Goal: Task Accomplishment & Management: Manage account settings

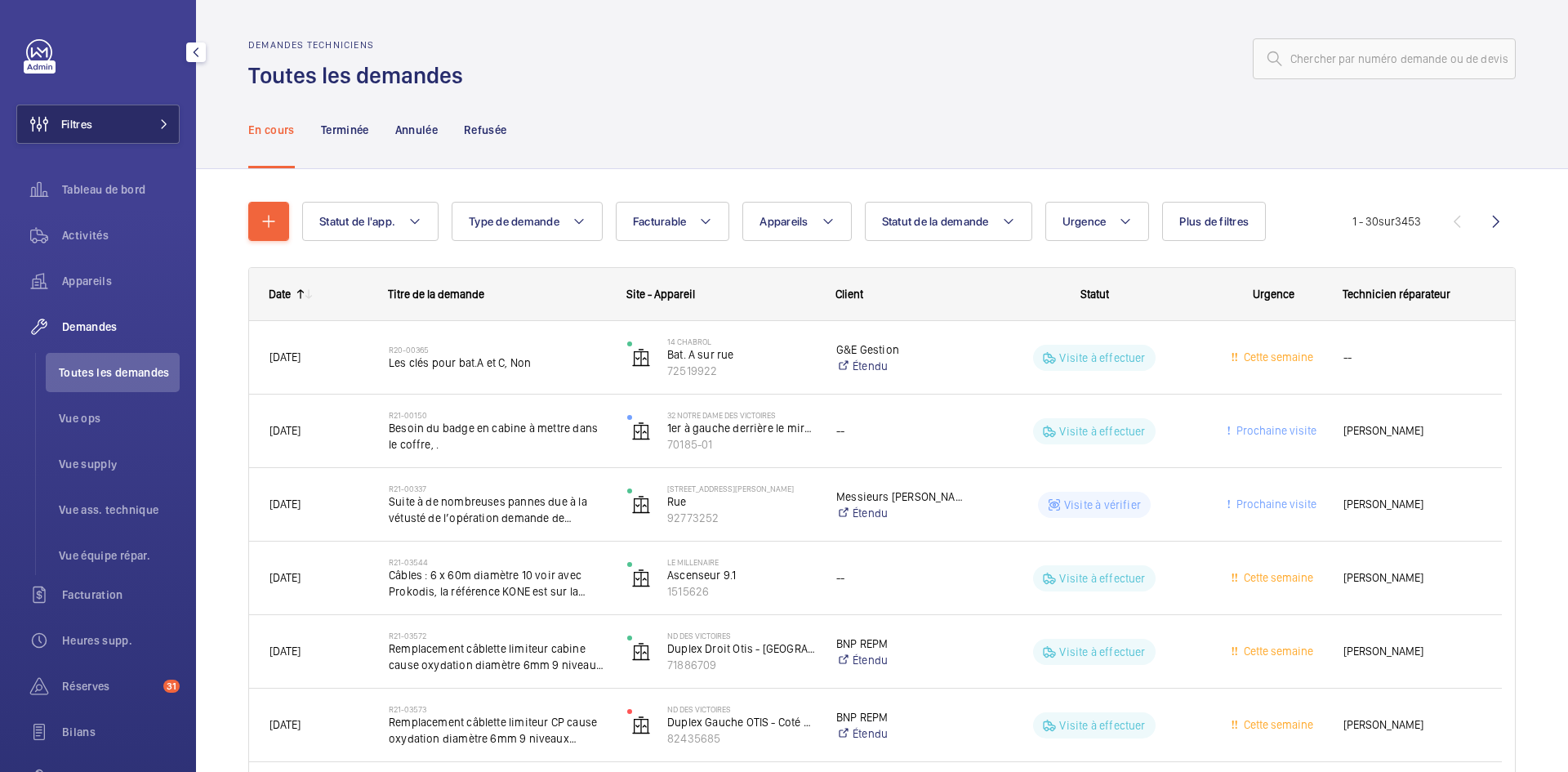
click at [149, 120] on span at bounding box center [159, 123] width 20 height 9
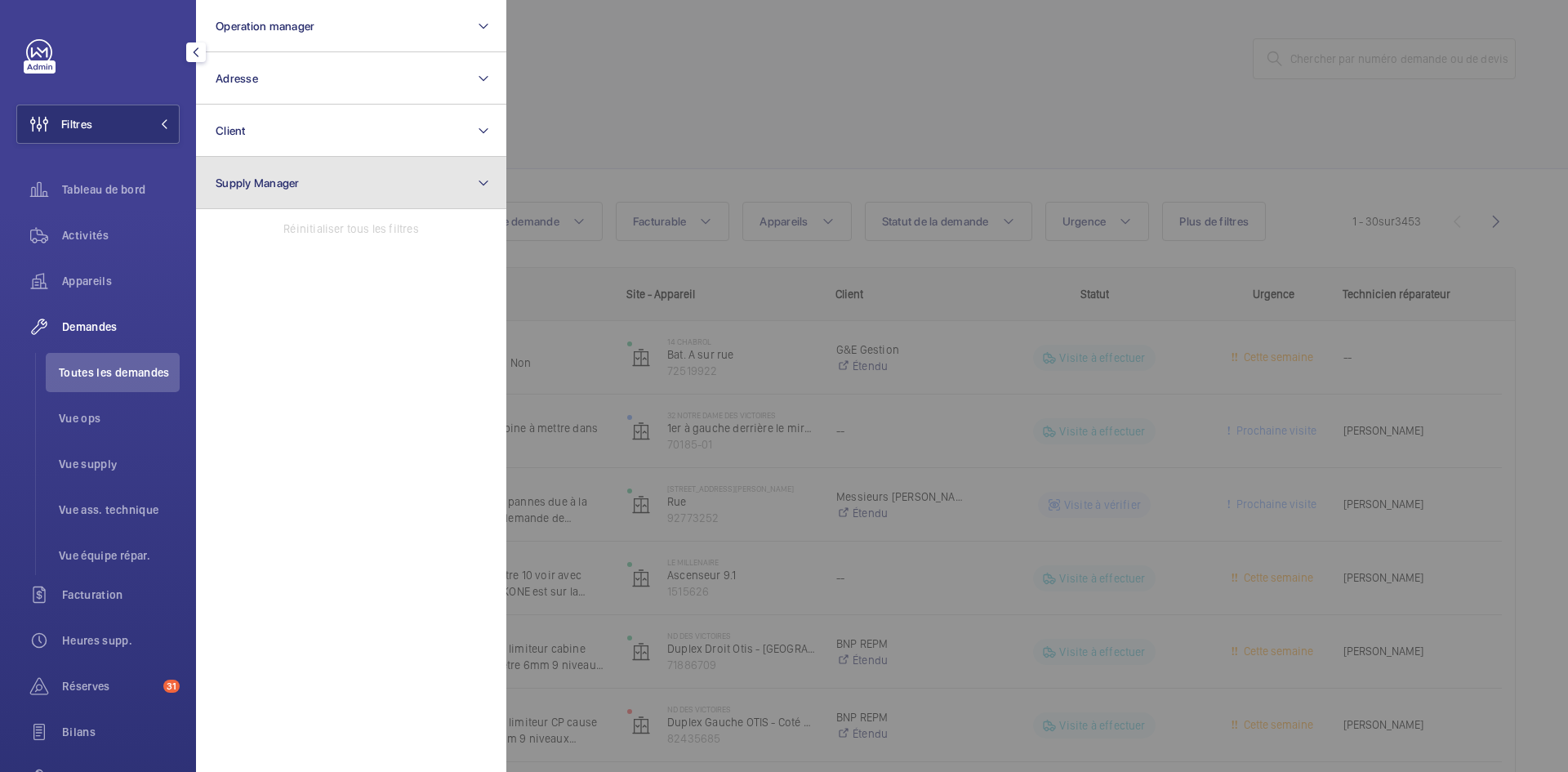
click at [276, 193] on button "Supply Manager" at bounding box center [352, 183] width 310 height 53
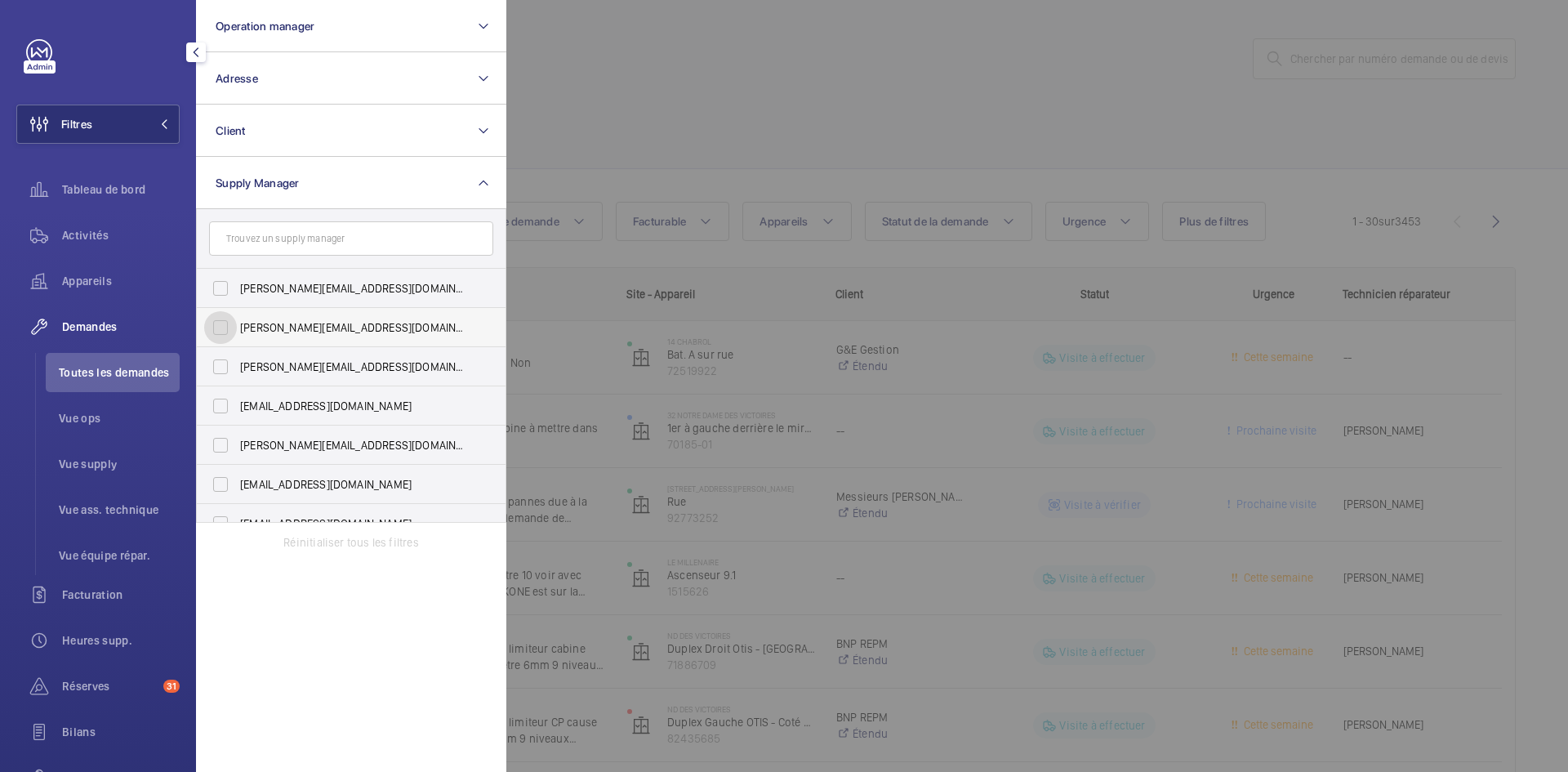
click at [222, 333] on input "diana@wemaintain.com" at bounding box center [221, 327] width 33 height 33
checkbox input "true"
click at [215, 401] on input "fayrouz@wemaintain.com" at bounding box center [221, 406] width 33 height 33
checkbox input "true"
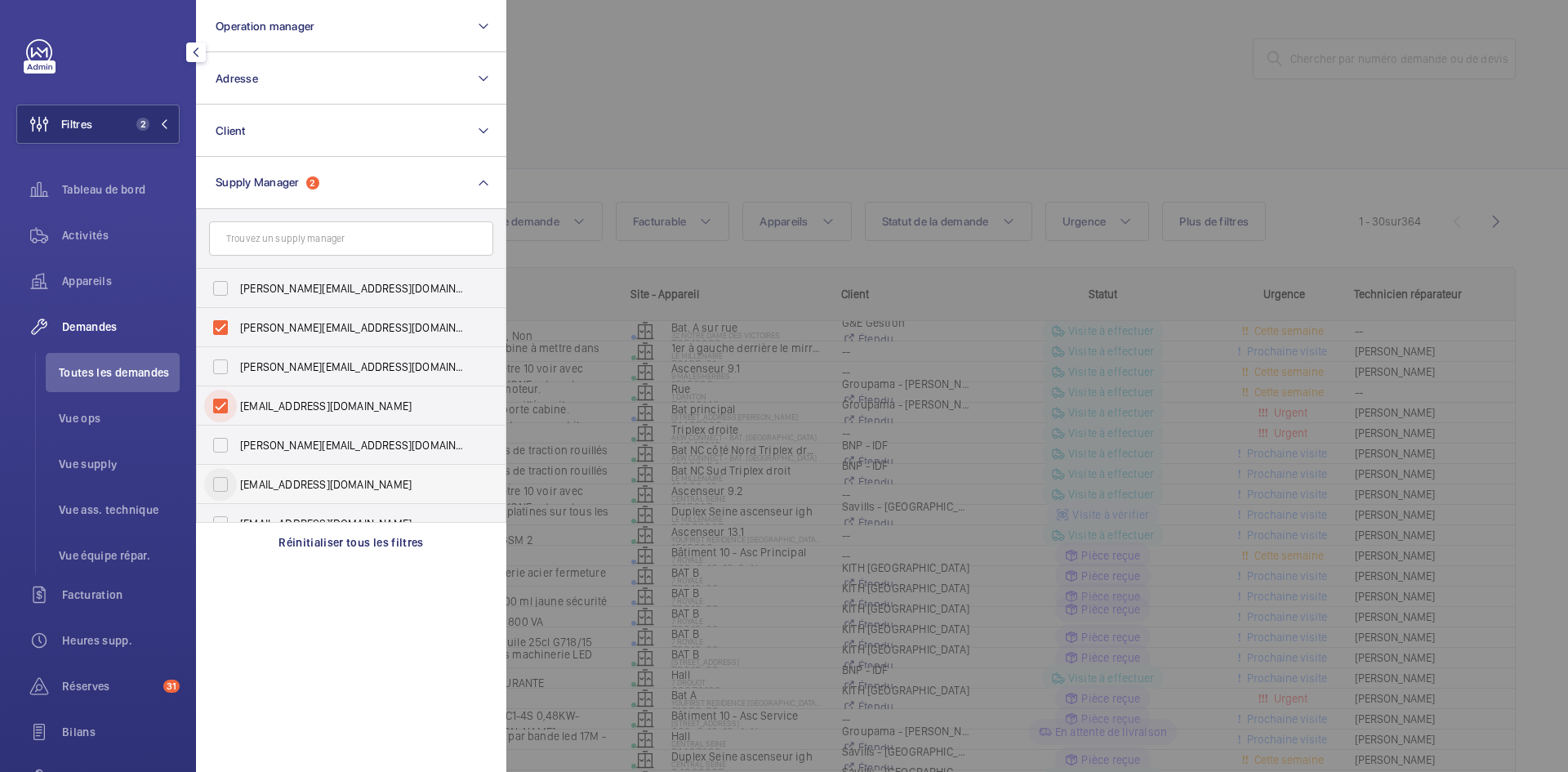
scroll to position [22, 0]
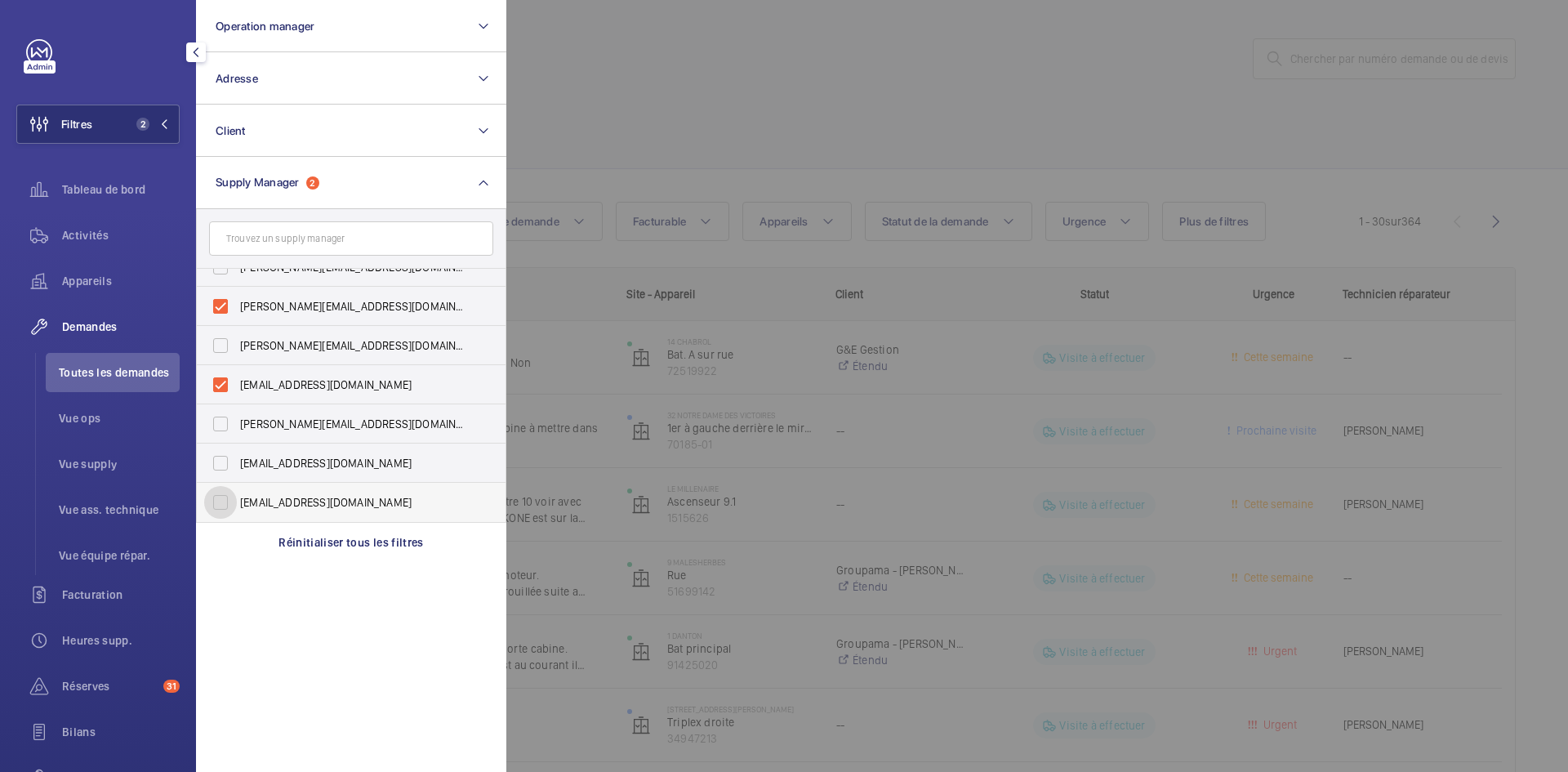
click at [221, 497] on input "[EMAIL_ADDRESS][DOMAIN_NAME]" at bounding box center [221, 502] width 33 height 33
checkbox input "true"
click at [627, 100] on div at bounding box center [1291, 386] width 1568 height 772
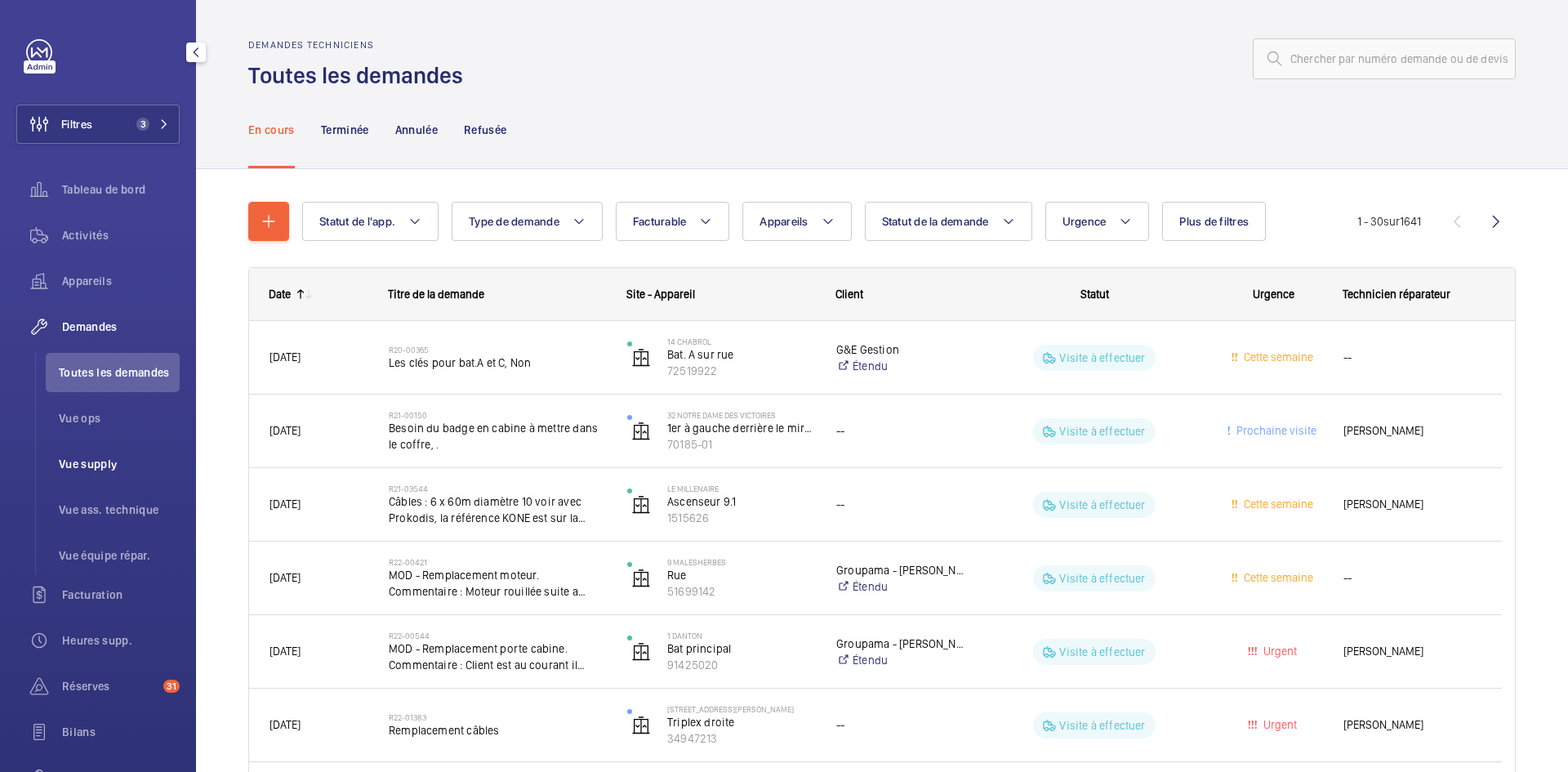
click at [115, 465] on span "Vue supply" at bounding box center [119, 464] width 121 height 16
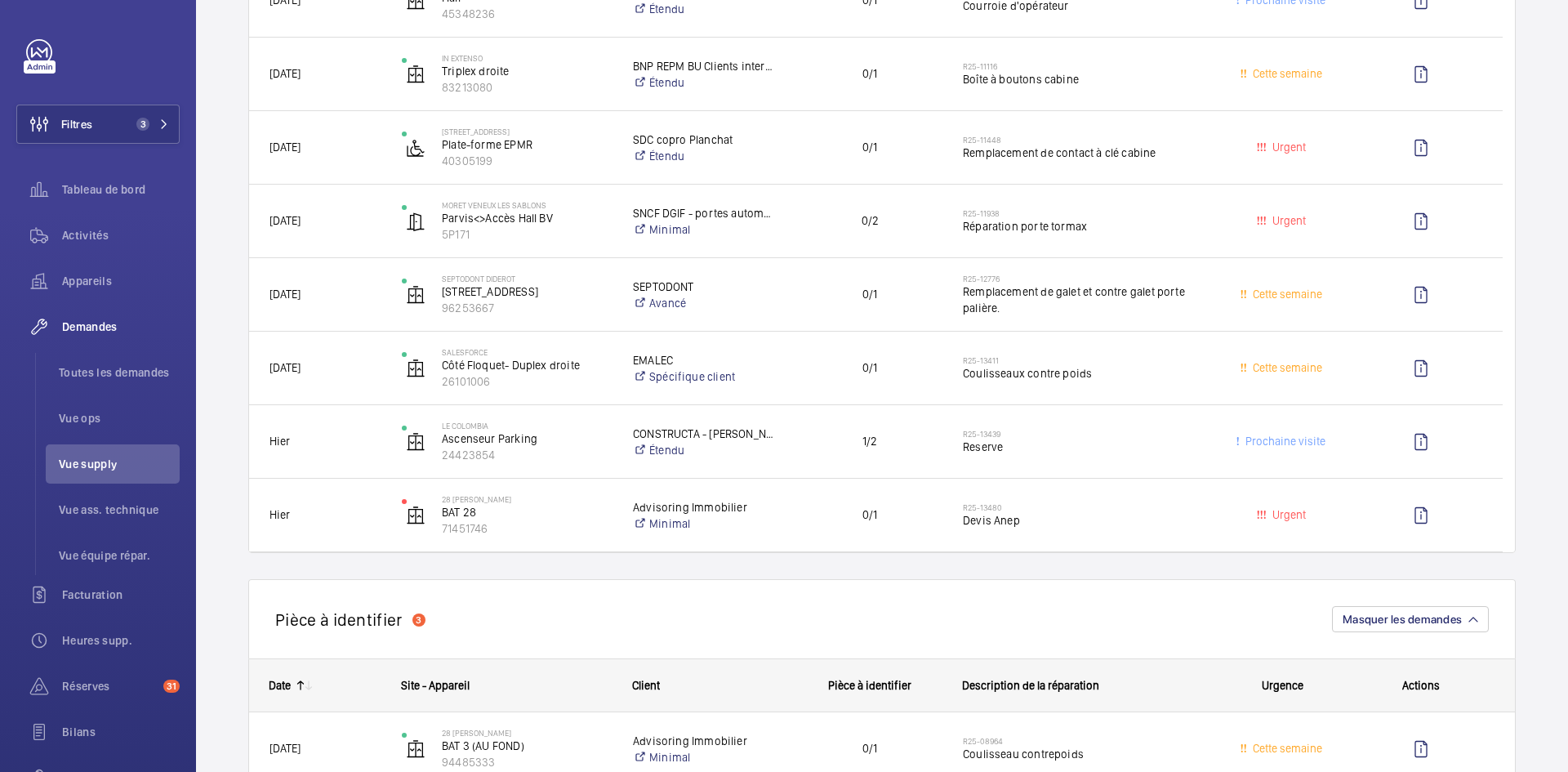
scroll to position [408, 0]
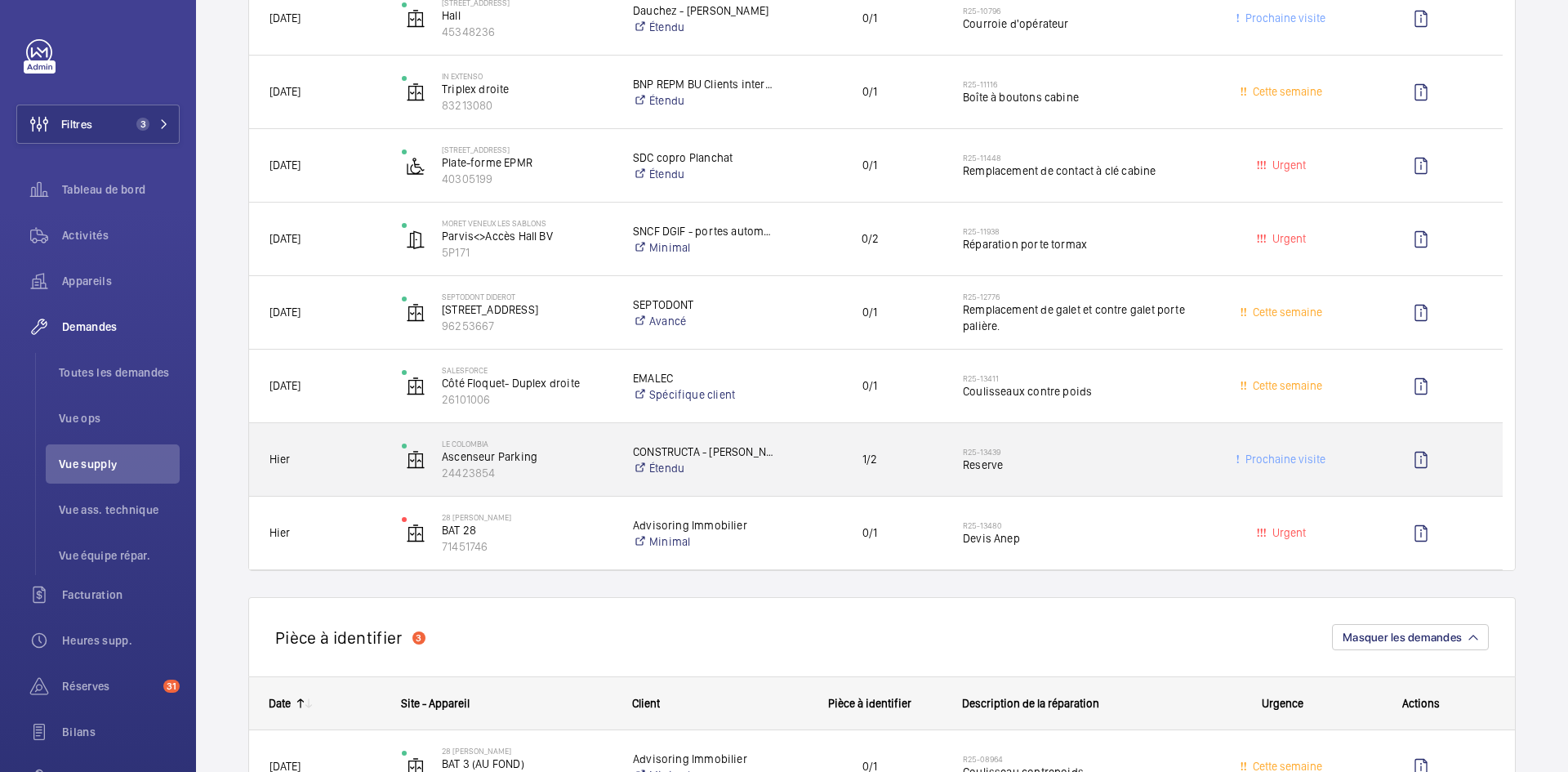
click at [349, 458] on span "Hier" at bounding box center [325, 459] width 111 height 19
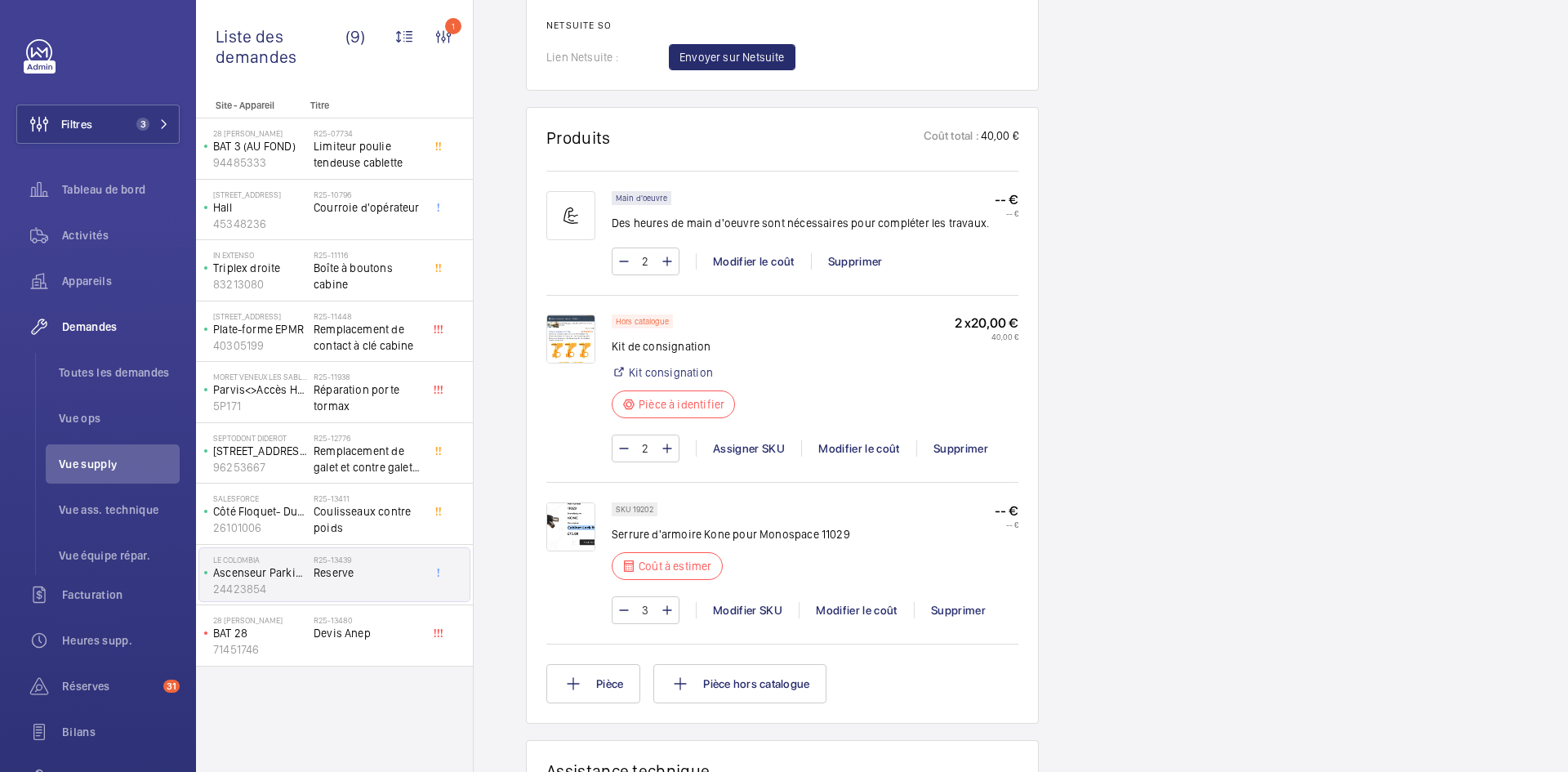
scroll to position [1111, 0]
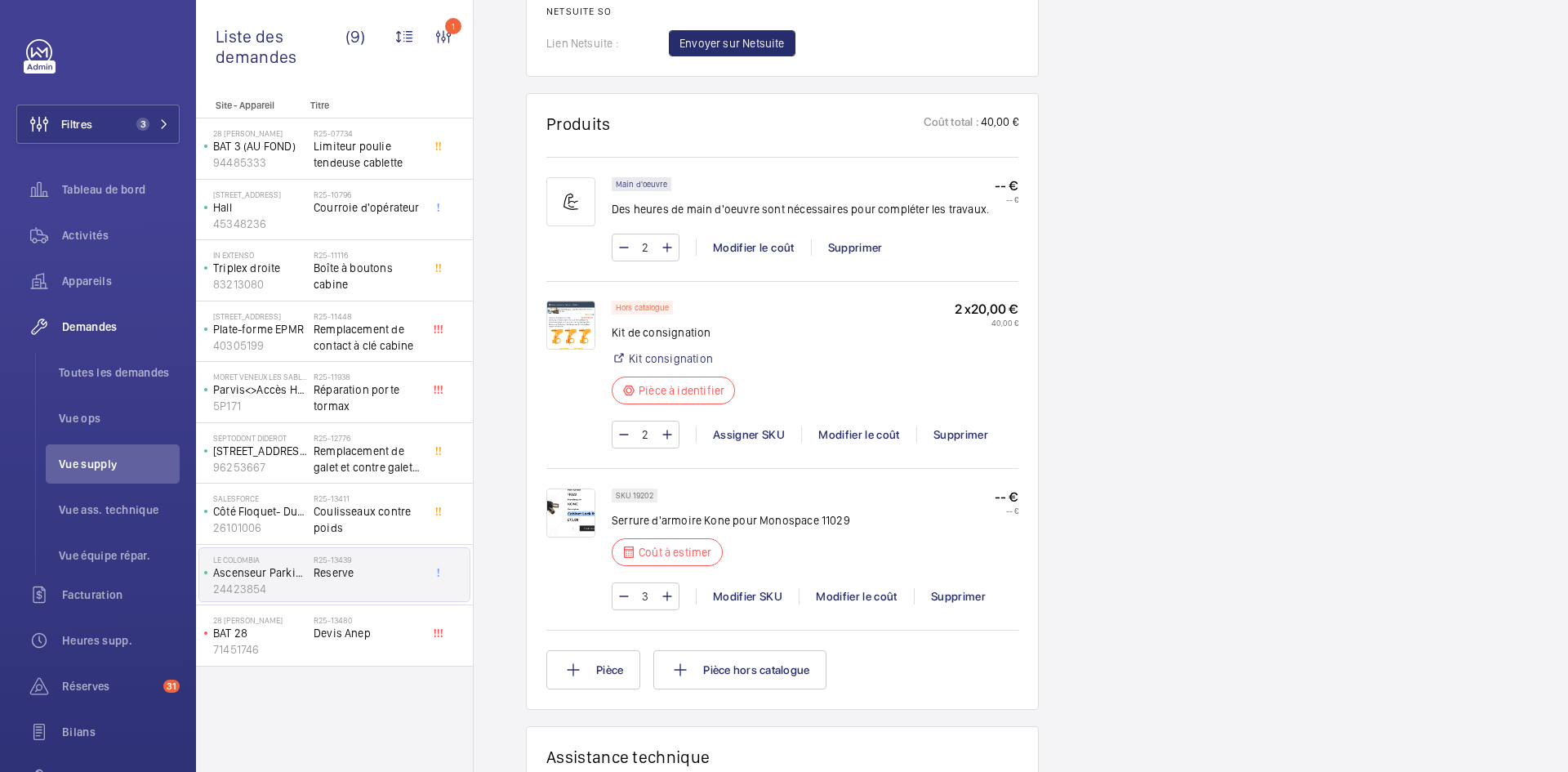
click at [580, 514] on img at bounding box center [570, 513] width 49 height 49
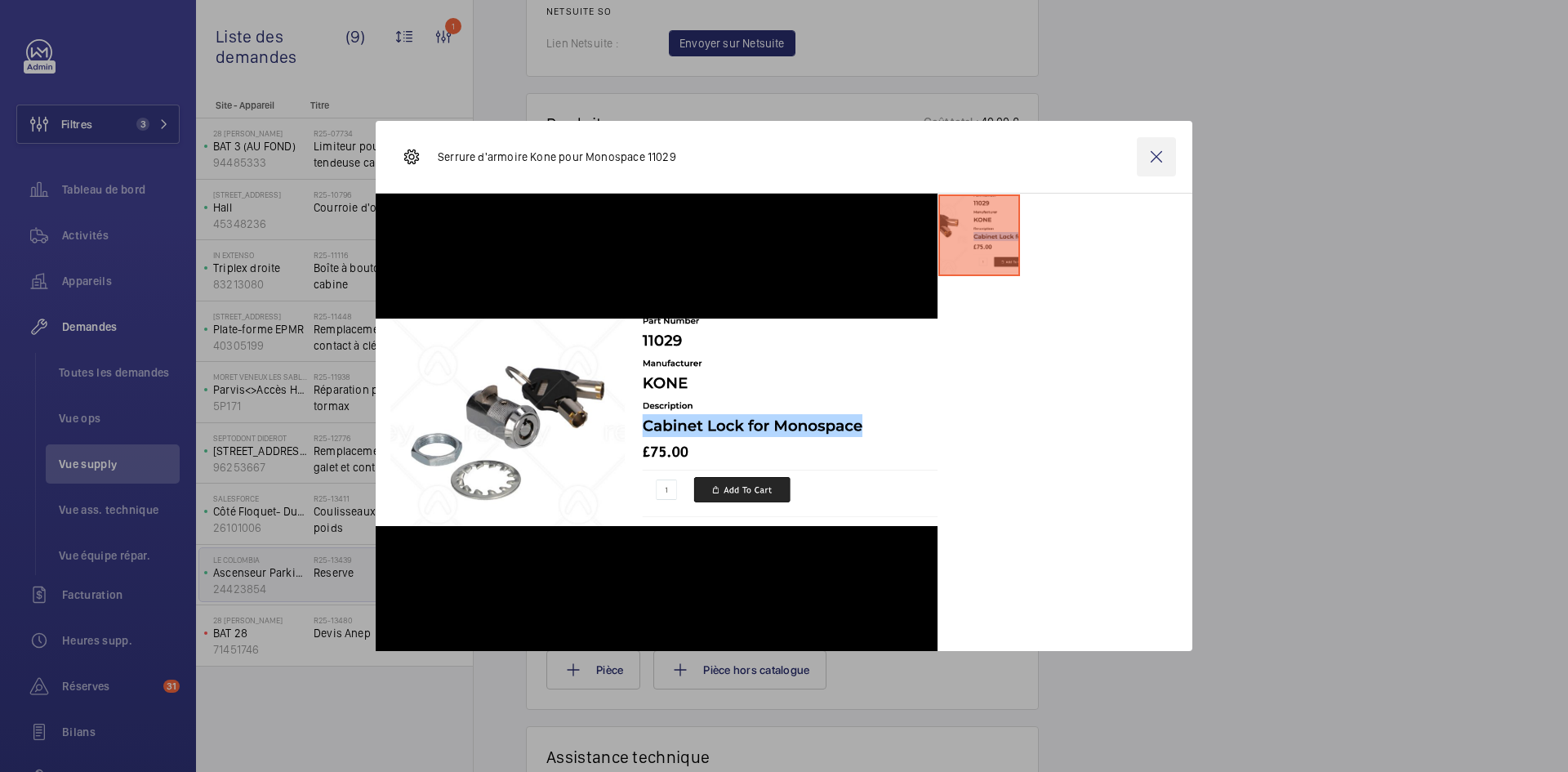
click at [1157, 156] on wm-front-icon-button at bounding box center [1157, 157] width 40 height 40
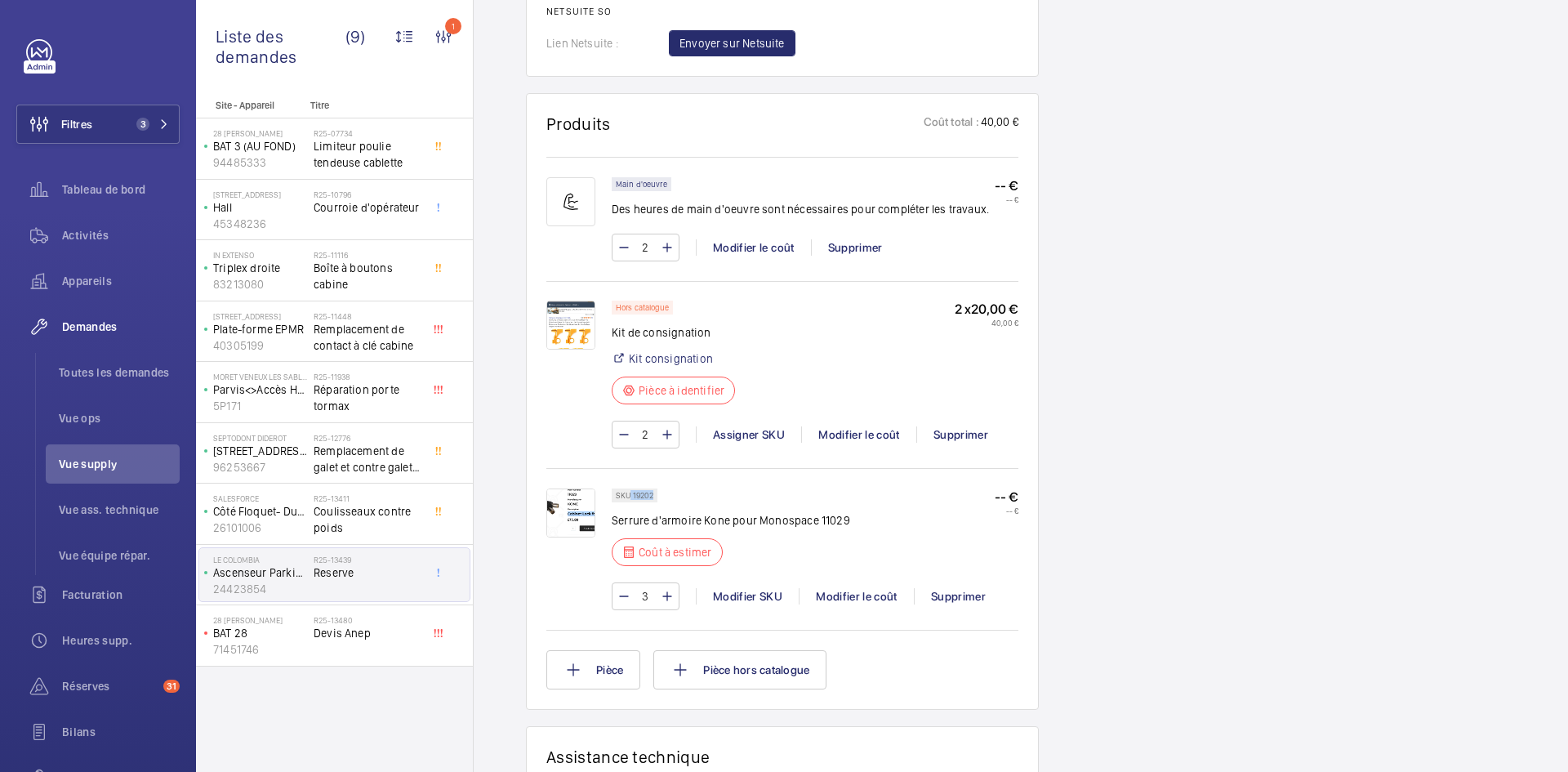
drag, startPoint x: 651, startPoint y: 500, endPoint x: 631, endPoint y: 502, distance: 20.1
click at [631, 498] on p "SKU 19202" at bounding box center [635, 495] width 38 height 6
copy p "19202"
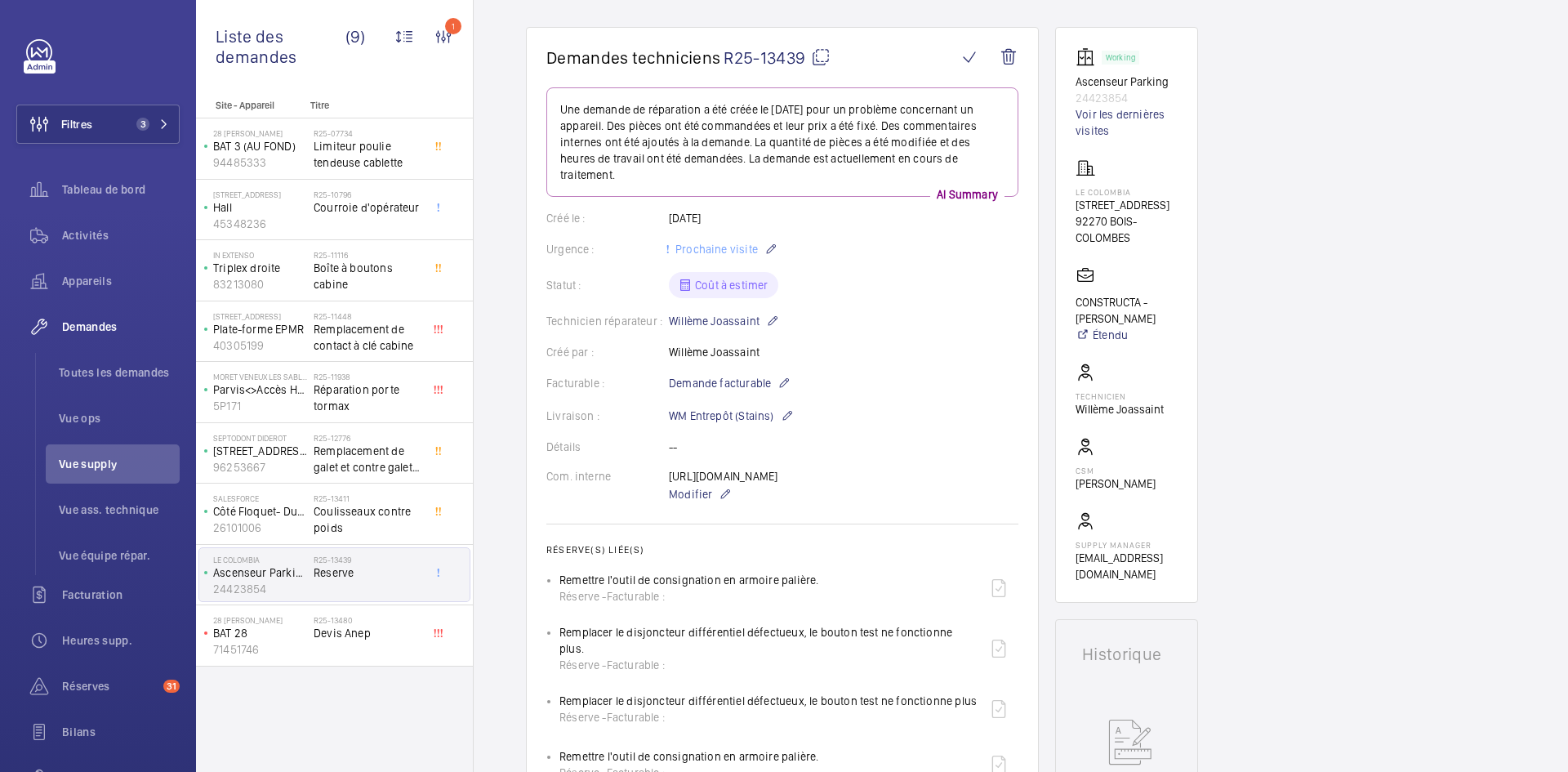
scroll to position [131, 0]
click at [818, 56] on mat-icon at bounding box center [820, 59] width 20 height 20
copy p "19202"
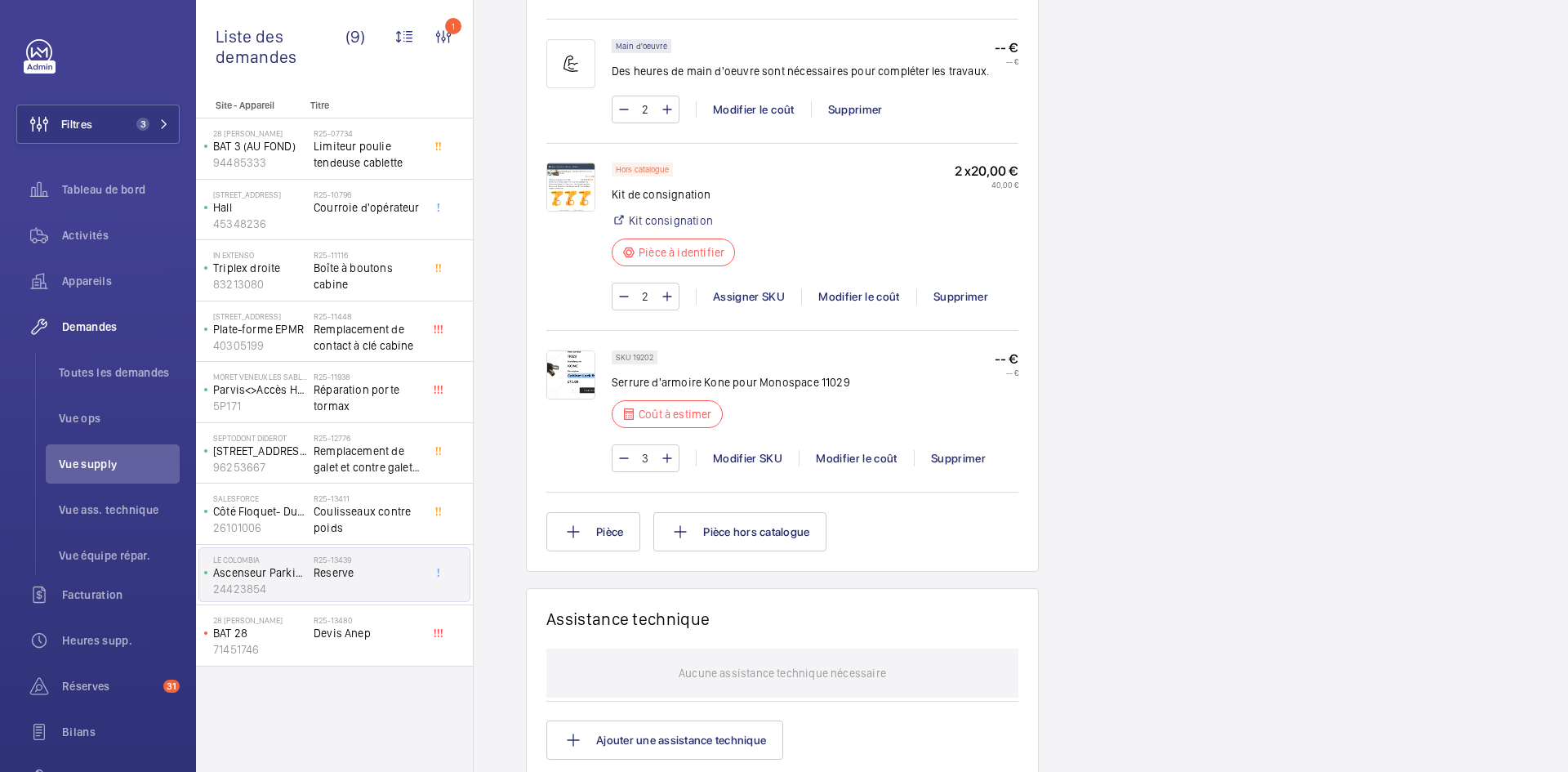
scroll to position [1274, 0]
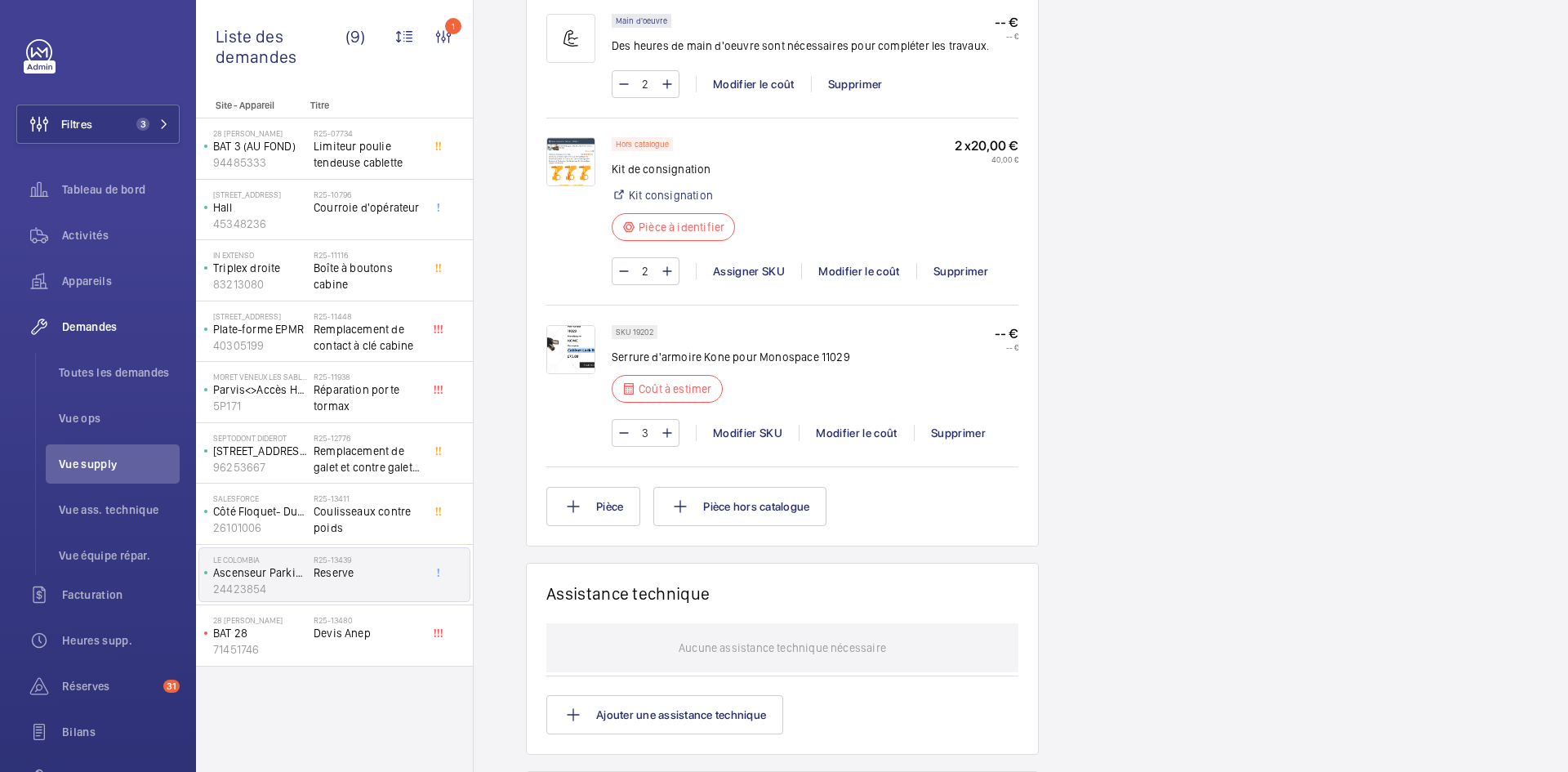
click at [569, 332] on img at bounding box center [570, 349] width 49 height 49
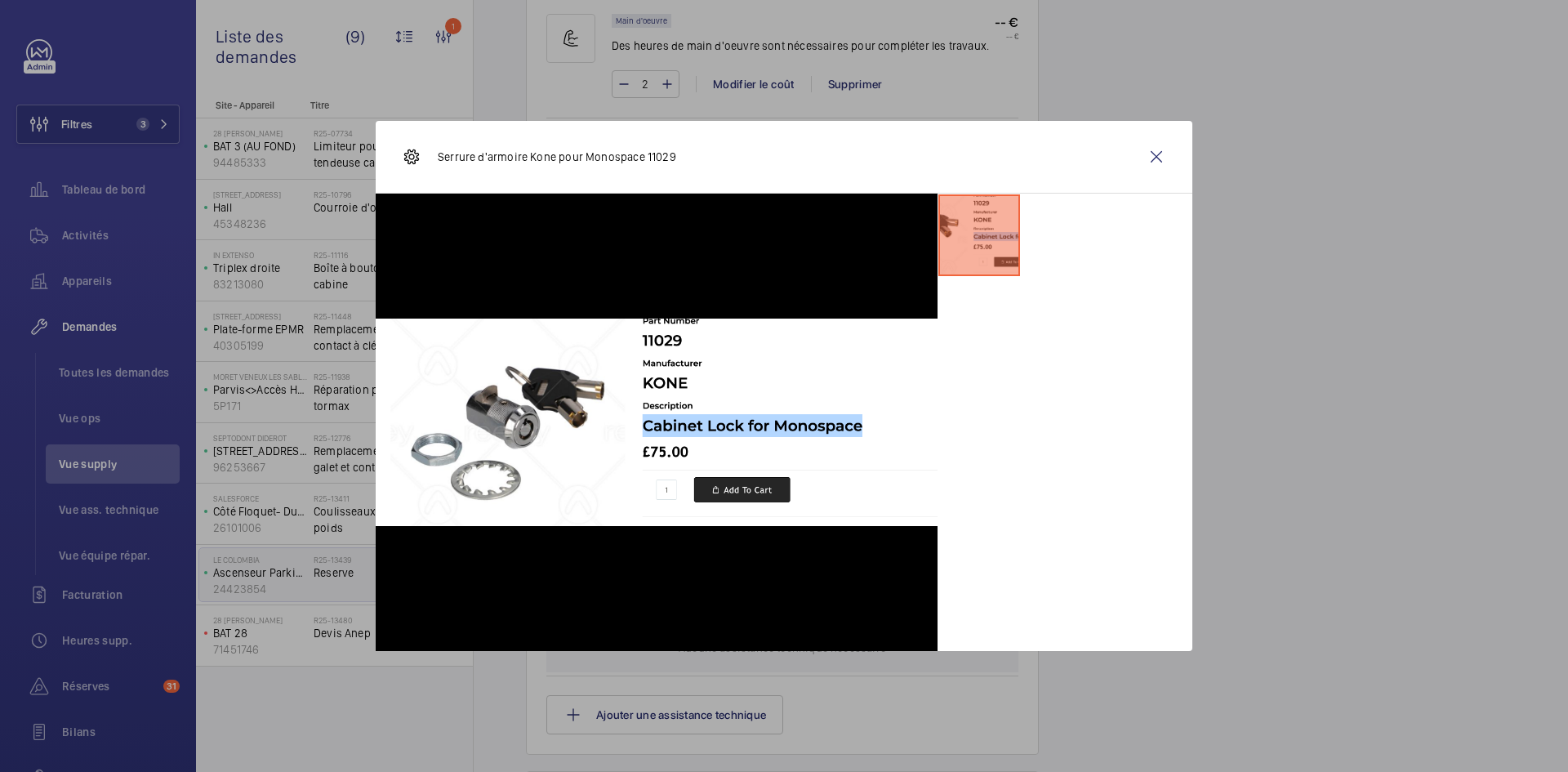
drag, startPoint x: 1165, startPoint y: 152, endPoint x: 1145, endPoint y: 189, distance: 42.1
click at [1165, 152] on wm-front-icon-button at bounding box center [1157, 157] width 40 height 40
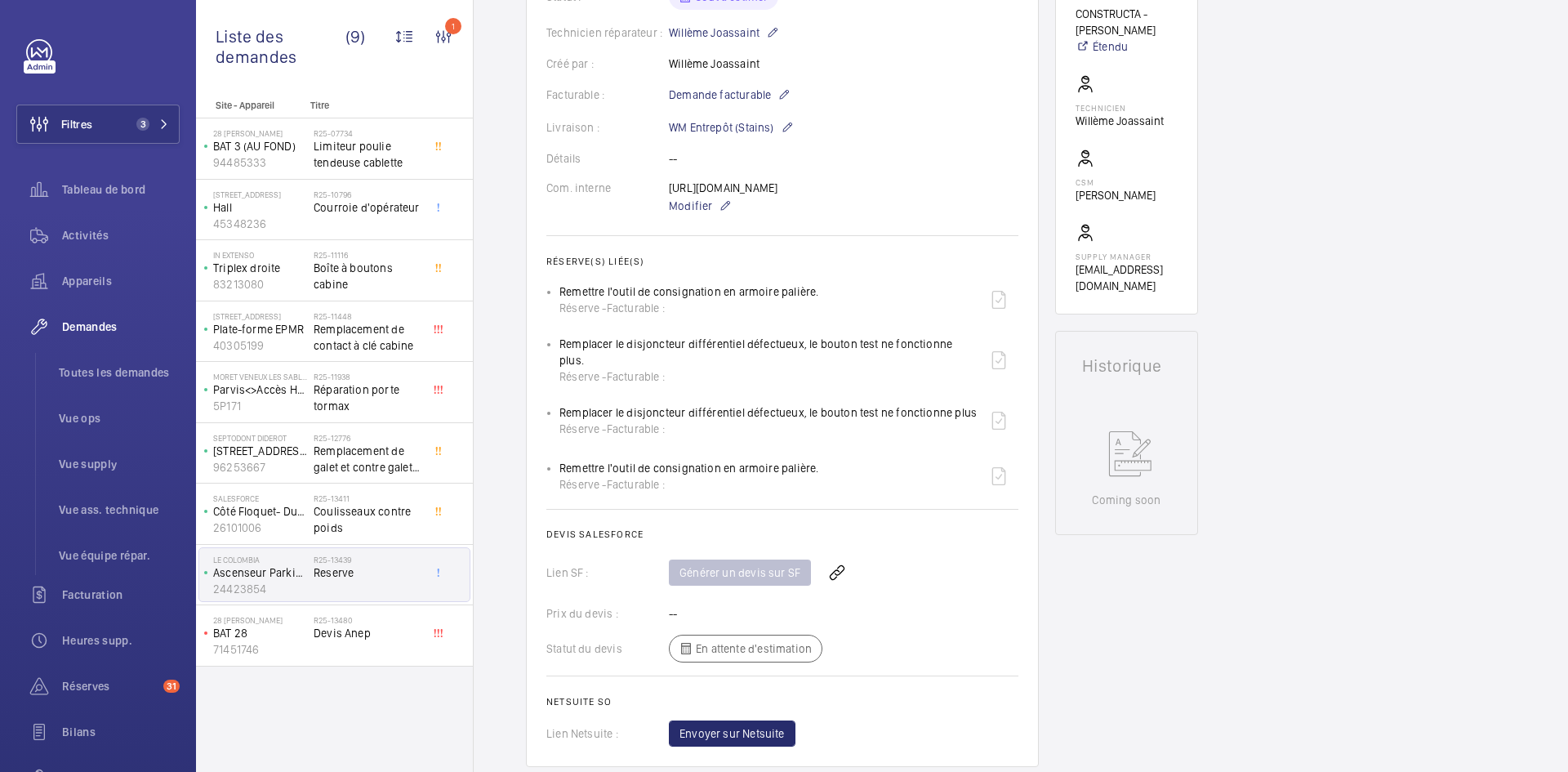
scroll to position [294, 0]
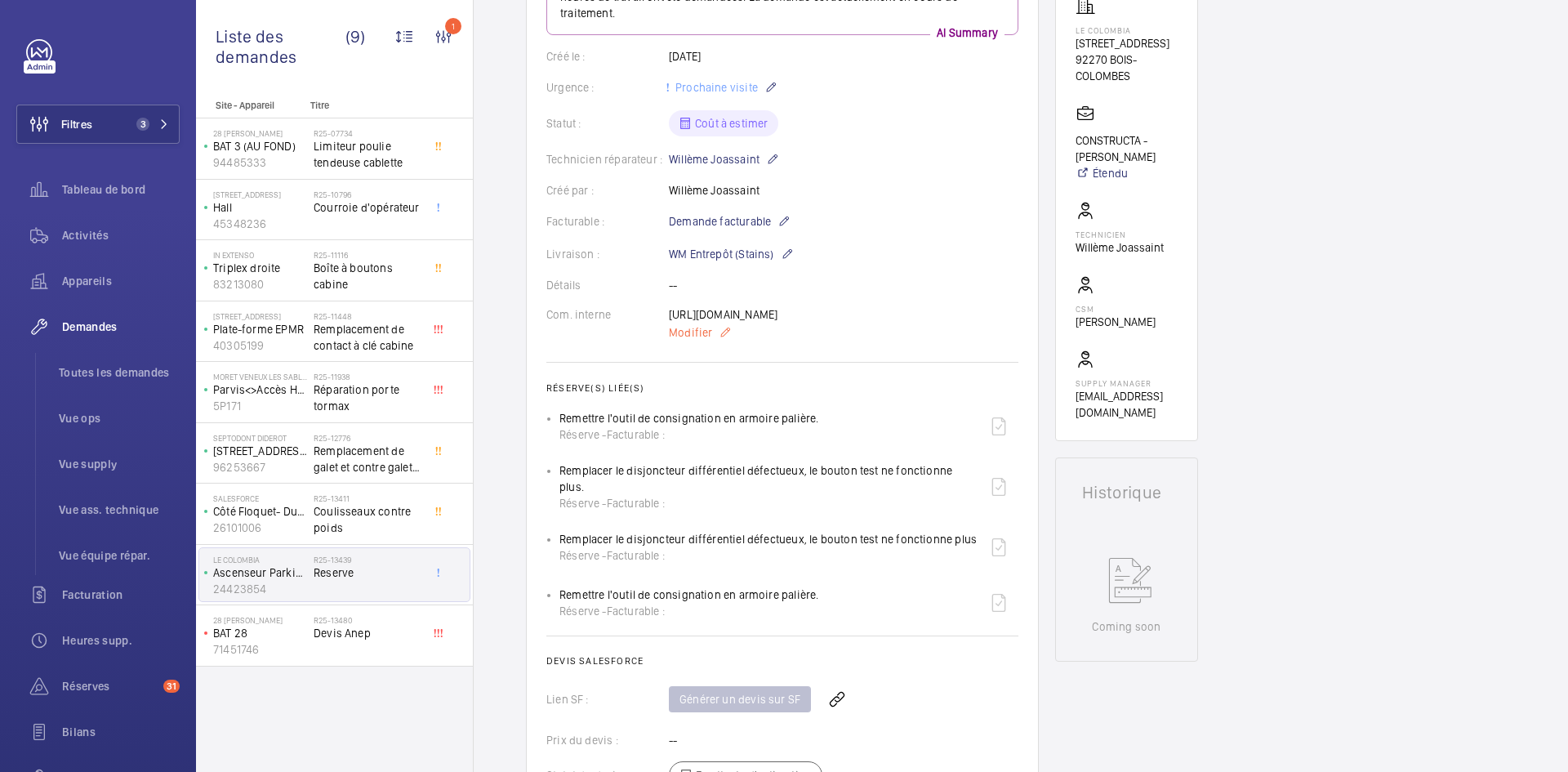
click at [679, 340] on span "Modifier" at bounding box center [690, 332] width 43 height 16
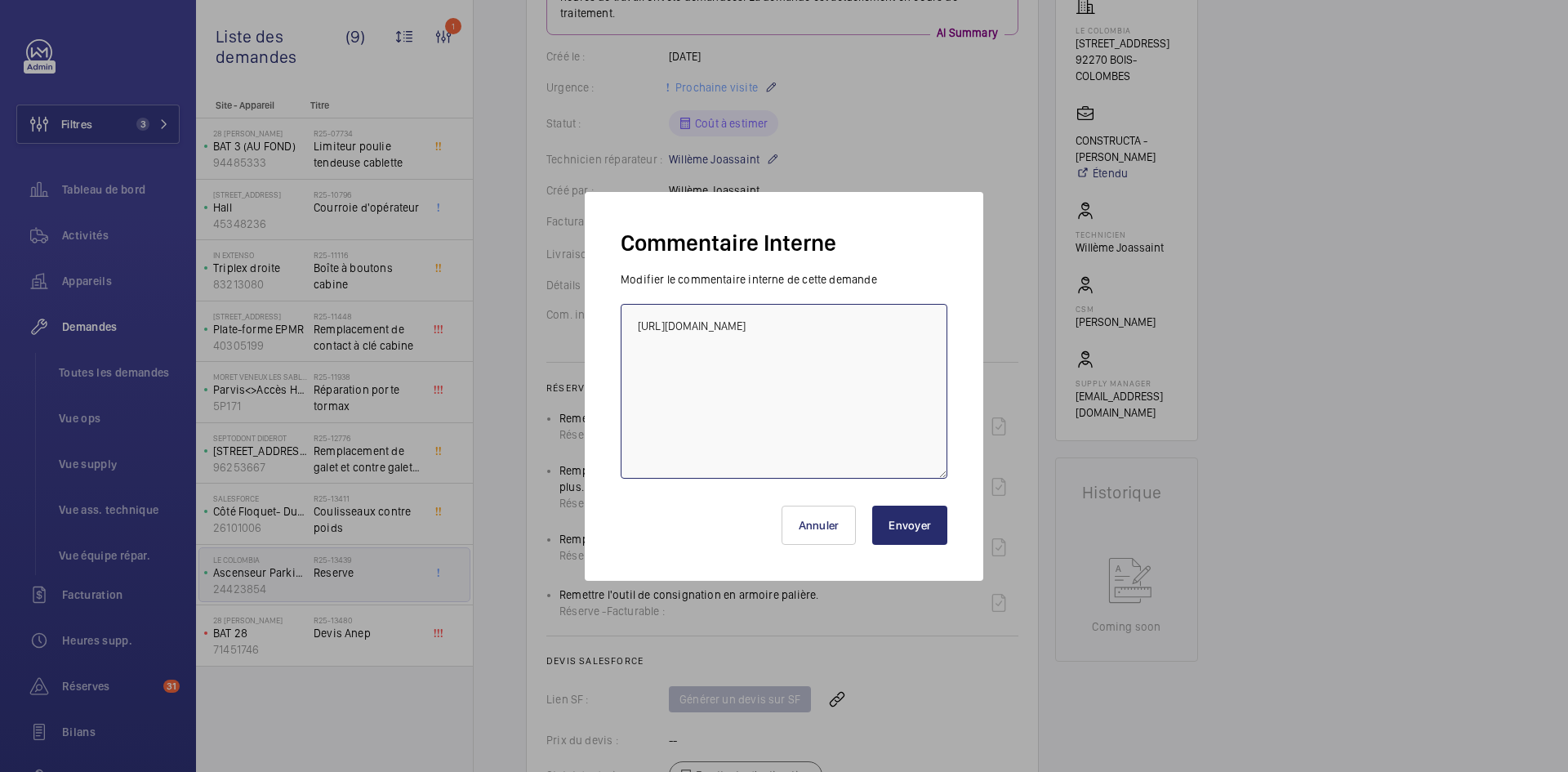
click at [638, 315] on textarea "https://www.amazon.fr/DOITOOL-Disjoncteurs-Verrouillage-Miniatures-Disjoncteur/…" at bounding box center [783, 391] width 327 height 175
click at [651, 320] on textarea "https://www.amazon.fr/DOITOOL-Disjoncteurs-Verrouillage-Miniatures-Disjoncteur/…" at bounding box center [783, 391] width 327 height 175
type textarea "BY-09/10 demande de devis envoyée au fournisseur Prokodis attente de retour. ht…"
click at [933, 531] on button "Envoyer" at bounding box center [909, 526] width 75 height 40
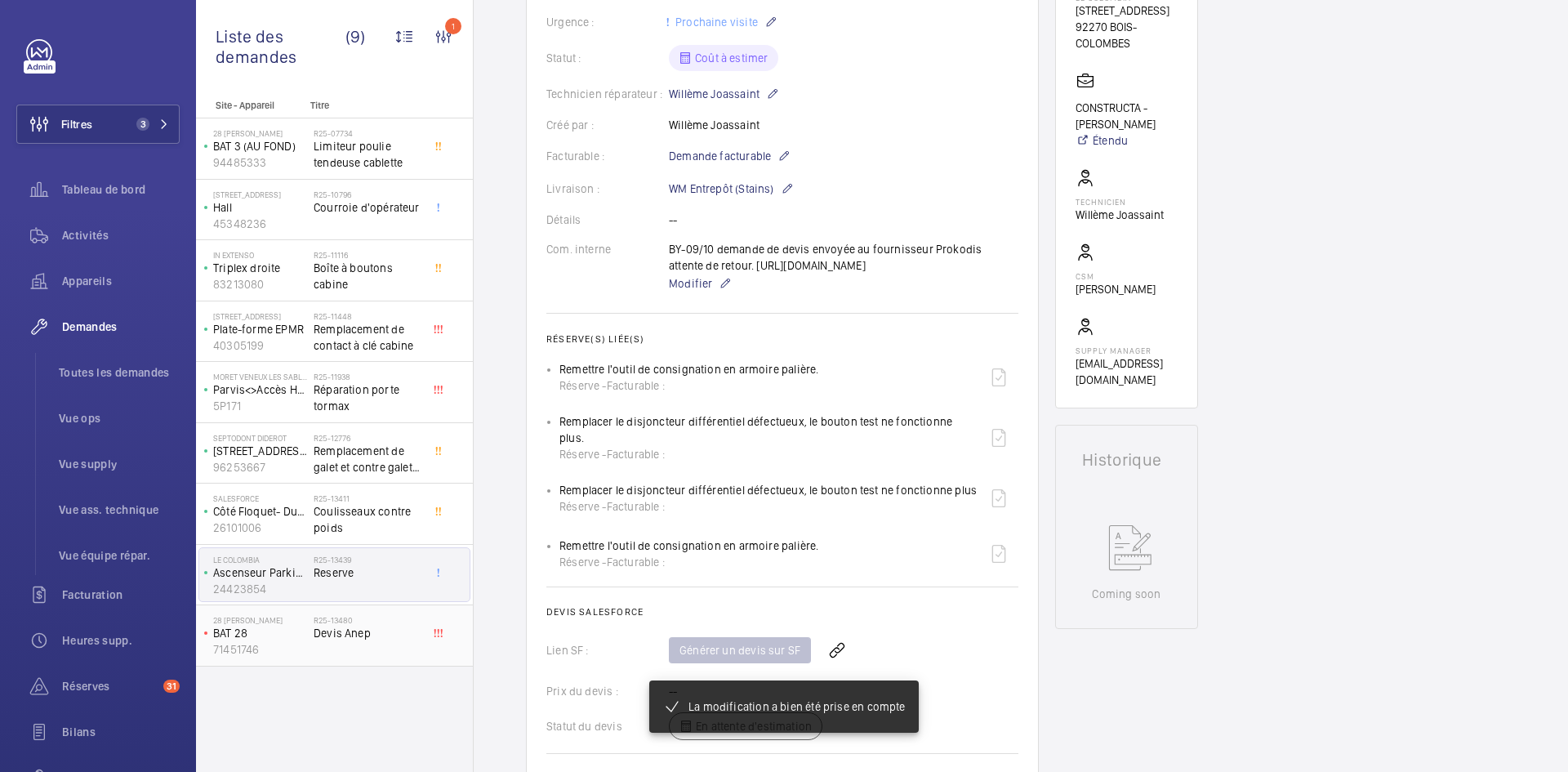
scroll to position [343, 0]
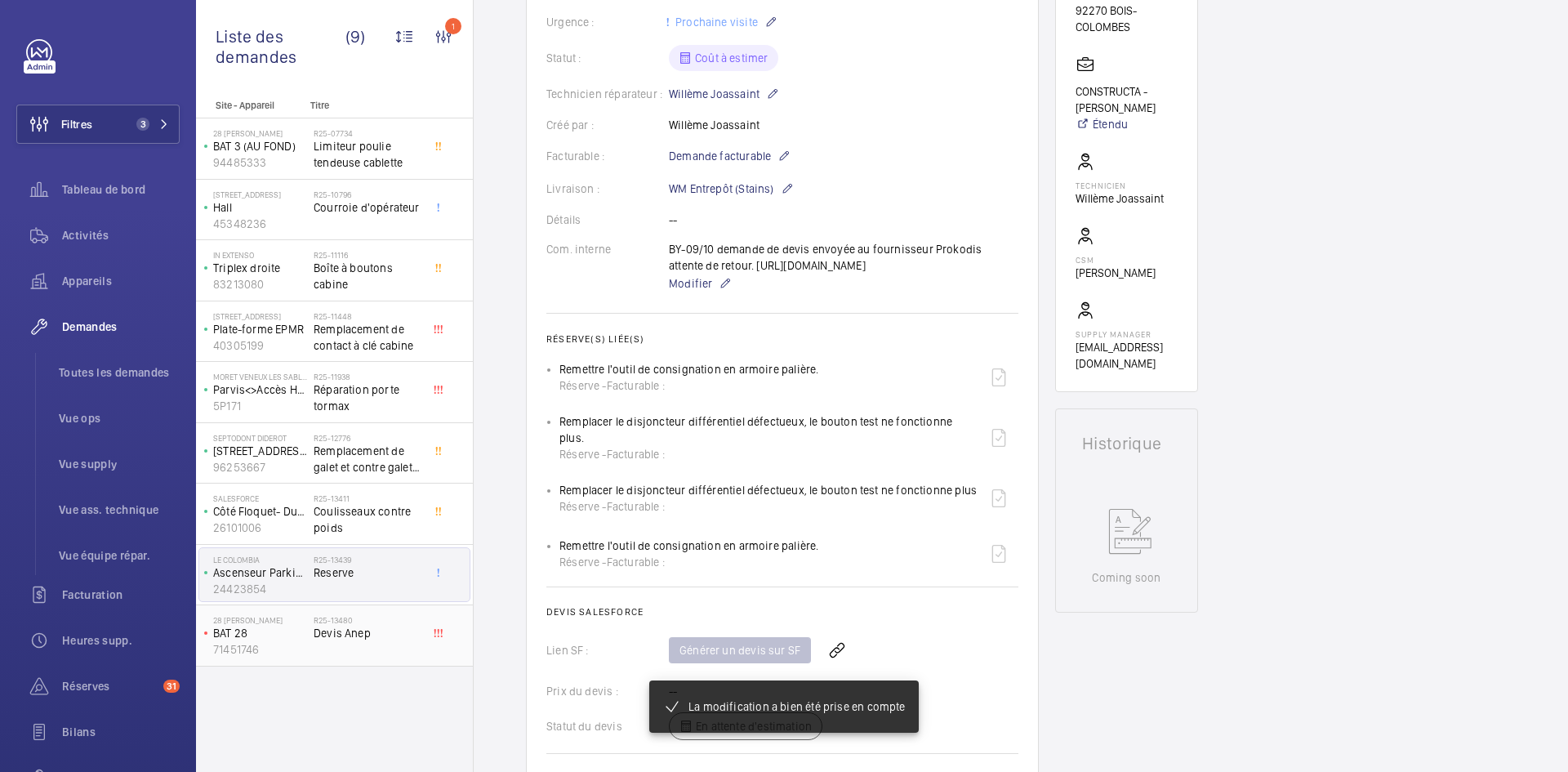
click at [296, 640] on p "BAT 28" at bounding box center [259, 632] width 94 height 16
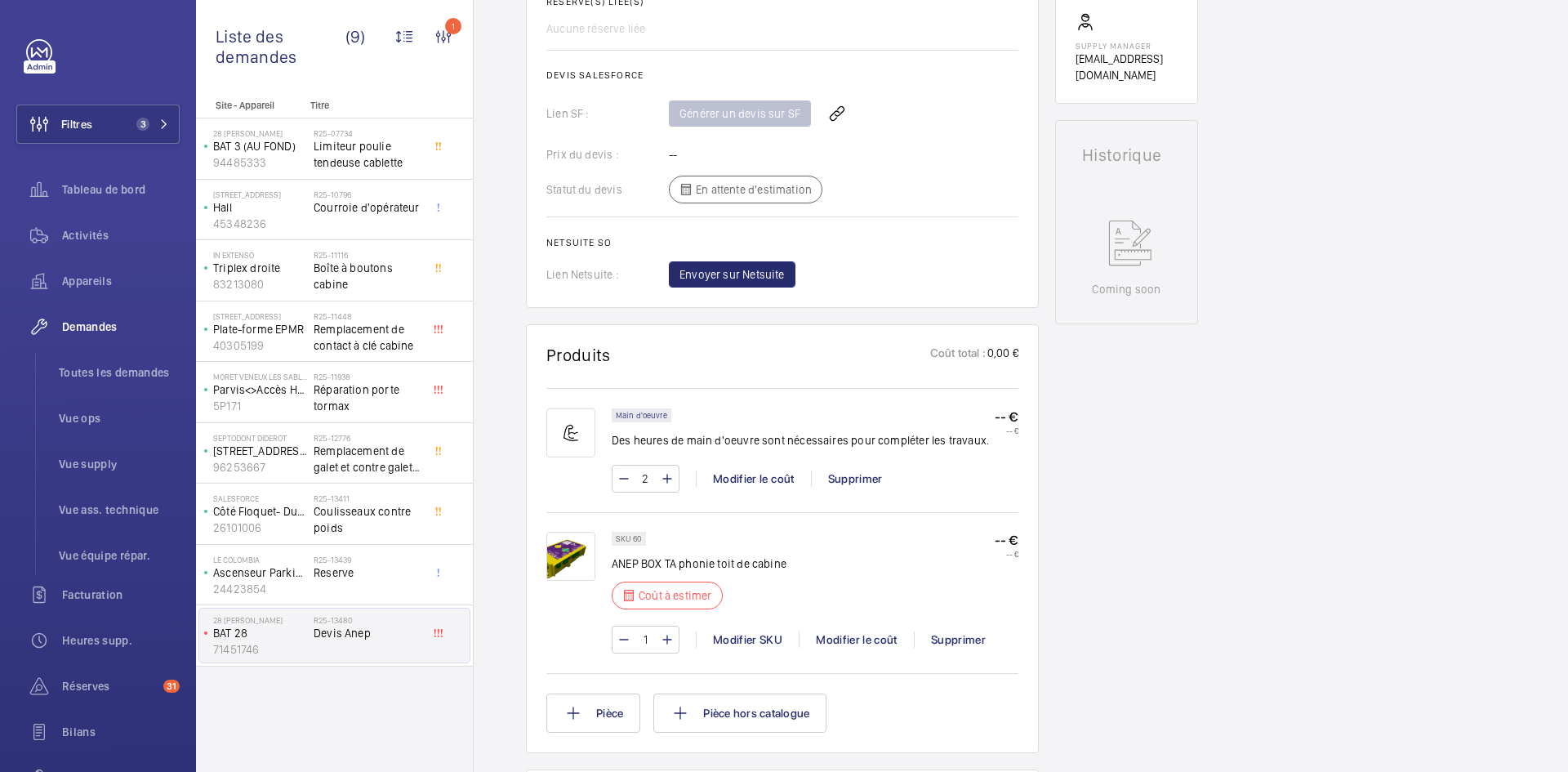
scroll to position [653, 0]
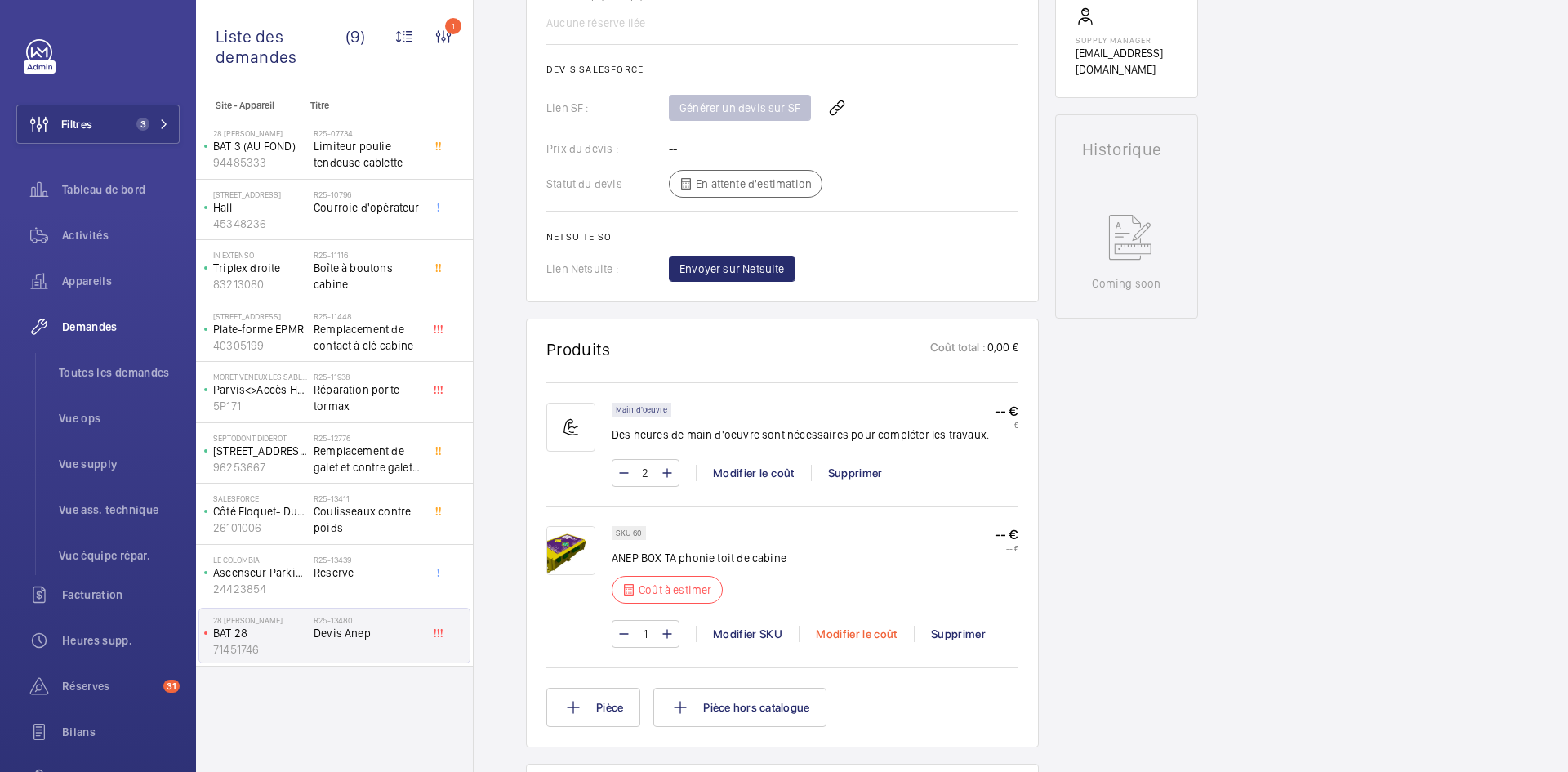
click at [862, 628] on div "Modifier le coût" at bounding box center [856, 633] width 115 height 16
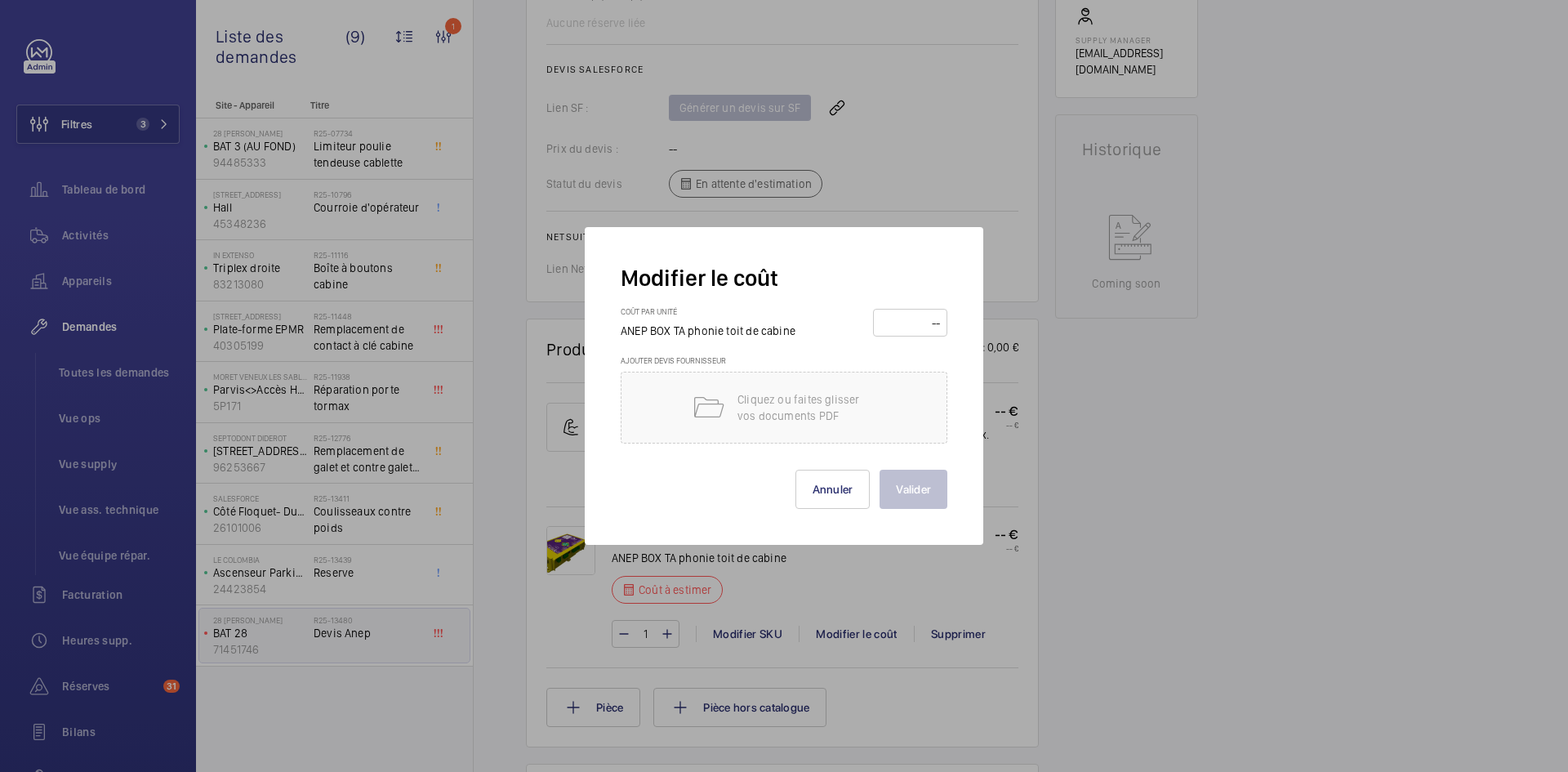
click at [908, 321] on input "number" at bounding box center [910, 322] width 63 height 26
type input "140"
click at [935, 481] on button "Valider" at bounding box center [913, 489] width 68 height 40
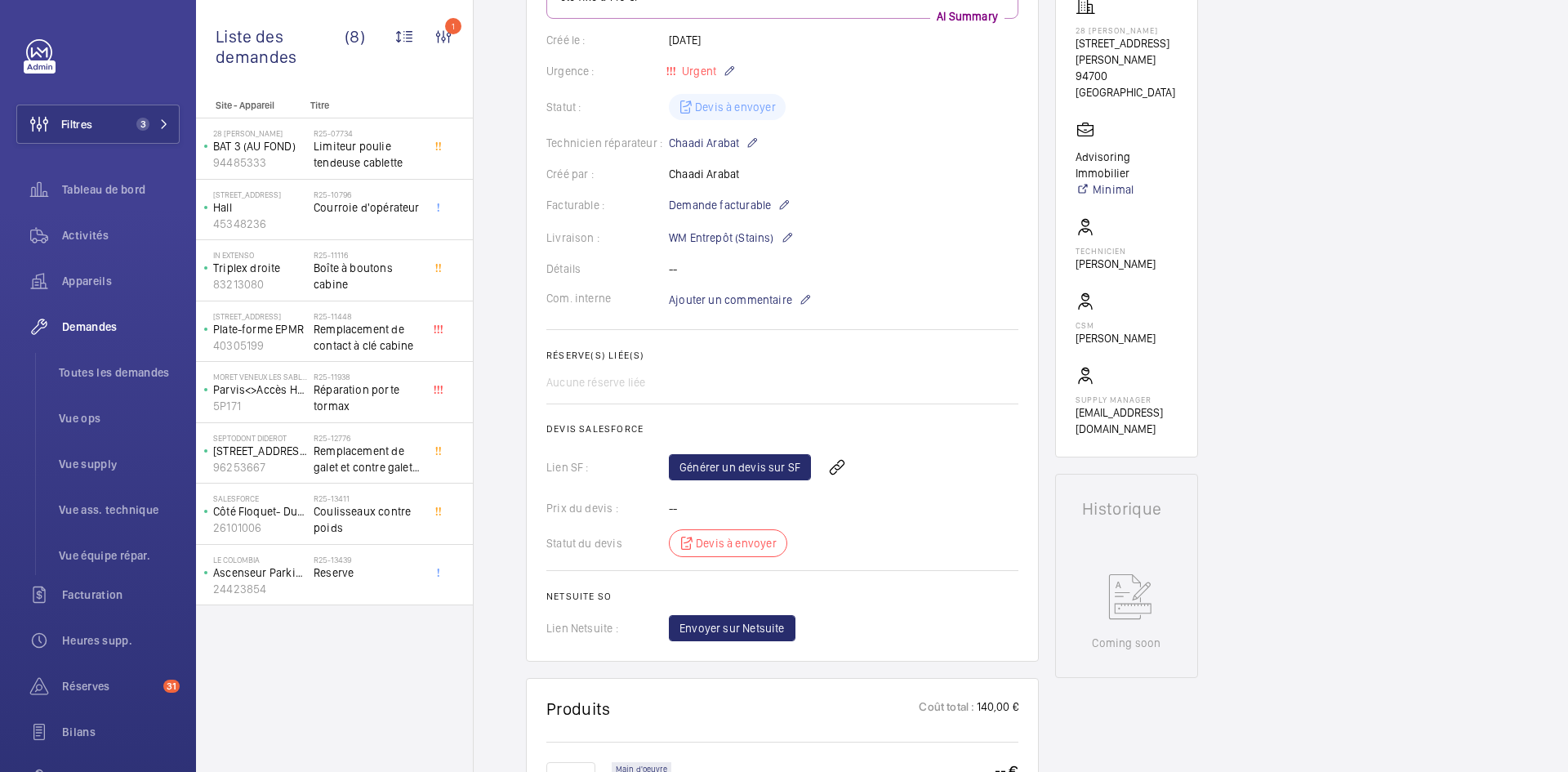
scroll to position [0, 0]
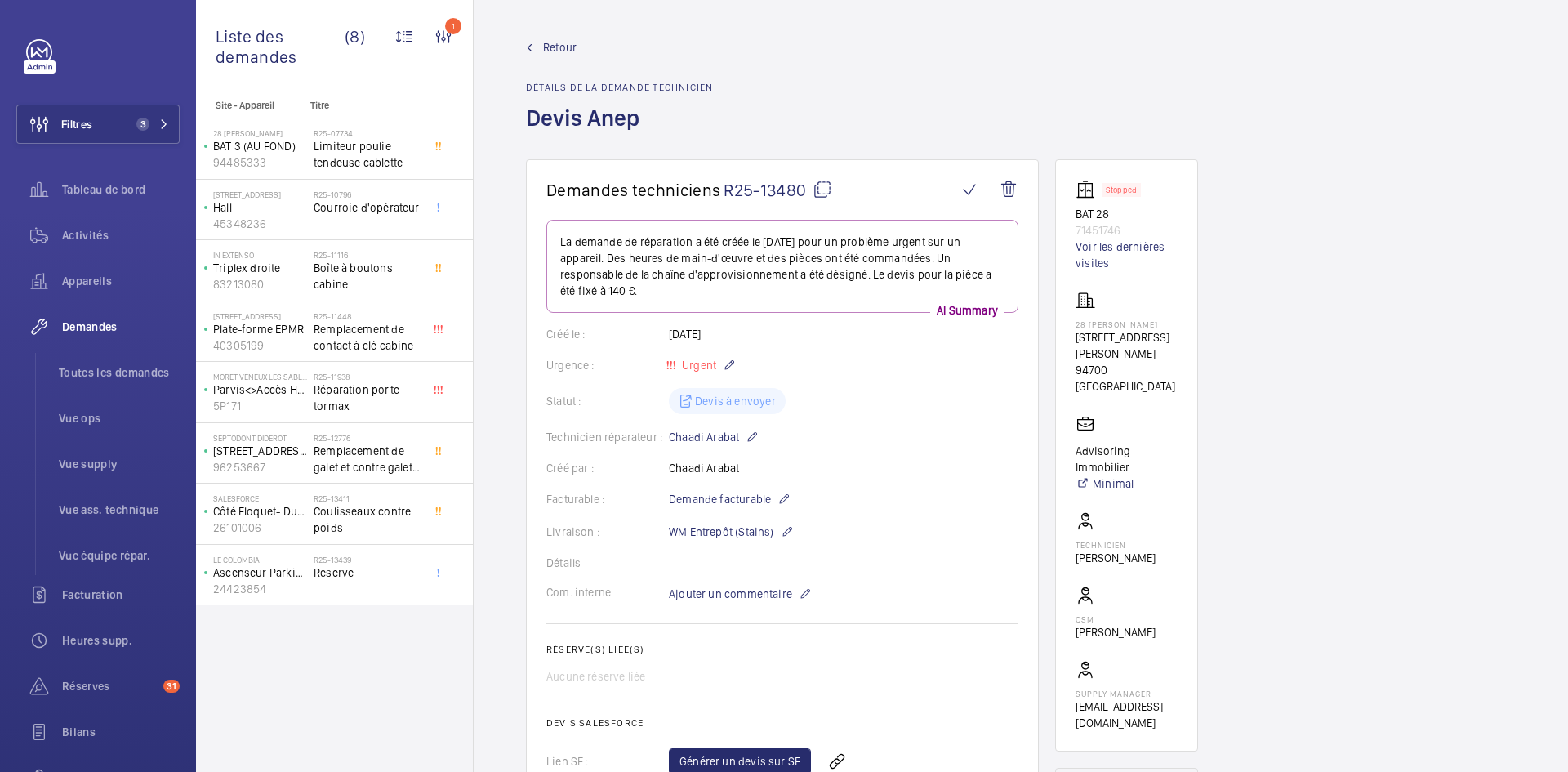
click at [563, 49] on span "Retour" at bounding box center [559, 47] width 34 height 16
click at [557, 53] on span "Retour" at bounding box center [559, 47] width 34 height 16
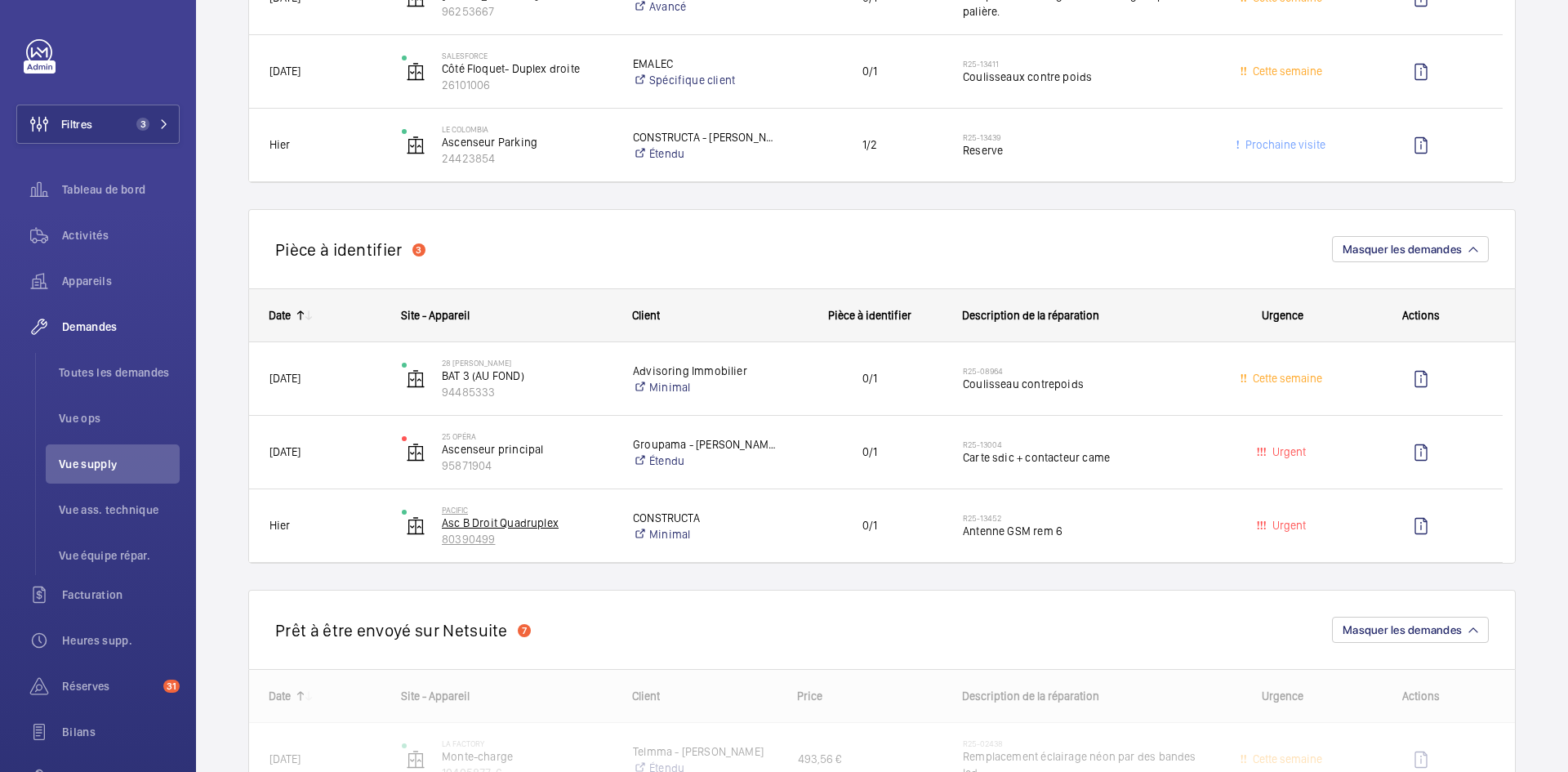
scroll to position [735, 0]
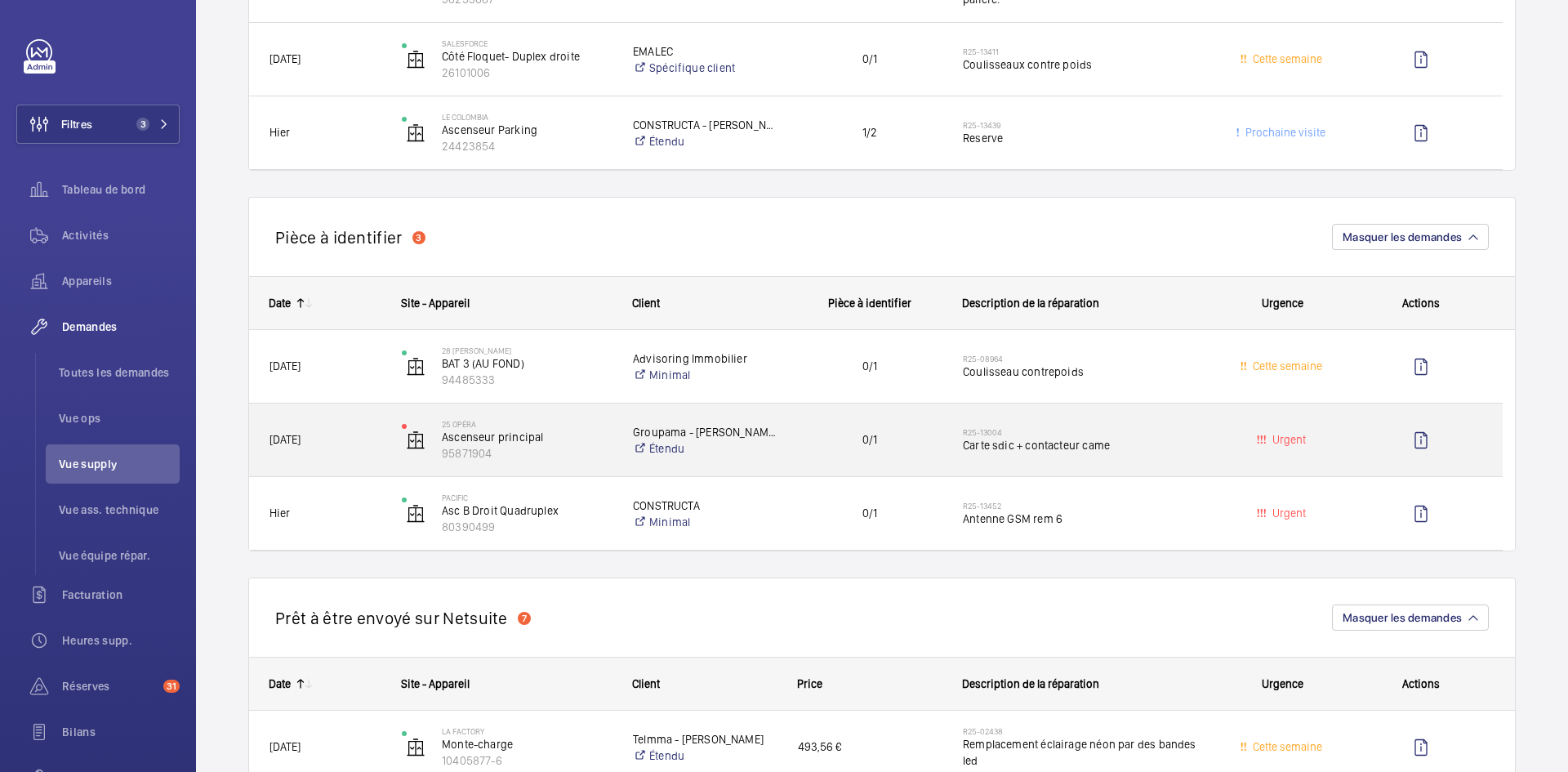
click at [389, 439] on div "25 Opéra Ascenseur principal 95871904" at bounding box center [497, 440] width 229 height 67
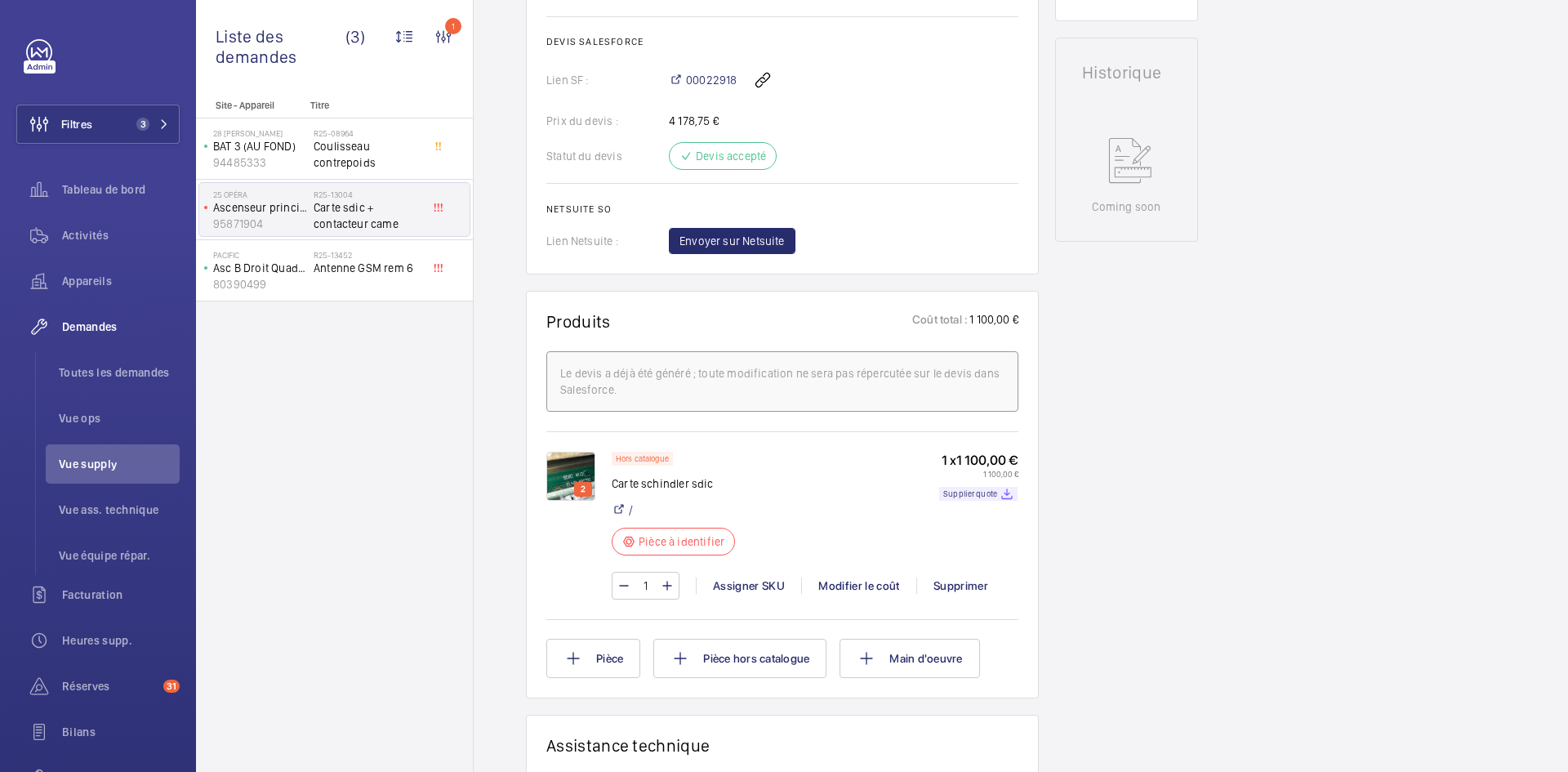
scroll to position [735, 0]
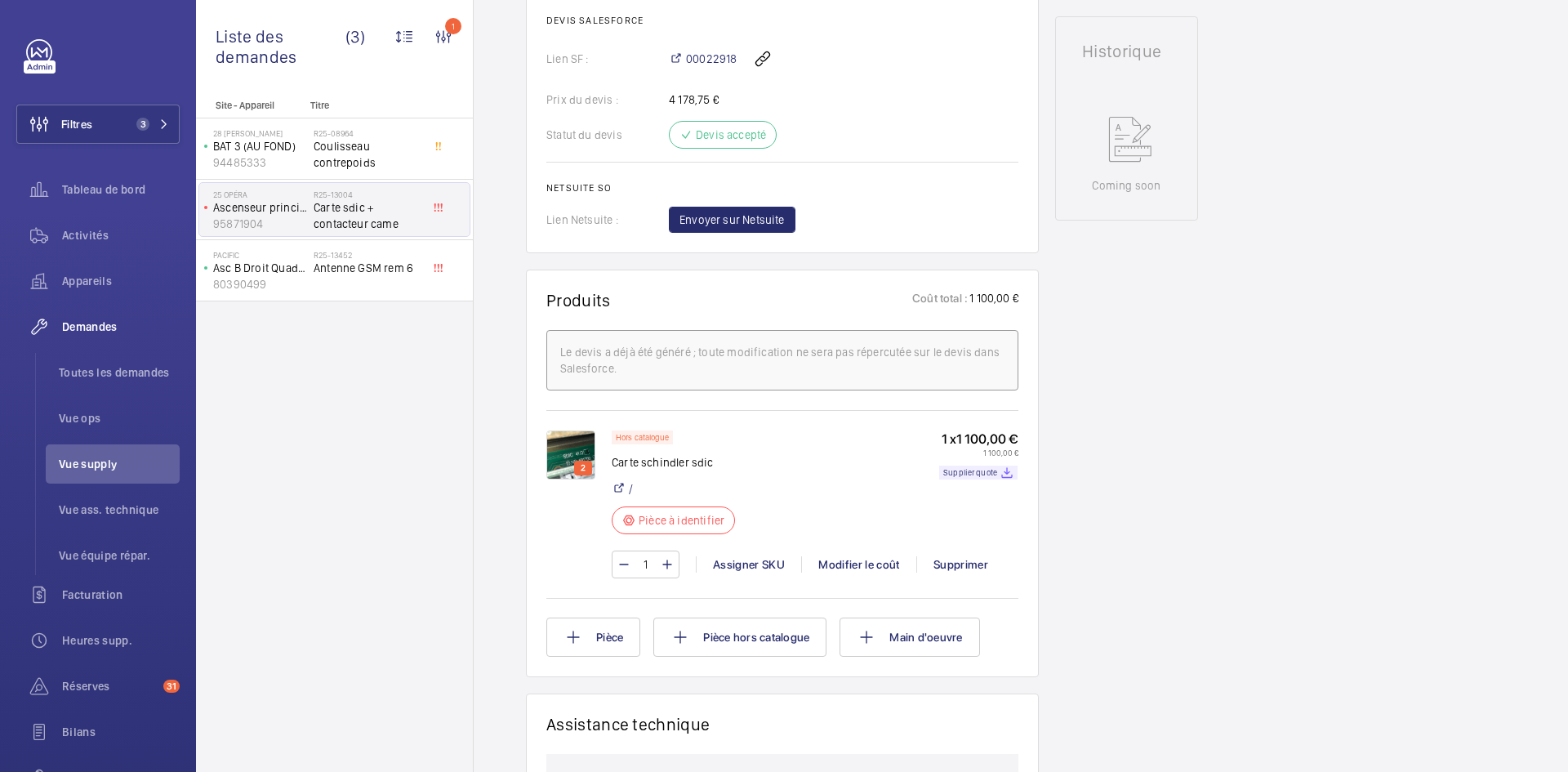
click at [572, 461] on img at bounding box center [570, 455] width 49 height 49
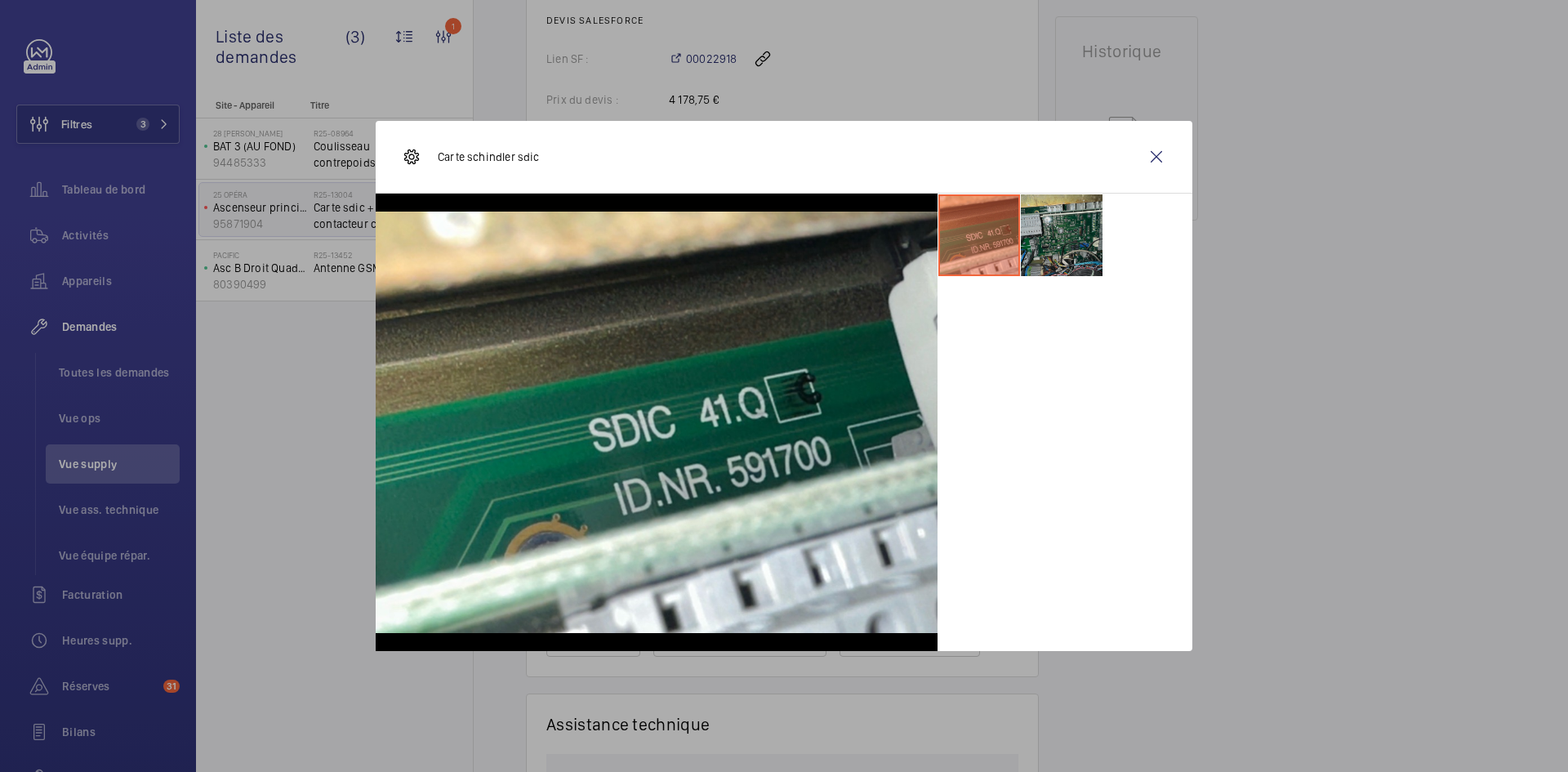
click at [1064, 233] on li at bounding box center [1061, 235] width 82 height 82
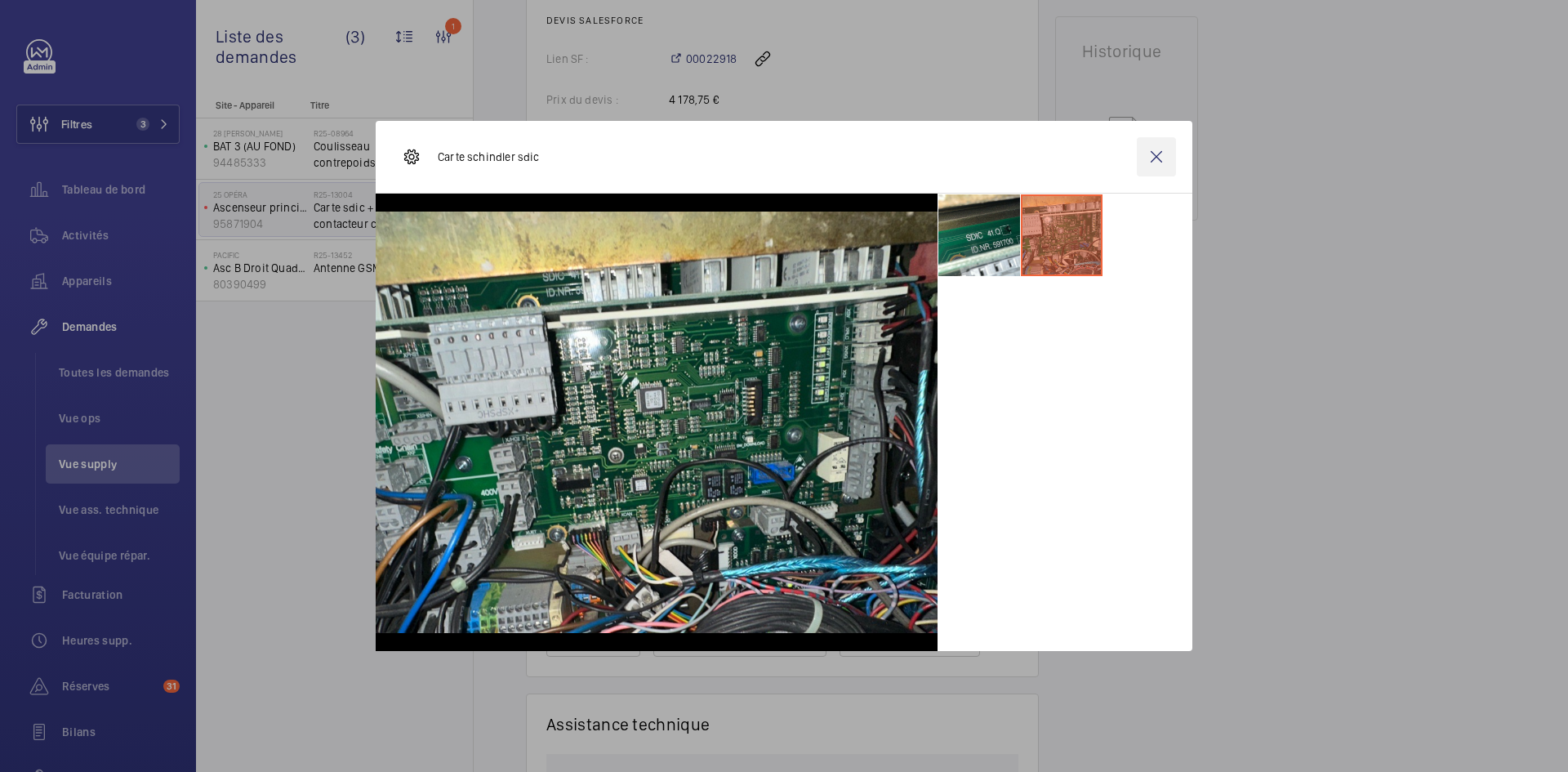
click at [1160, 151] on wm-front-icon-button at bounding box center [1157, 157] width 40 height 40
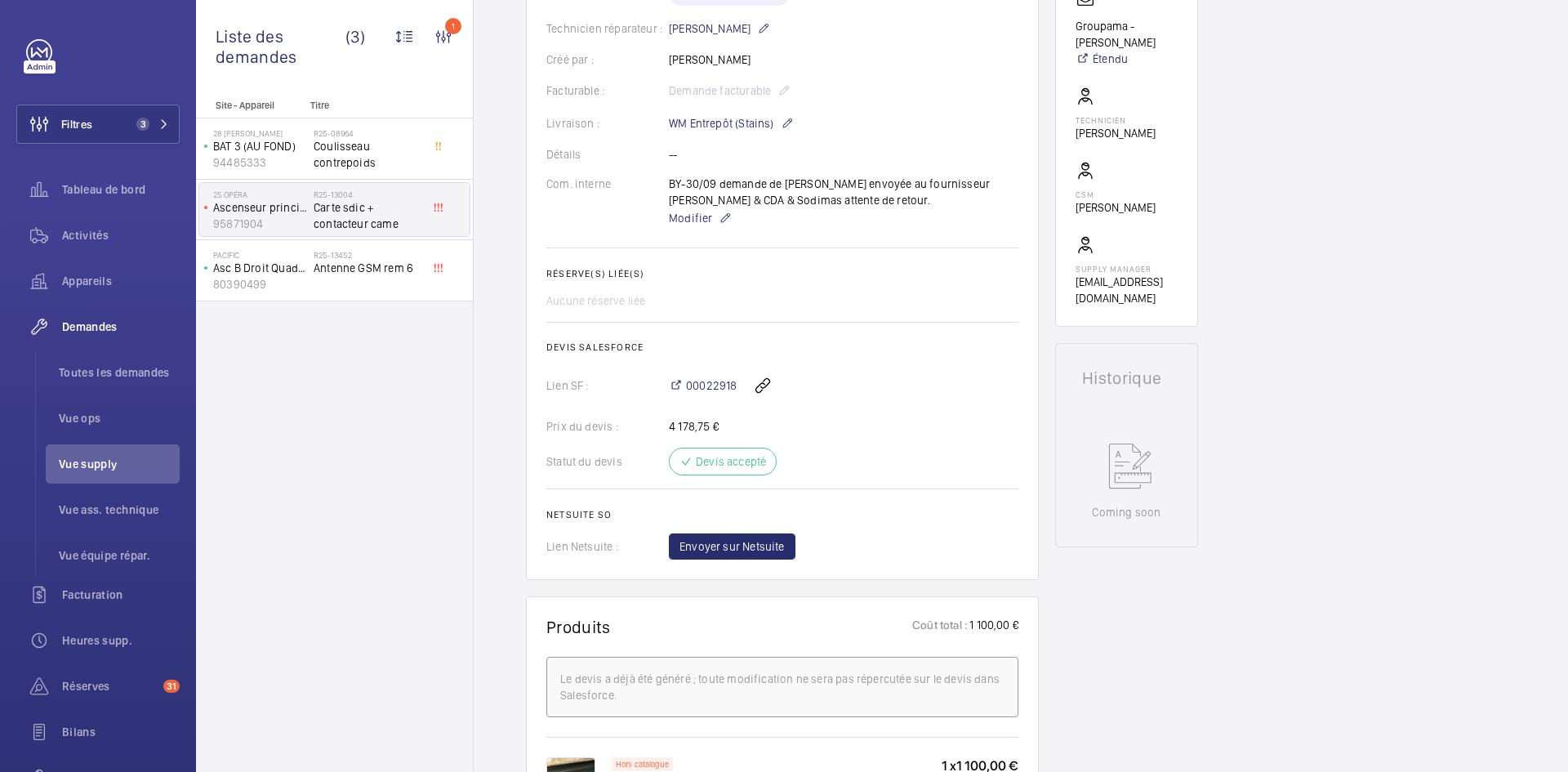
scroll to position [0, 0]
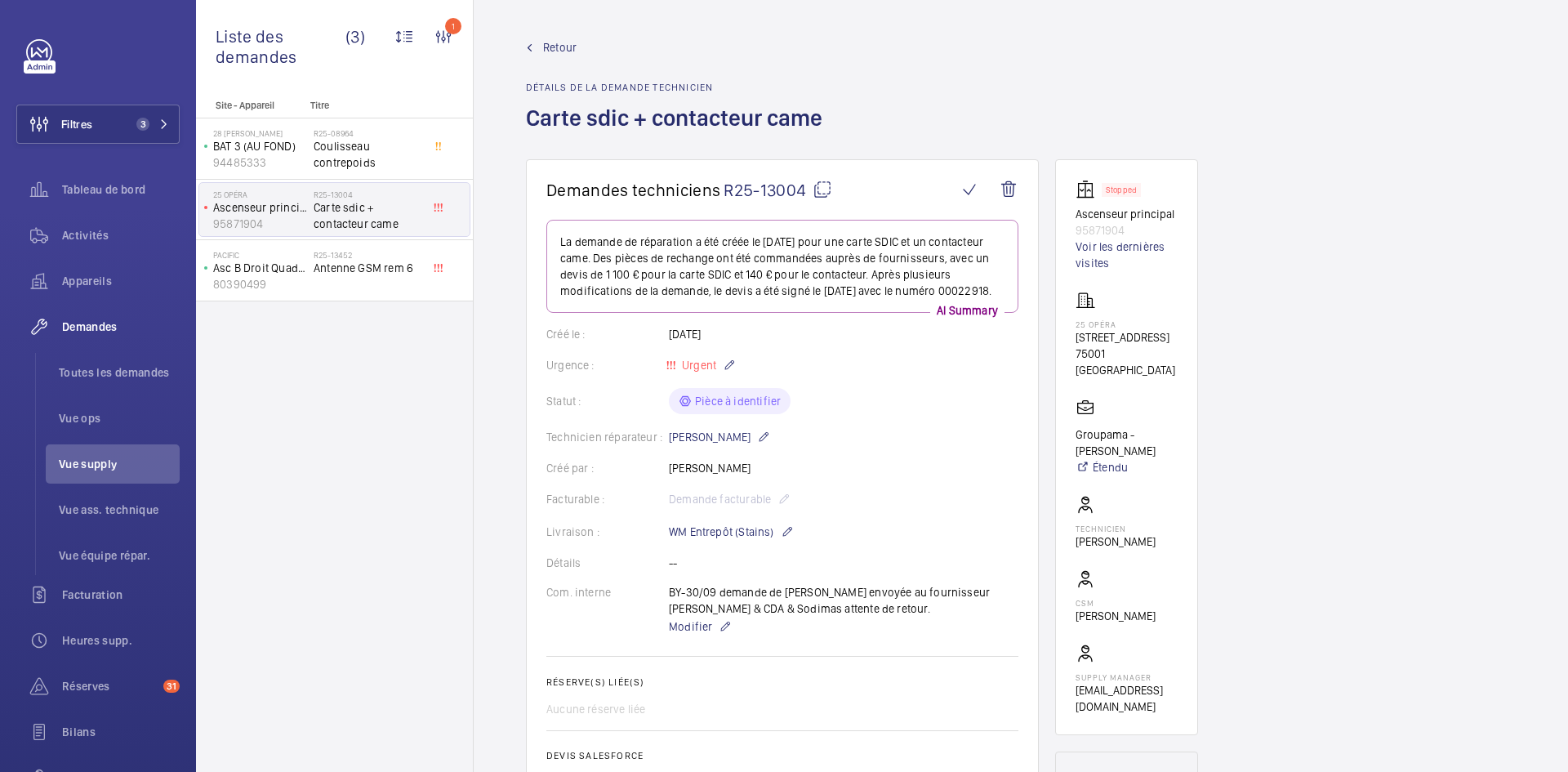
click at [826, 184] on mat-icon at bounding box center [822, 190] width 20 height 20
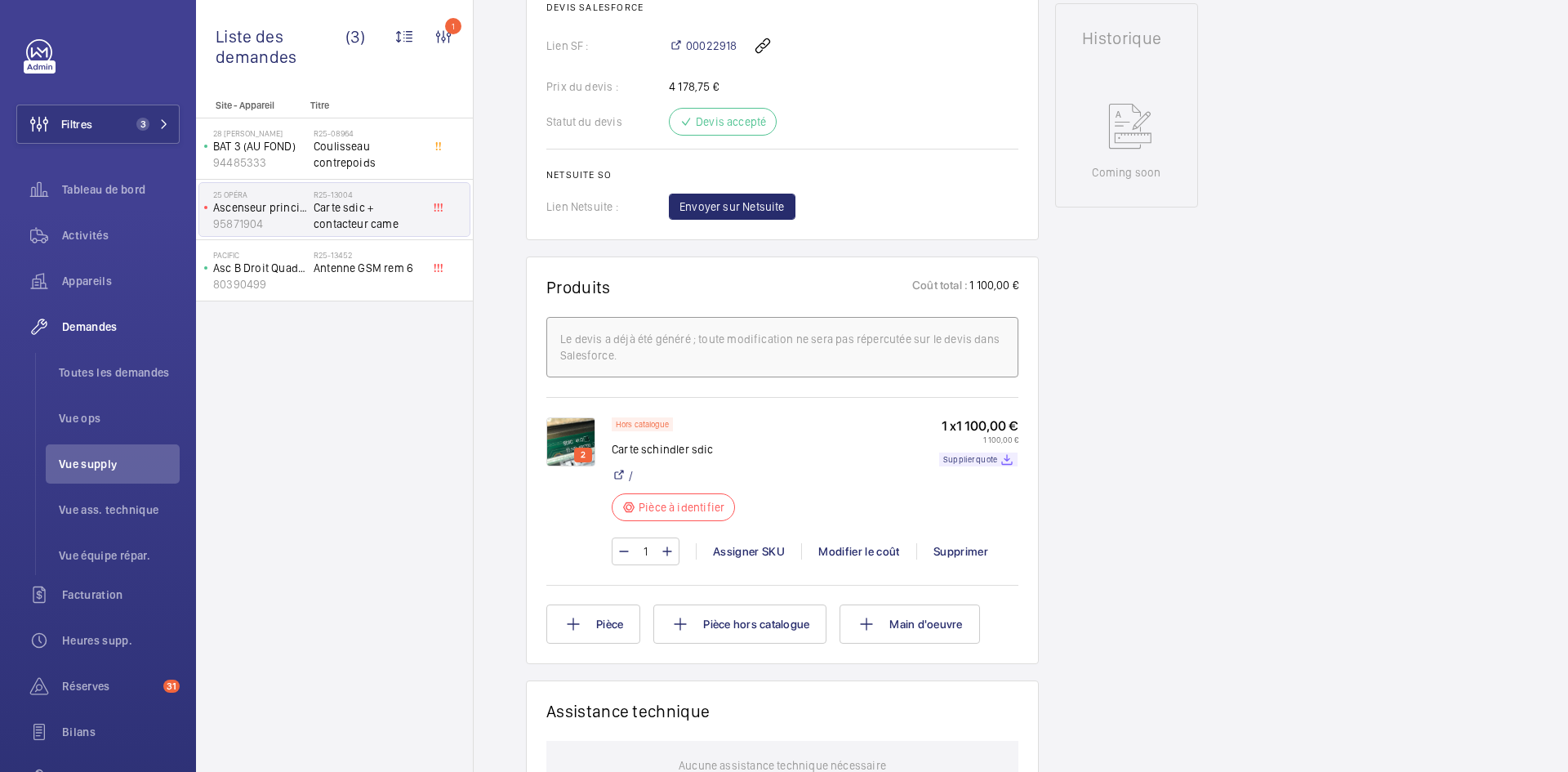
scroll to position [899, 0]
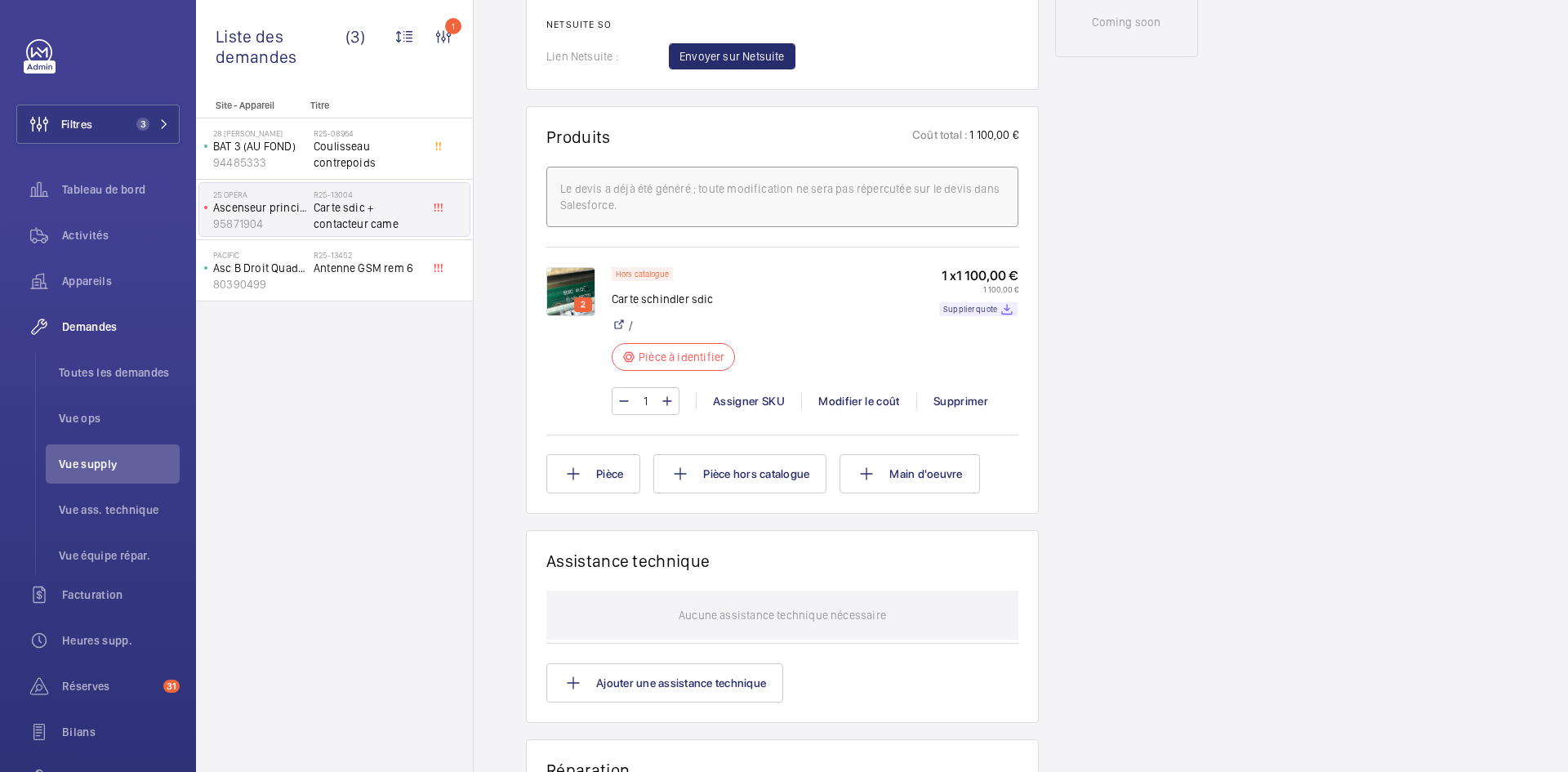
click at [568, 296] on img at bounding box center [570, 291] width 49 height 49
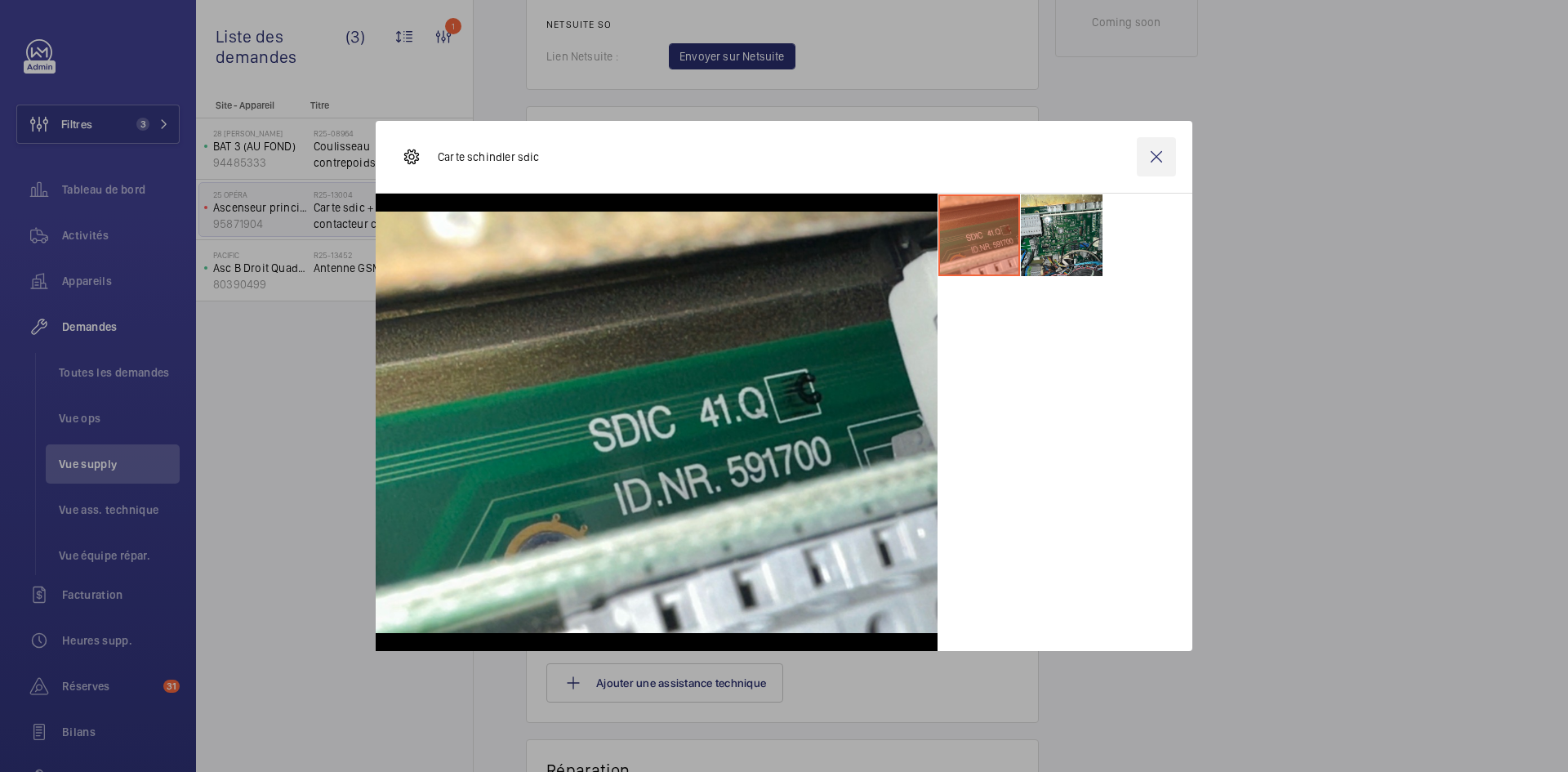
click at [1156, 155] on wm-front-icon-button at bounding box center [1157, 157] width 40 height 40
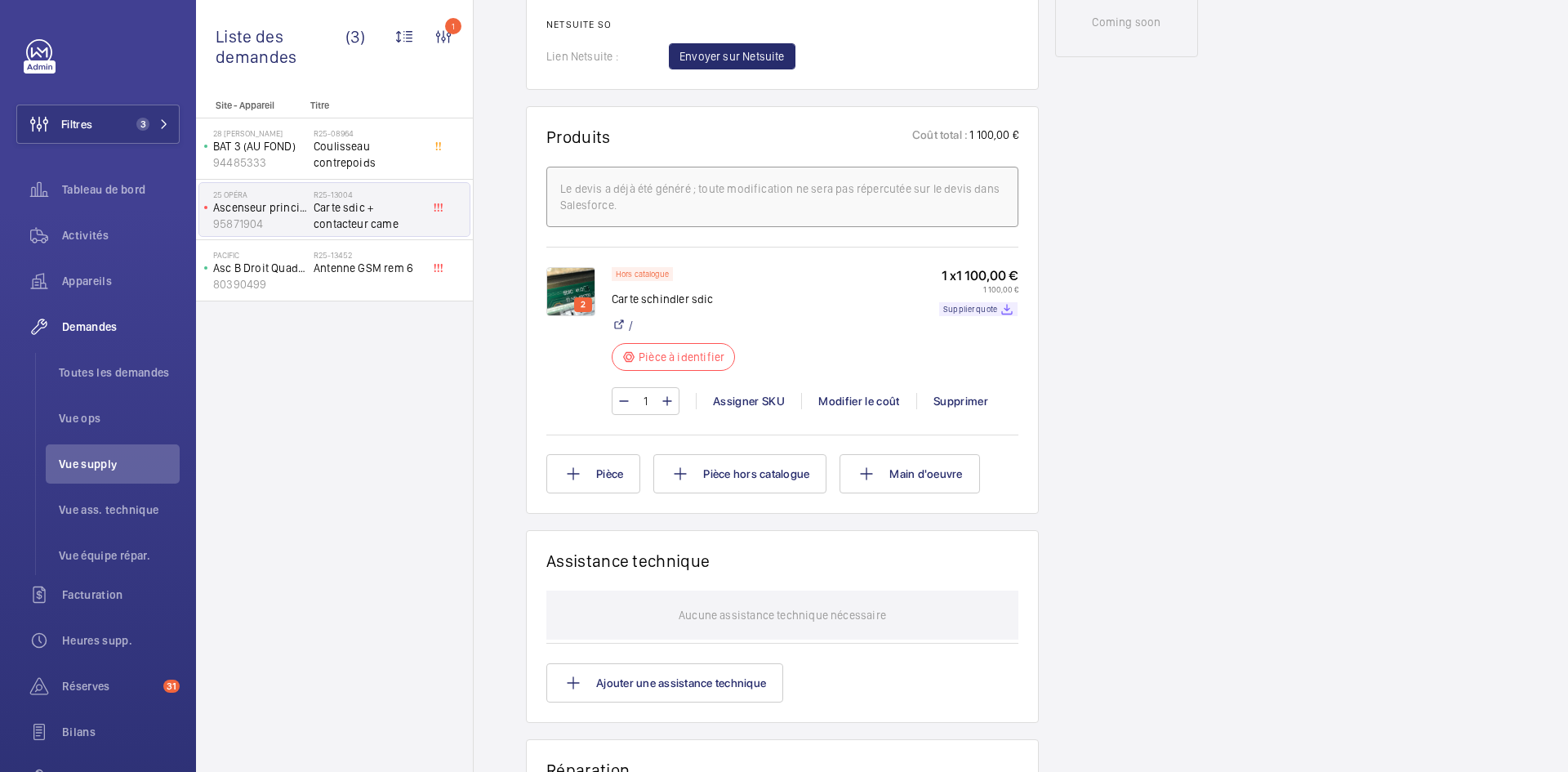
click at [563, 298] on img at bounding box center [570, 291] width 49 height 49
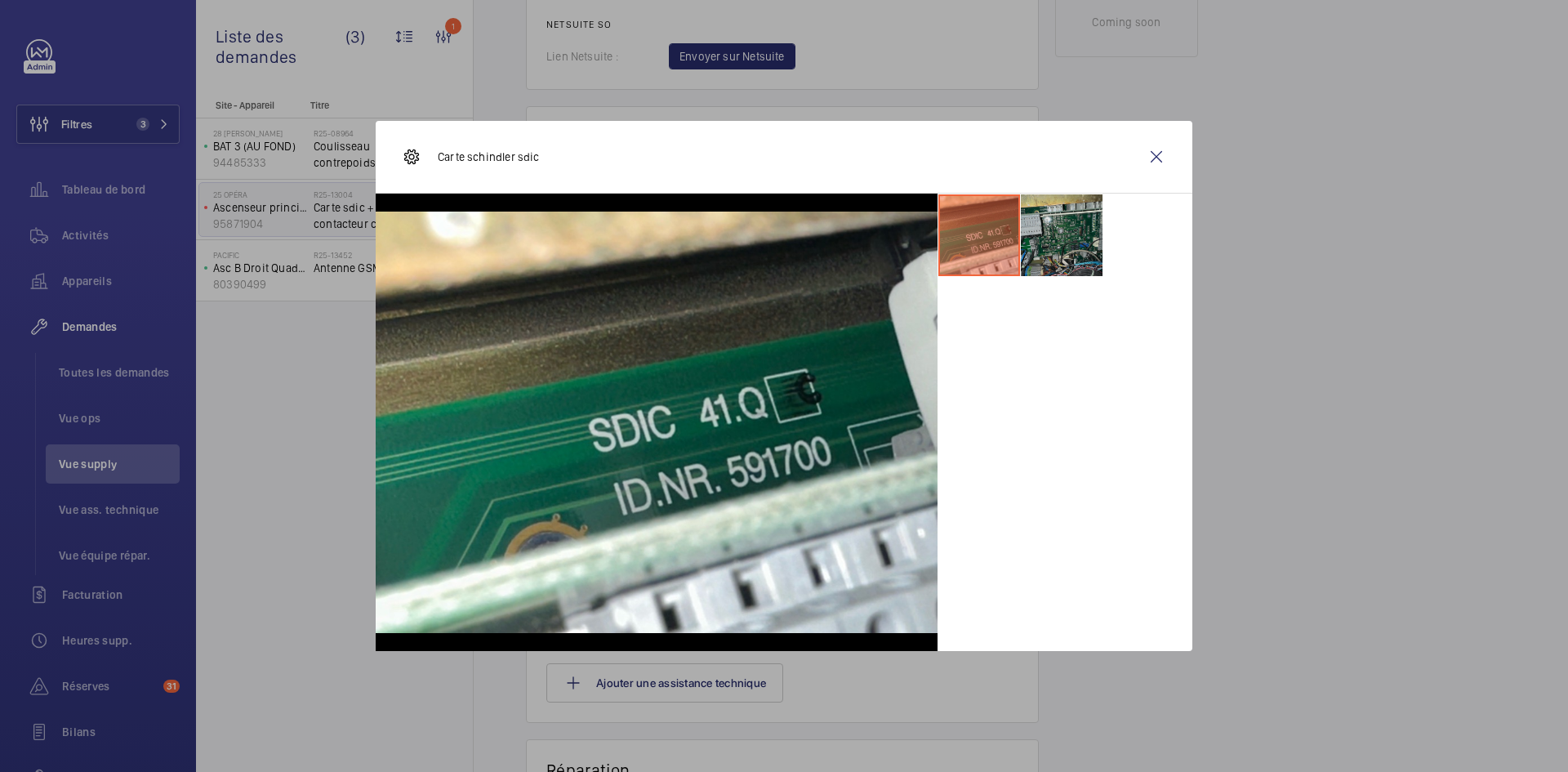
click at [1074, 234] on li at bounding box center [1061, 235] width 82 height 82
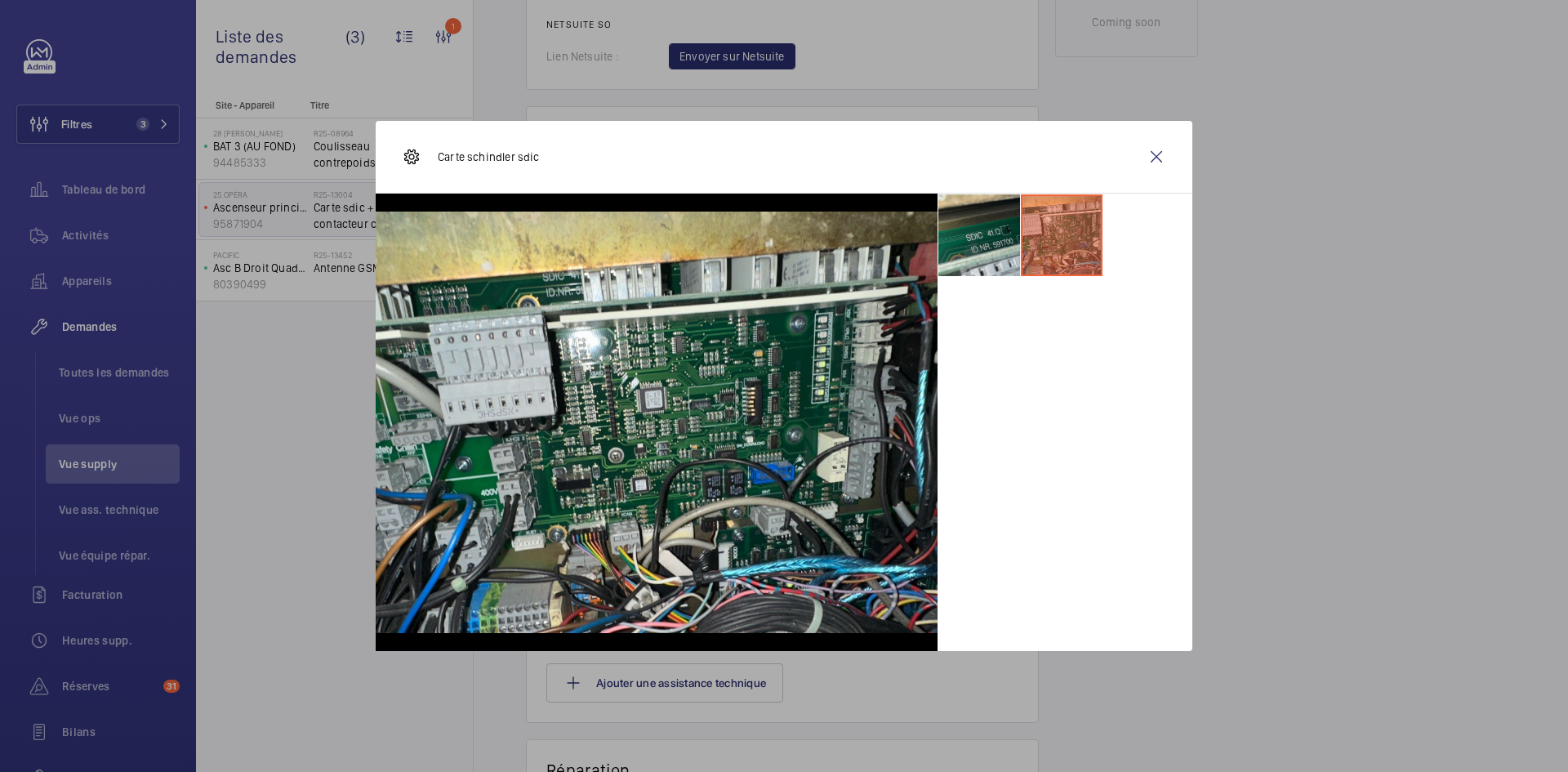
click at [999, 219] on li at bounding box center [979, 235] width 82 height 82
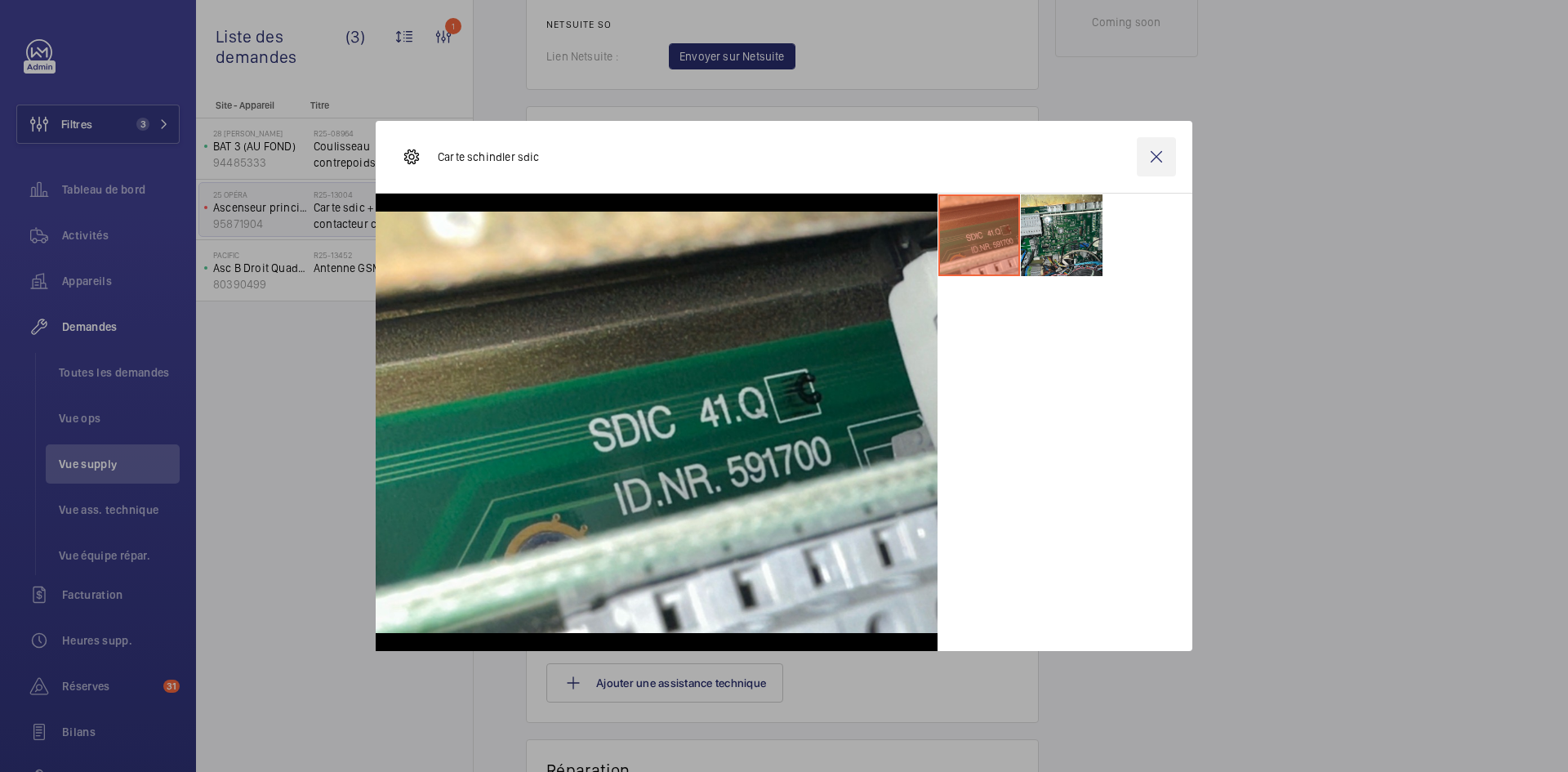
click at [1153, 149] on wm-front-icon-button at bounding box center [1157, 157] width 40 height 40
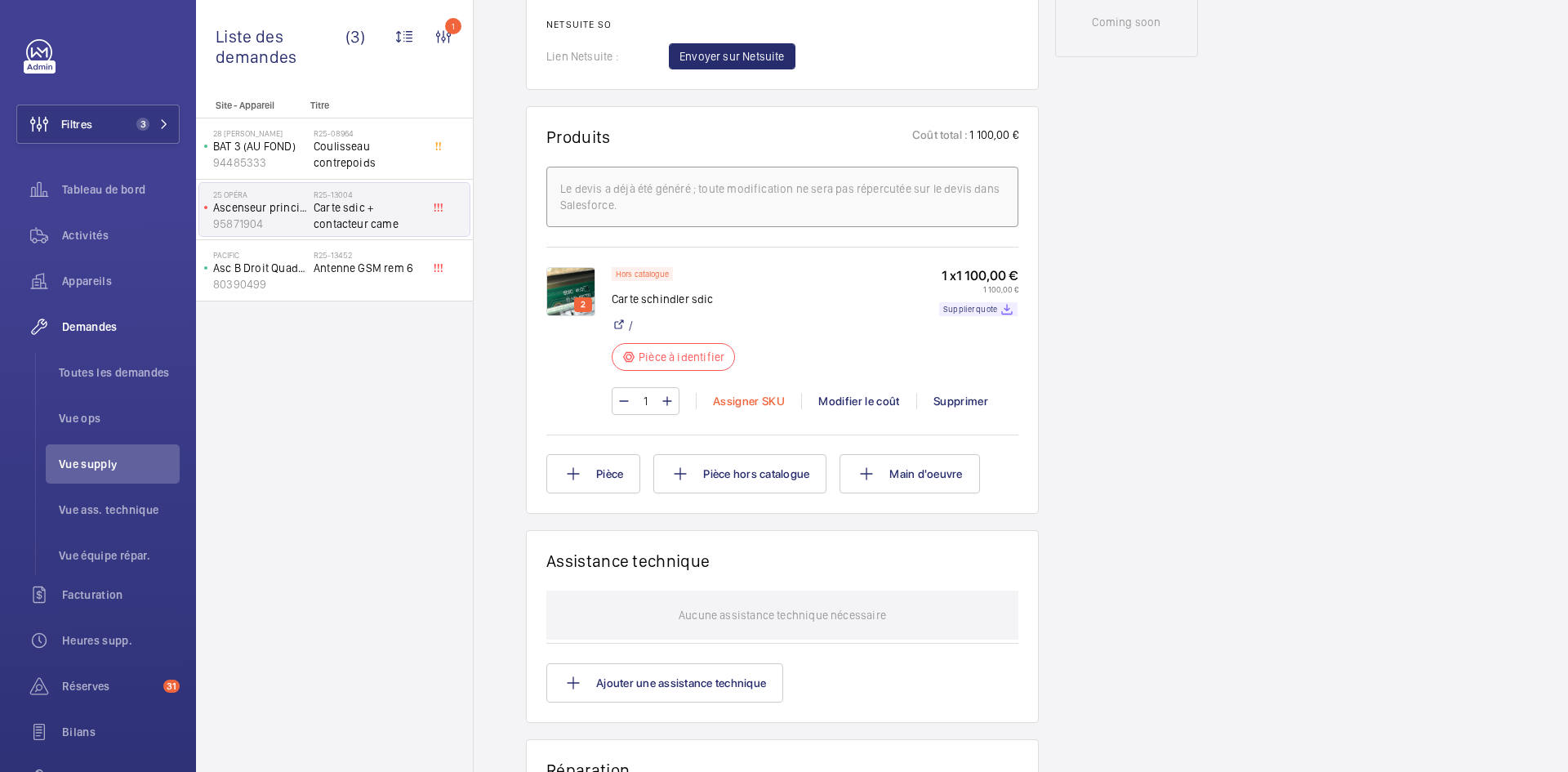
click at [749, 409] on div "Assigner SKU" at bounding box center [749, 401] width 105 height 16
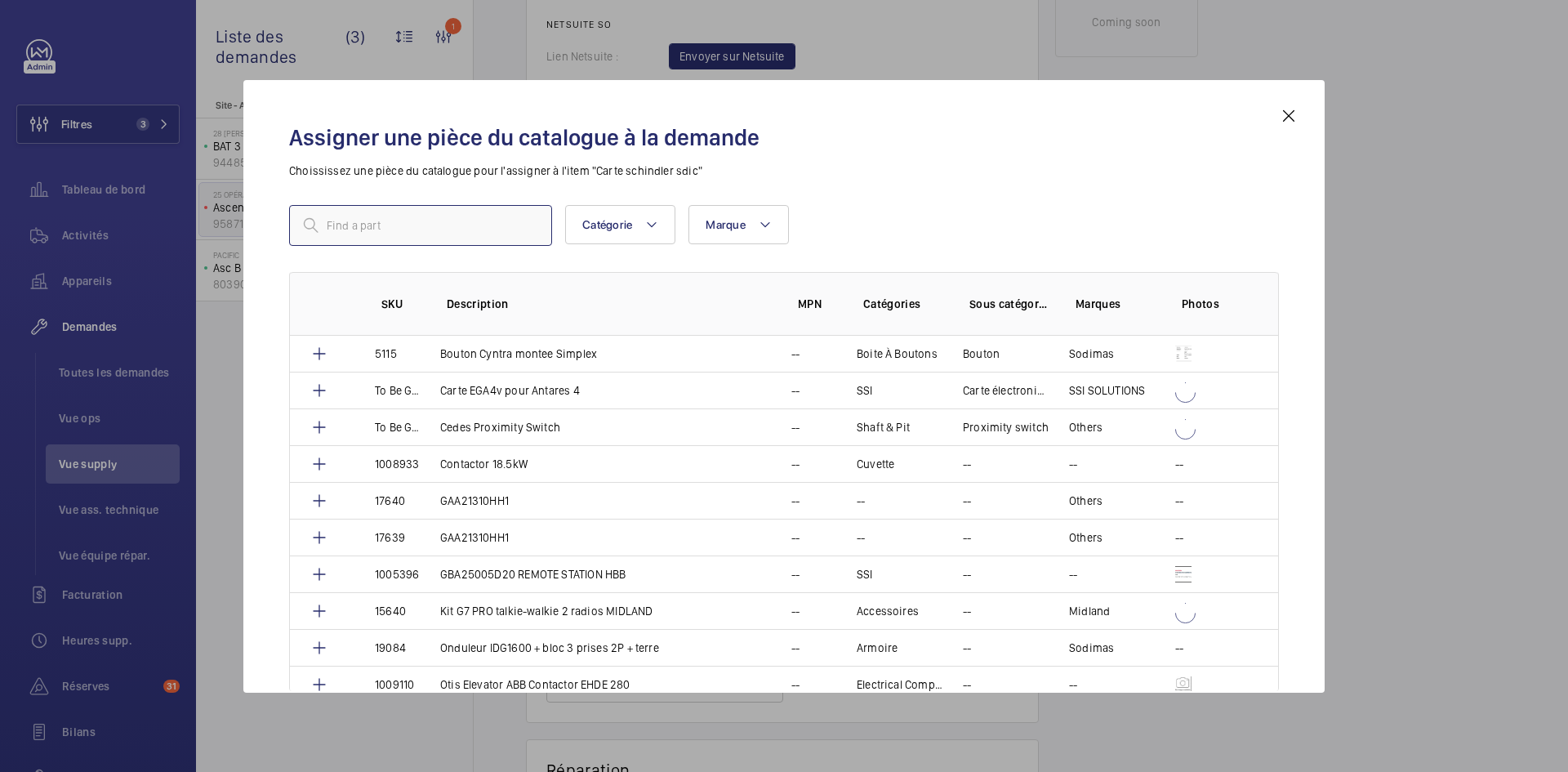
click at [330, 215] on input "text" at bounding box center [420, 225] width 263 height 40
paste input "1010485"
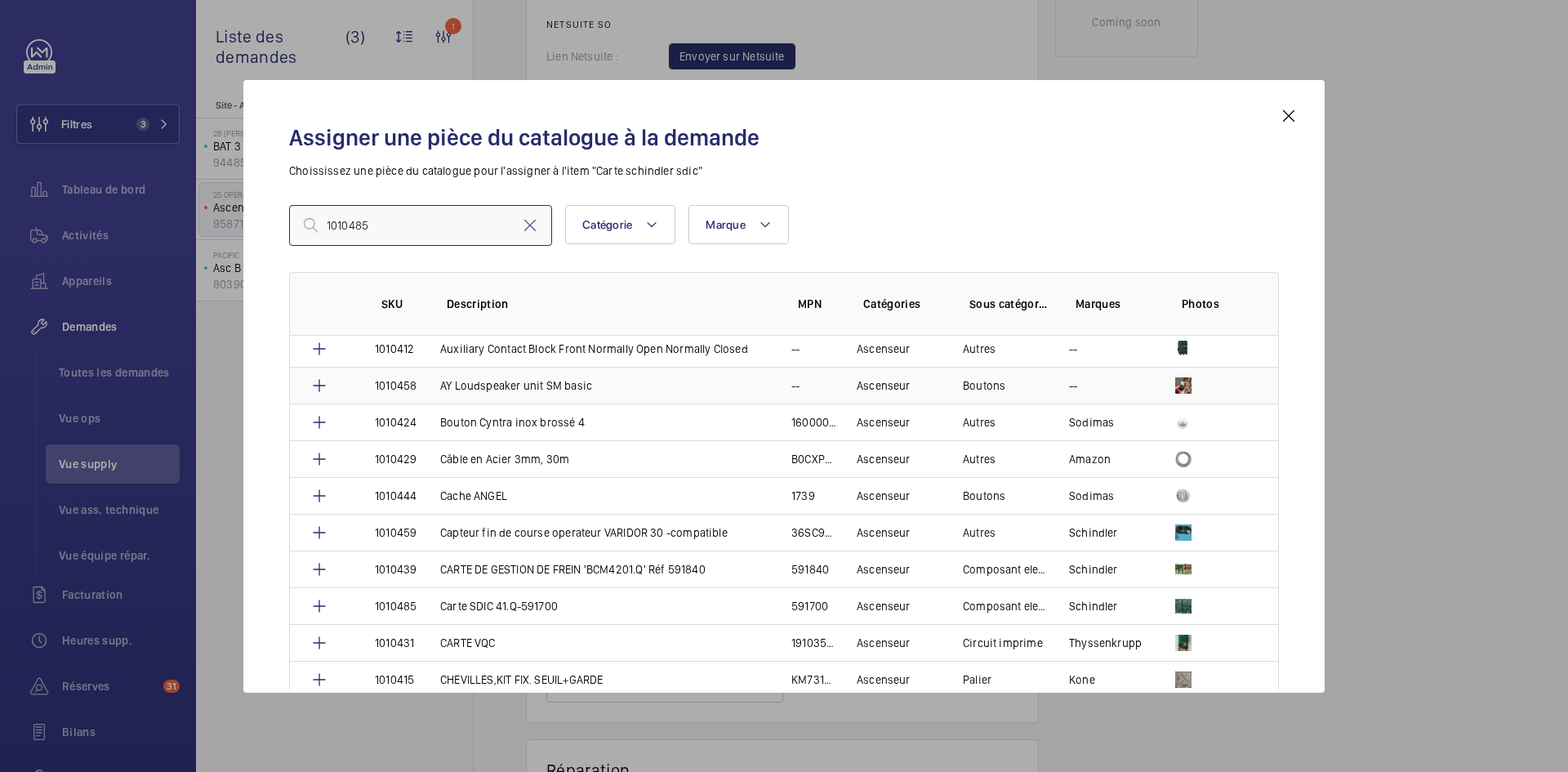
scroll to position [327, 0]
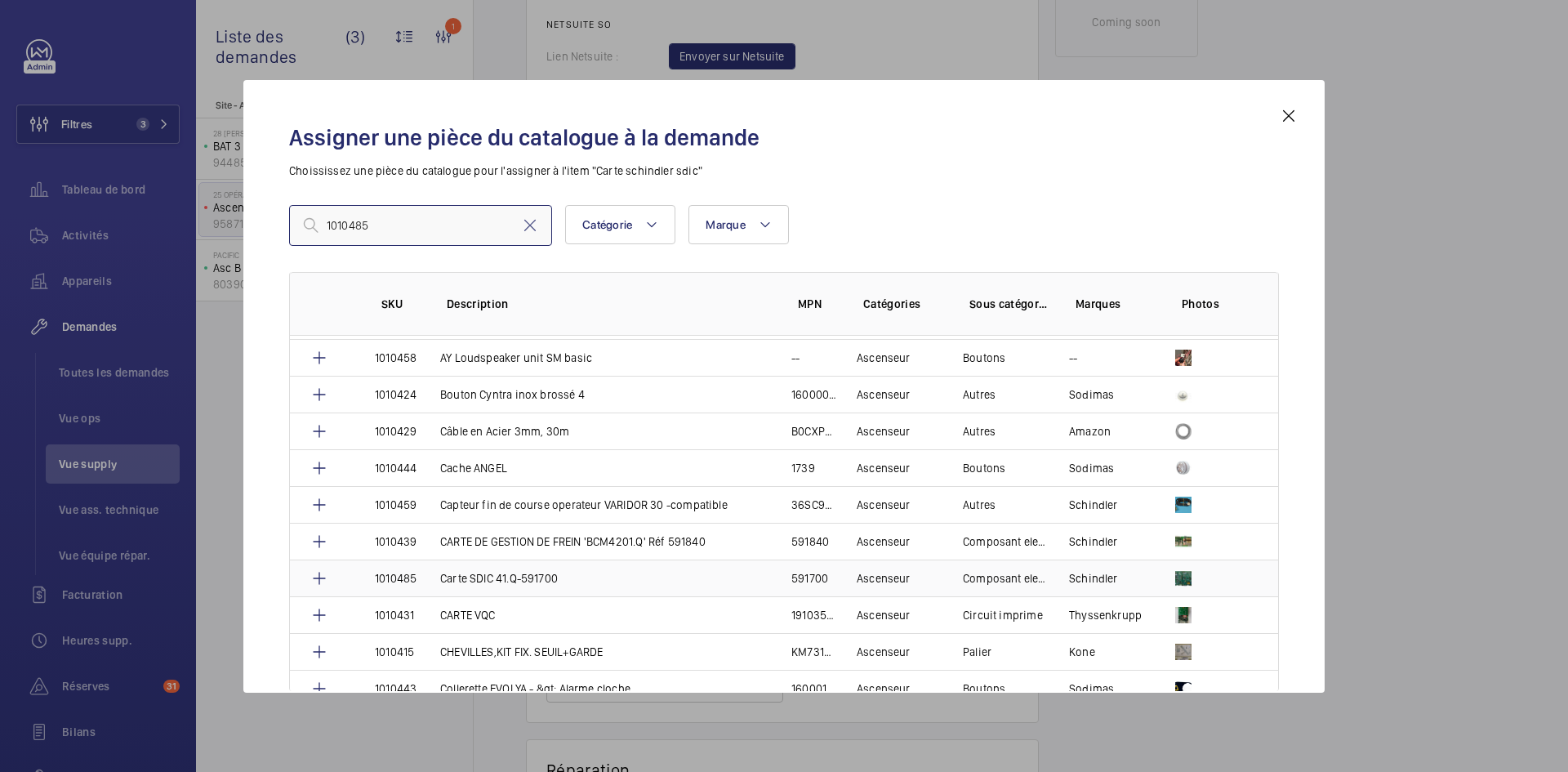
type input "1010485"
click at [420, 579] on td "1010485" at bounding box center [388, 577] width 65 height 37
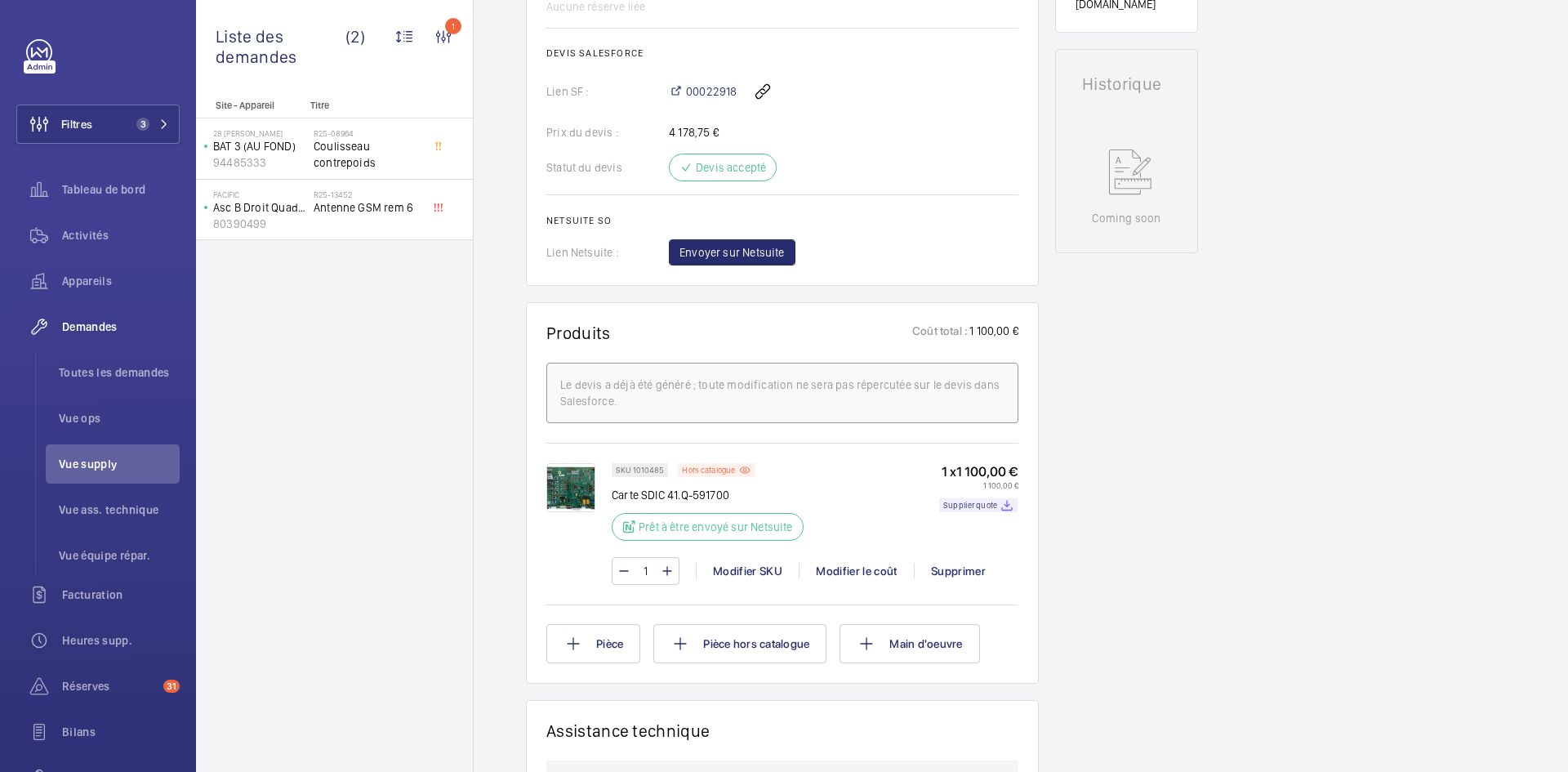
scroll to position [702, 0]
click at [566, 486] on img at bounding box center [570, 487] width 49 height 49
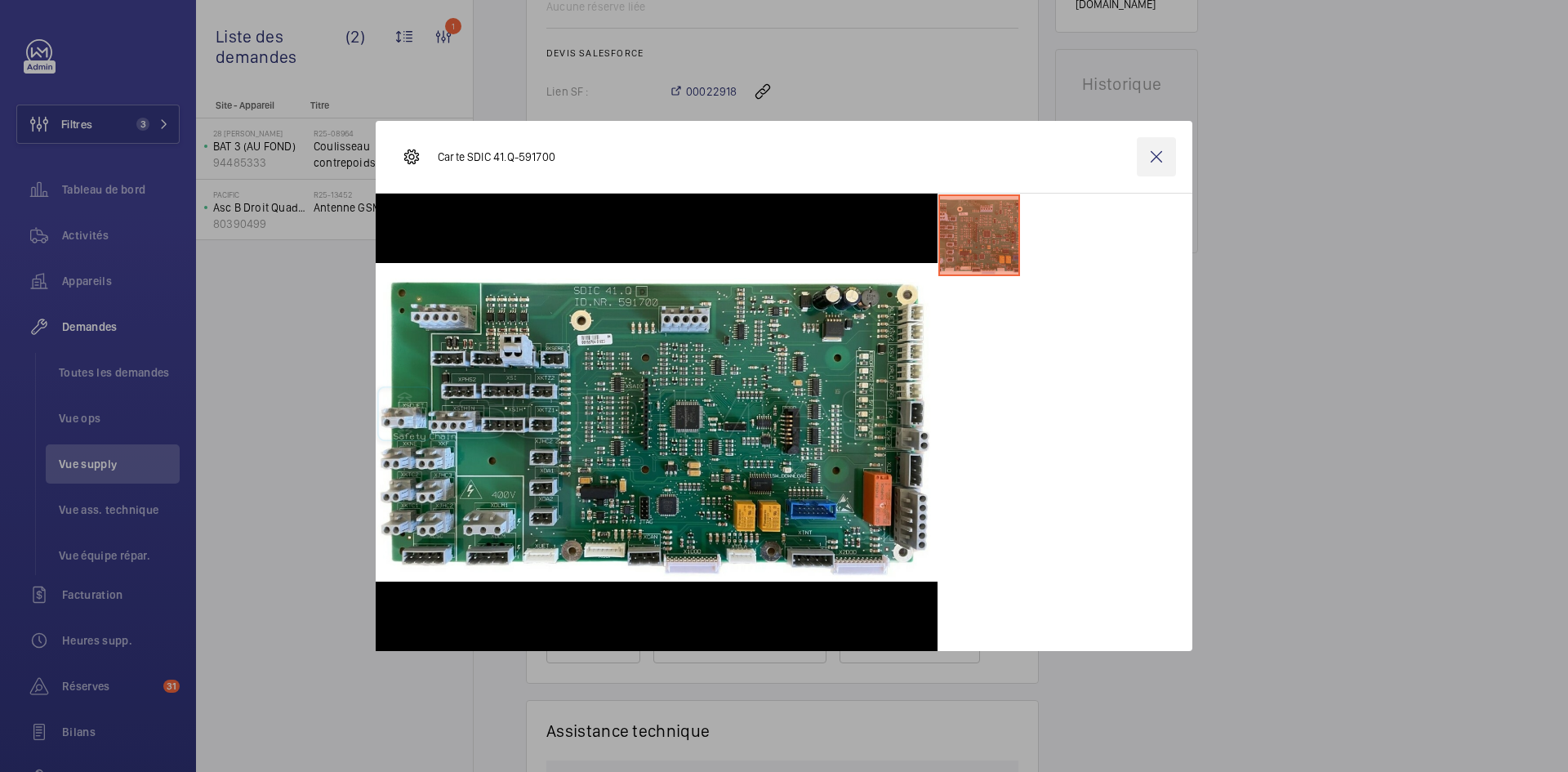
click at [1154, 155] on wm-front-icon-button at bounding box center [1157, 157] width 40 height 40
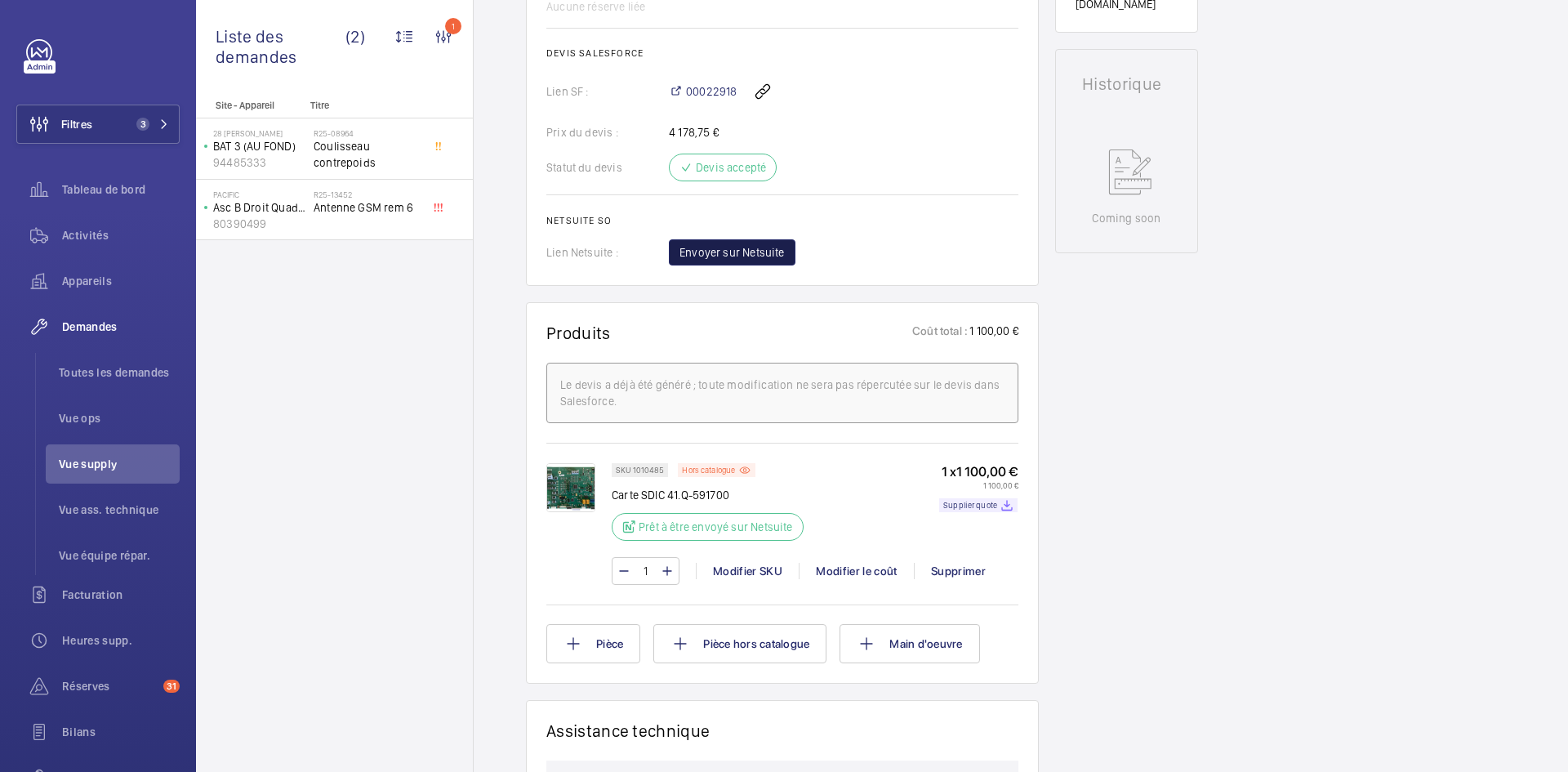
click at [777, 258] on span "Envoyer sur Netsuite" at bounding box center [732, 252] width 105 height 16
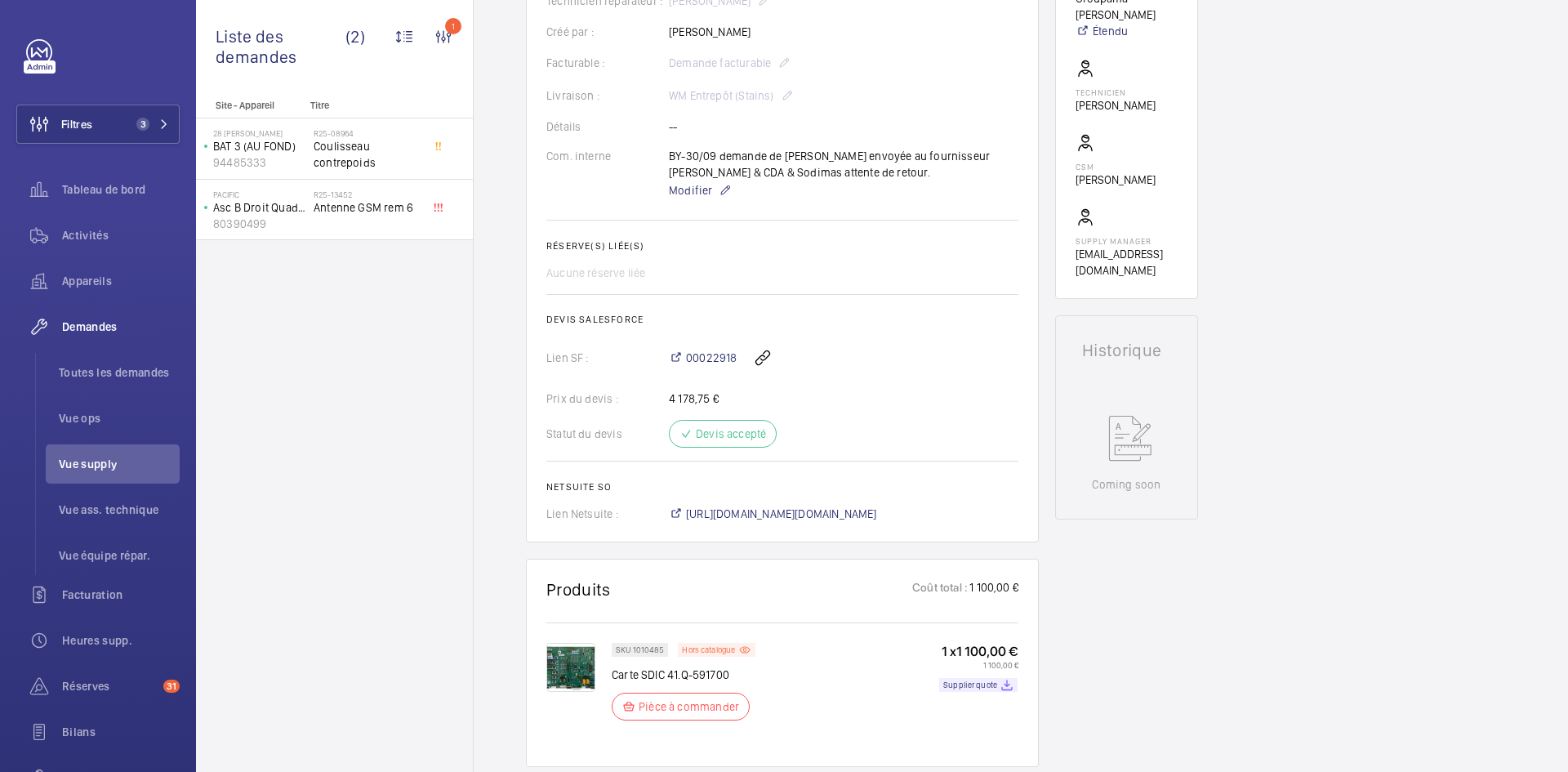
scroll to position [653, 0]
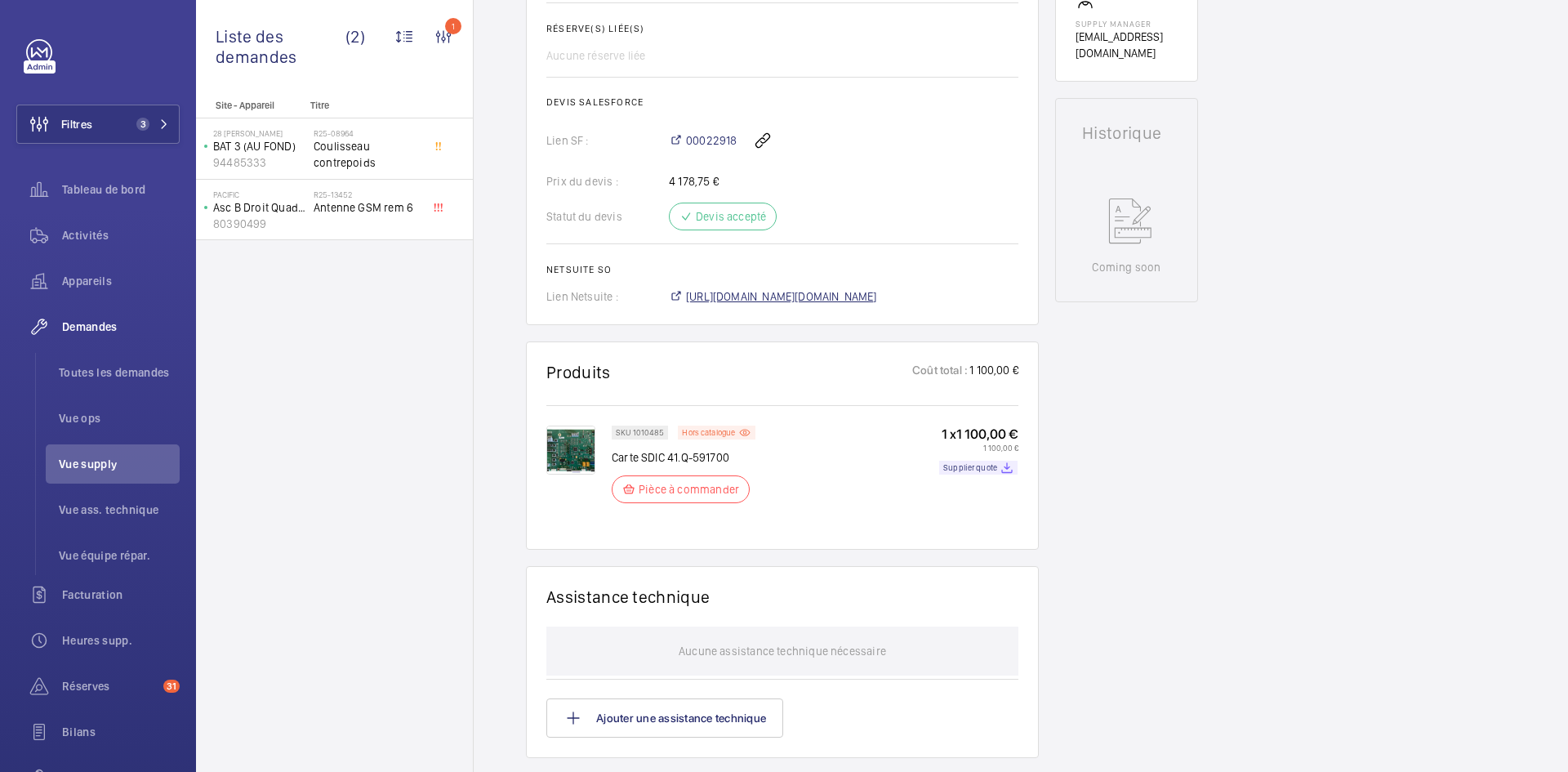
click at [847, 305] on span "https://6461500.app.netsuite.com/app/accounting/transactions/salesord.nl?id=308…" at bounding box center [781, 296] width 191 height 16
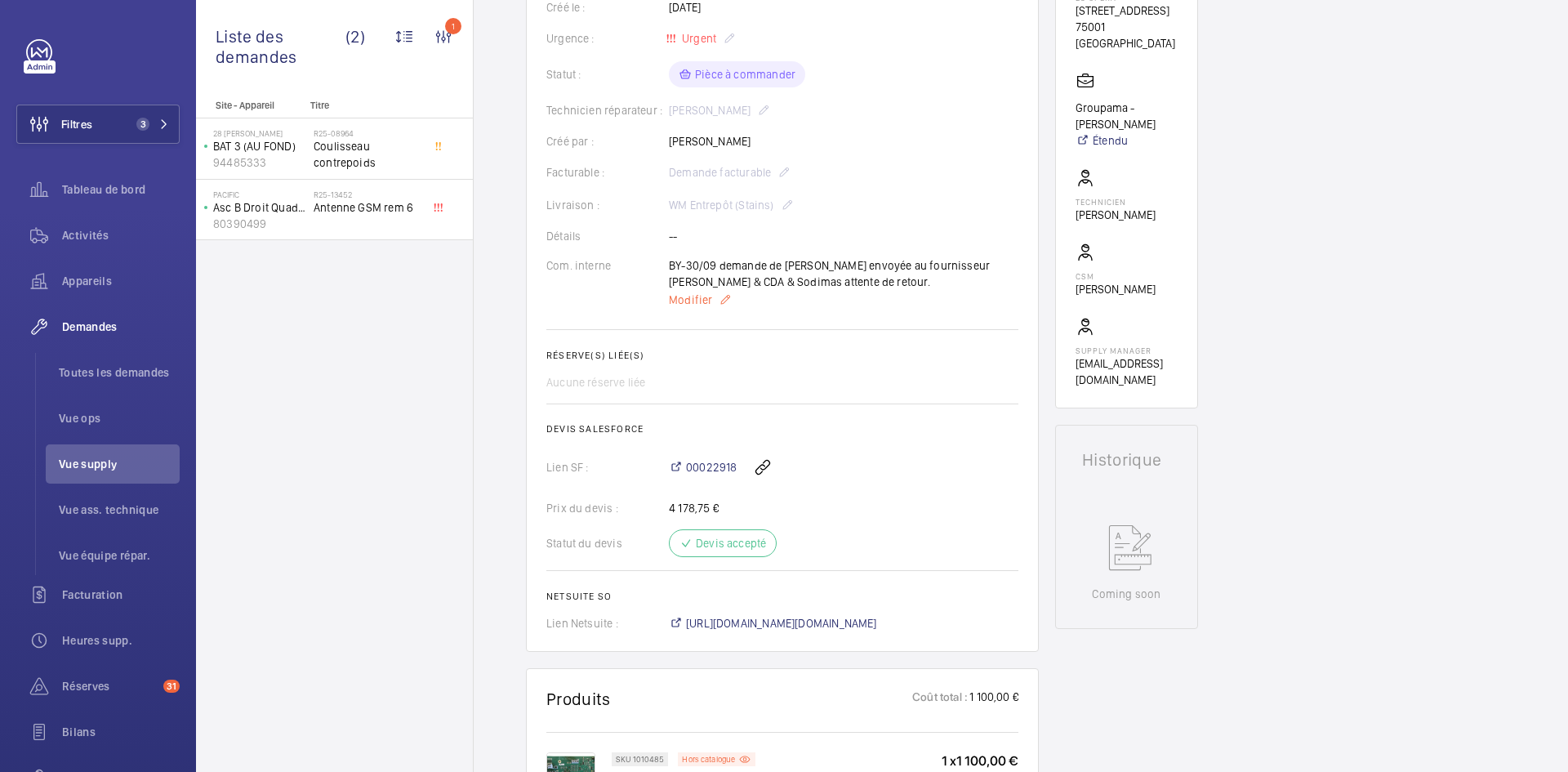
click at [695, 308] on span "Modifier" at bounding box center [690, 299] width 43 height 16
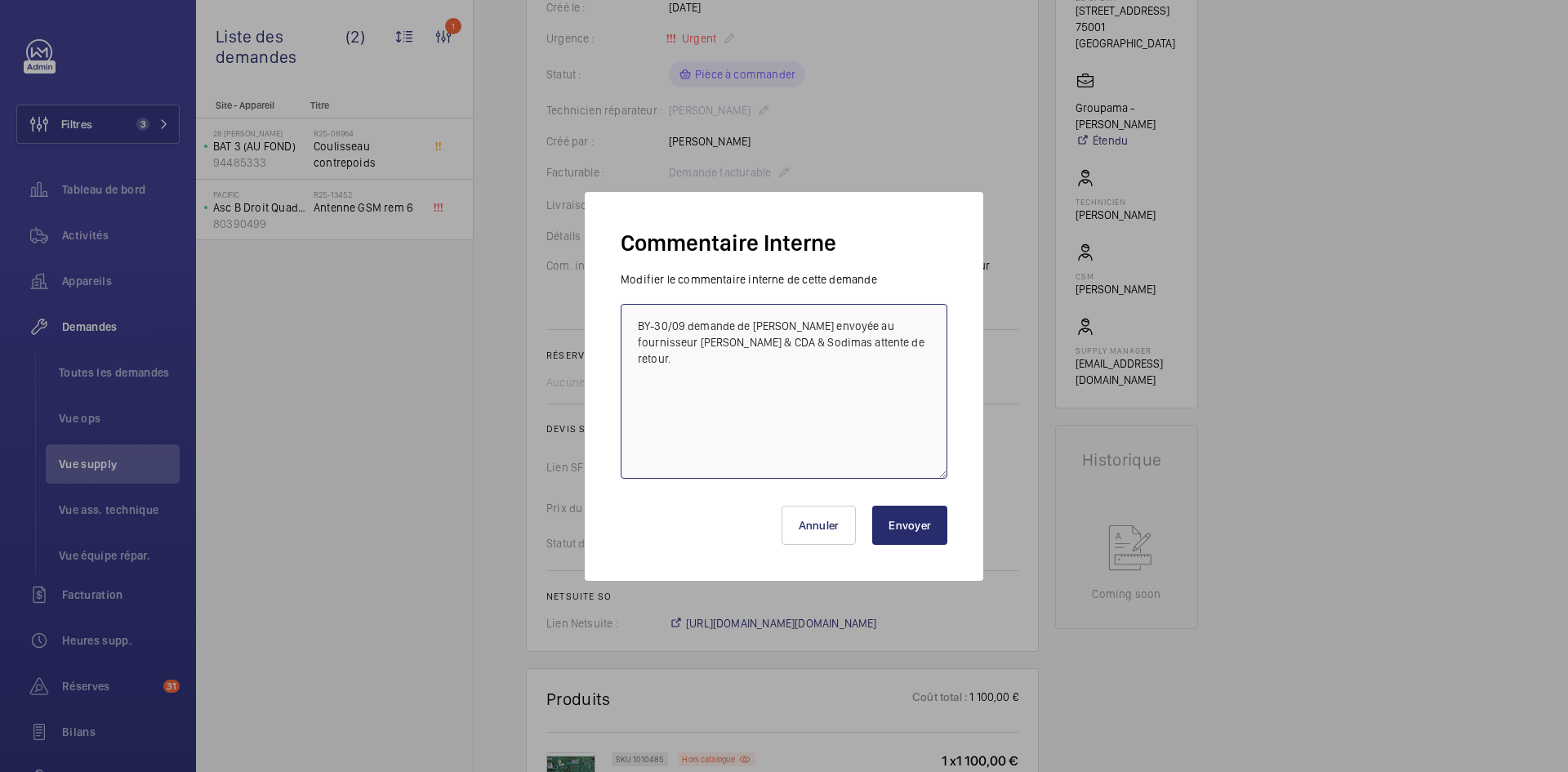
click at [636, 321] on textarea "BY-30/09 demande de devis envoyée au fournisseur Schindler & CDA & Sodimas atte…" at bounding box center [783, 391] width 327 height 175
drag, startPoint x: 636, startPoint y: 321, endPoint x: 644, endPoint y: 314, distance: 10.6
click at [638, 320] on textarea "BY-30/09 demande de devis envoyée au fournisseur Schindler & CDA & Sodimas atte…" at bounding box center [783, 391] width 327 height 175
paste textarea "BY-09/10 commande effectuer chez le fournisseur Schindler via l'email livraison…"
type textarea "BY-09/10 commande effectuer chez le fournisseur Schindler via l'email livraison…"
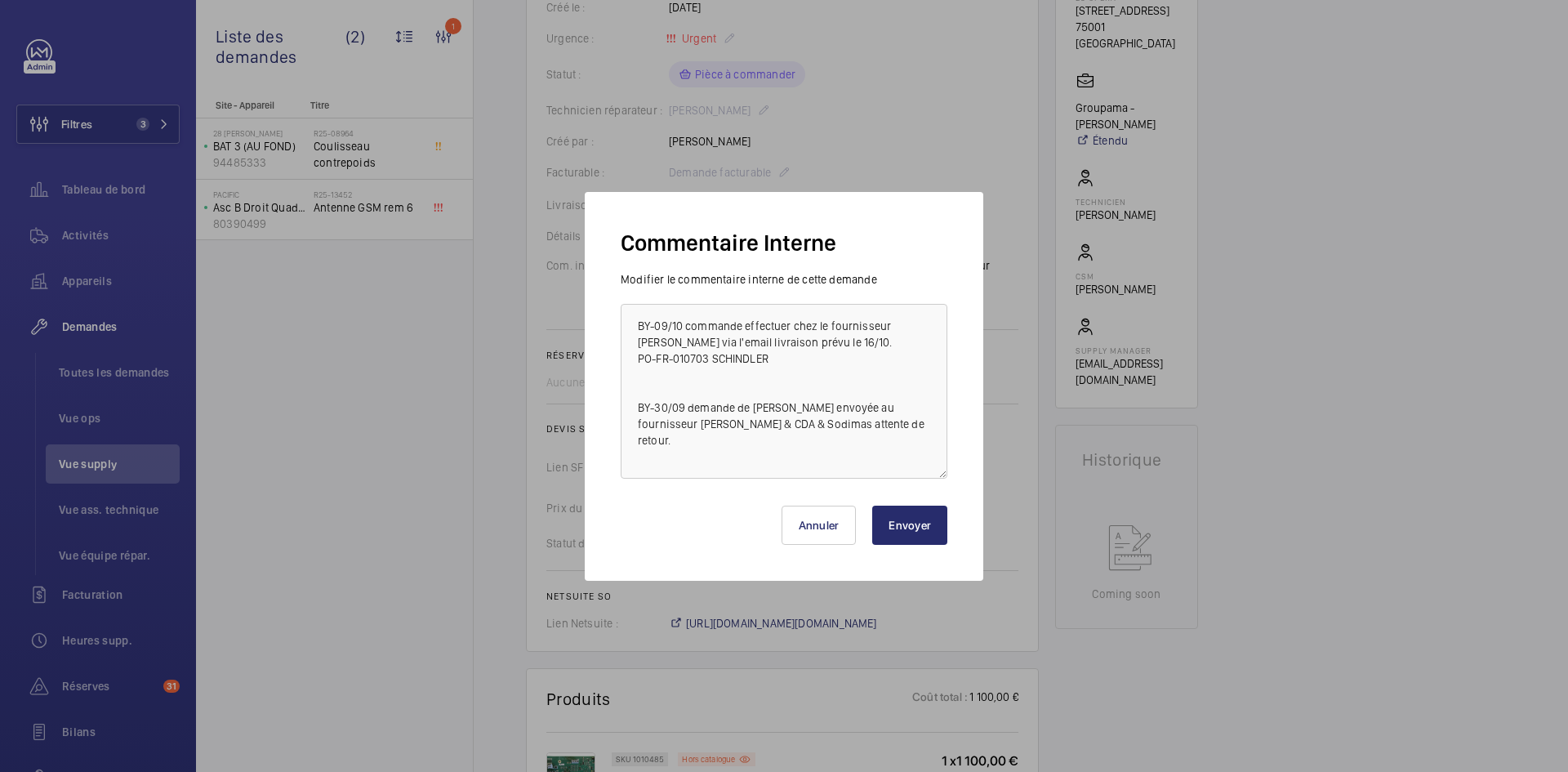
click at [913, 527] on button "Envoyer" at bounding box center [909, 526] width 75 height 40
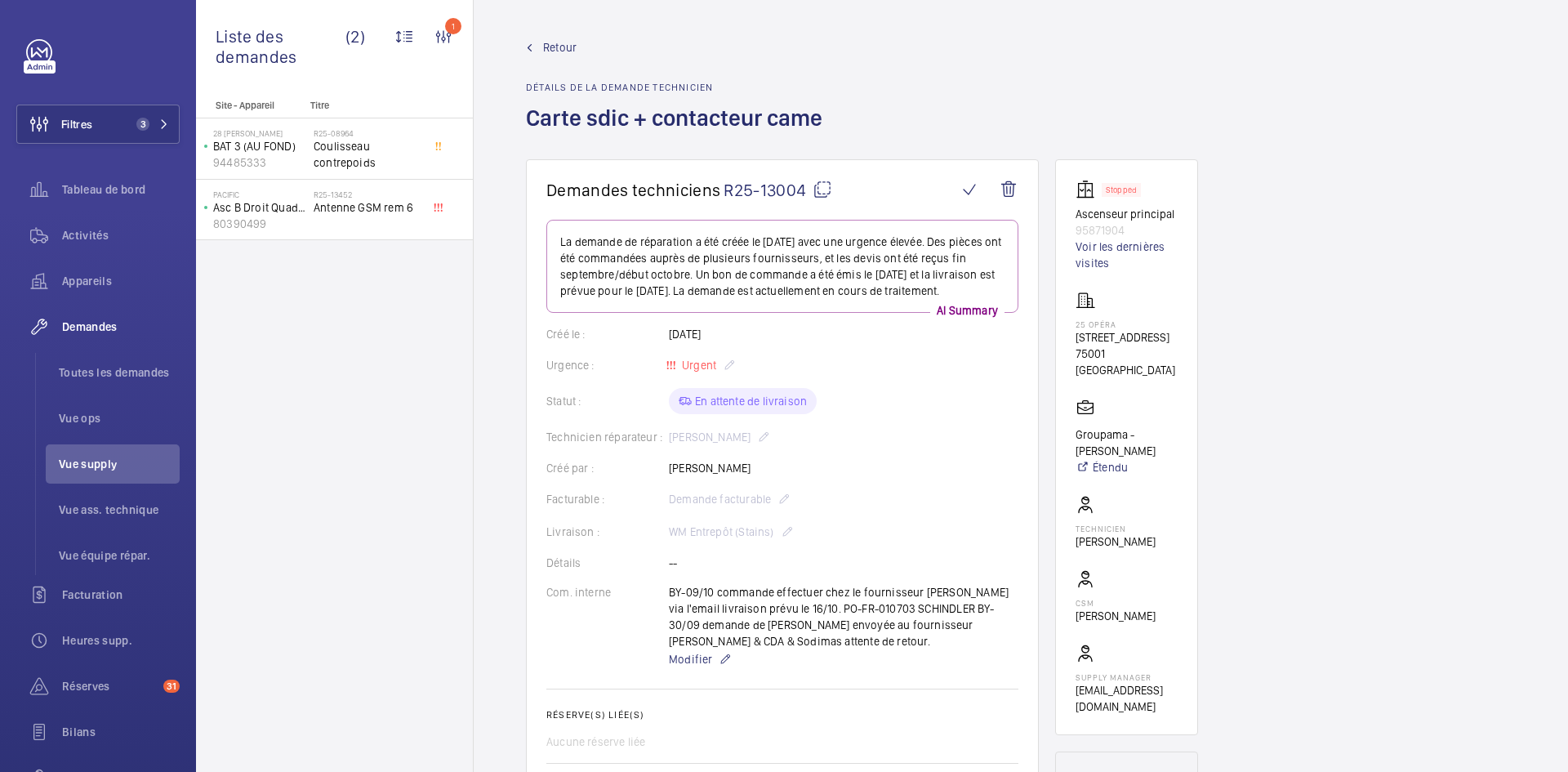
click at [547, 41] on span "Retour" at bounding box center [559, 47] width 34 height 16
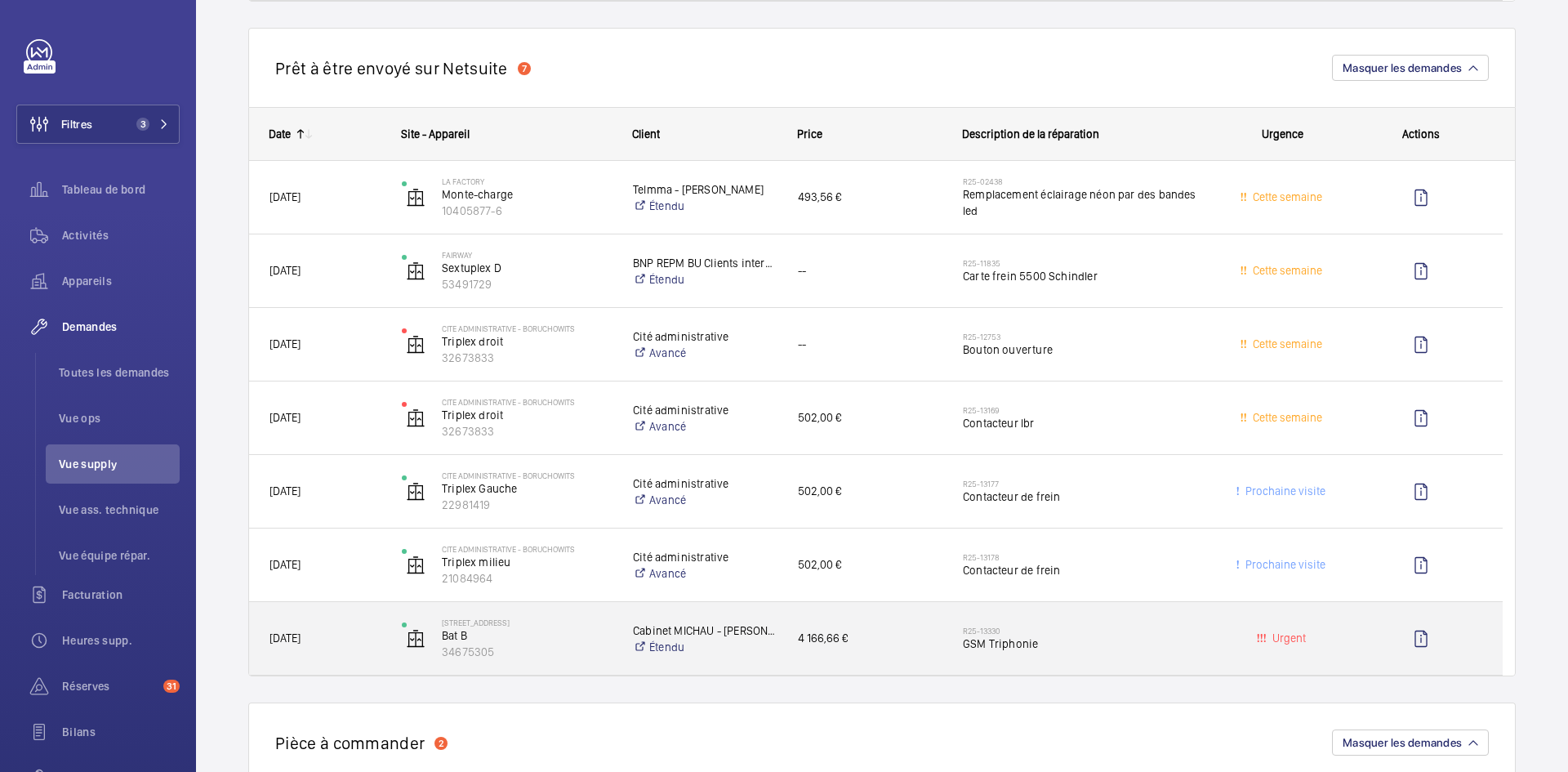
scroll to position [1307, 0]
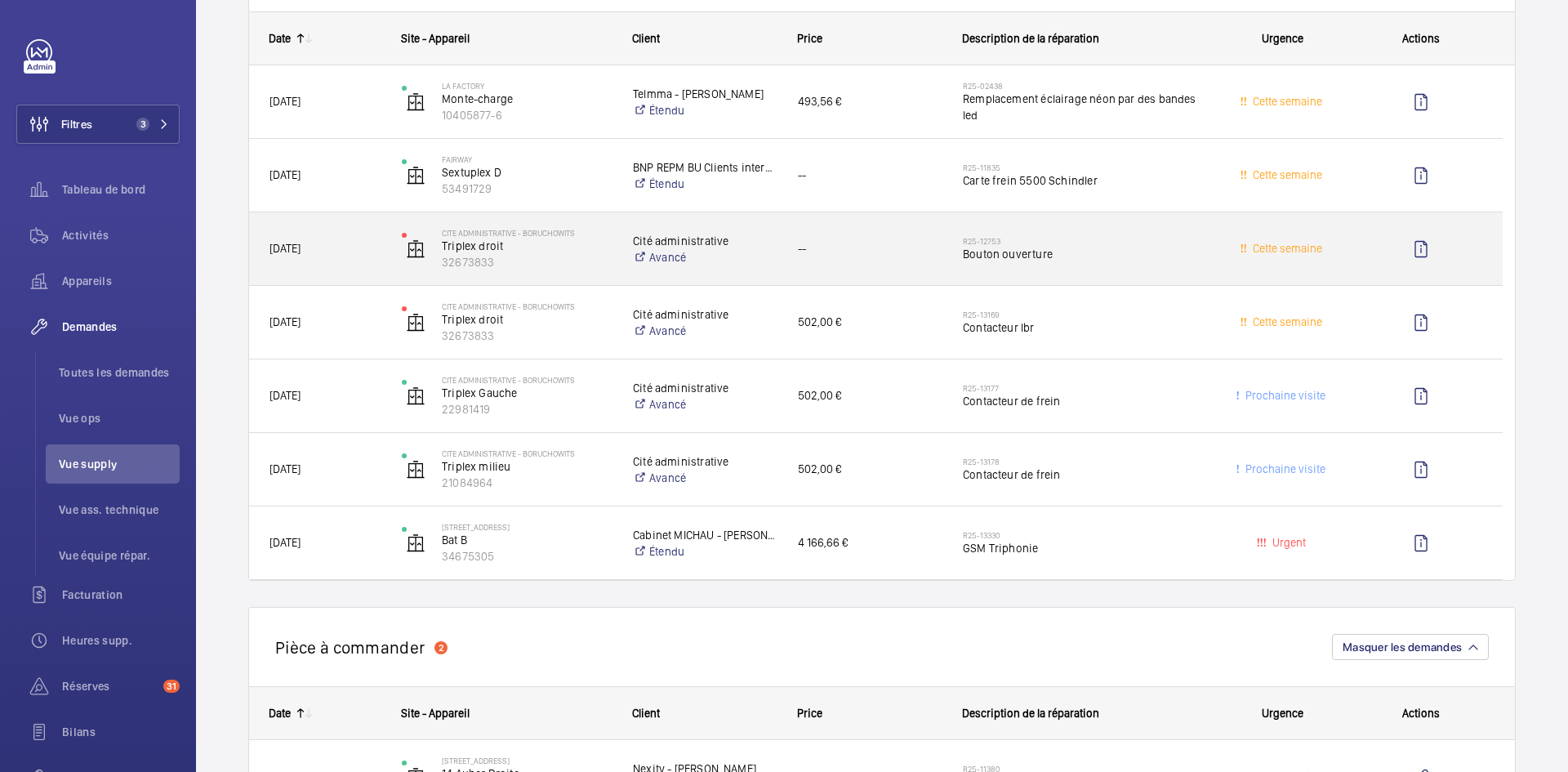
click at [362, 246] on span "[DATE]" at bounding box center [325, 249] width 111 height 19
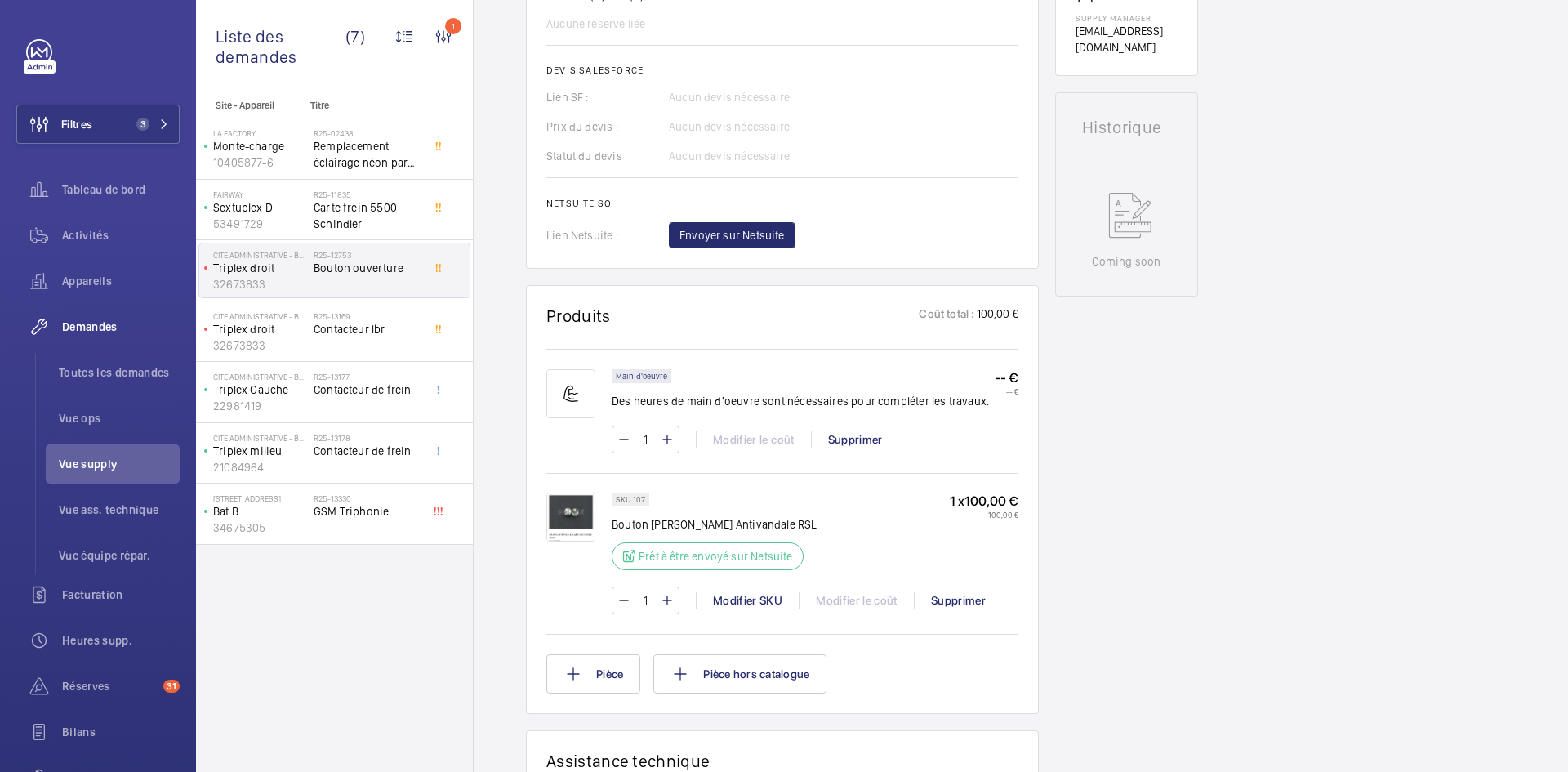
scroll to position [653, 0]
click at [576, 508] on img at bounding box center [570, 516] width 49 height 49
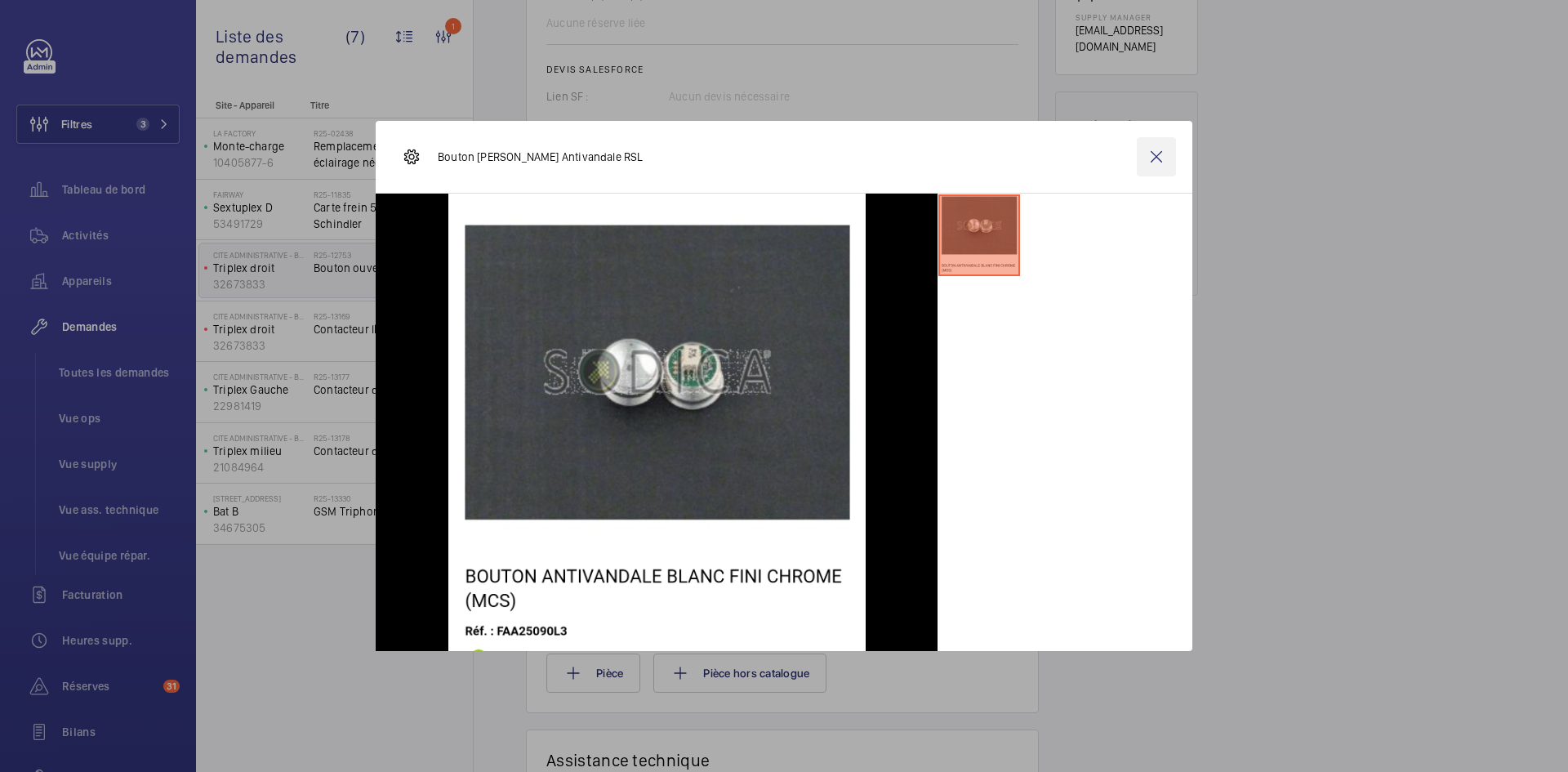
click at [1153, 159] on wm-front-icon-button at bounding box center [1157, 157] width 40 height 40
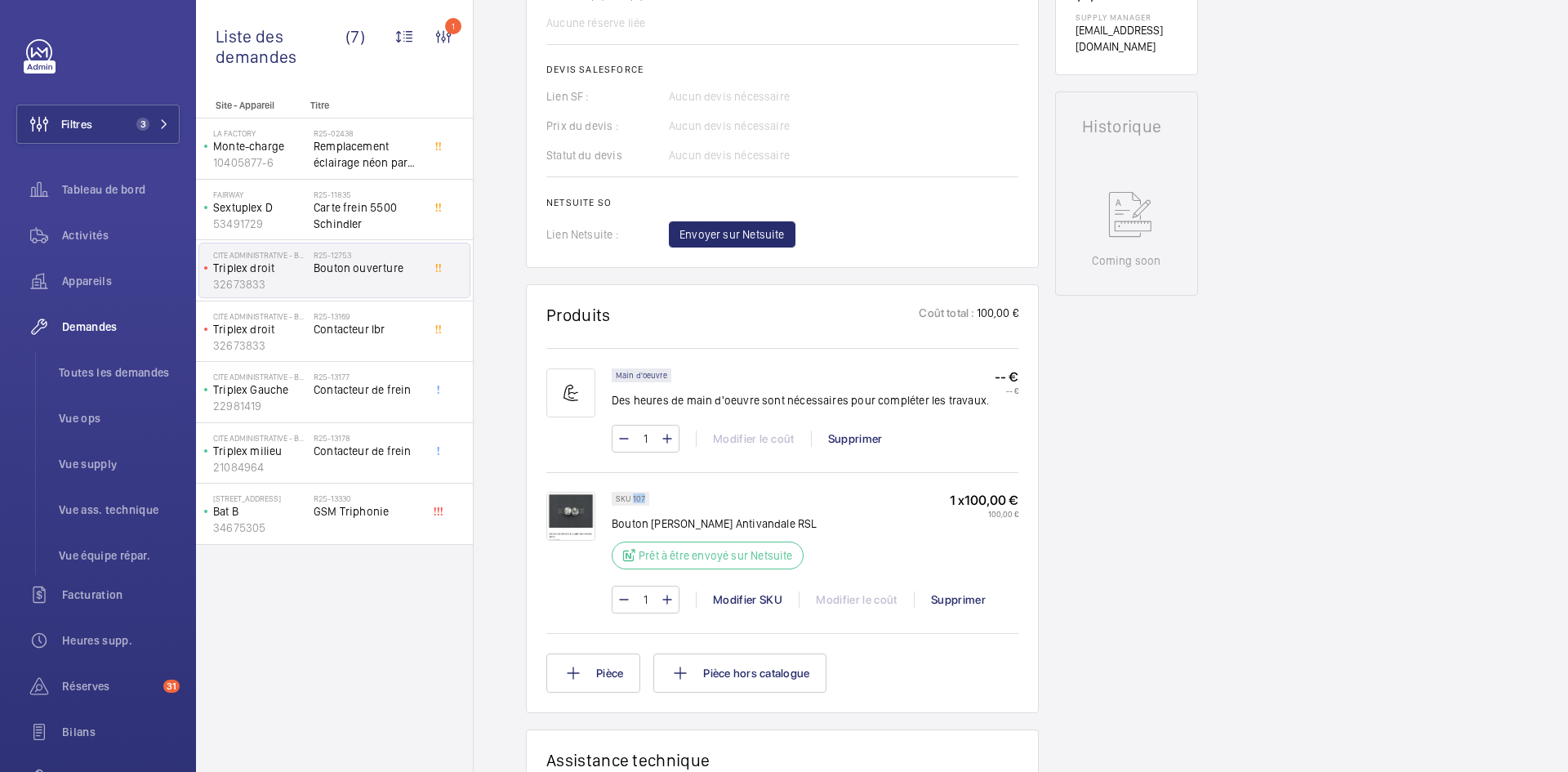
drag, startPoint x: 644, startPoint y: 499, endPoint x: 633, endPoint y: 496, distance: 11.4
click at [633, 496] on p "SKU 107" at bounding box center [631, 498] width 29 height 6
copy p "107"
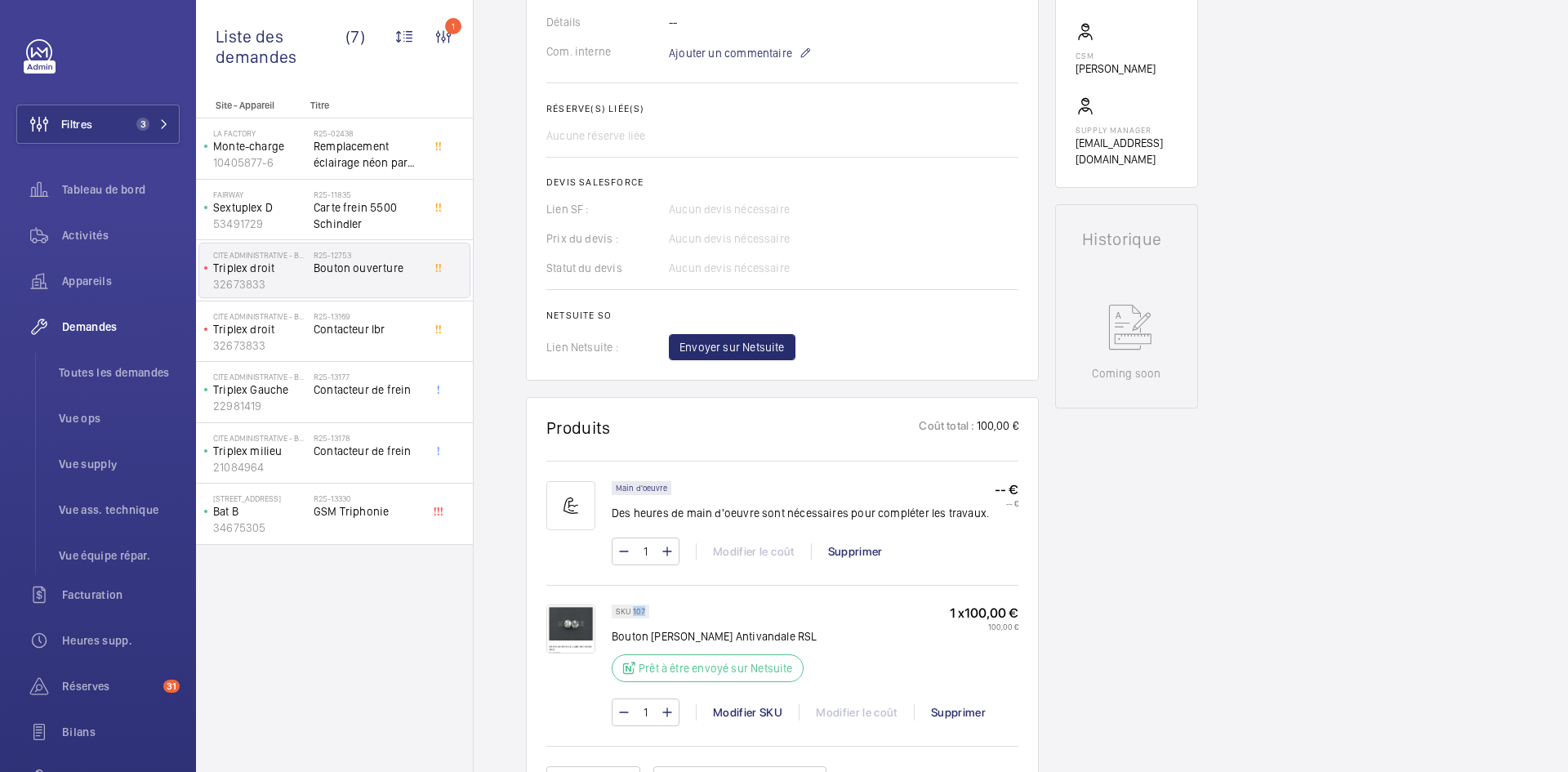
scroll to position [572, 0]
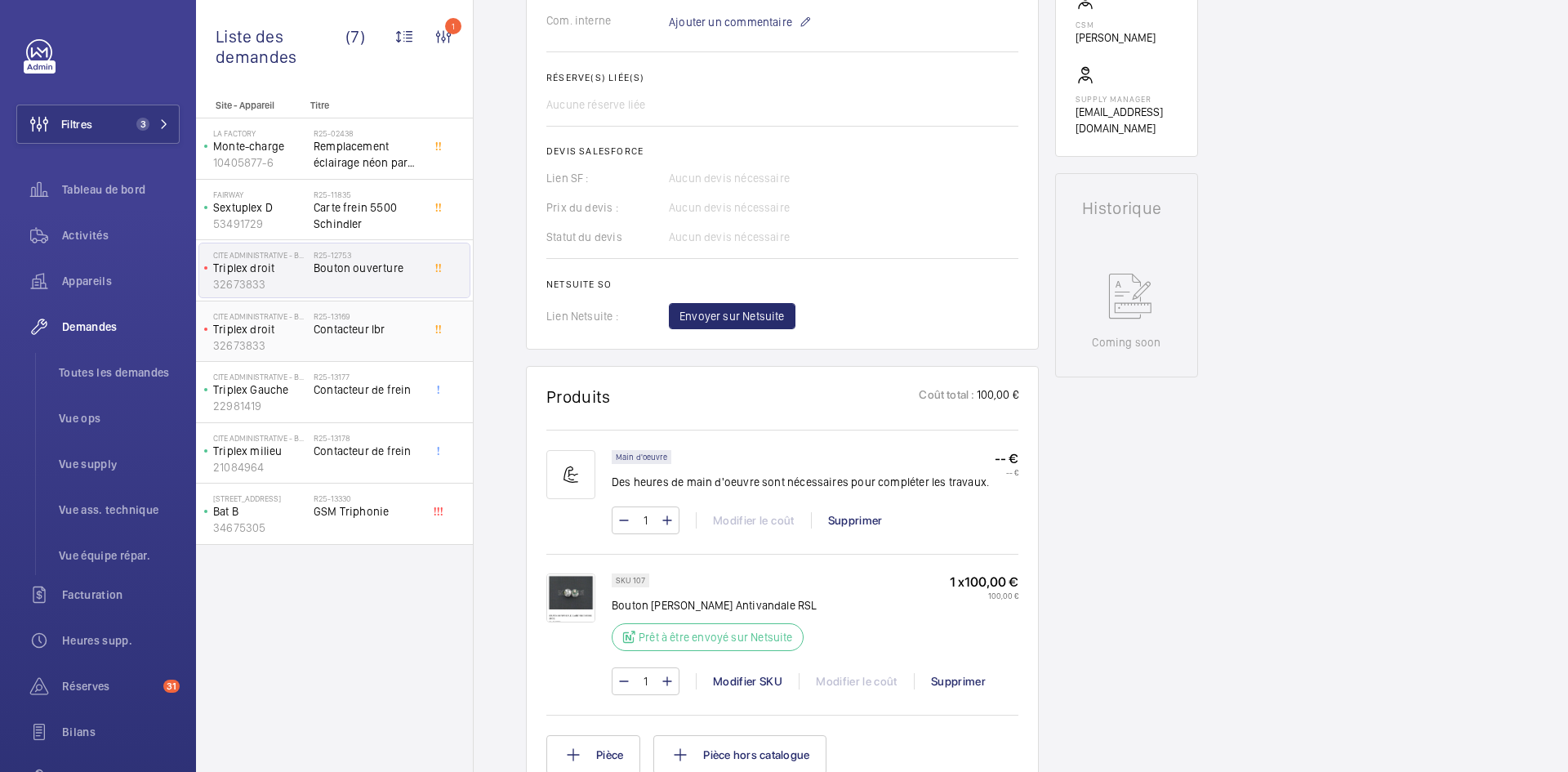
click at [276, 327] on p "Triplex droit" at bounding box center [259, 329] width 94 height 16
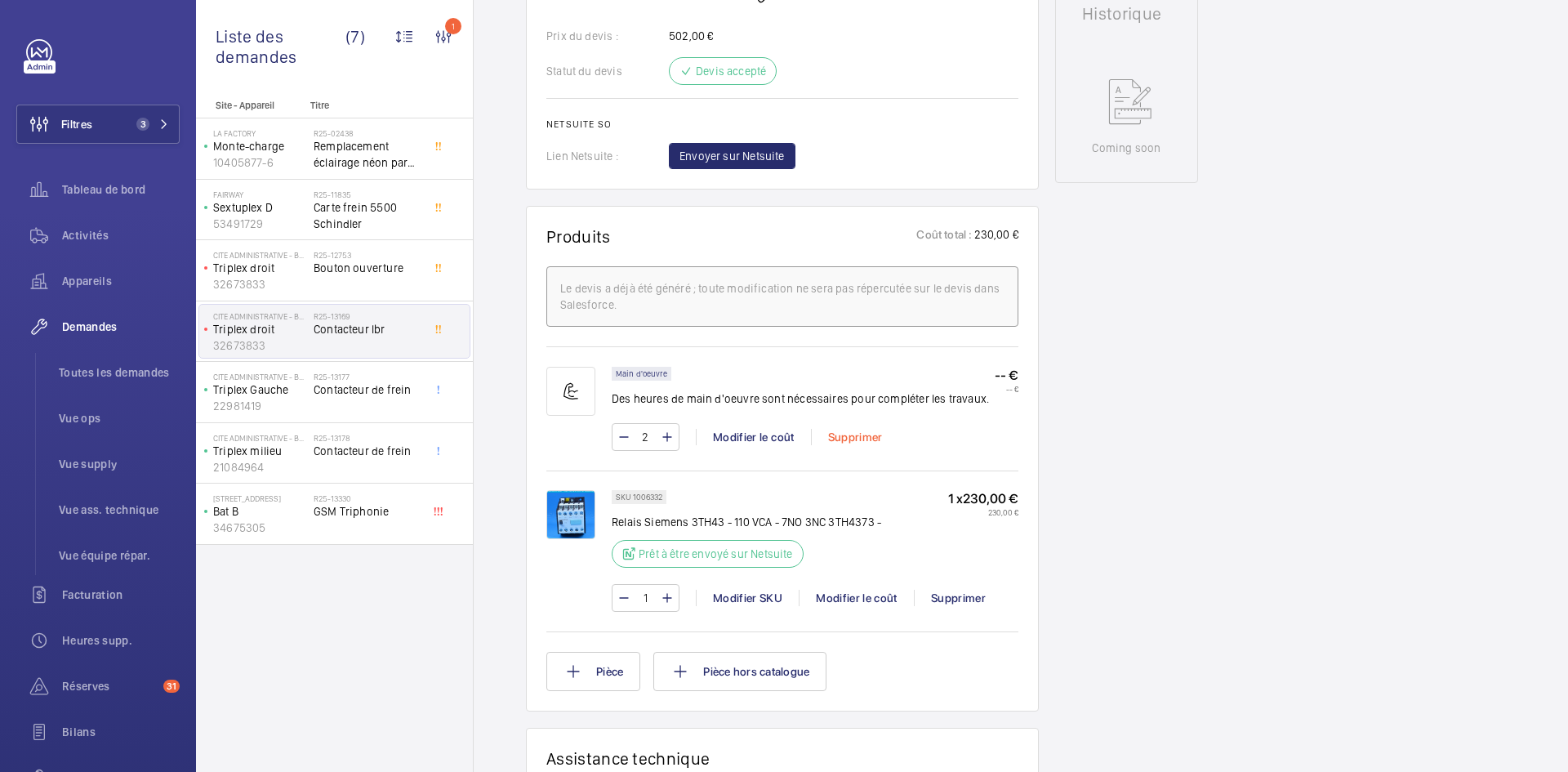
scroll to position [866, 0]
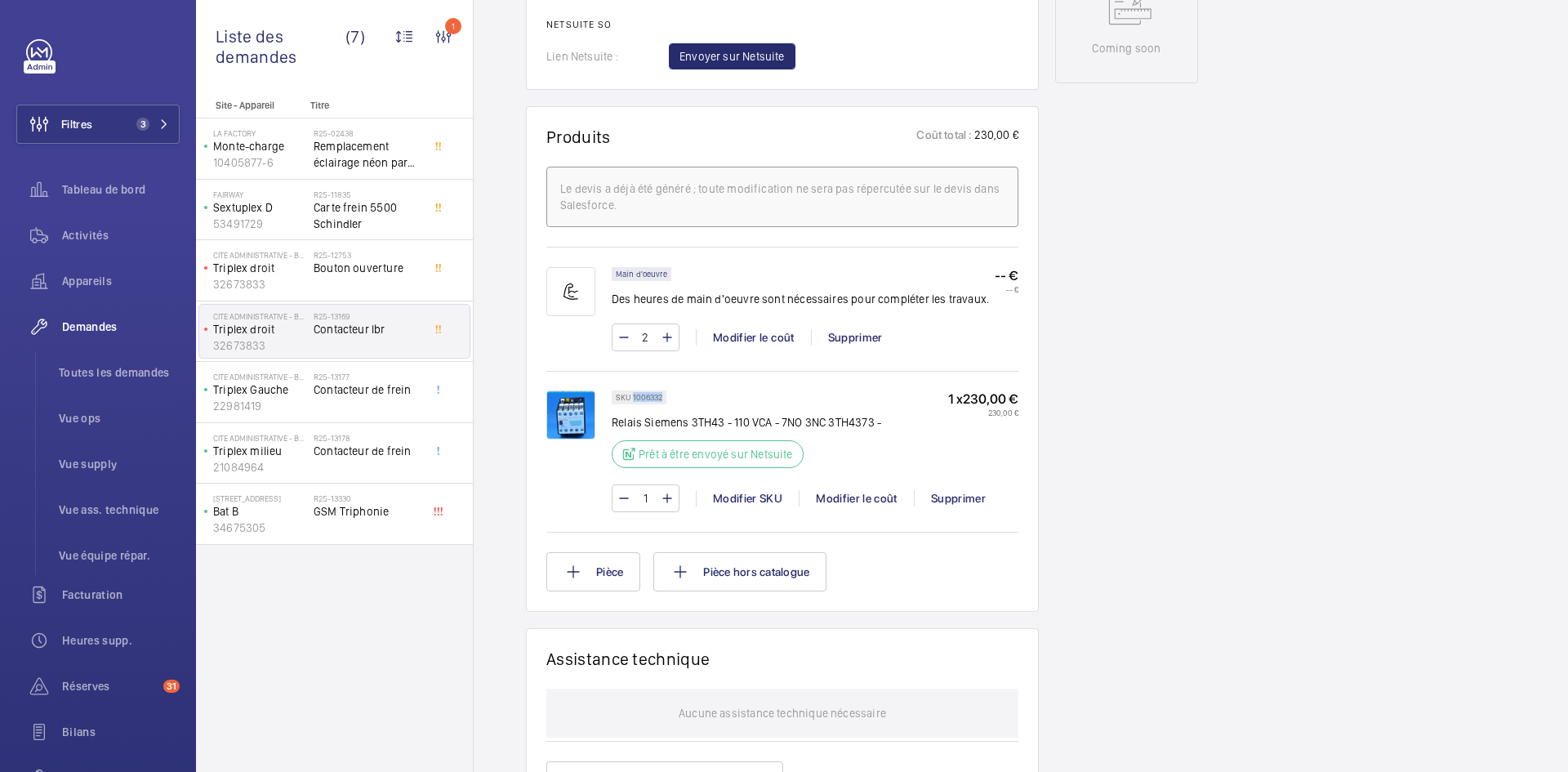
drag, startPoint x: 663, startPoint y: 395, endPoint x: 633, endPoint y: 400, distance: 30.4
click at [633, 400] on div "SKU 1006332" at bounding box center [639, 397] width 55 height 14
copy p "1006332"
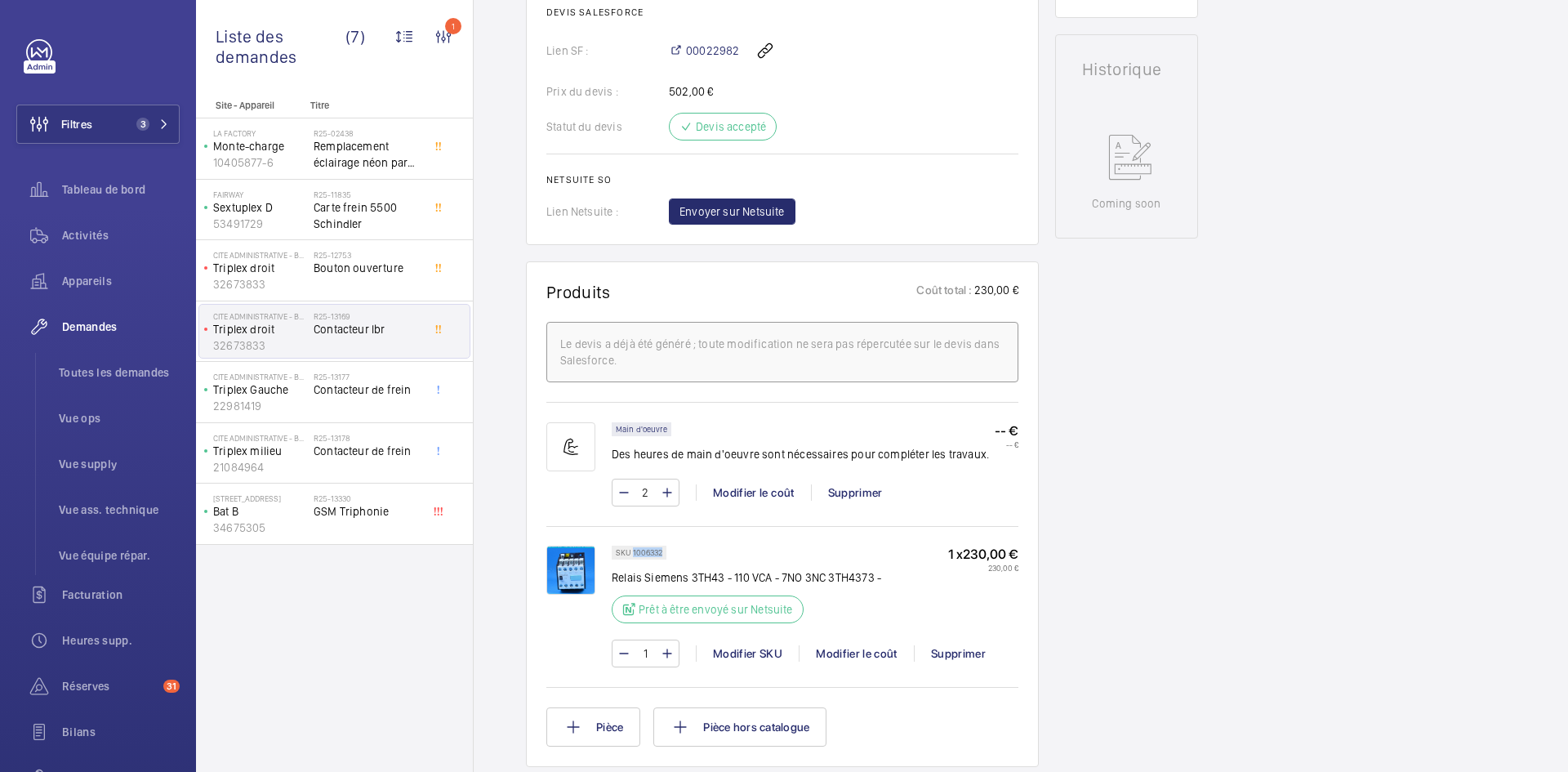
scroll to position [735, 0]
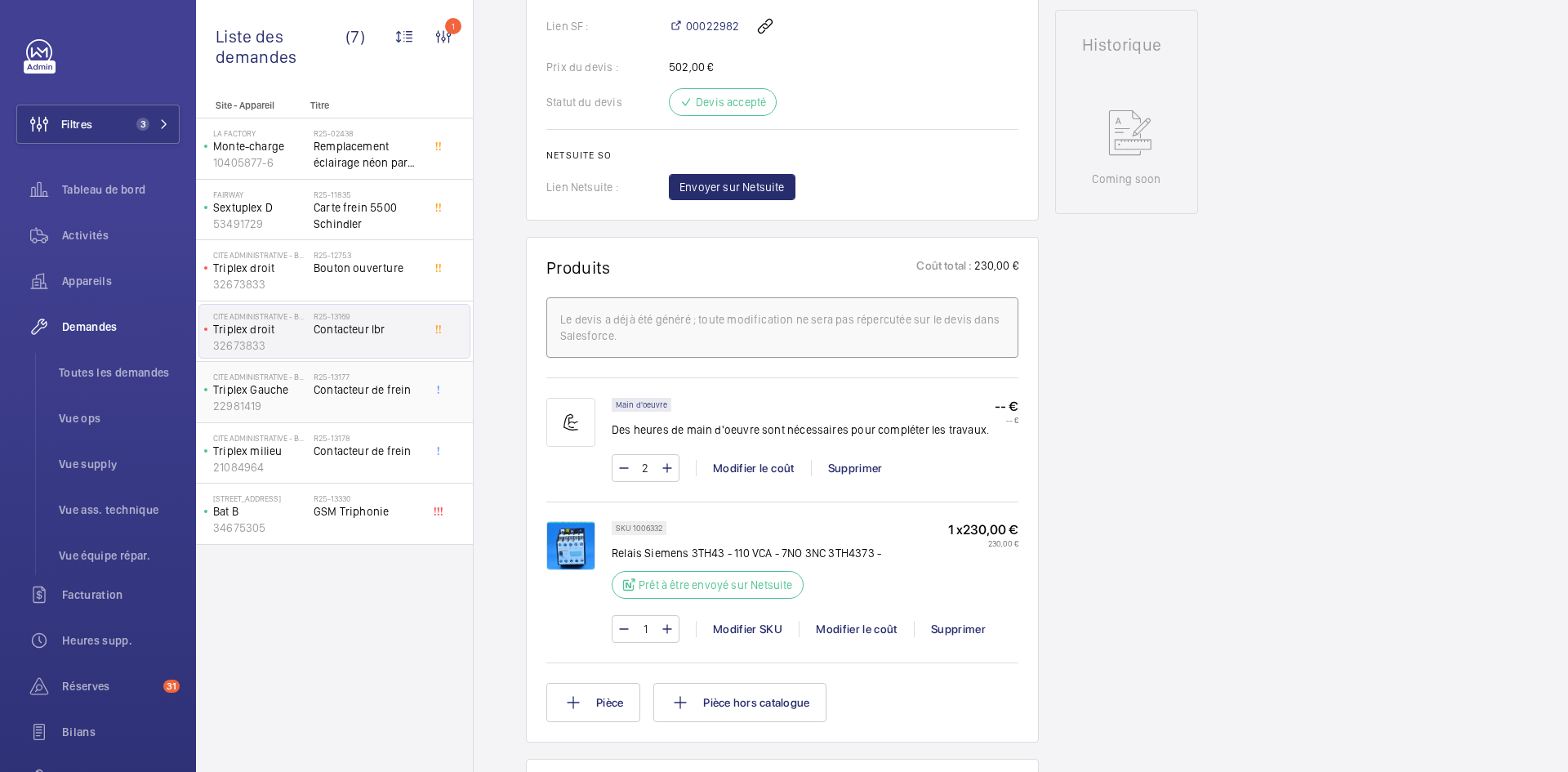
click at [289, 396] on p "Triplex Gauche" at bounding box center [259, 389] width 94 height 16
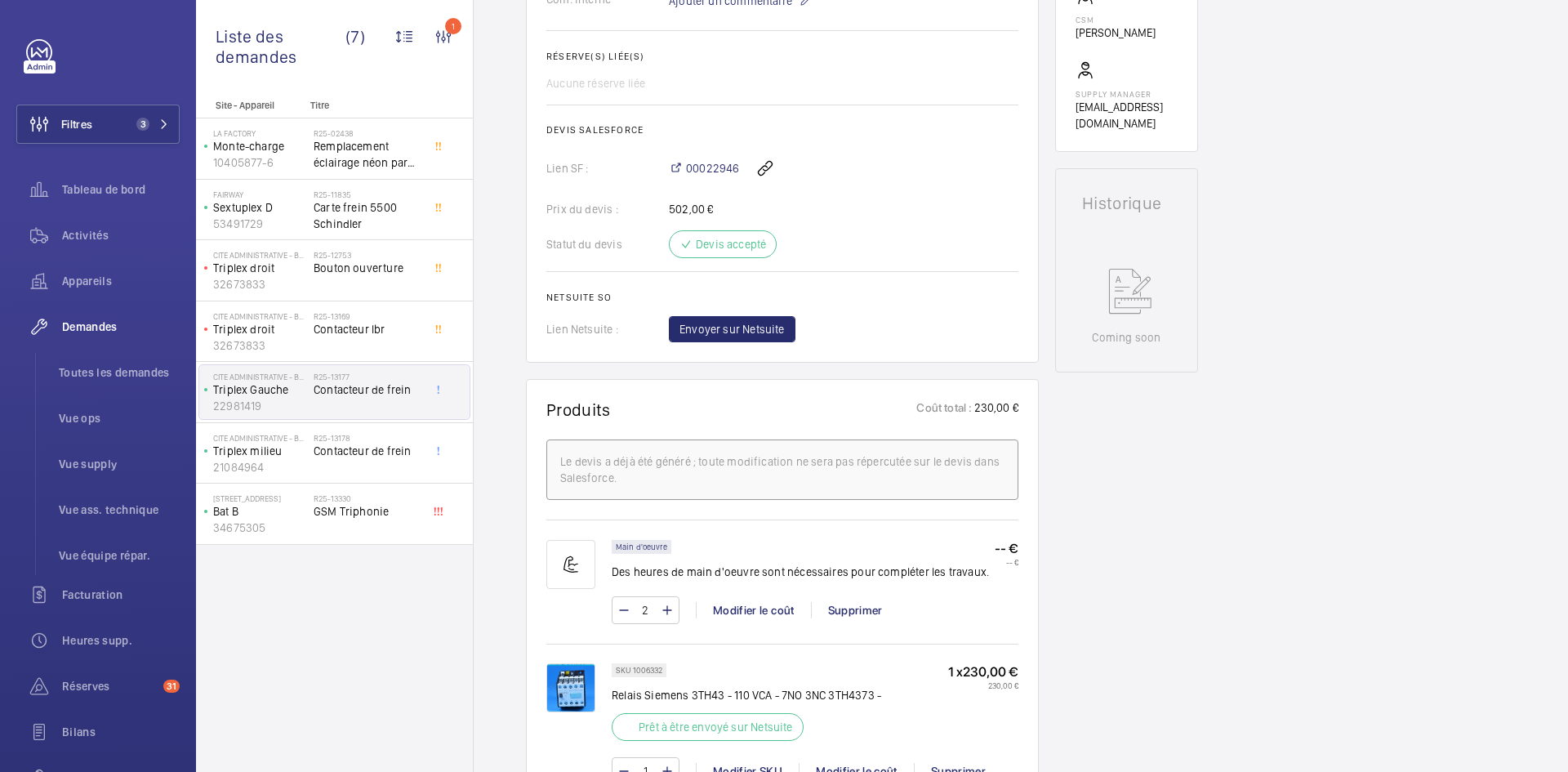
scroll to position [588, 0]
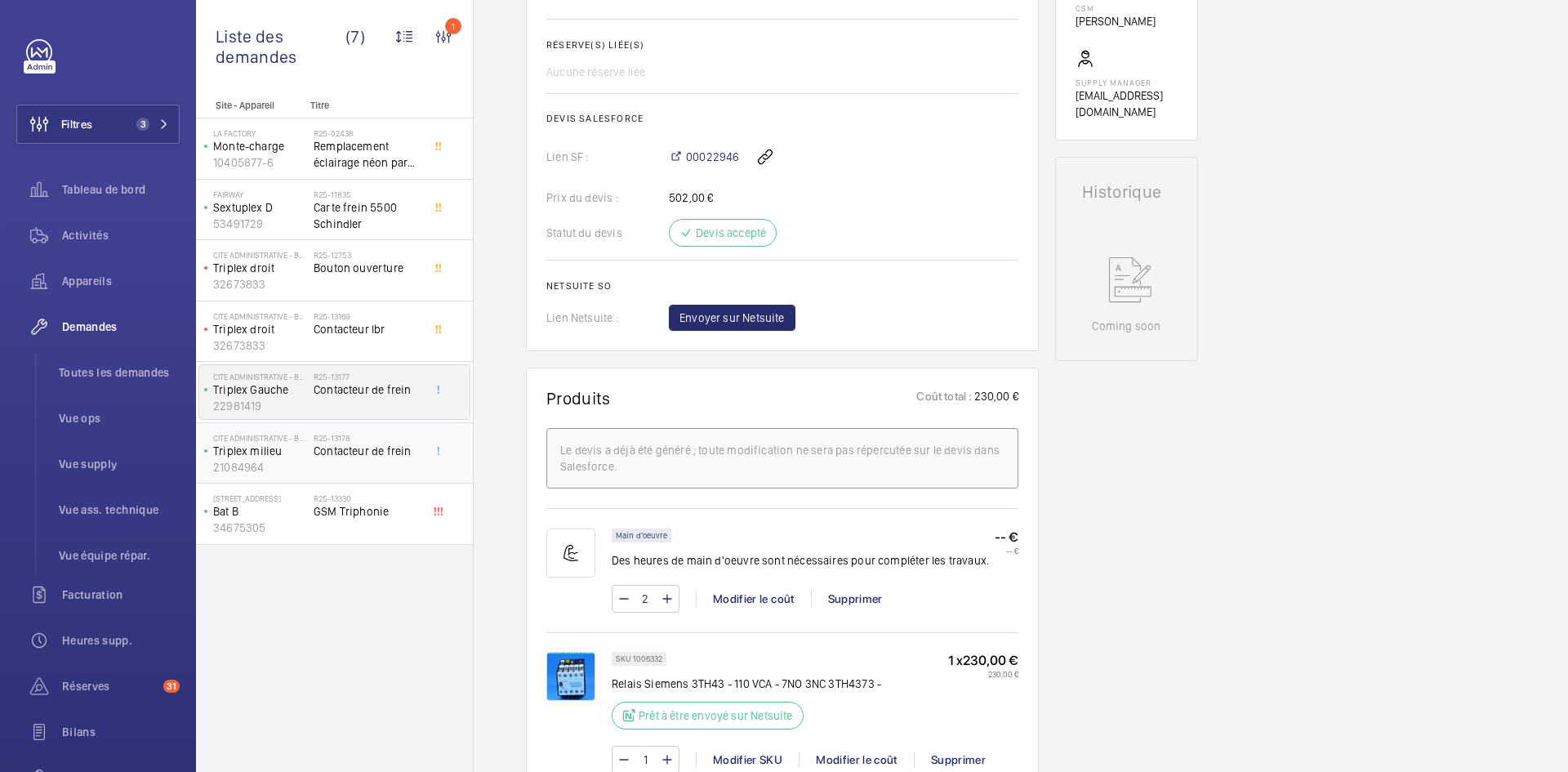
click at [308, 451] on div "Cite Administrative - BORUCHOWITS Triplex milieu 21084964" at bounding box center [256, 453] width 115 height 54
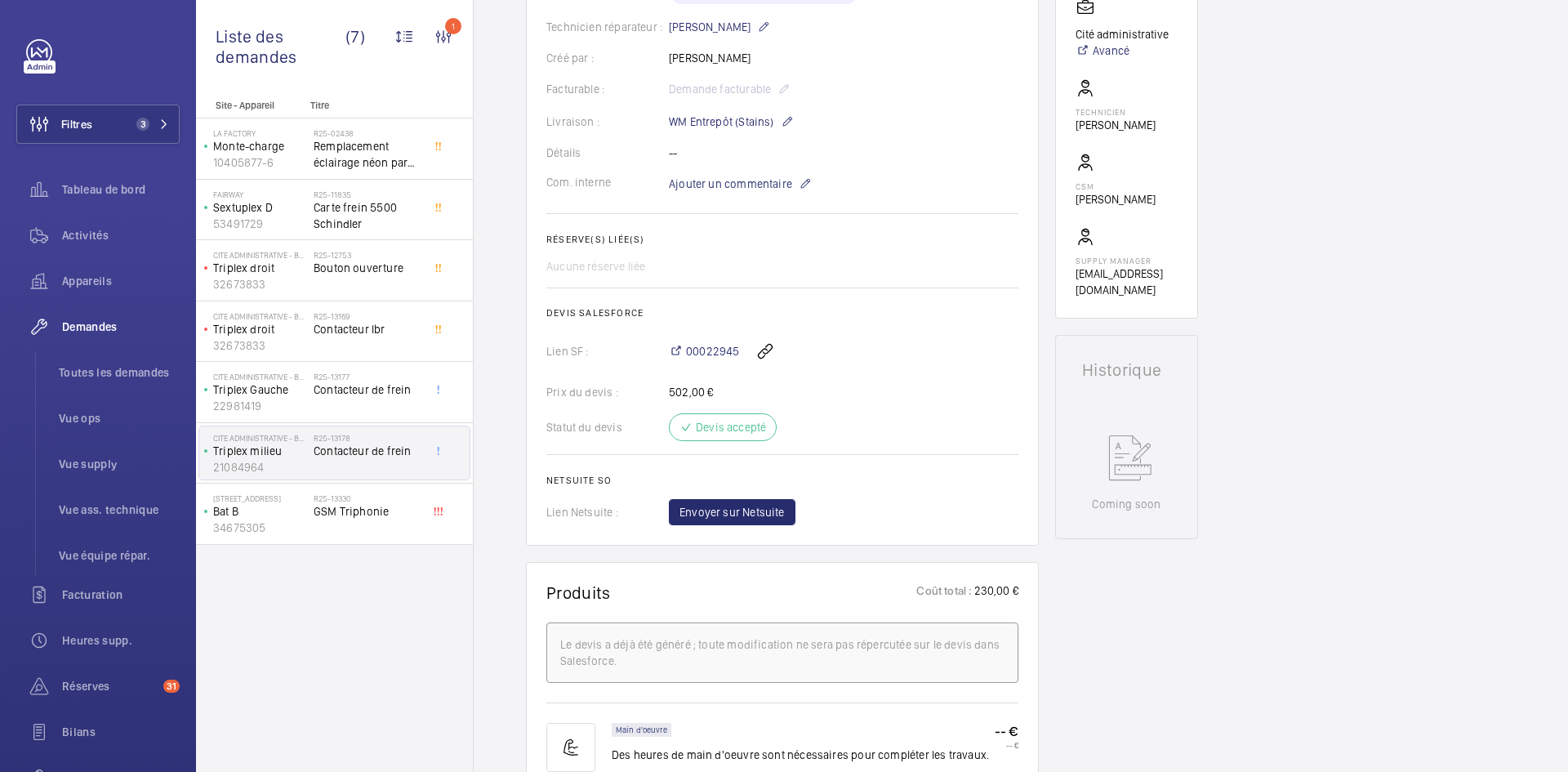
scroll to position [408, 0]
click at [296, 402] on p "22981419" at bounding box center [259, 406] width 94 height 16
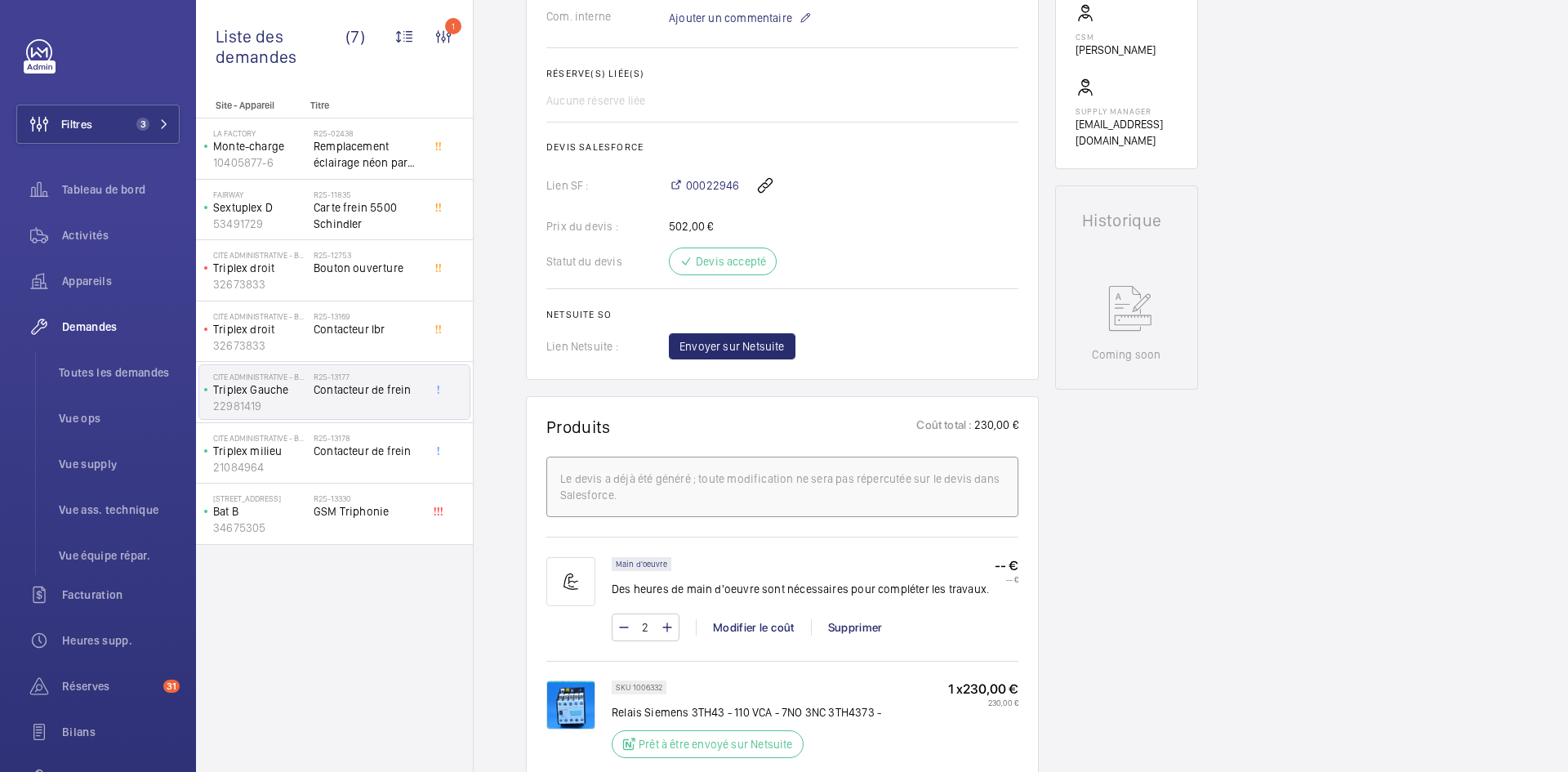
scroll to position [572, 0]
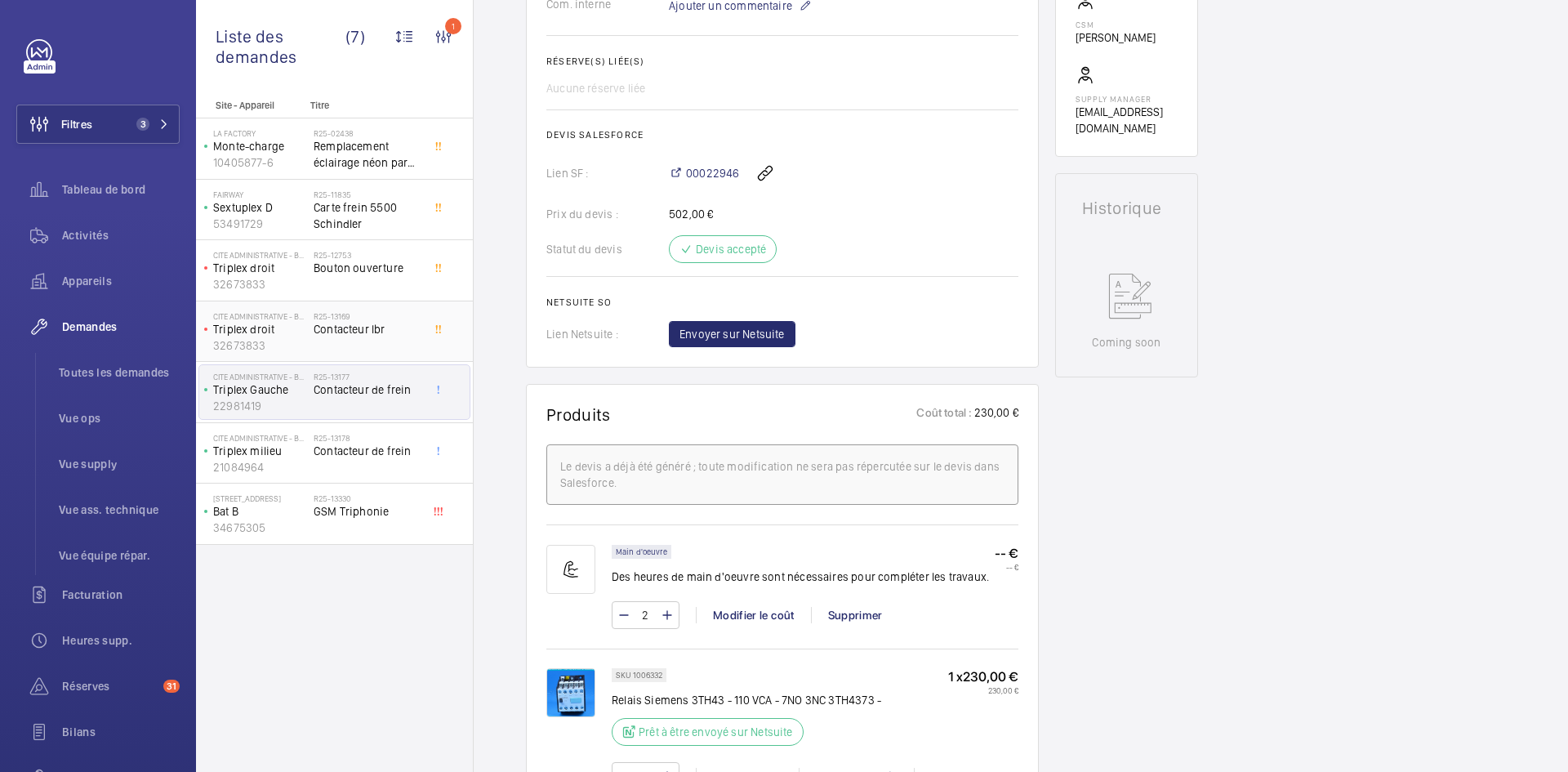
click at [290, 343] on p "32673833" at bounding box center [259, 345] width 94 height 16
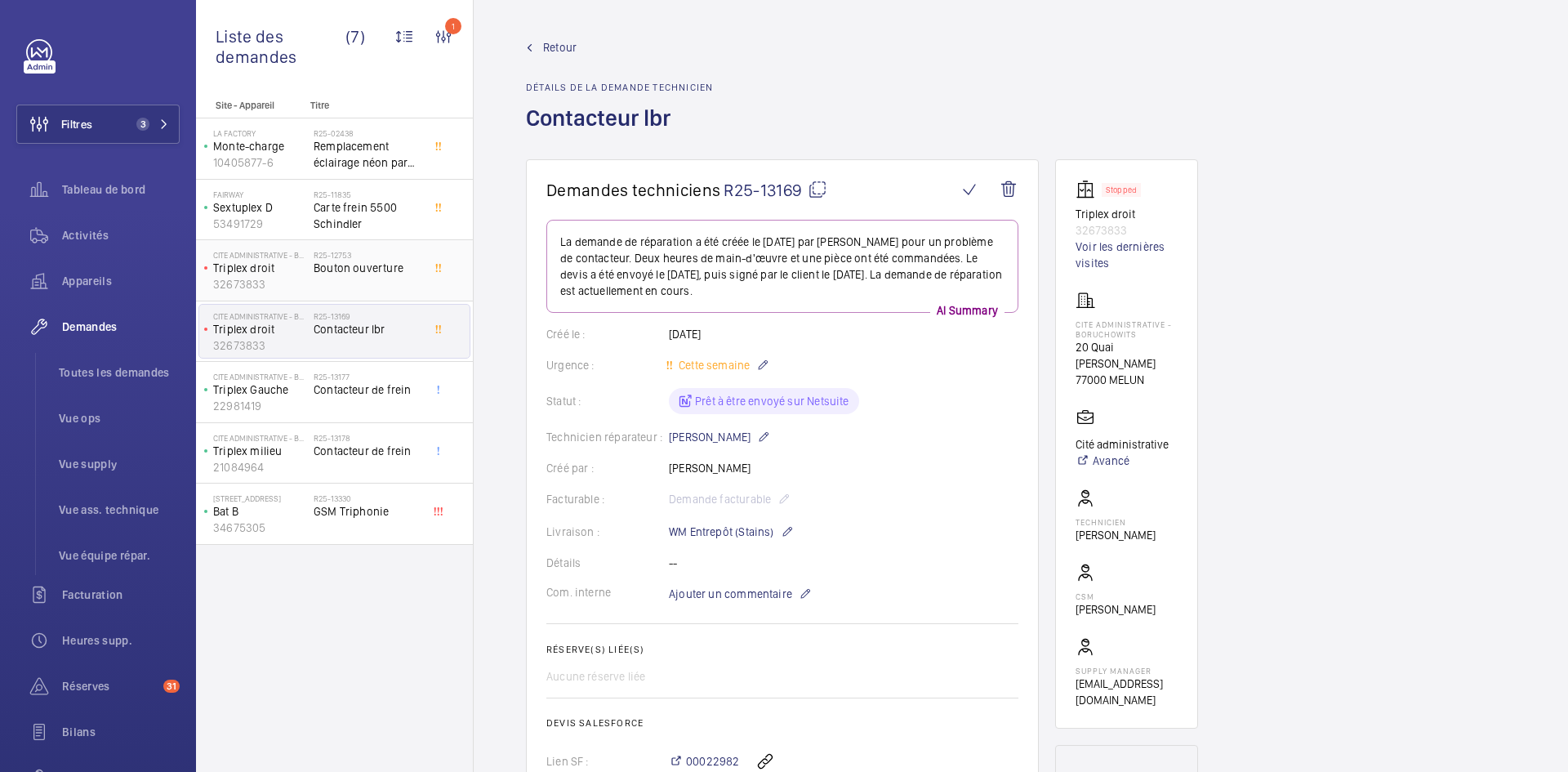
click at [296, 285] on p "32673833" at bounding box center [259, 283] width 94 height 16
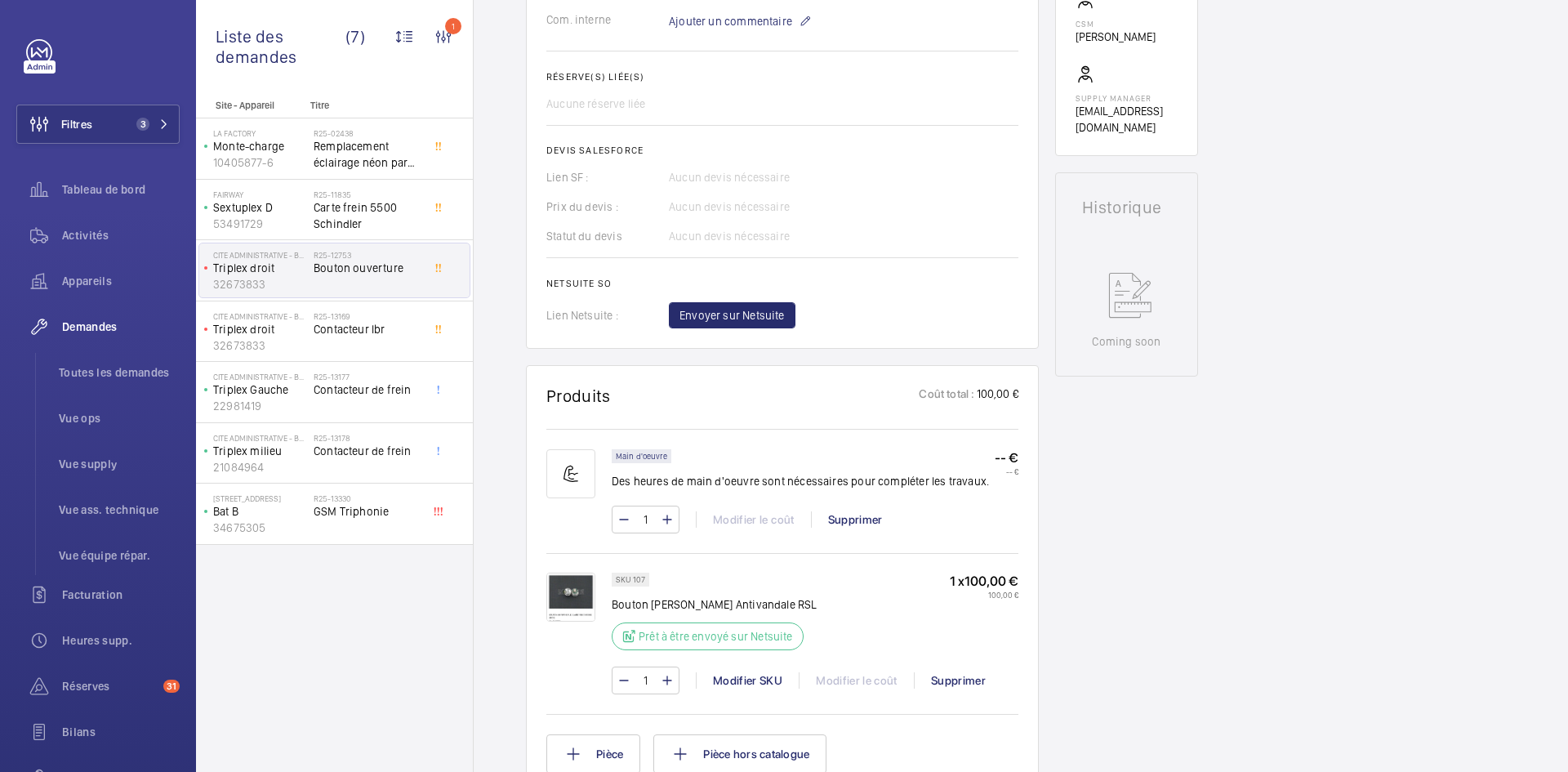
scroll to position [653, 0]
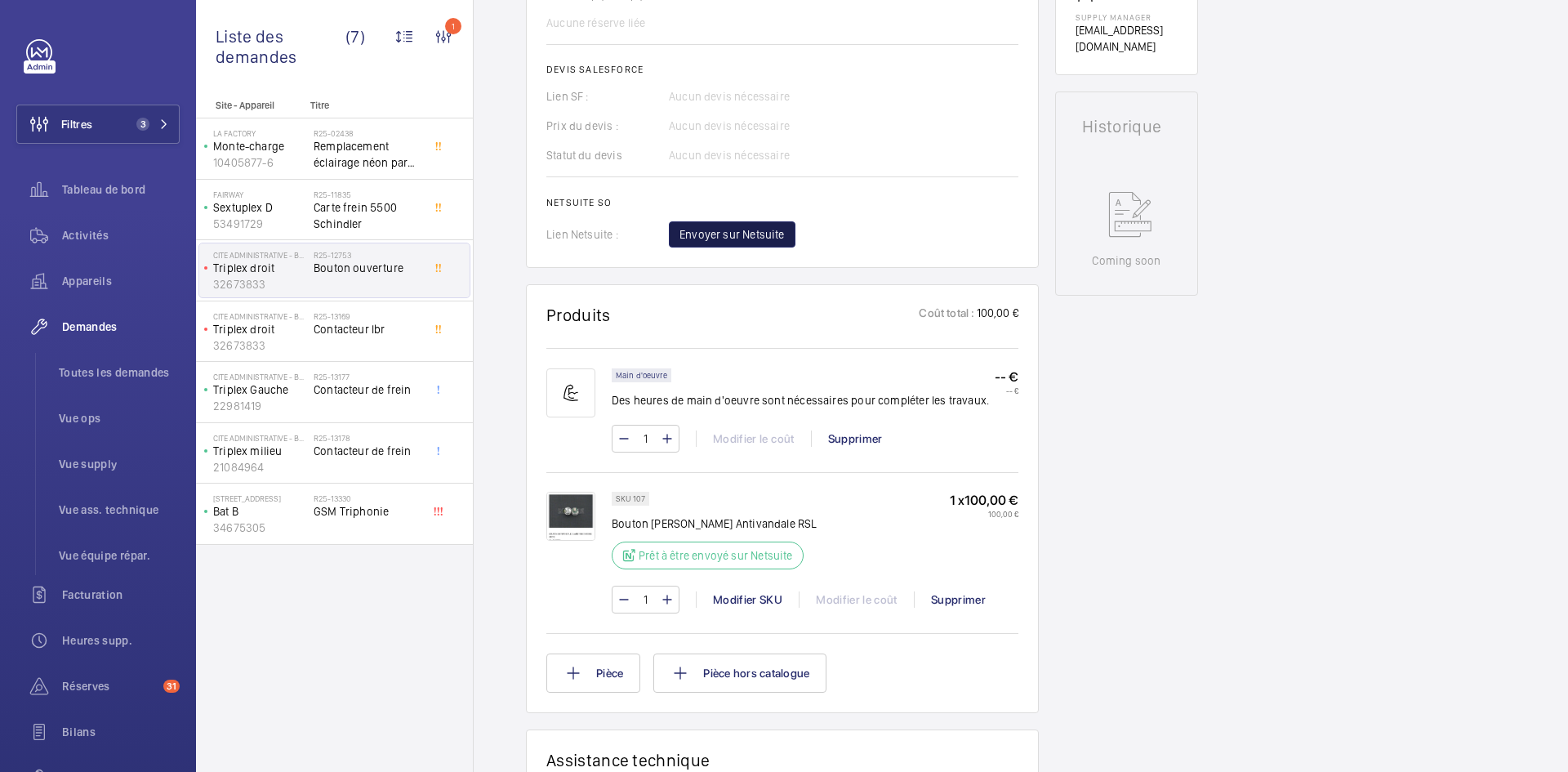
click at [761, 233] on span "Envoyer sur Netsuite" at bounding box center [732, 234] width 105 height 16
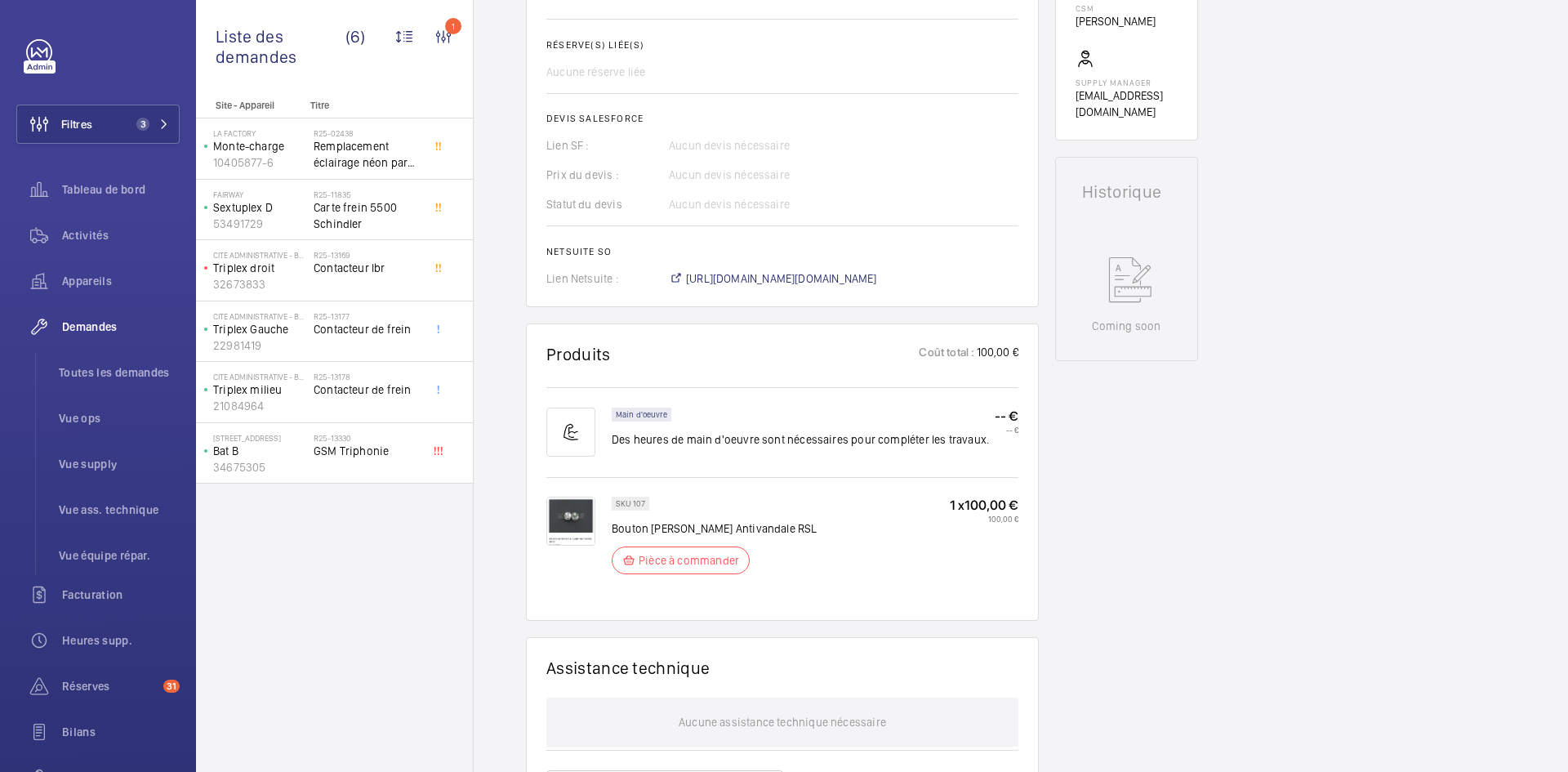
scroll to position [604, 0]
click at [826, 278] on span "https://6461500.app.netsuite.com/app/accounting/transactions/salesord.nl?id=308…" at bounding box center [781, 278] width 191 height 16
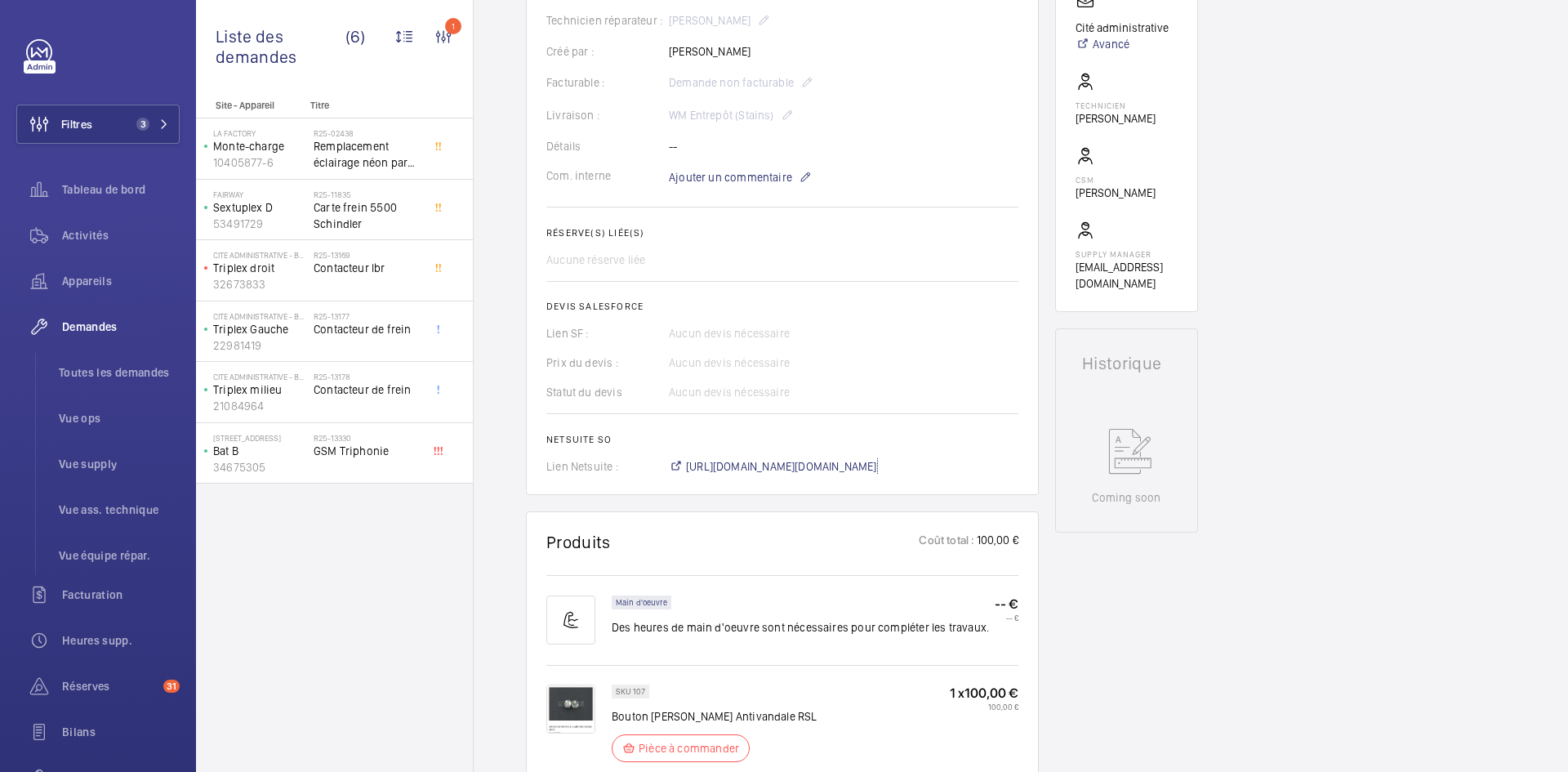
scroll to position [277, 0]
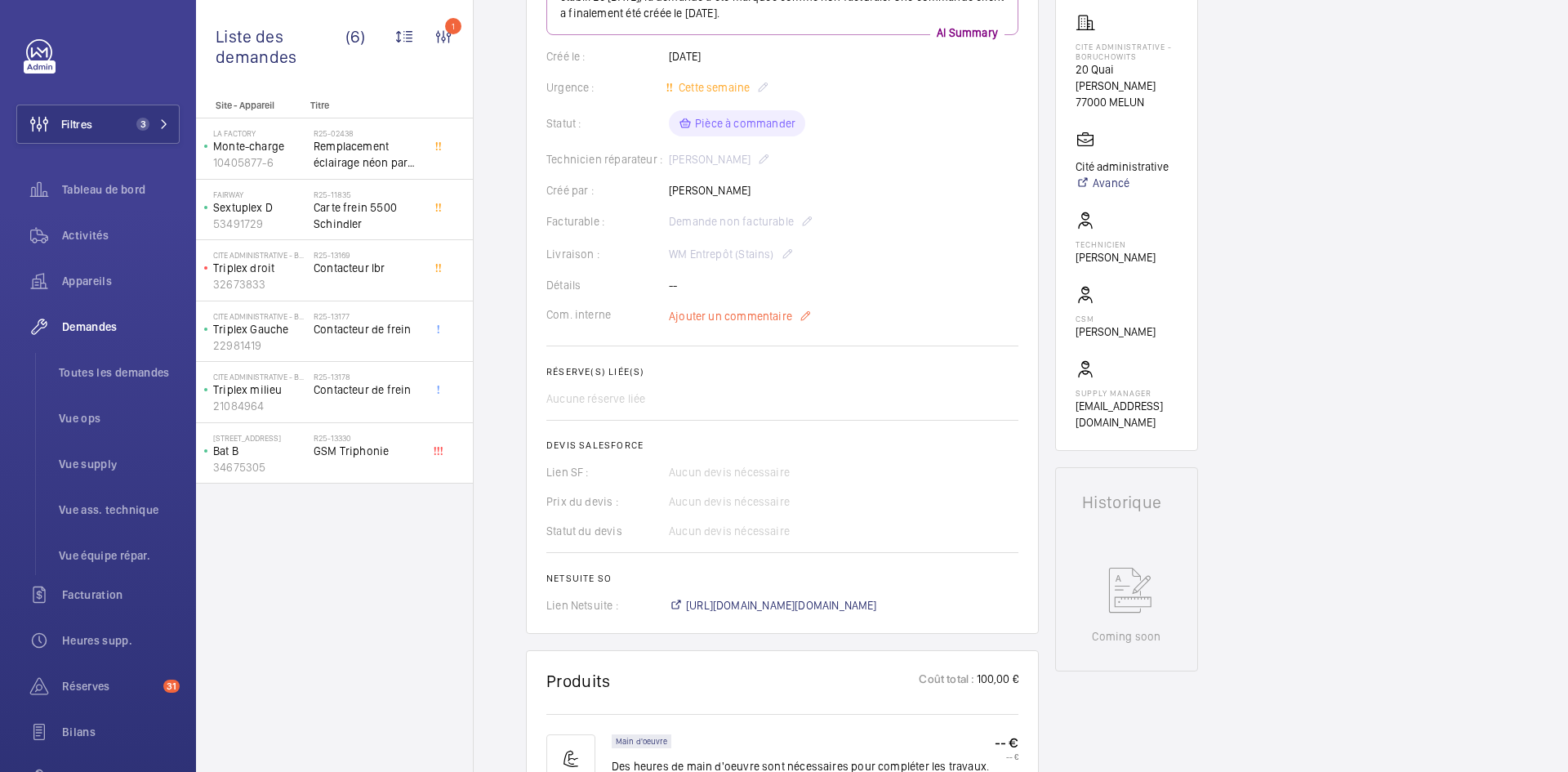
click at [748, 319] on span "Ajouter un commentaire" at bounding box center [730, 315] width 123 height 16
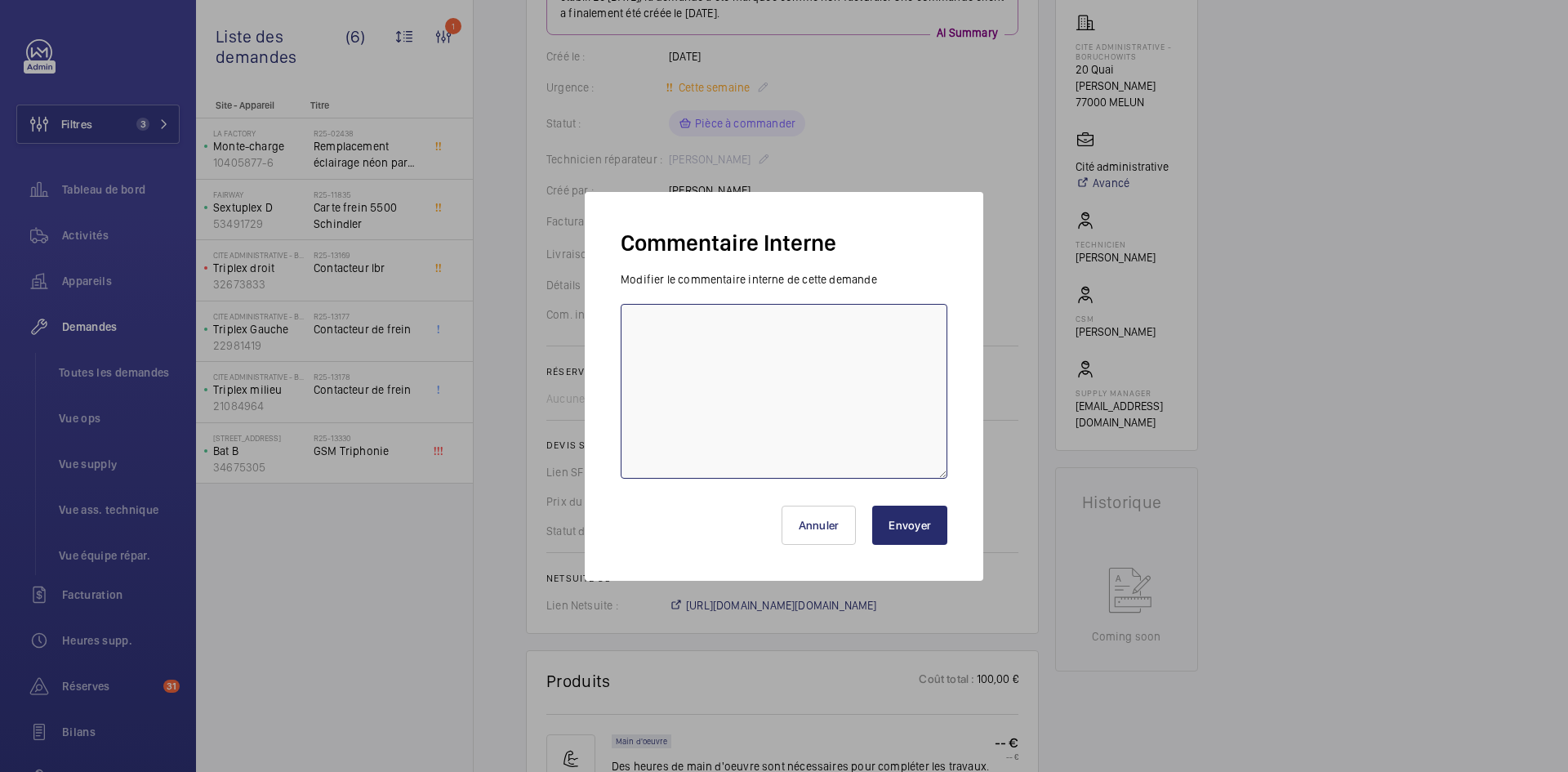
click at [691, 315] on textarea at bounding box center [783, 391] width 327 height 175
paste textarea "BY-09/10 commande effectuer chez le fournisseur Sodica via le site livraison pr…"
type textarea "BY-09/10 commande effectuer chez le fournisseur Sodica via le site livraison pr…"
click at [924, 524] on button "Envoyer" at bounding box center [909, 526] width 75 height 40
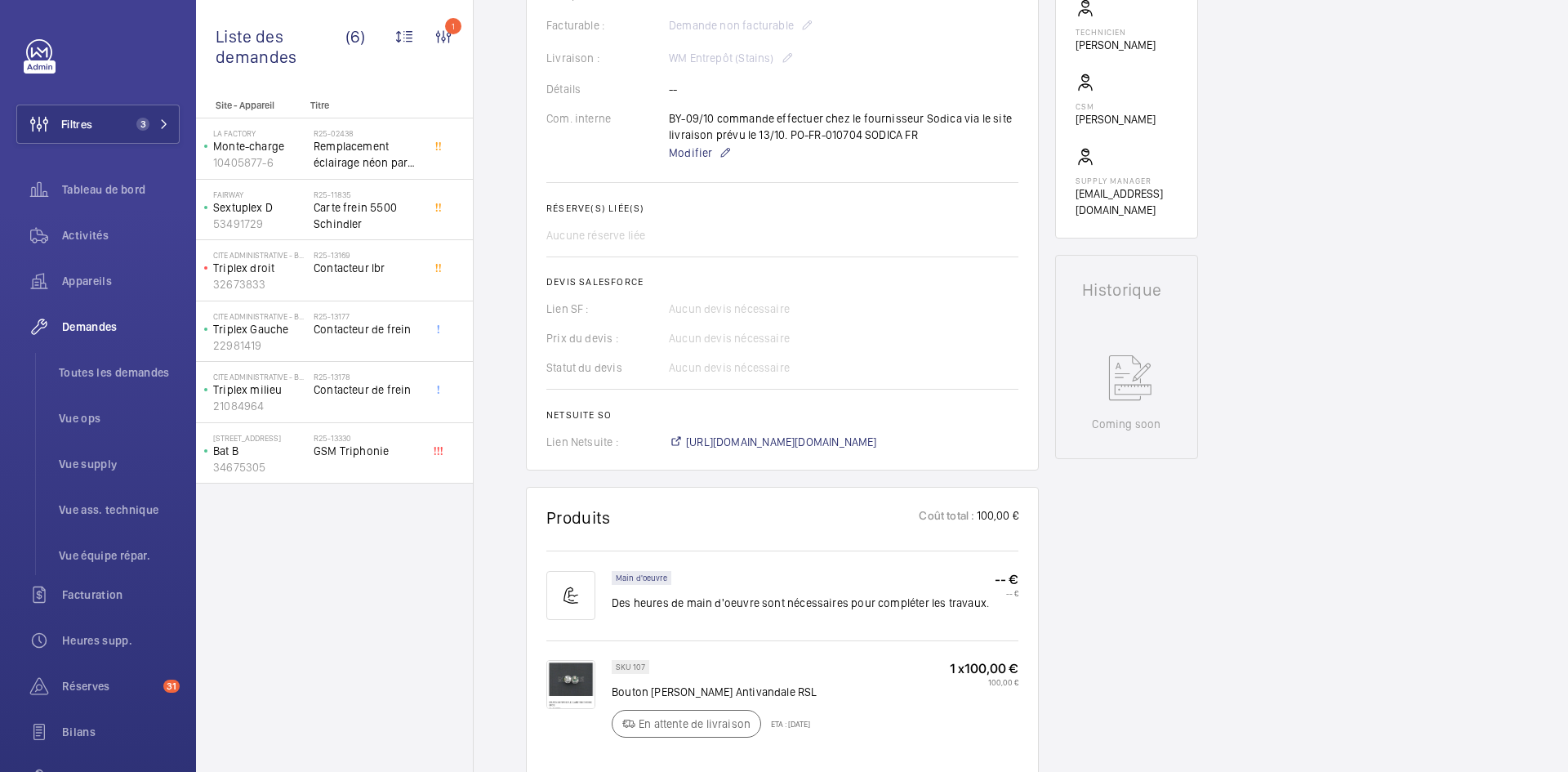
scroll to position [653, 0]
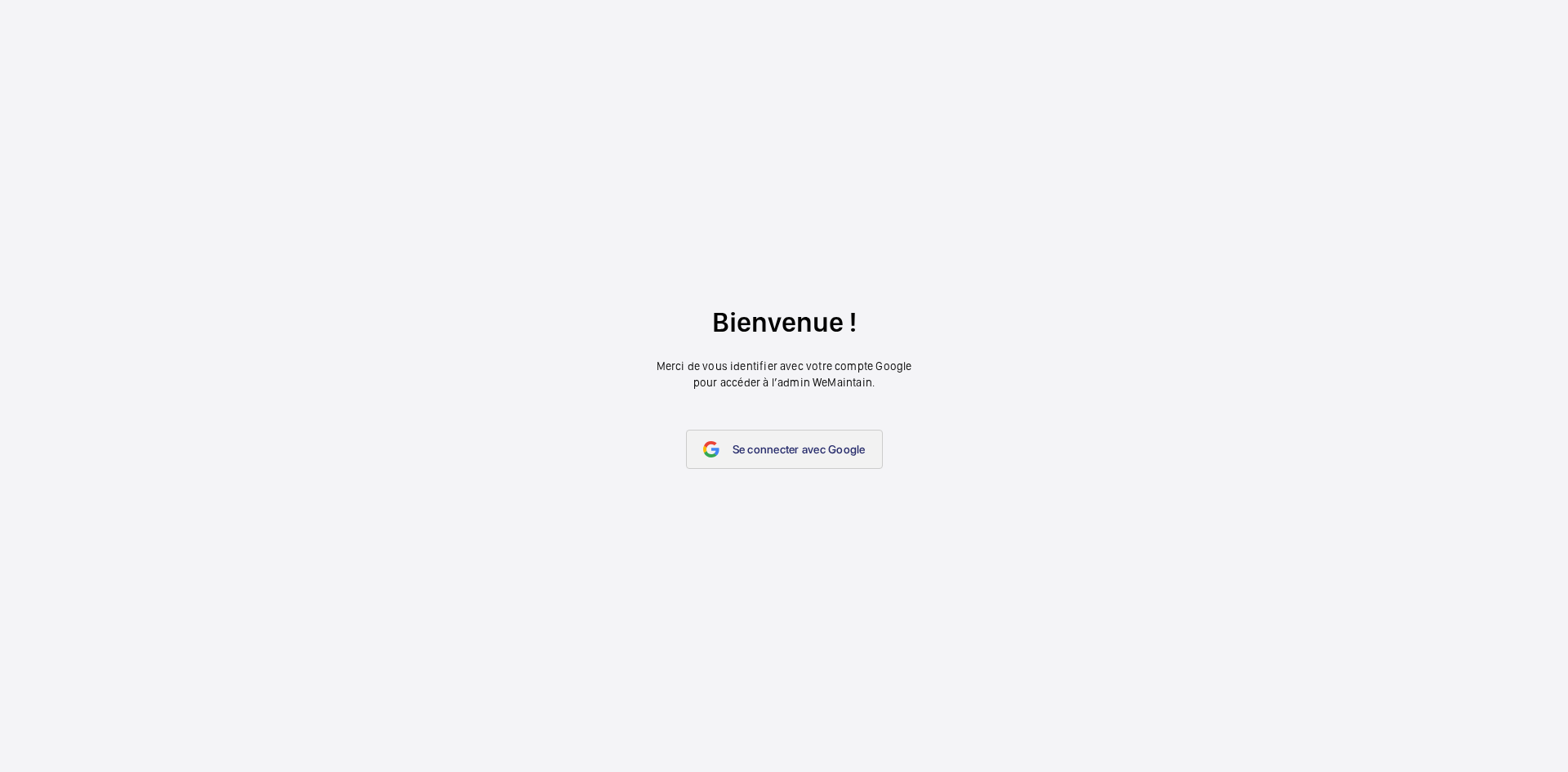
click at [774, 444] on span "Se connecter avec Google" at bounding box center [799, 449] width 134 height 13
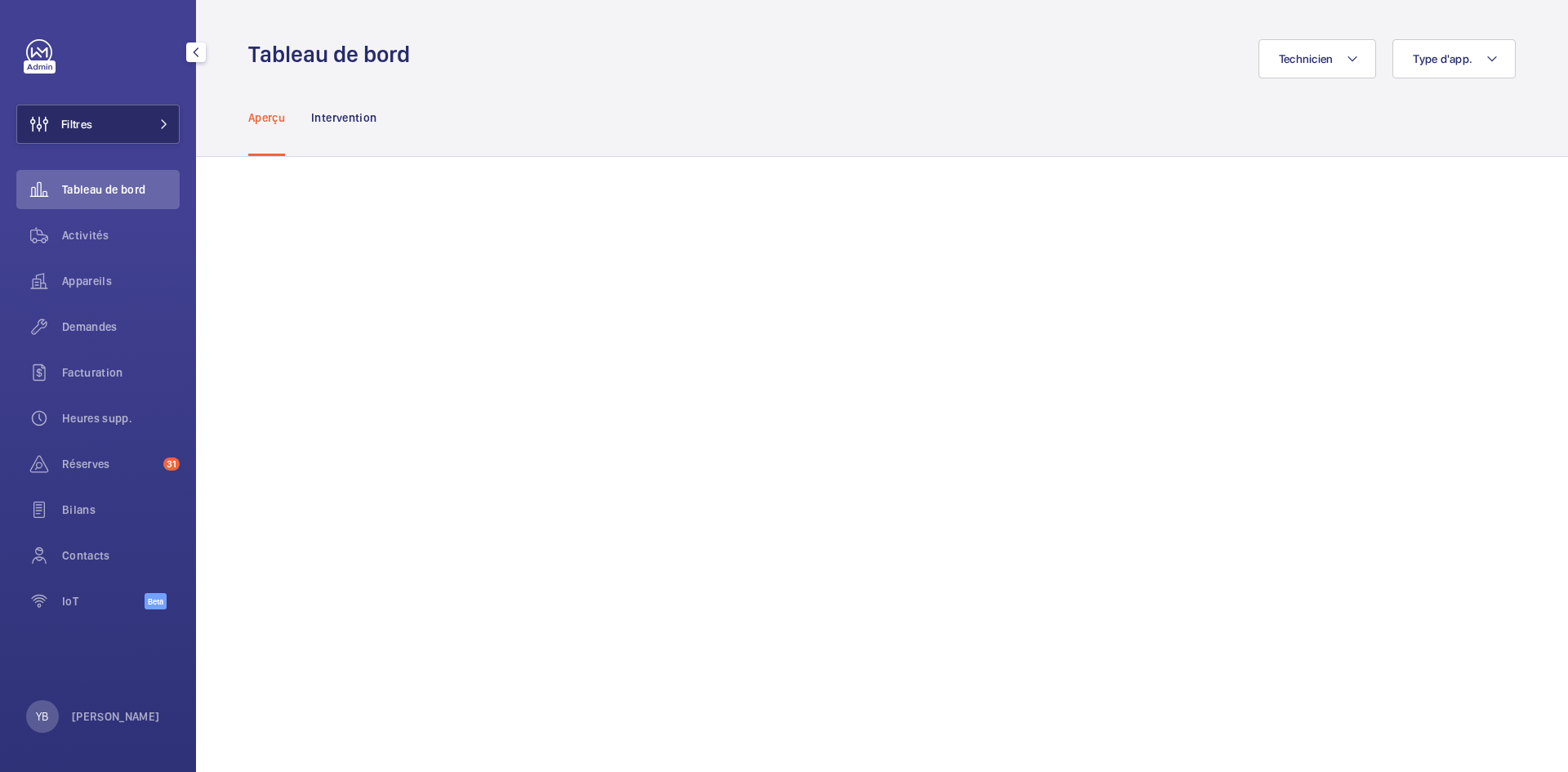
click at [134, 125] on button "Filtres" at bounding box center [98, 124] width 164 height 40
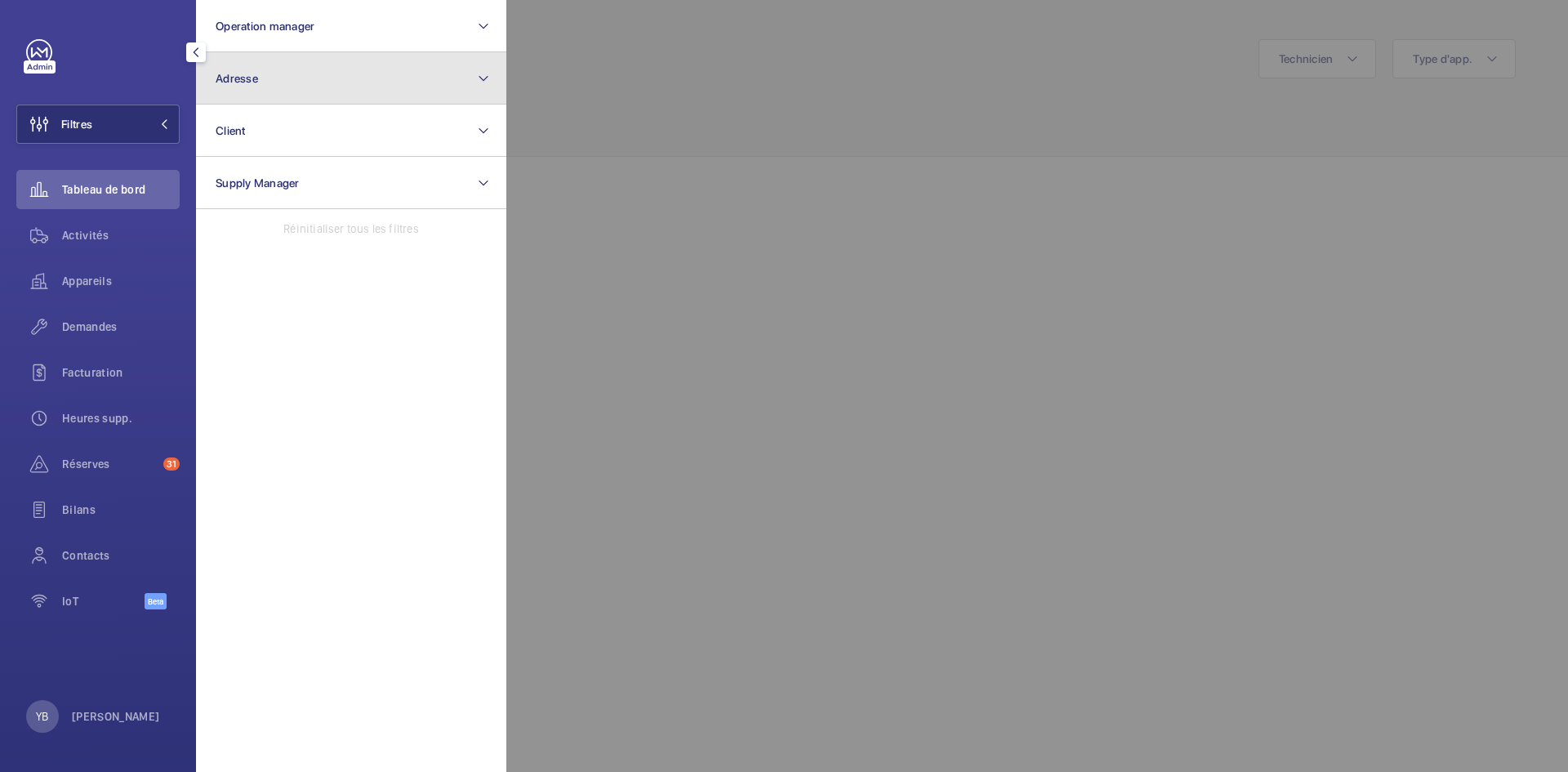
click at [415, 78] on button "Adresse" at bounding box center [352, 78] width 310 height 53
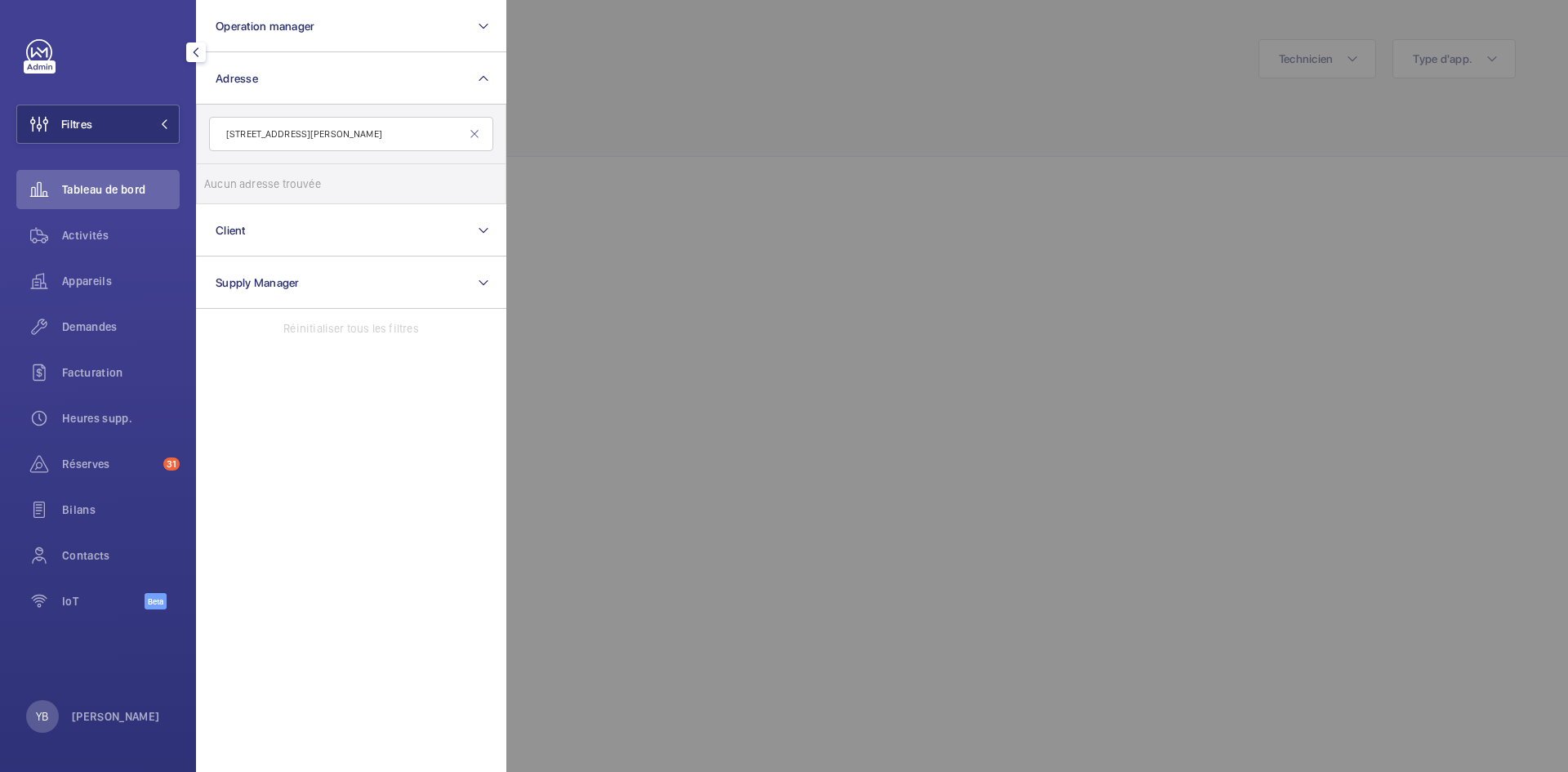
click at [227, 129] on input "4 rue Gustave eiffel a Créteil" at bounding box center [352, 134] width 284 height 34
type input "4 rue Gustave eiffel a Créteil"
click at [473, 135] on mat-icon at bounding box center [474, 134] width 13 height 13
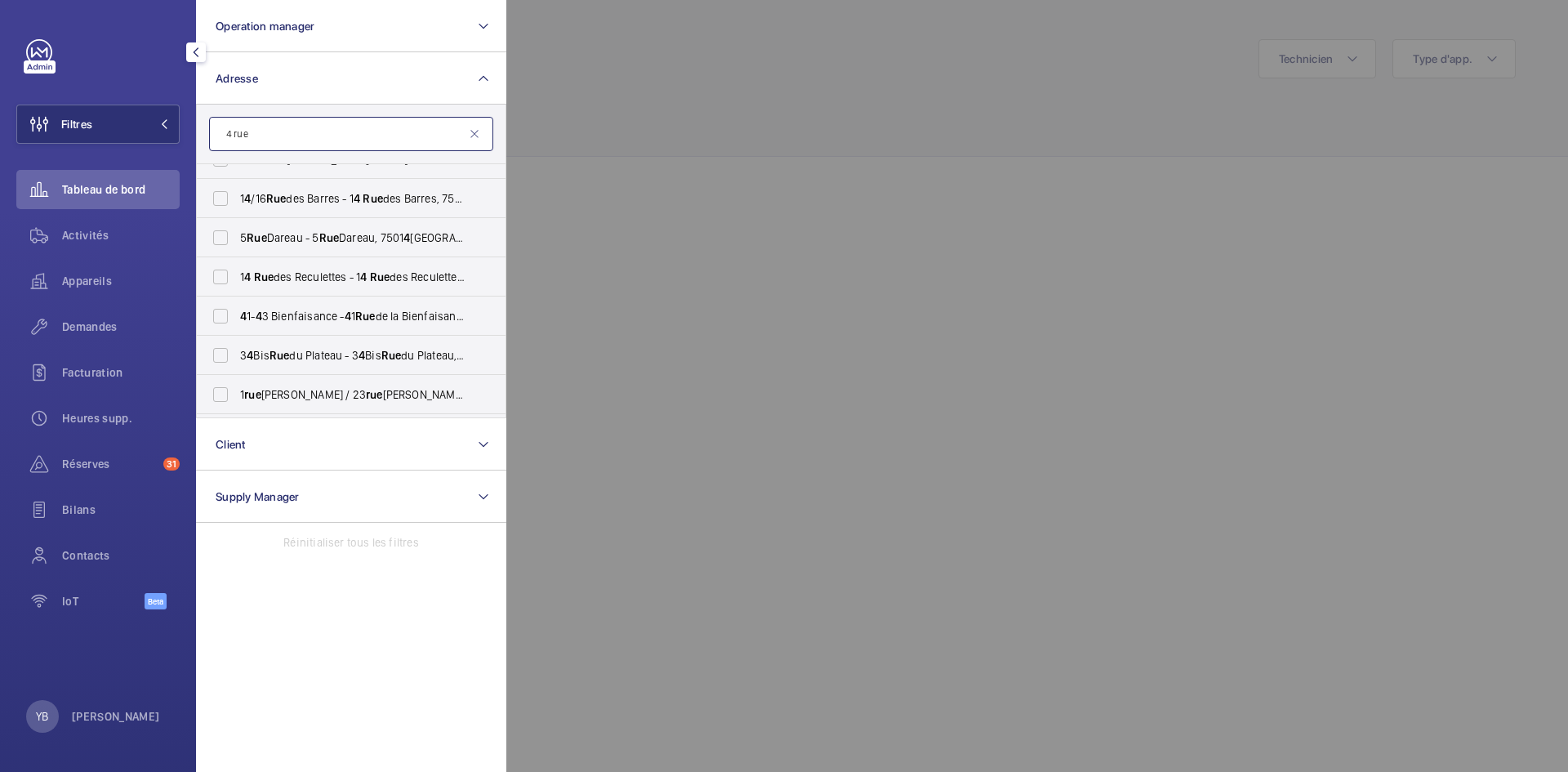
scroll to position [11083, 0]
type input "4"
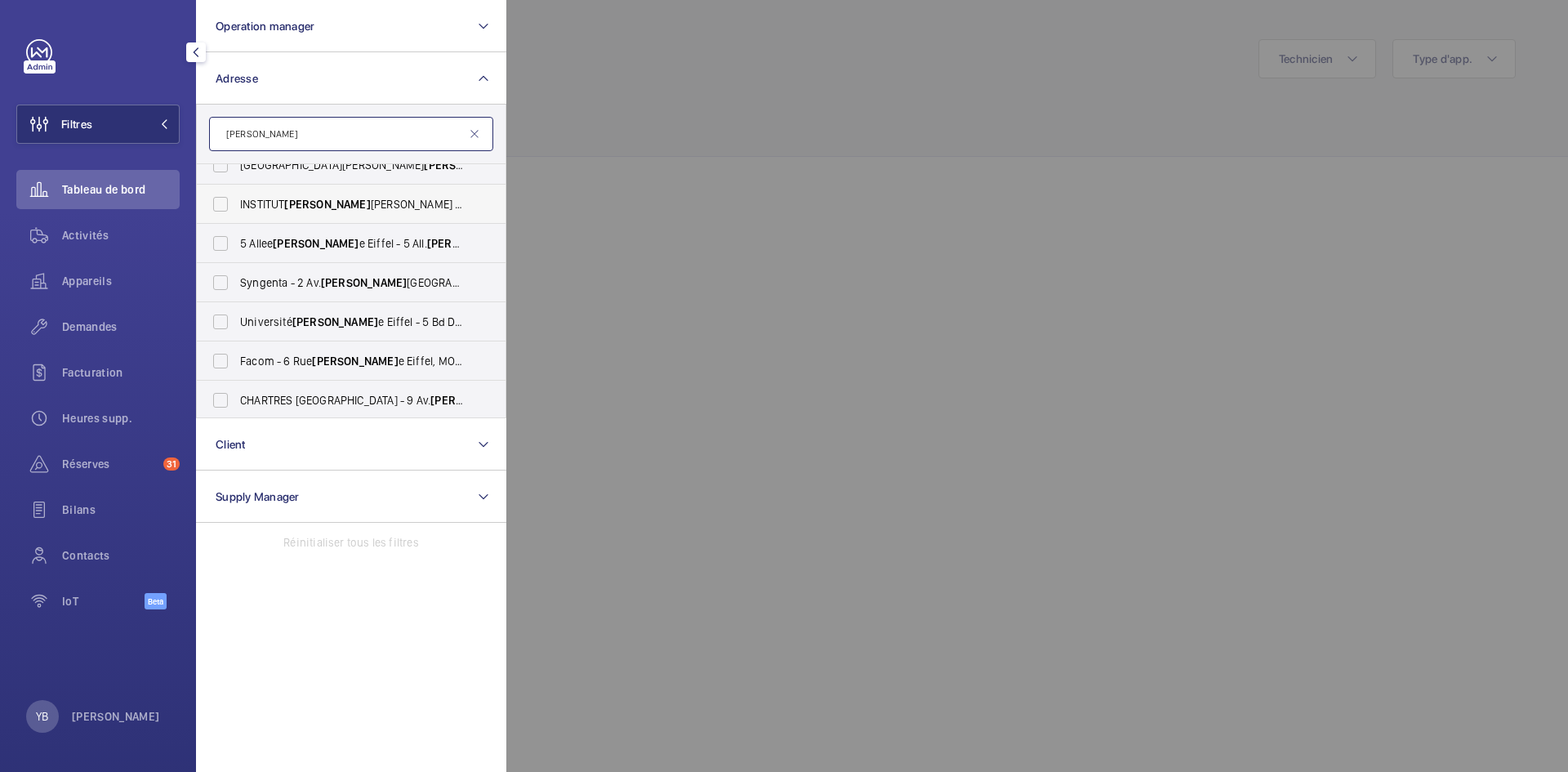
scroll to position [370, 0]
type input "gustav"
click at [221, 283] on input "5 Allee Gustav e Eiffel - 5 All. Gustav e Eiffel, ISSY-LES-MOULINEAUX 92130" at bounding box center [221, 283] width 33 height 33
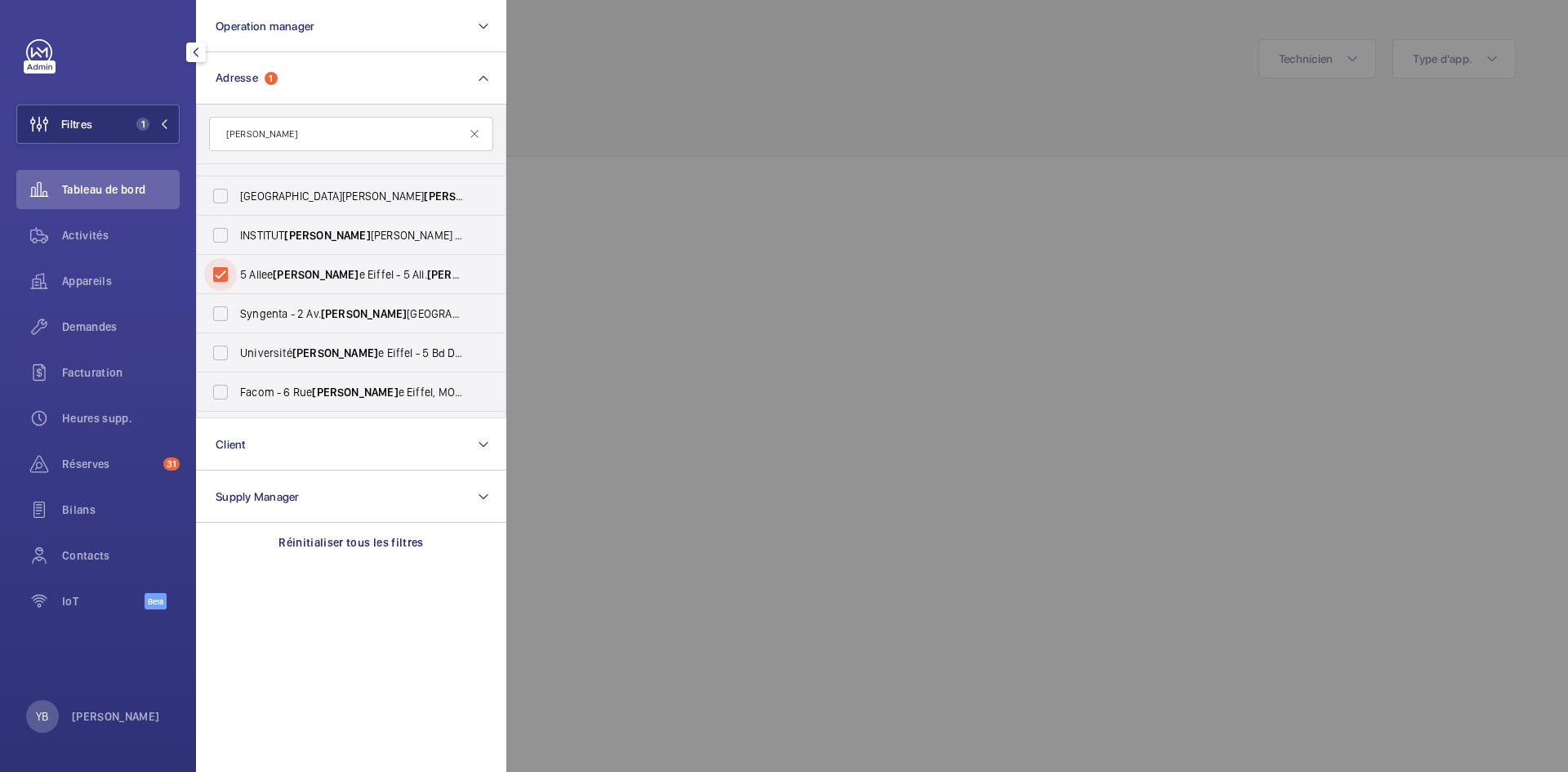
scroll to position [408, 0]
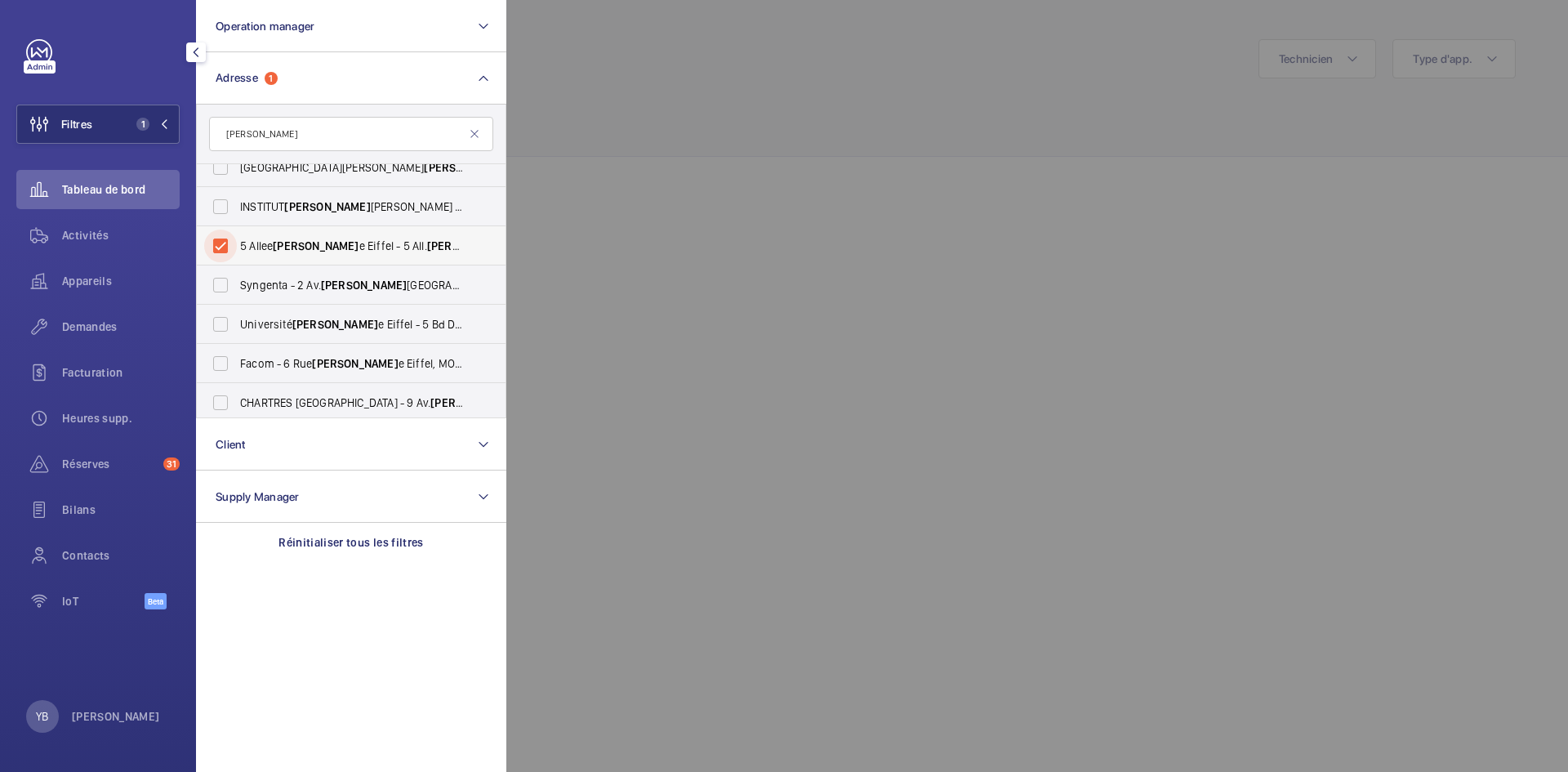
click at [215, 243] on input "5 Allee Gustav e Eiffel - 5 All. Gustav e Eiffel, ISSY-LES-MOULINEAUX 92130" at bounding box center [221, 246] width 33 height 33
checkbox input "false"
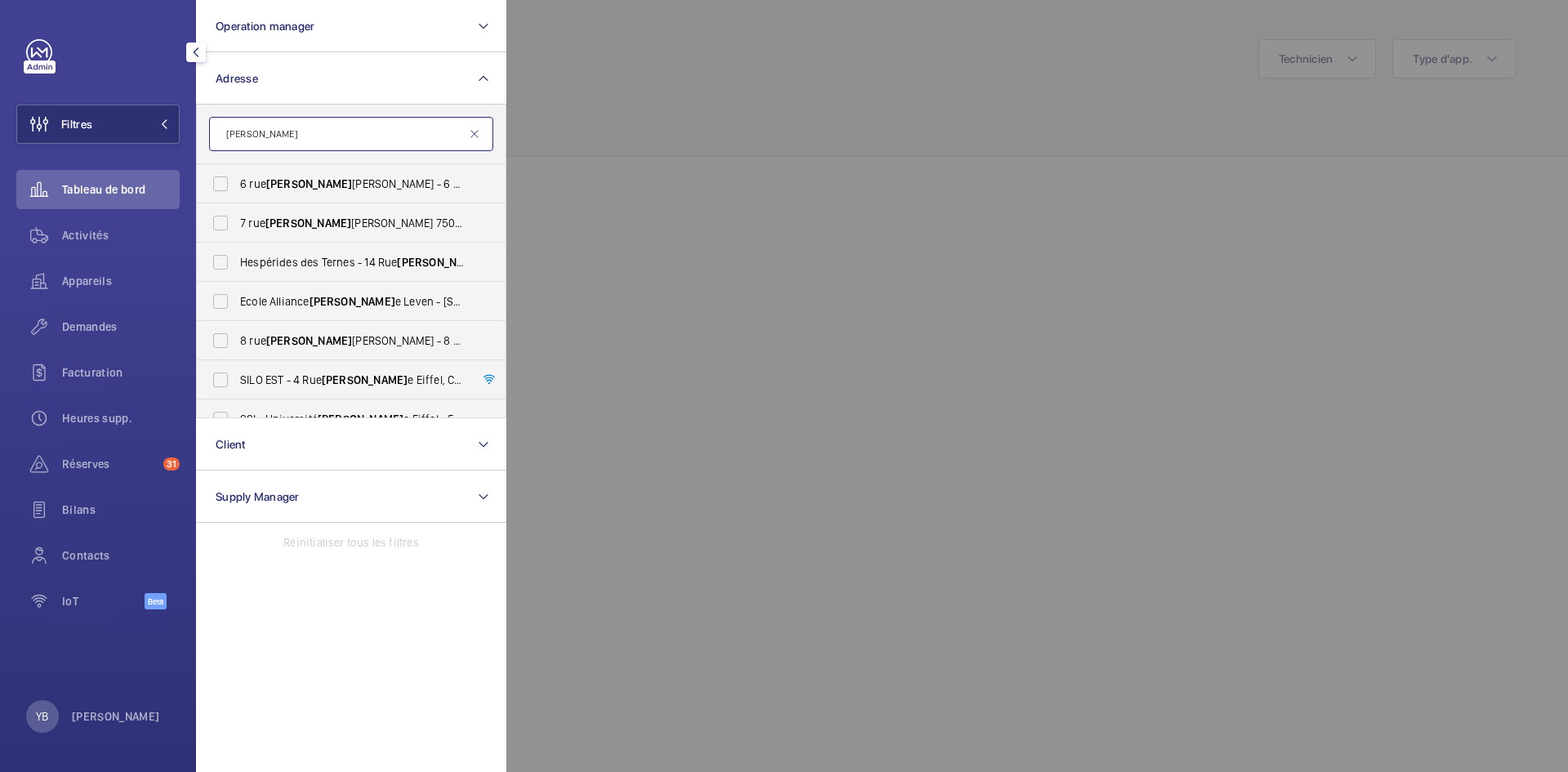
click at [309, 134] on input "gustav" at bounding box center [352, 134] width 284 height 34
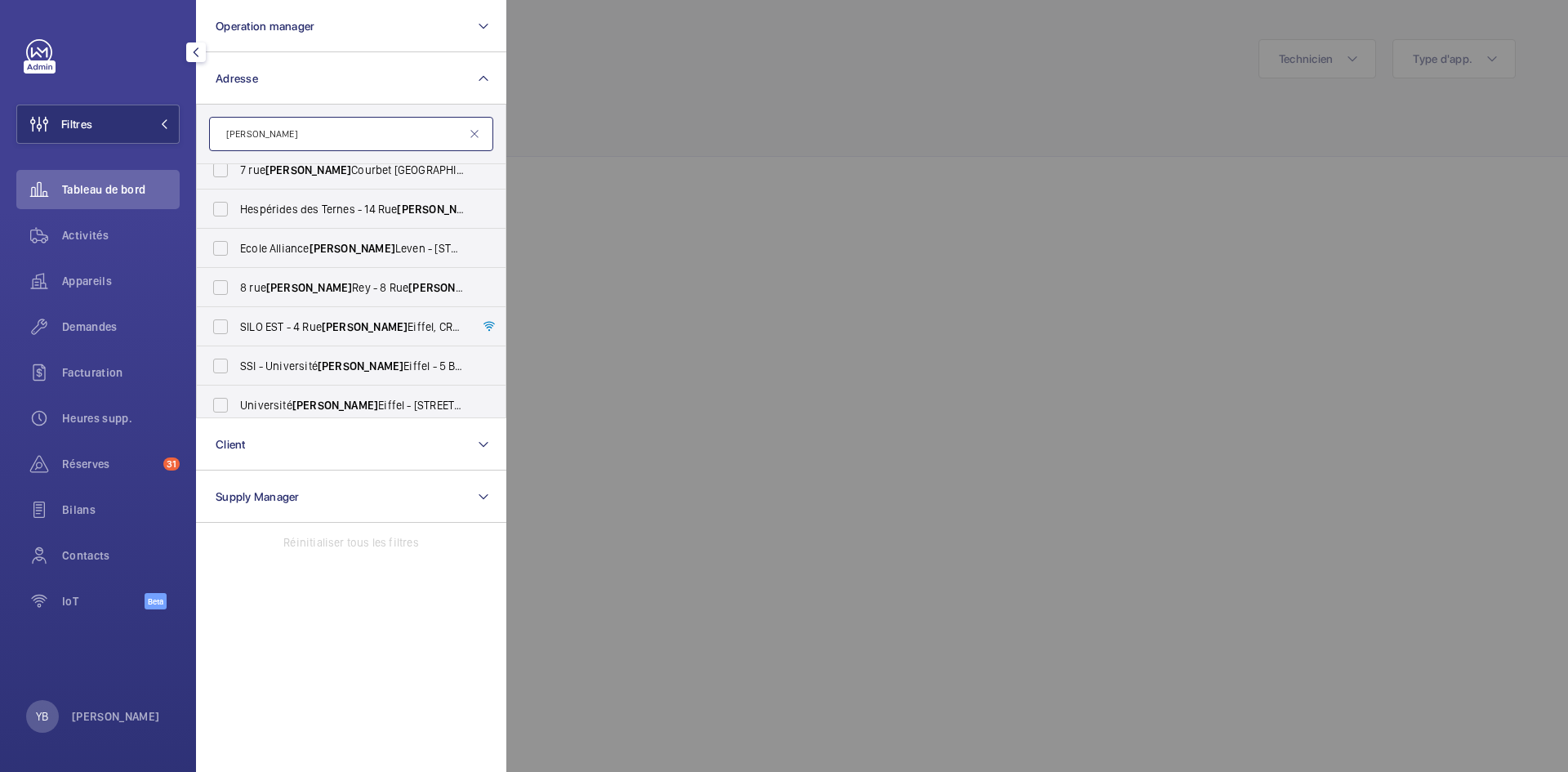
scroll to position [82, 0]
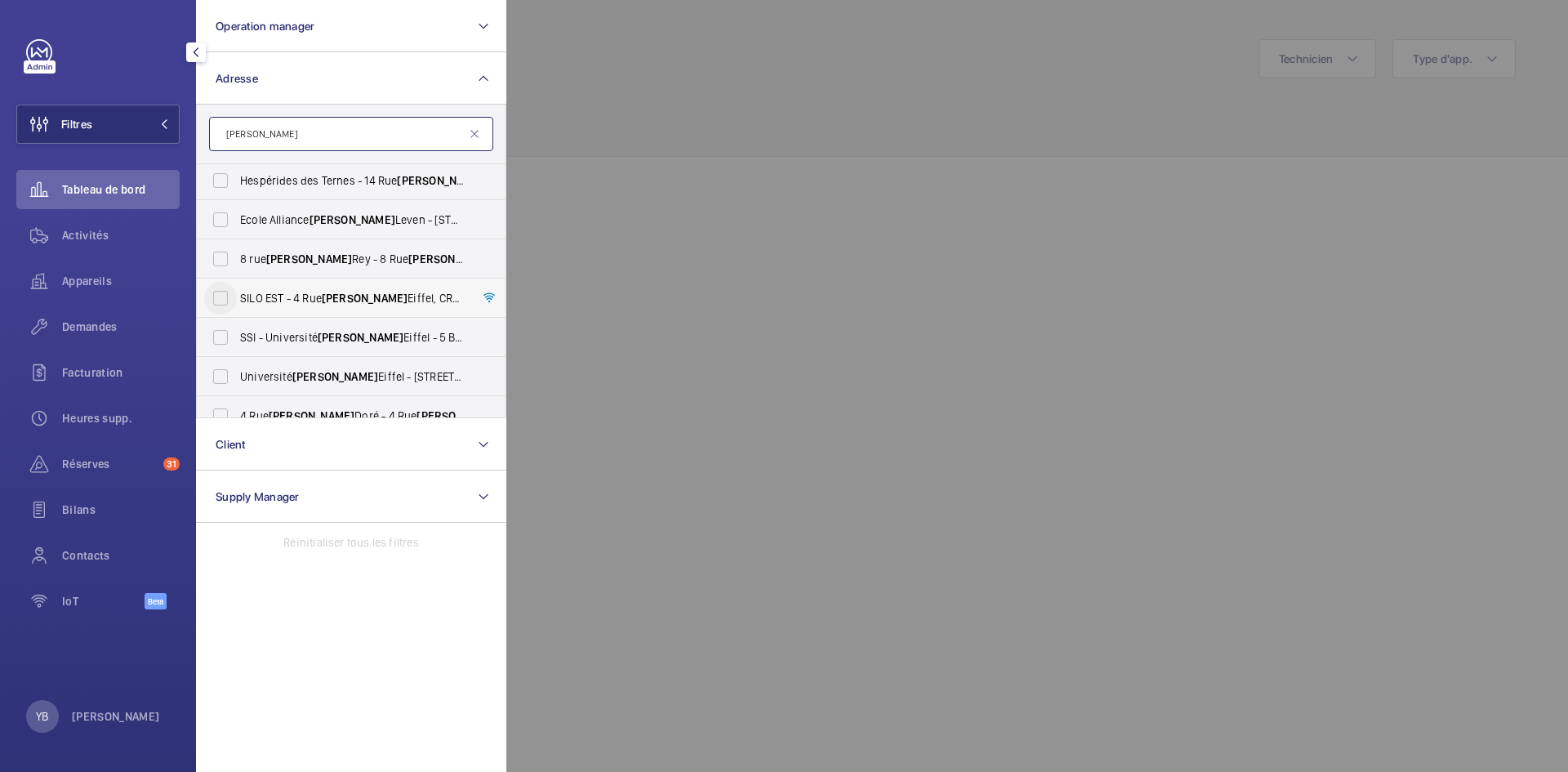
type input "gustave"
click at [228, 298] on input "SILO EST - 4 Rue Gustave Eiffel, CRÉTEIL 94000" at bounding box center [221, 298] width 33 height 33
checkbox input "true"
click at [610, 246] on div at bounding box center [1291, 386] width 1568 height 772
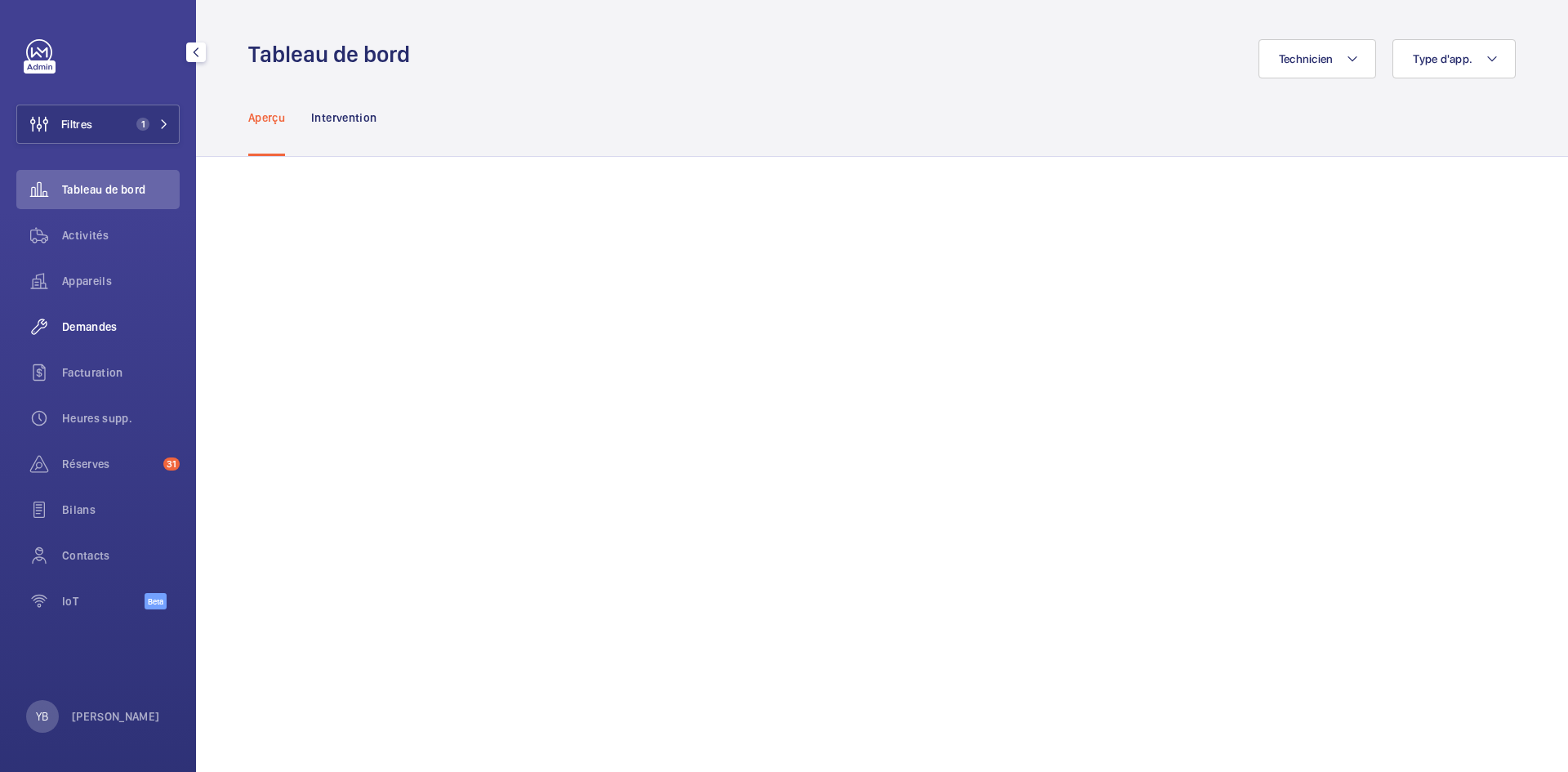
click at [96, 328] on span "Demandes" at bounding box center [121, 327] width 118 height 16
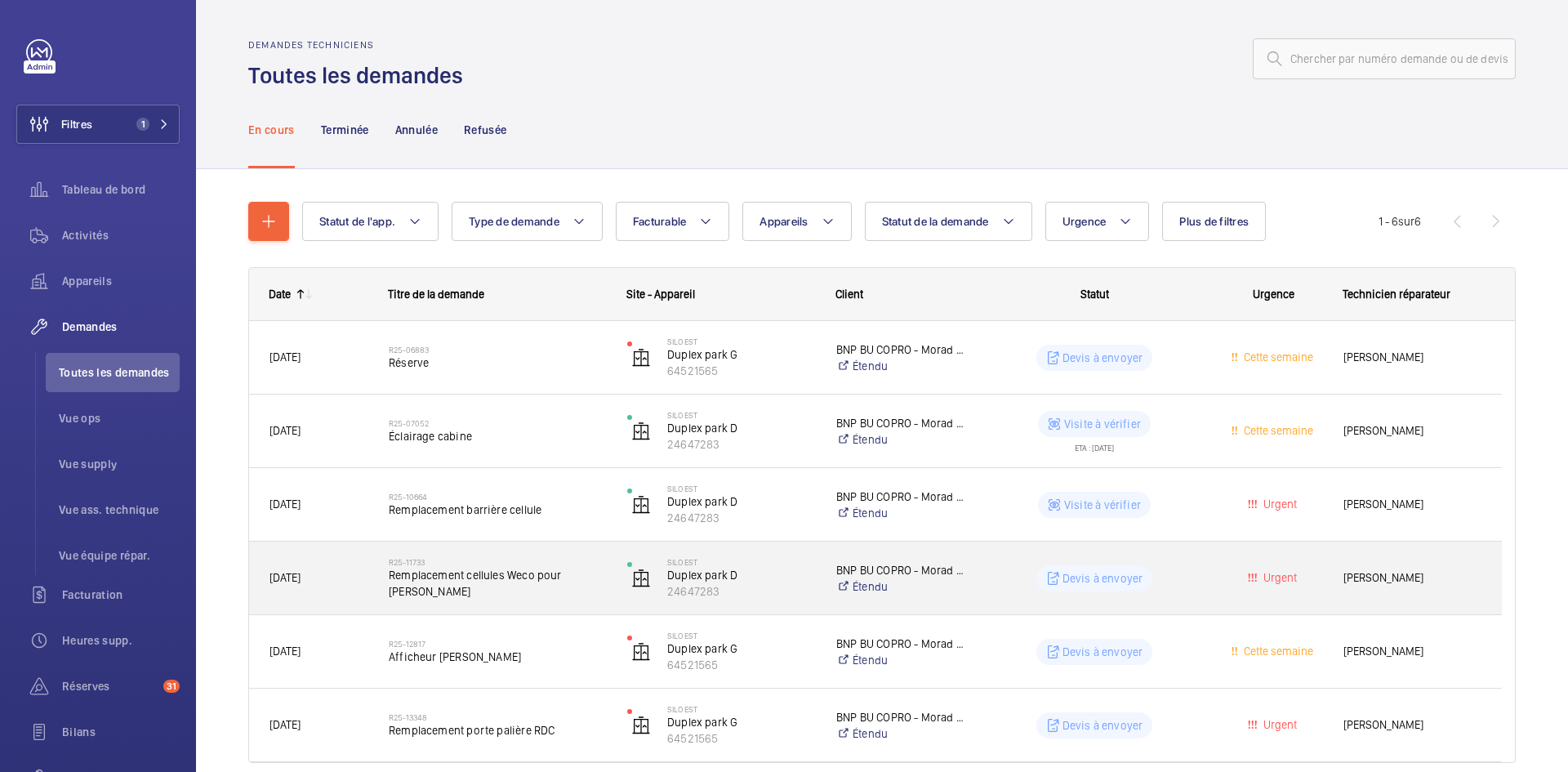
scroll to position [70, 0]
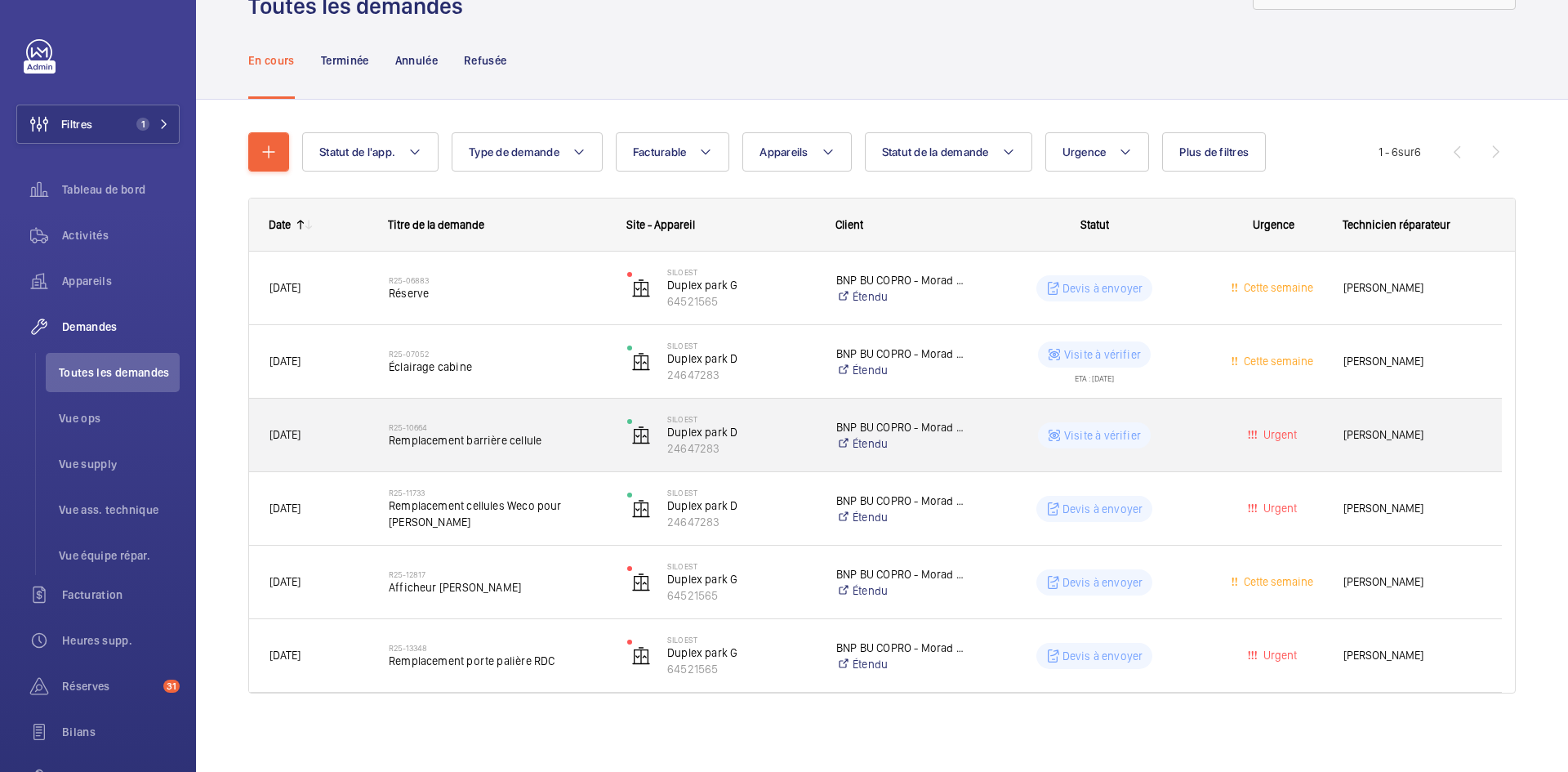
click at [369, 433] on div "R25-10664 Remplacement barrière cellule" at bounding box center [488, 435] width 239 height 72
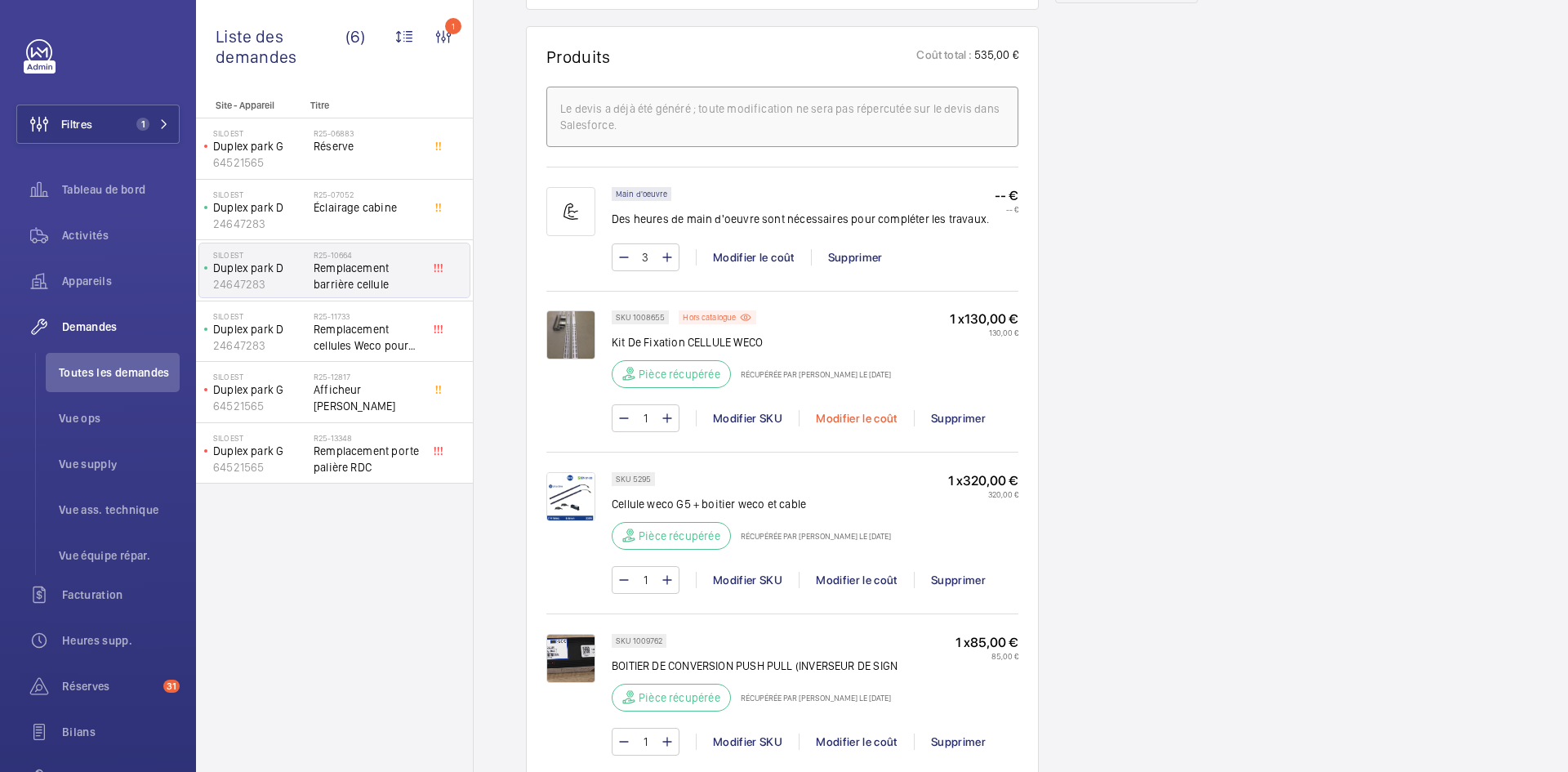
scroll to position [1062, 0]
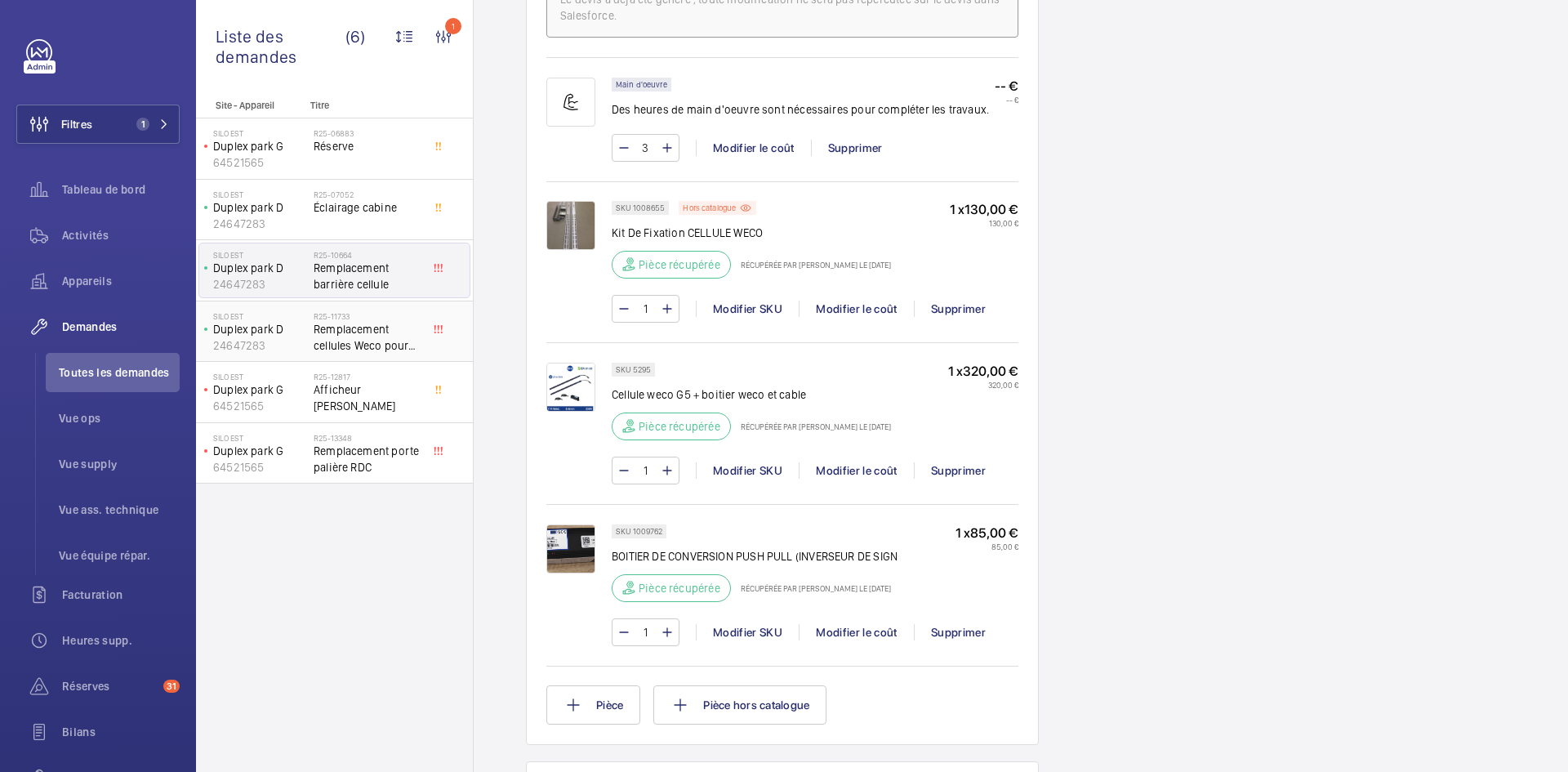
click at [296, 322] on p "Duplex park D" at bounding box center [259, 329] width 94 height 16
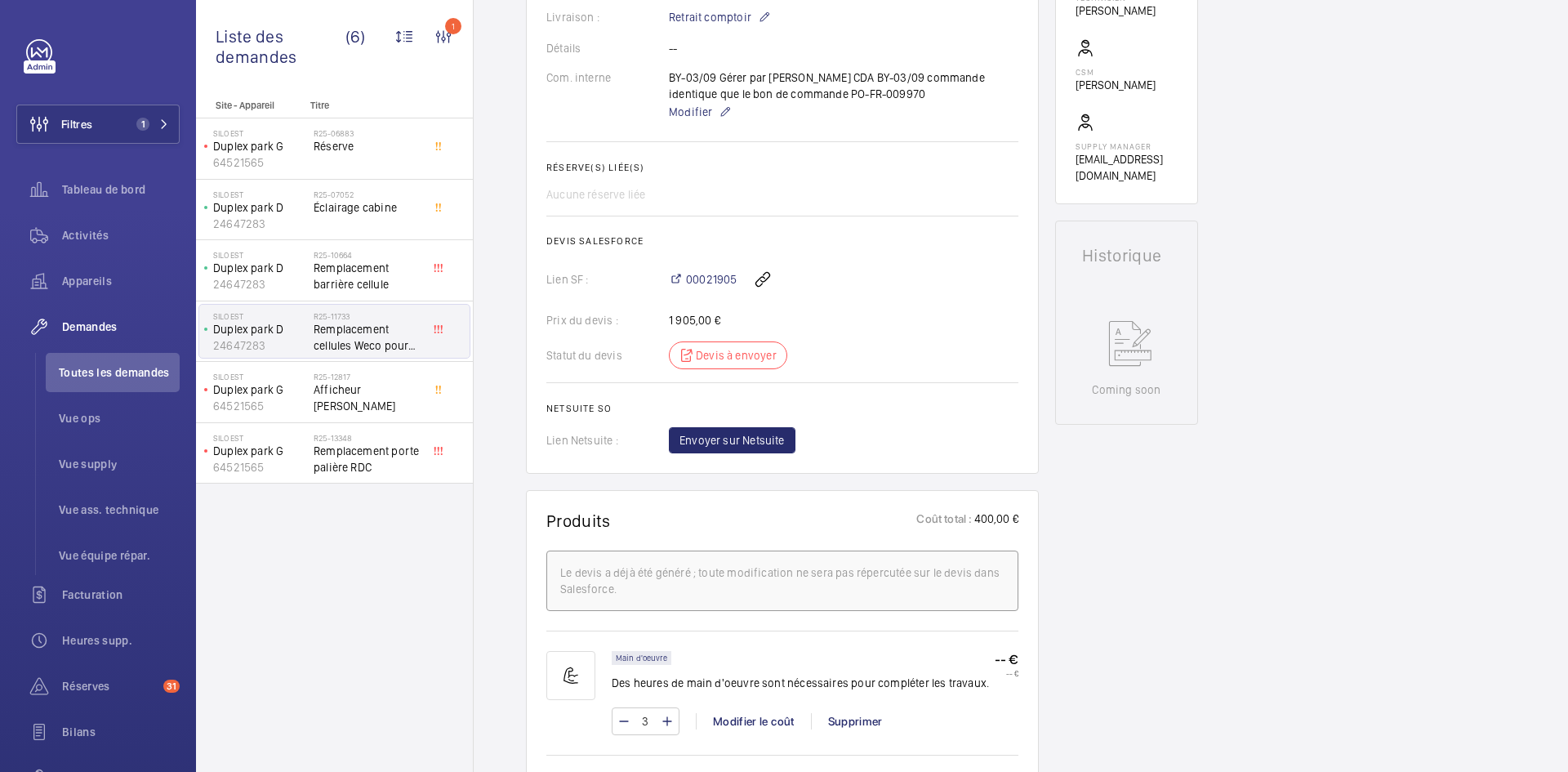
scroll to position [735, 0]
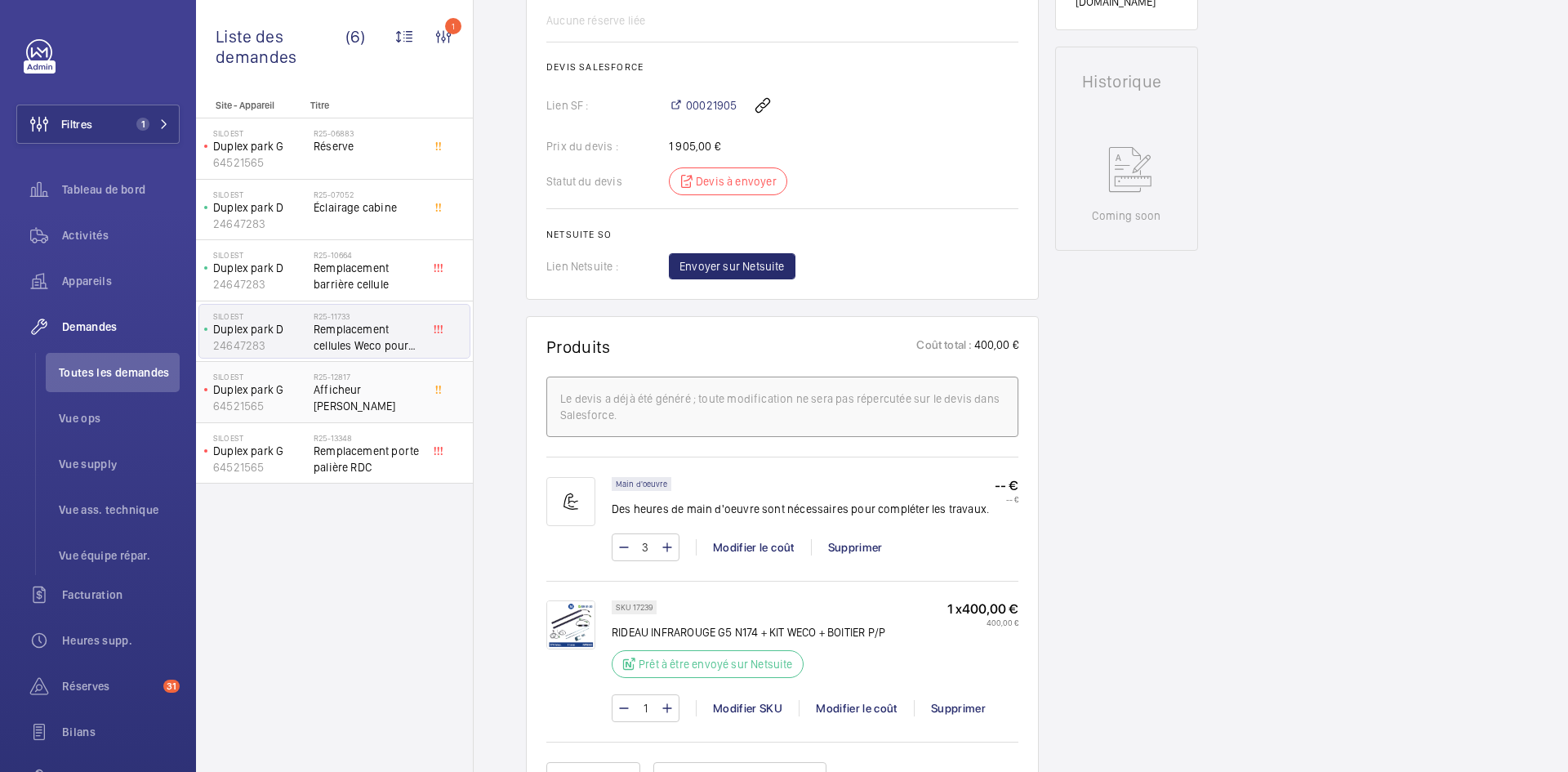
click at [301, 389] on p "Duplex park G" at bounding box center [259, 389] width 94 height 16
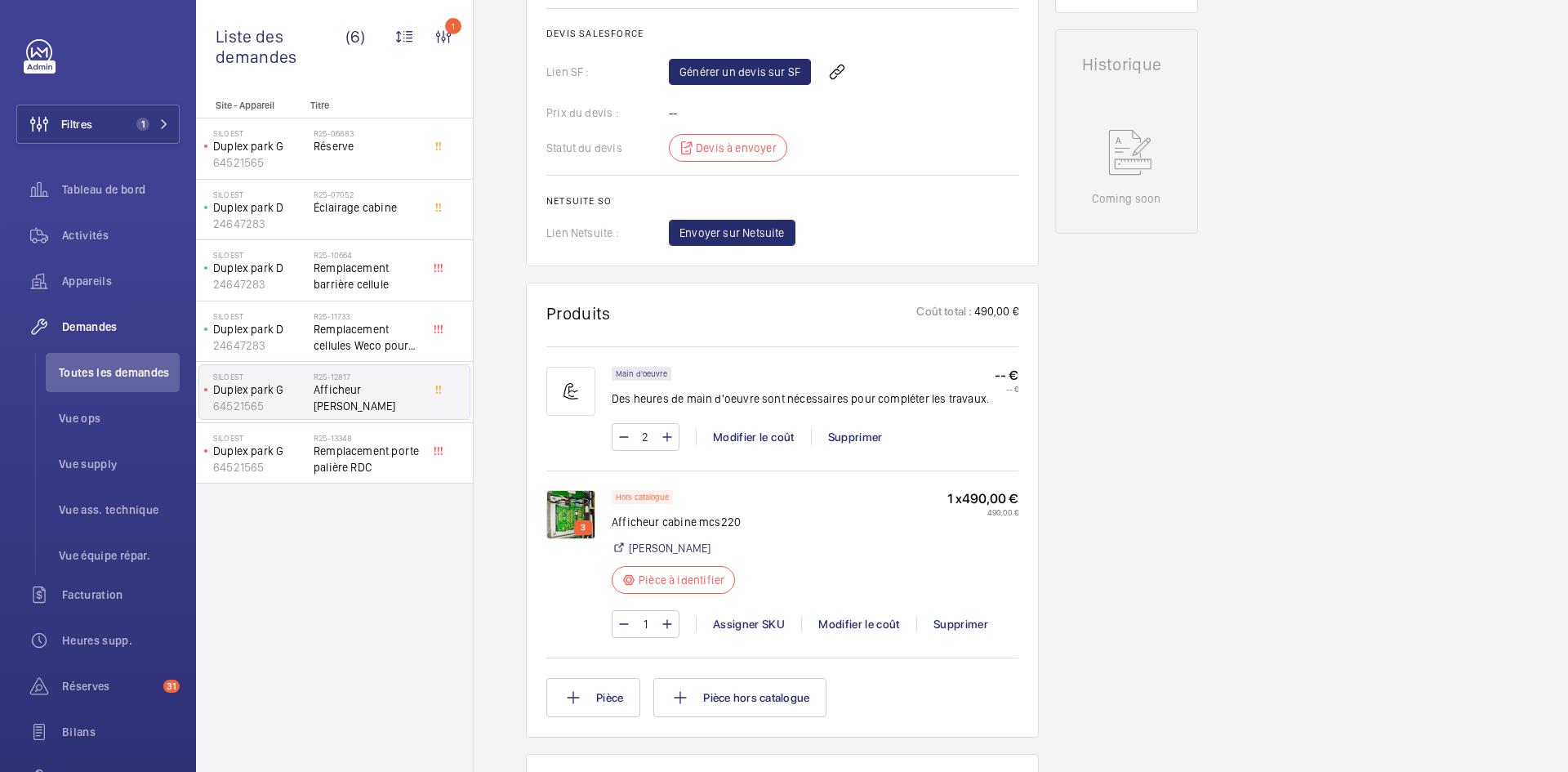
scroll to position [817, 0]
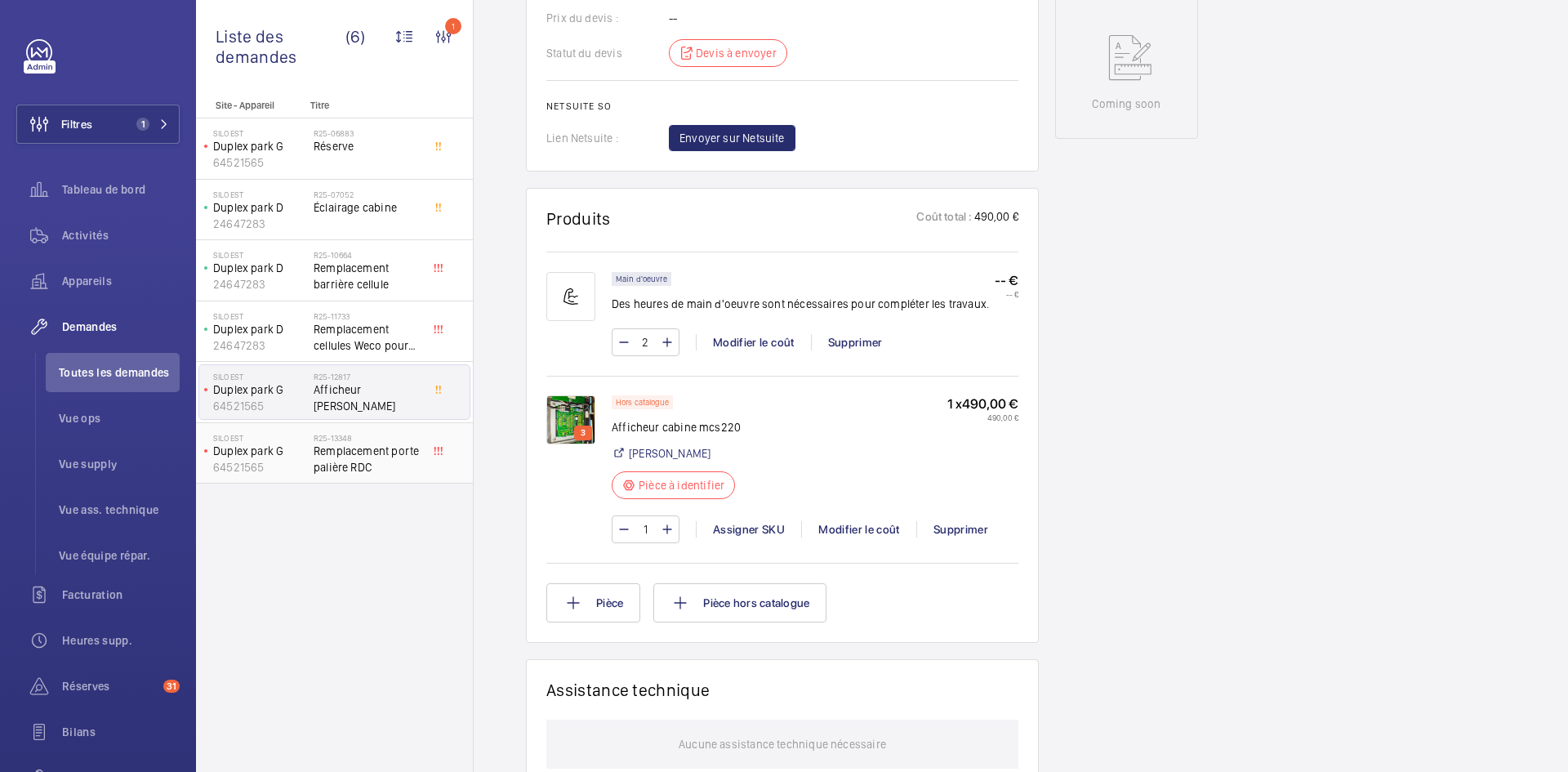
click at [296, 462] on p "64521565" at bounding box center [259, 467] width 94 height 16
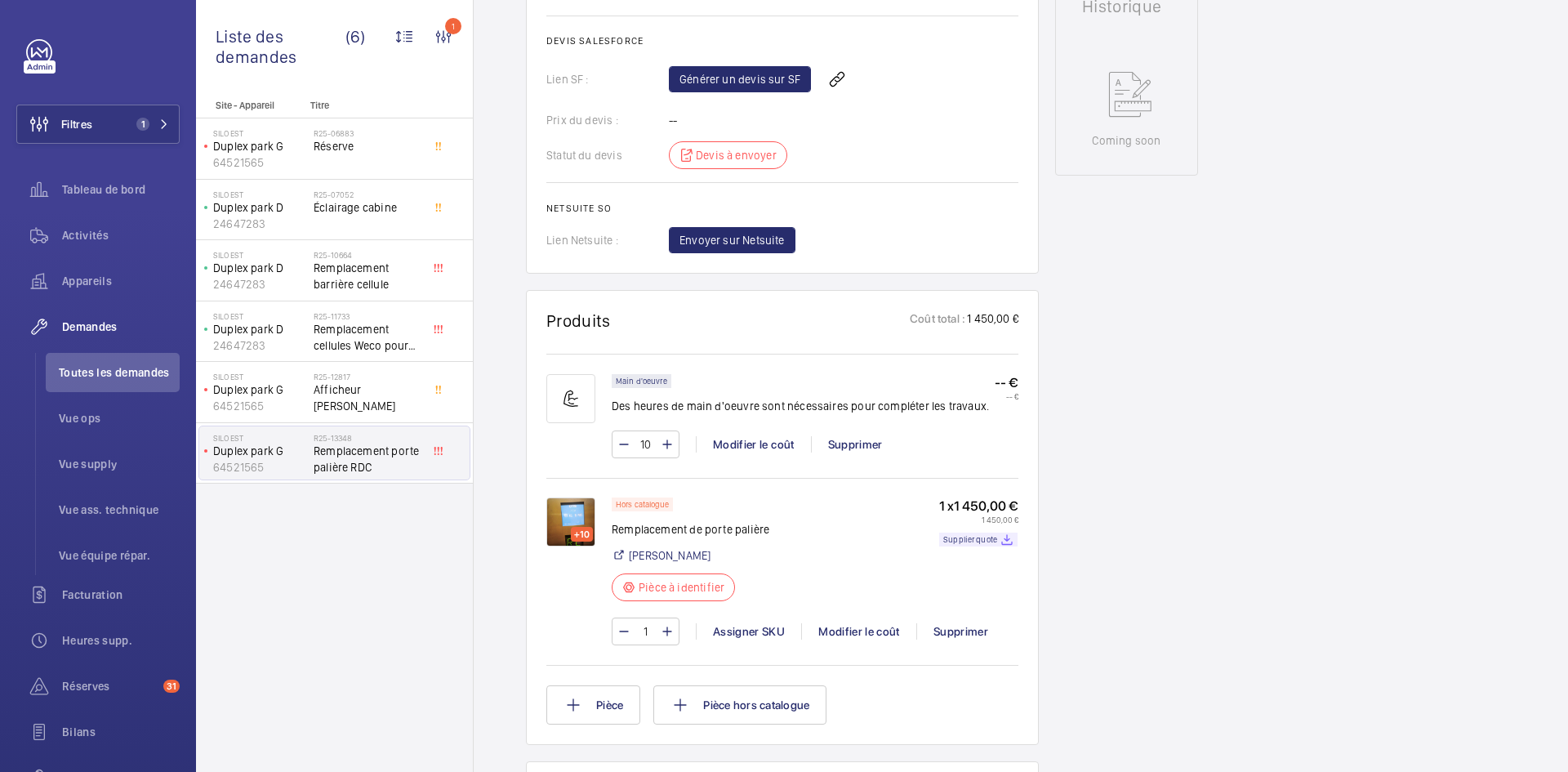
scroll to position [817, 0]
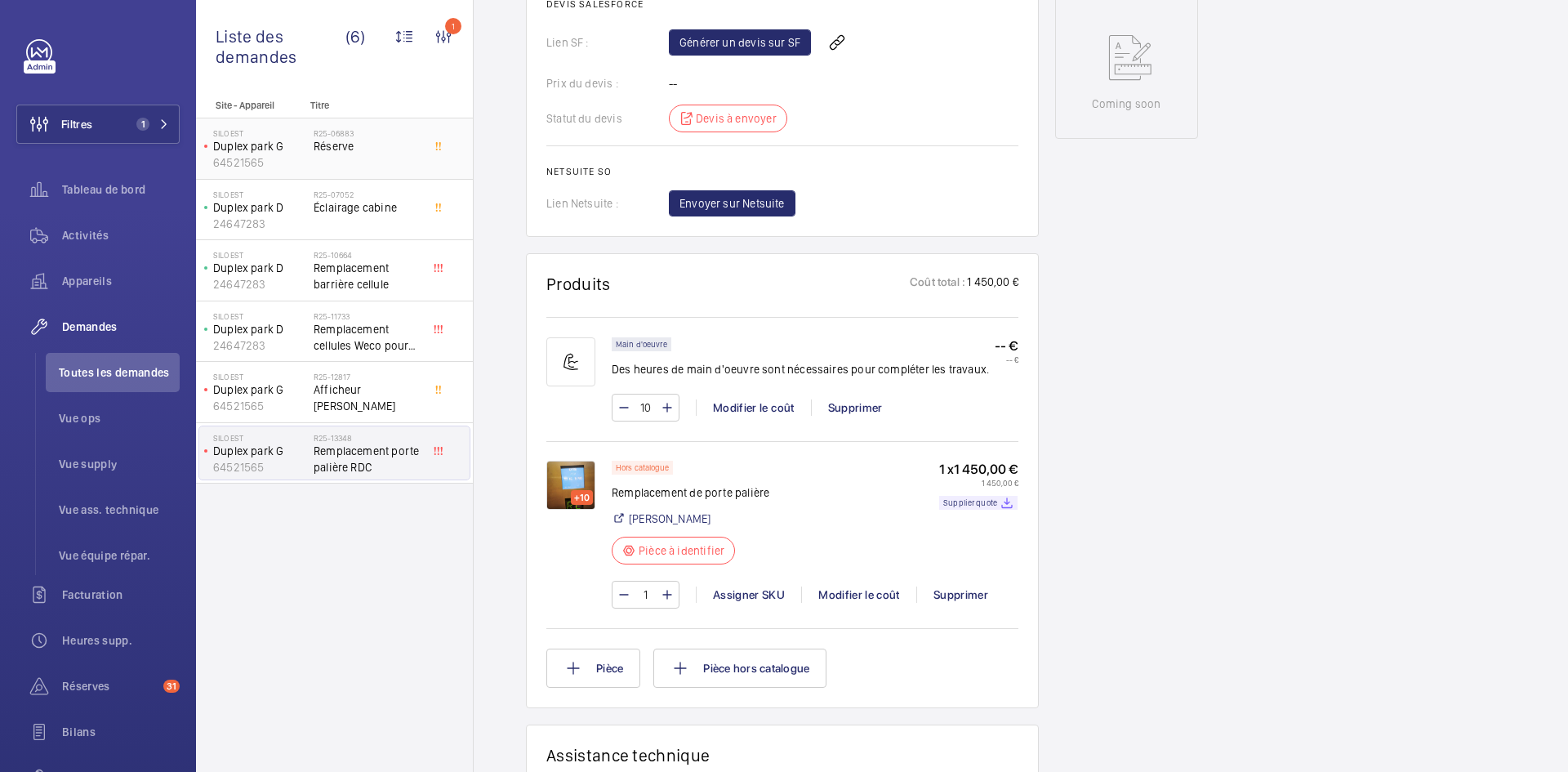
click at [294, 144] on p "Duplex park G" at bounding box center [259, 146] width 94 height 16
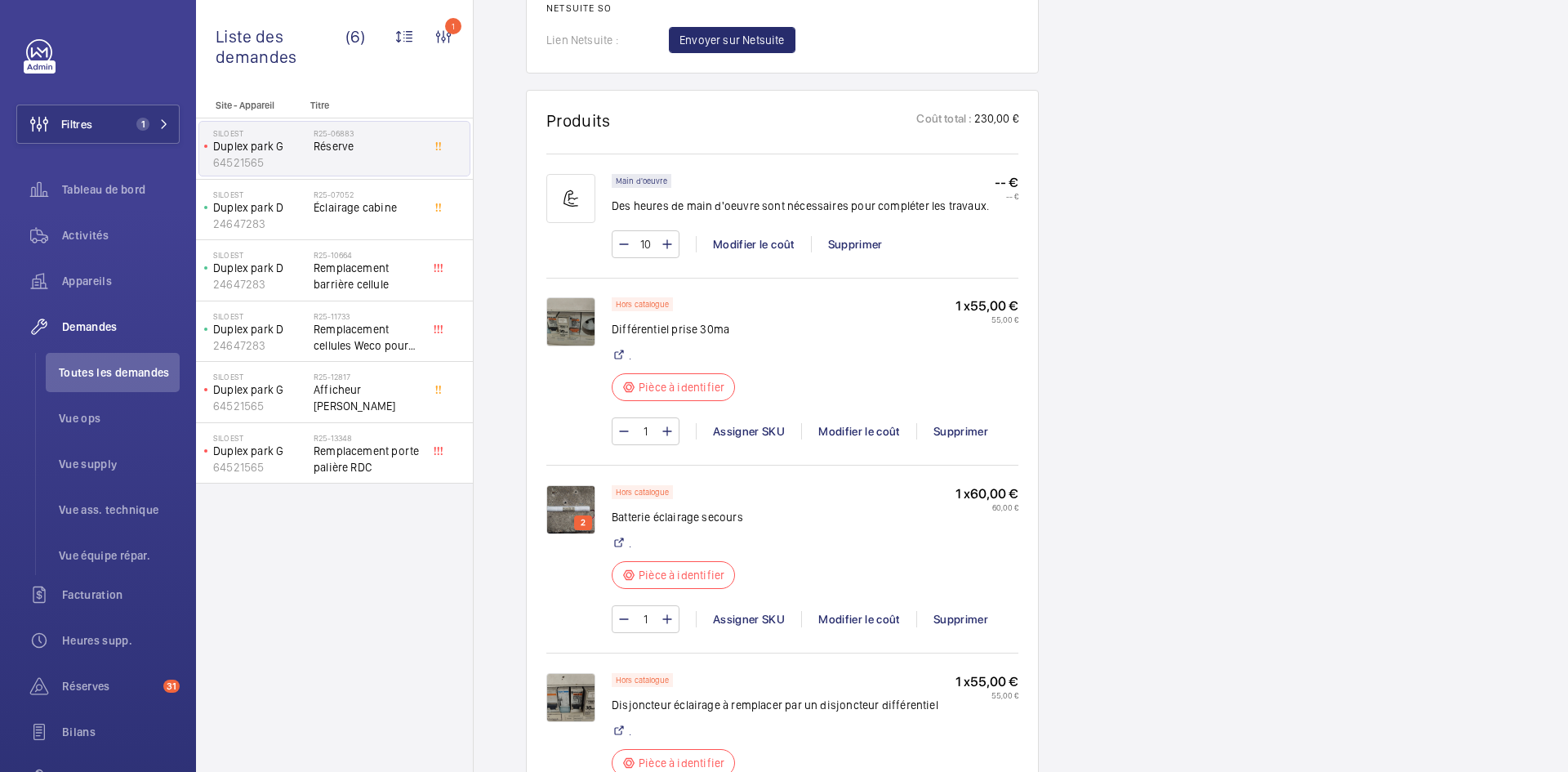
scroll to position [1552, 0]
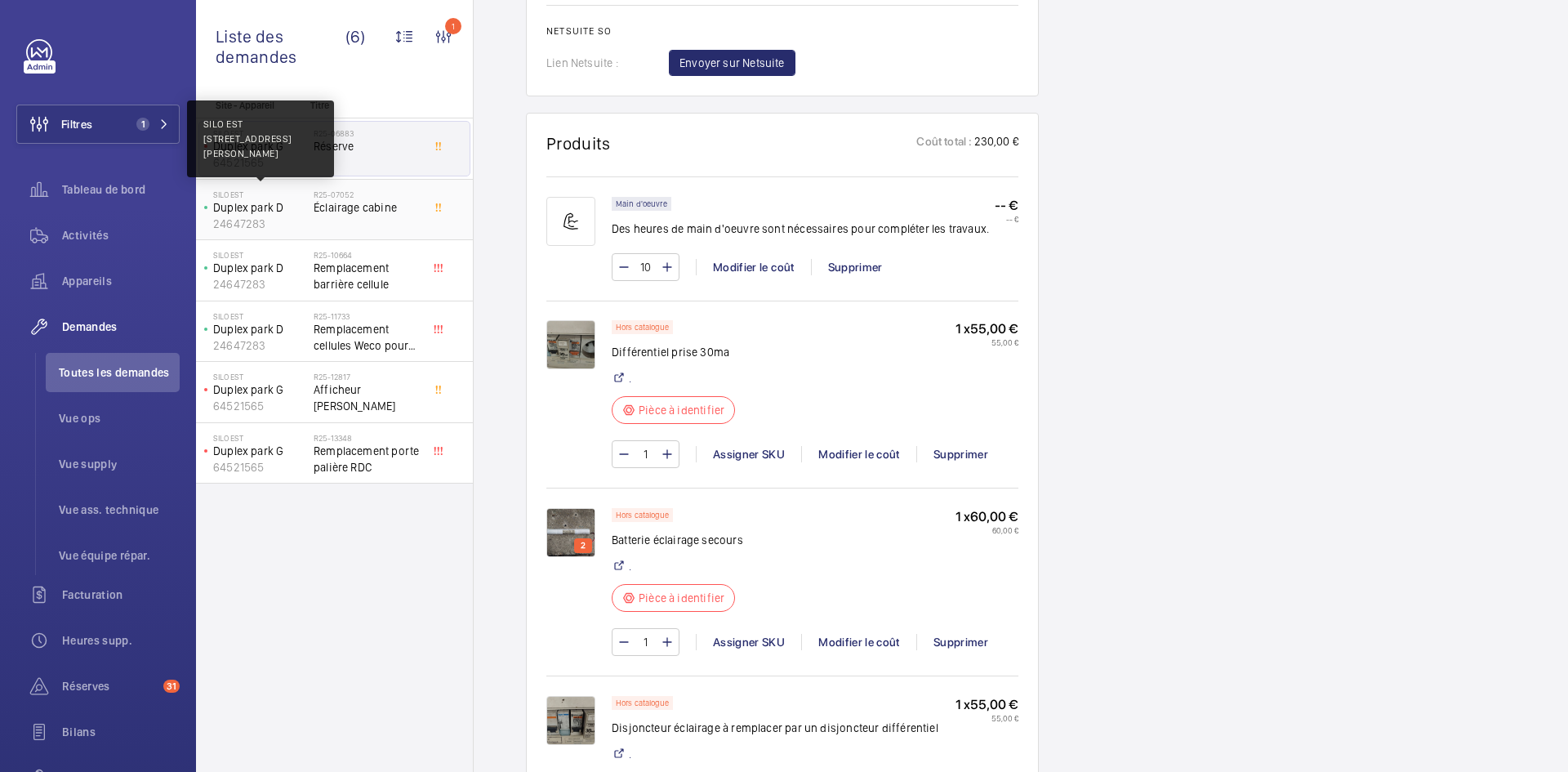
click at [288, 197] on p "SILO EST" at bounding box center [259, 194] width 94 height 9
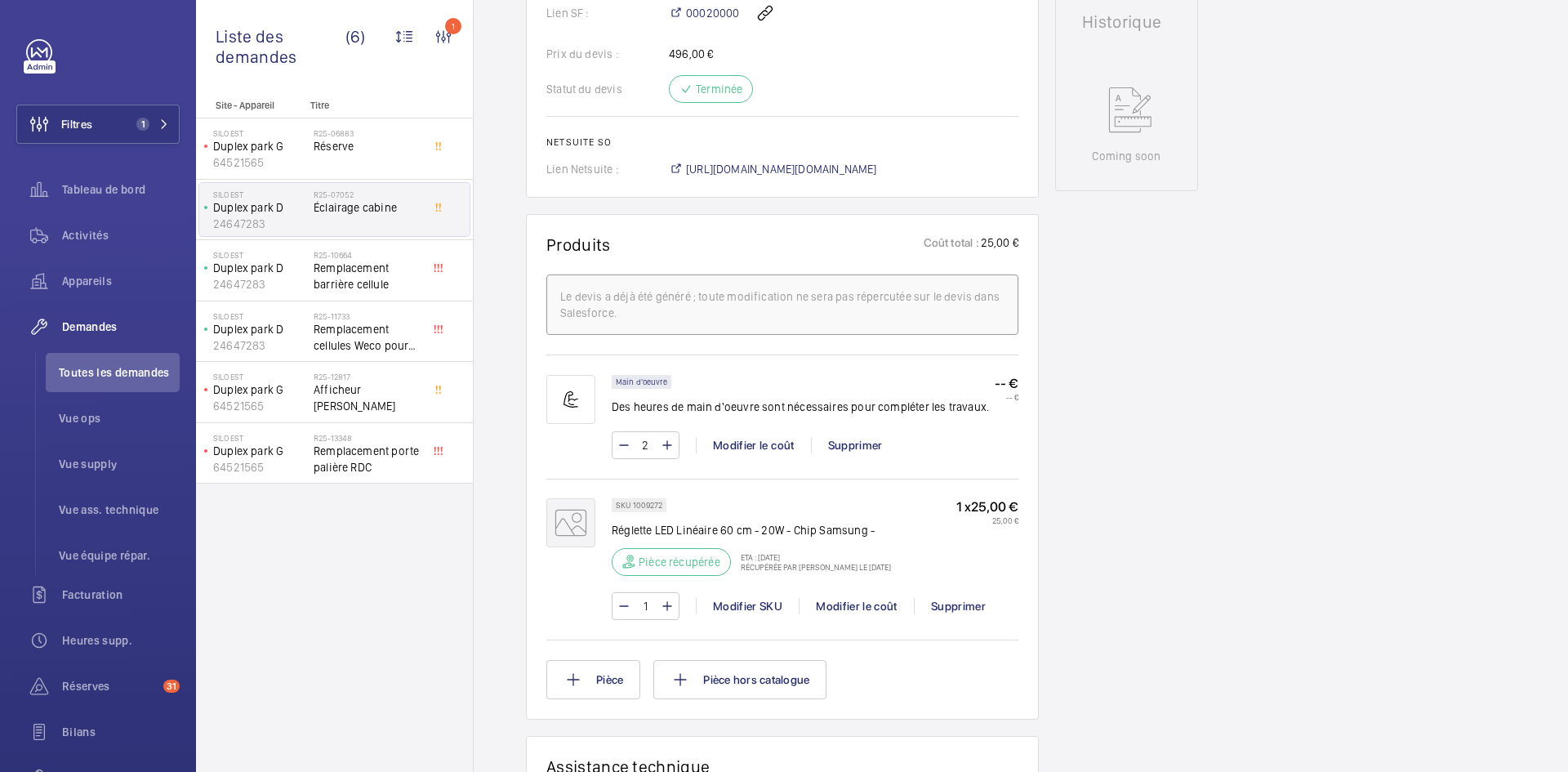
scroll to position [981, 0]
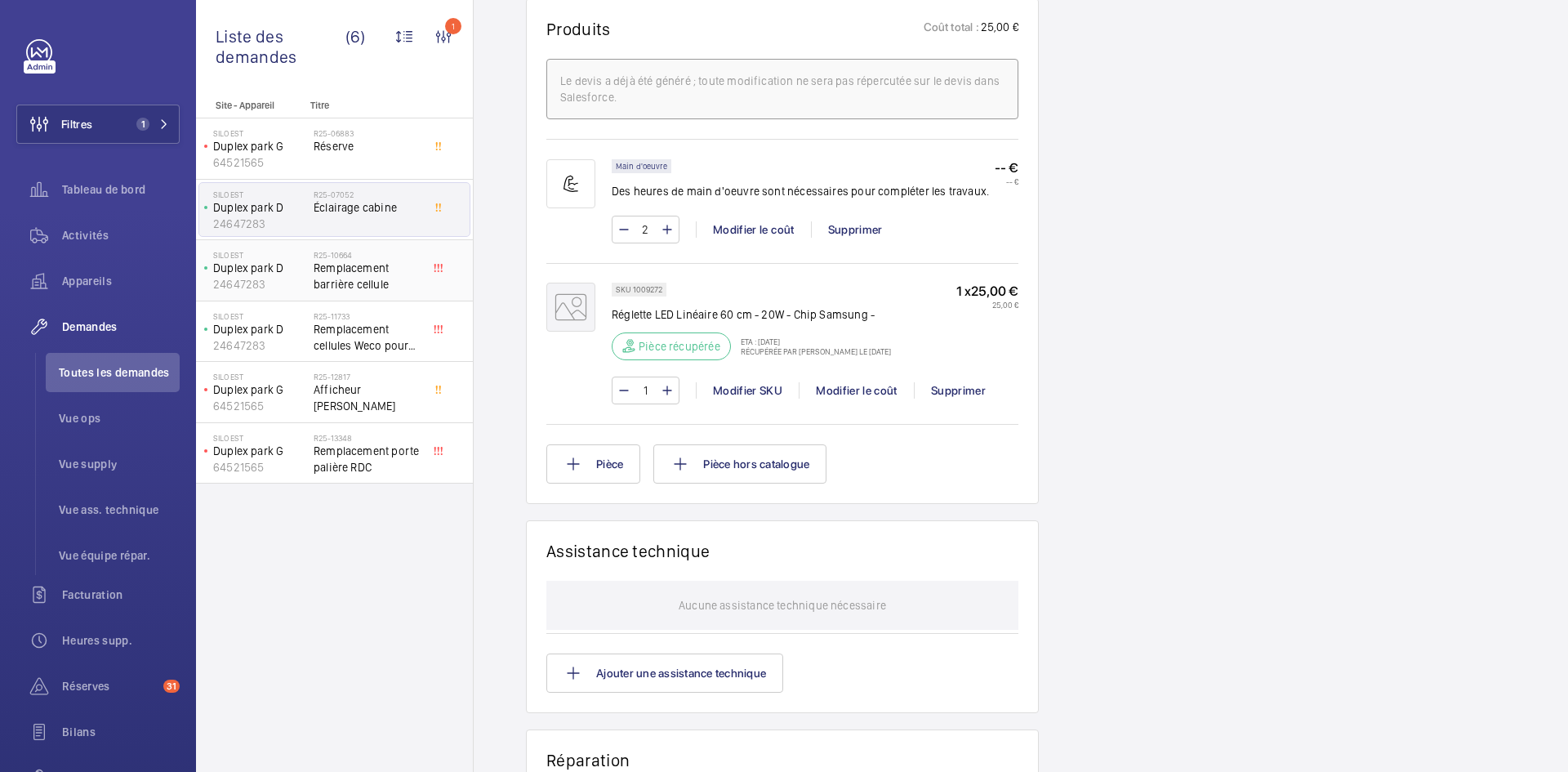
click at [275, 277] on p "24647283" at bounding box center [259, 283] width 94 height 16
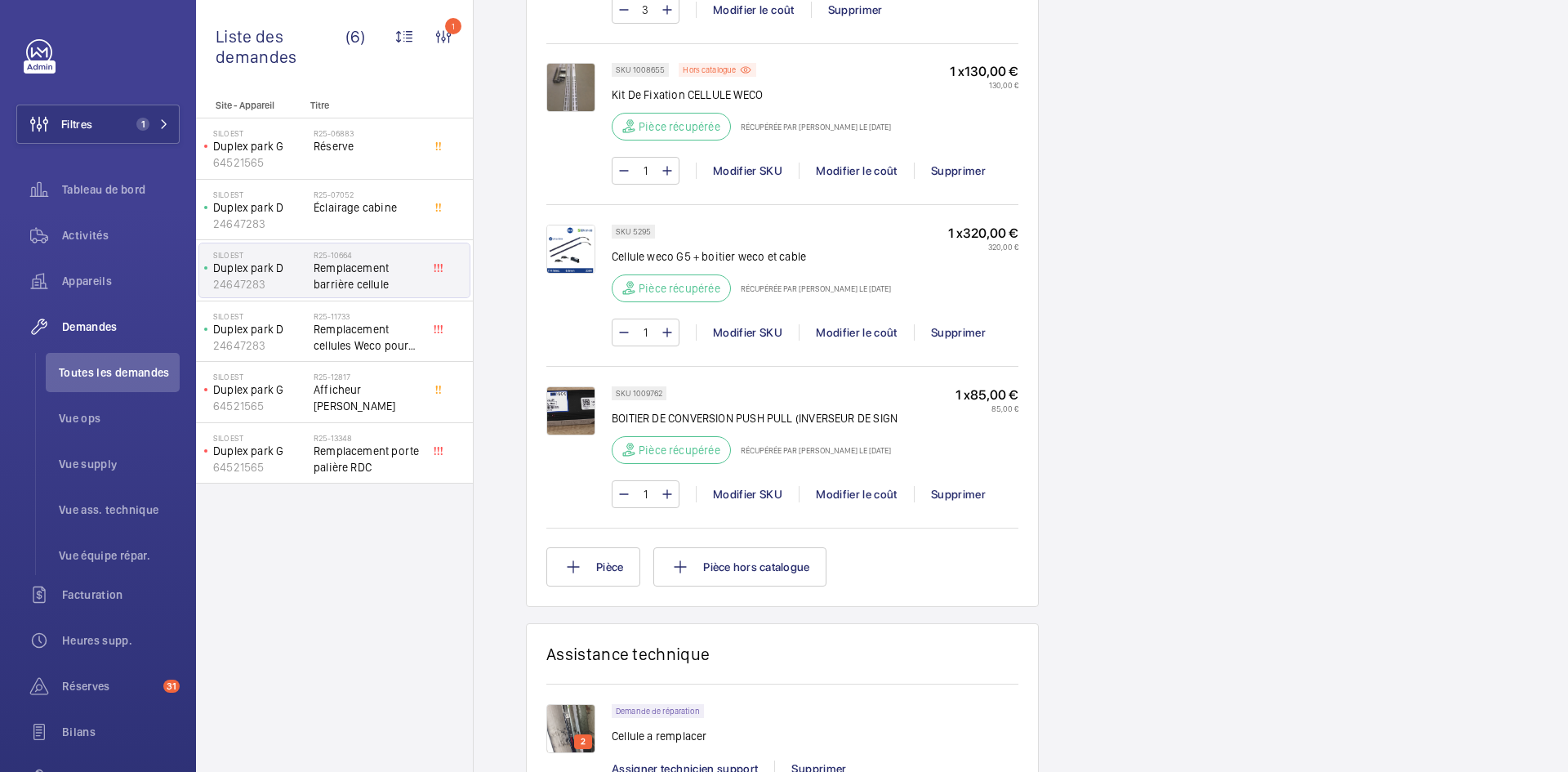
scroll to position [1225, 0]
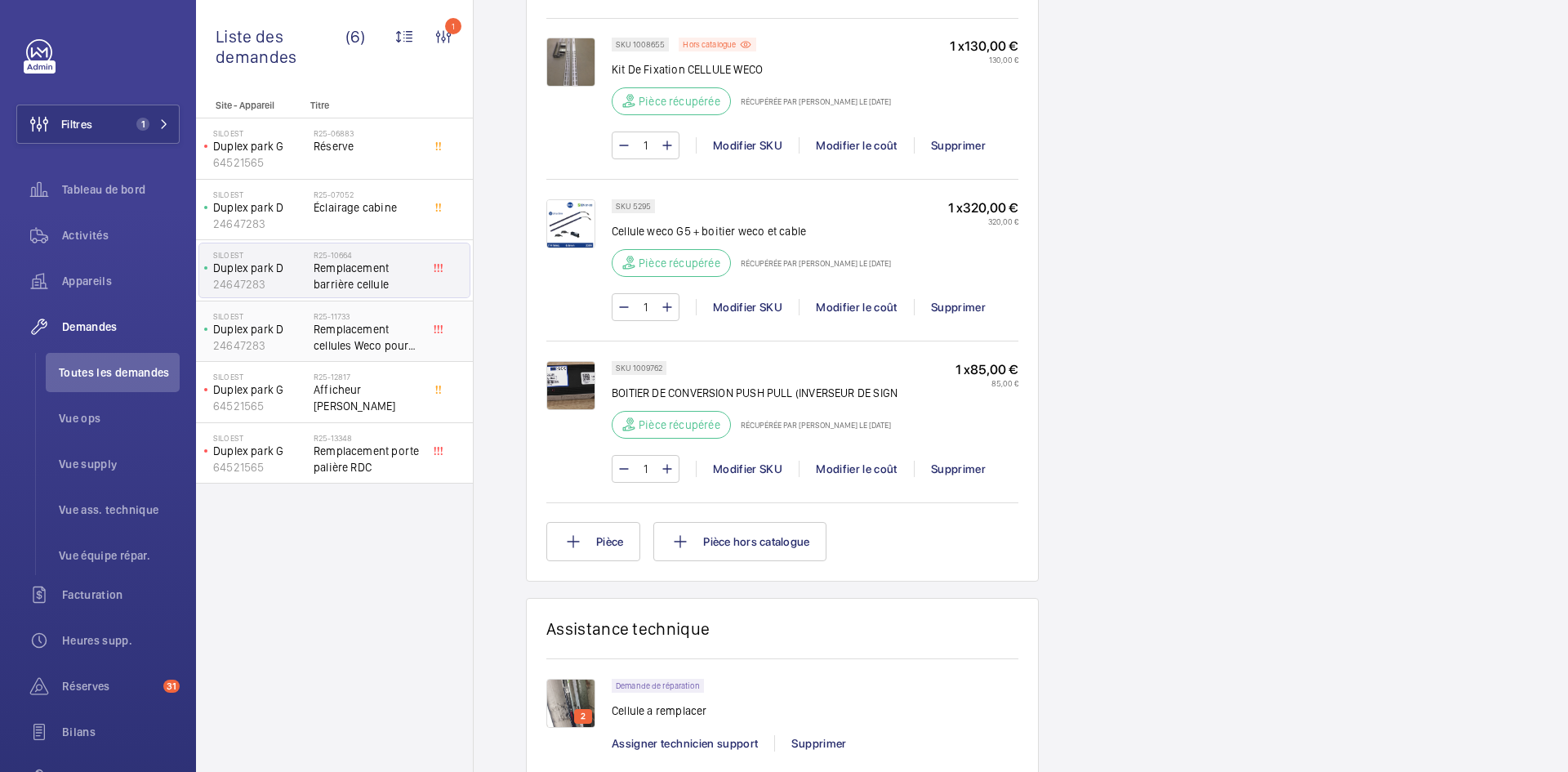
click at [275, 343] on p "24647283" at bounding box center [259, 345] width 94 height 16
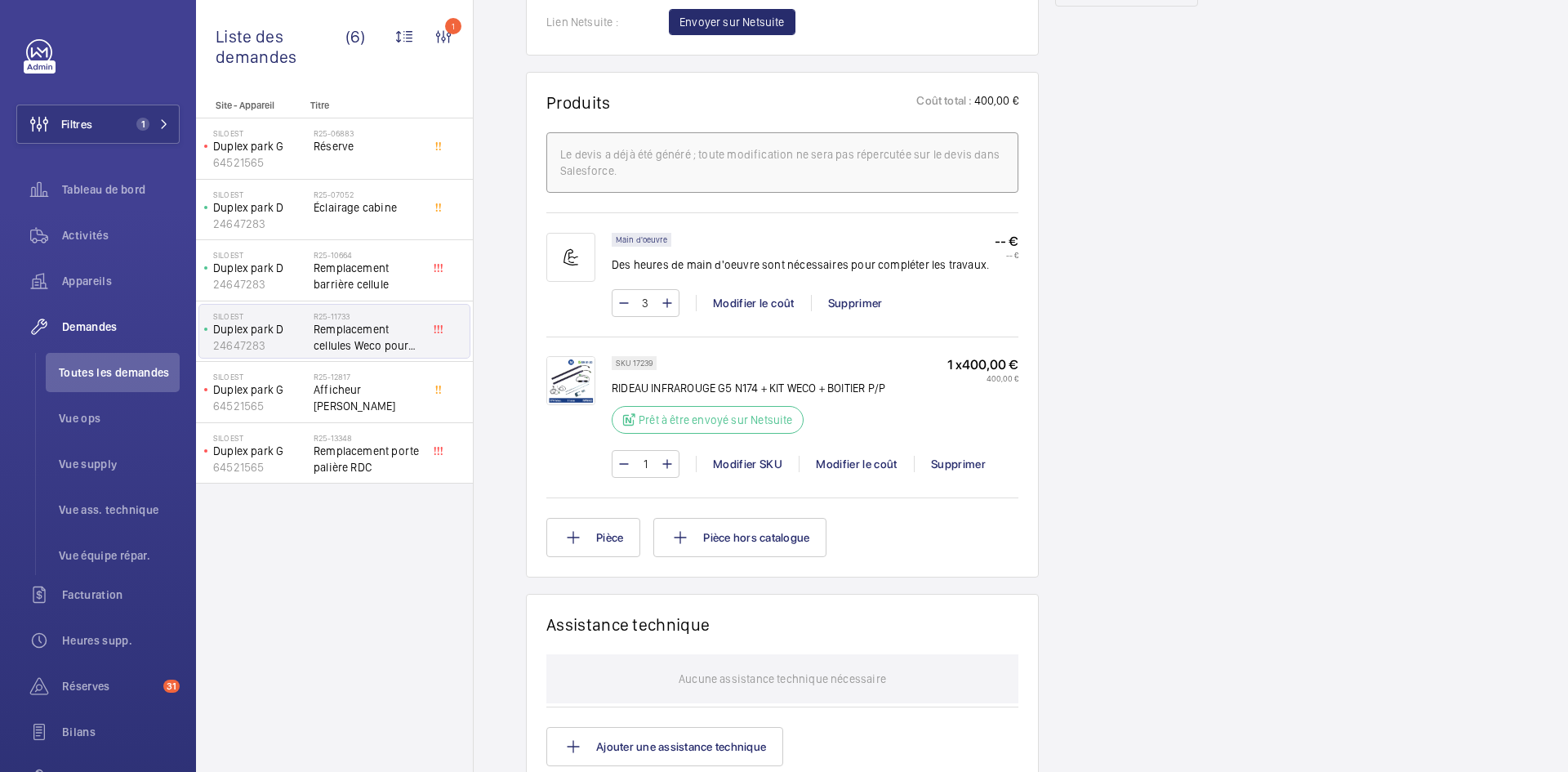
scroll to position [981, 0]
click at [558, 355] on img at bounding box center [570, 379] width 49 height 49
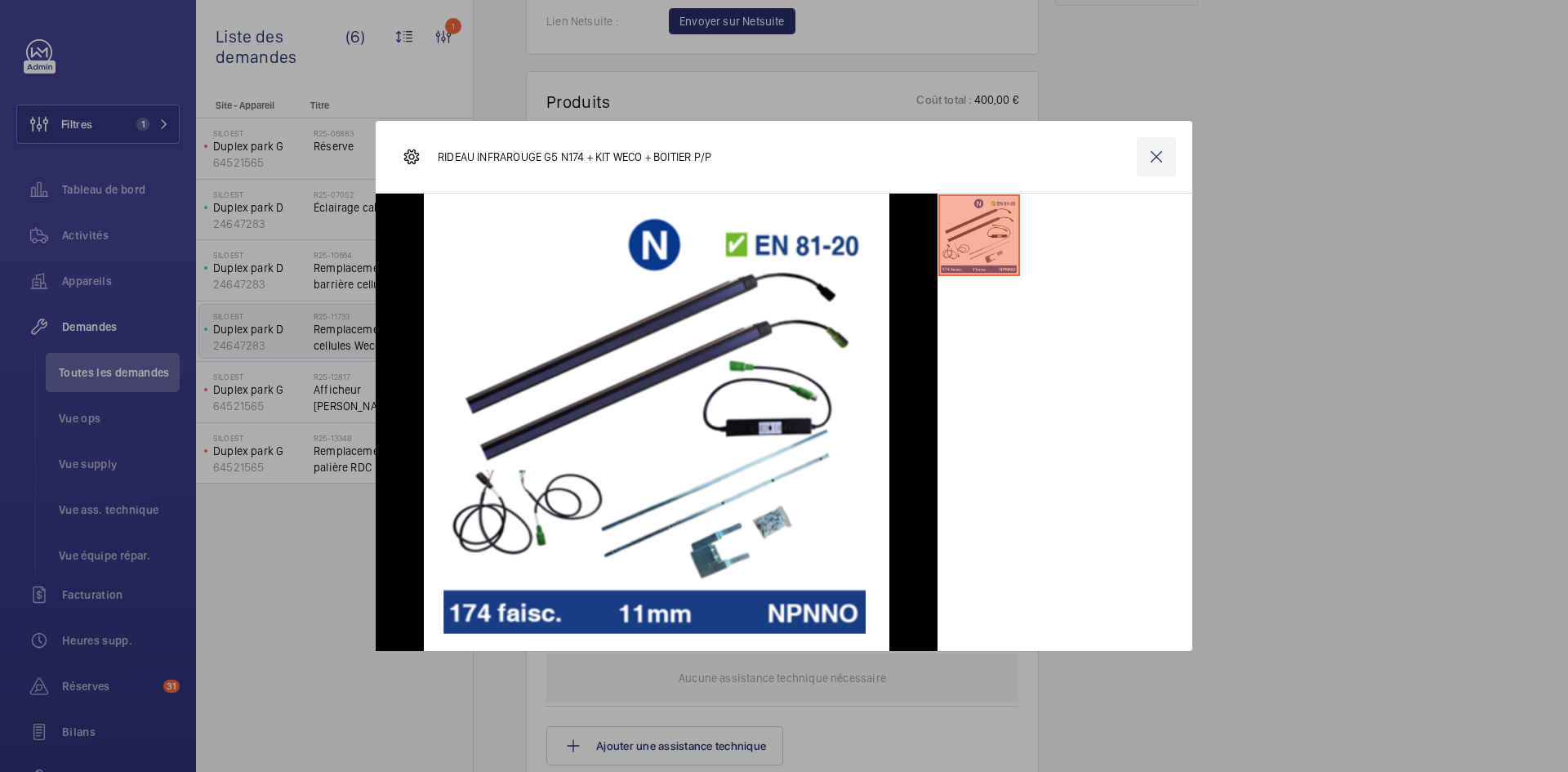
click at [1155, 155] on wm-front-icon-button at bounding box center [1157, 157] width 40 height 40
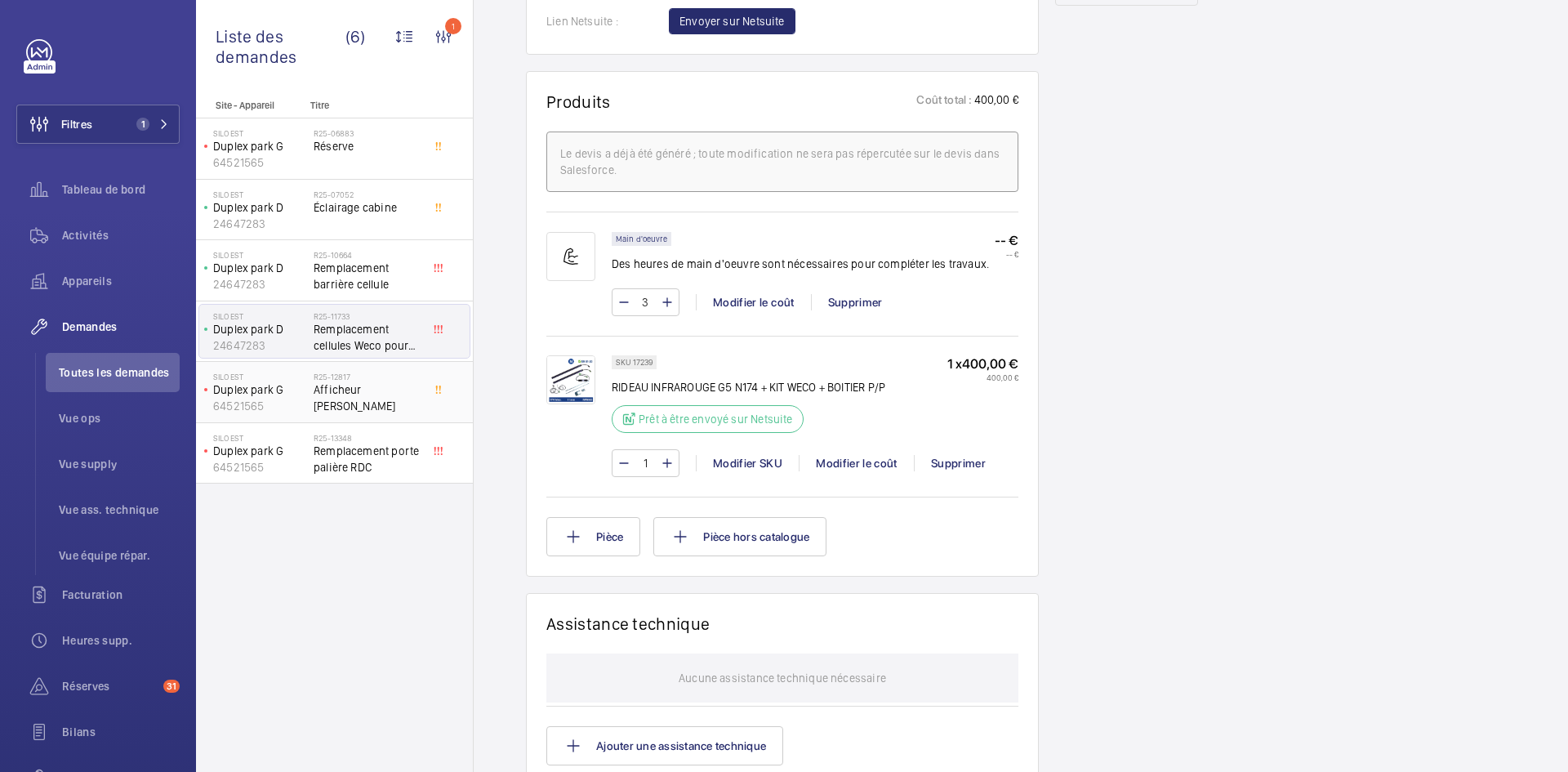
click at [285, 390] on p "Duplex park G" at bounding box center [259, 389] width 94 height 16
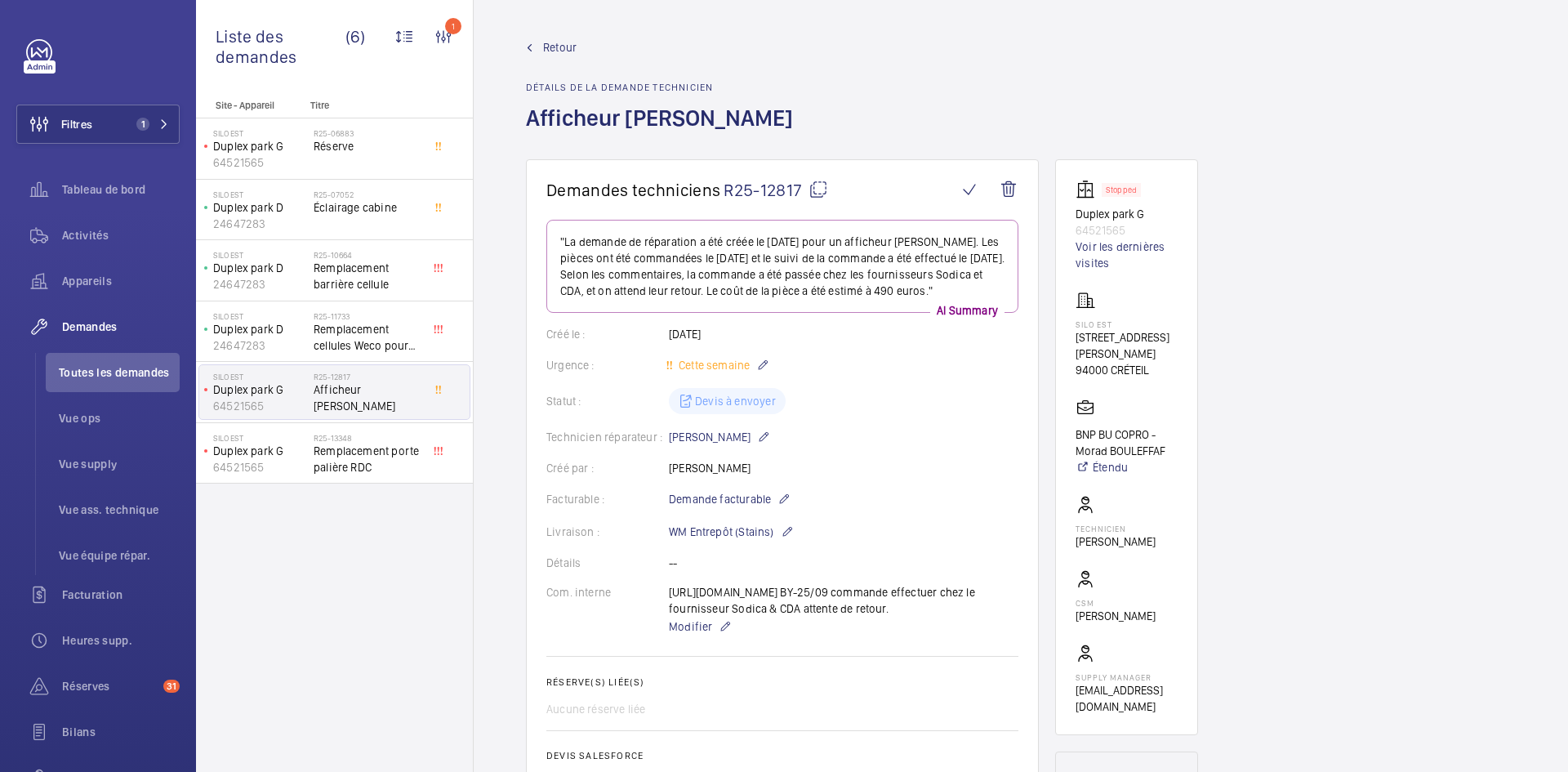
click at [566, 48] on span "Retour" at bounding box center [559, 47] width 34 height 16
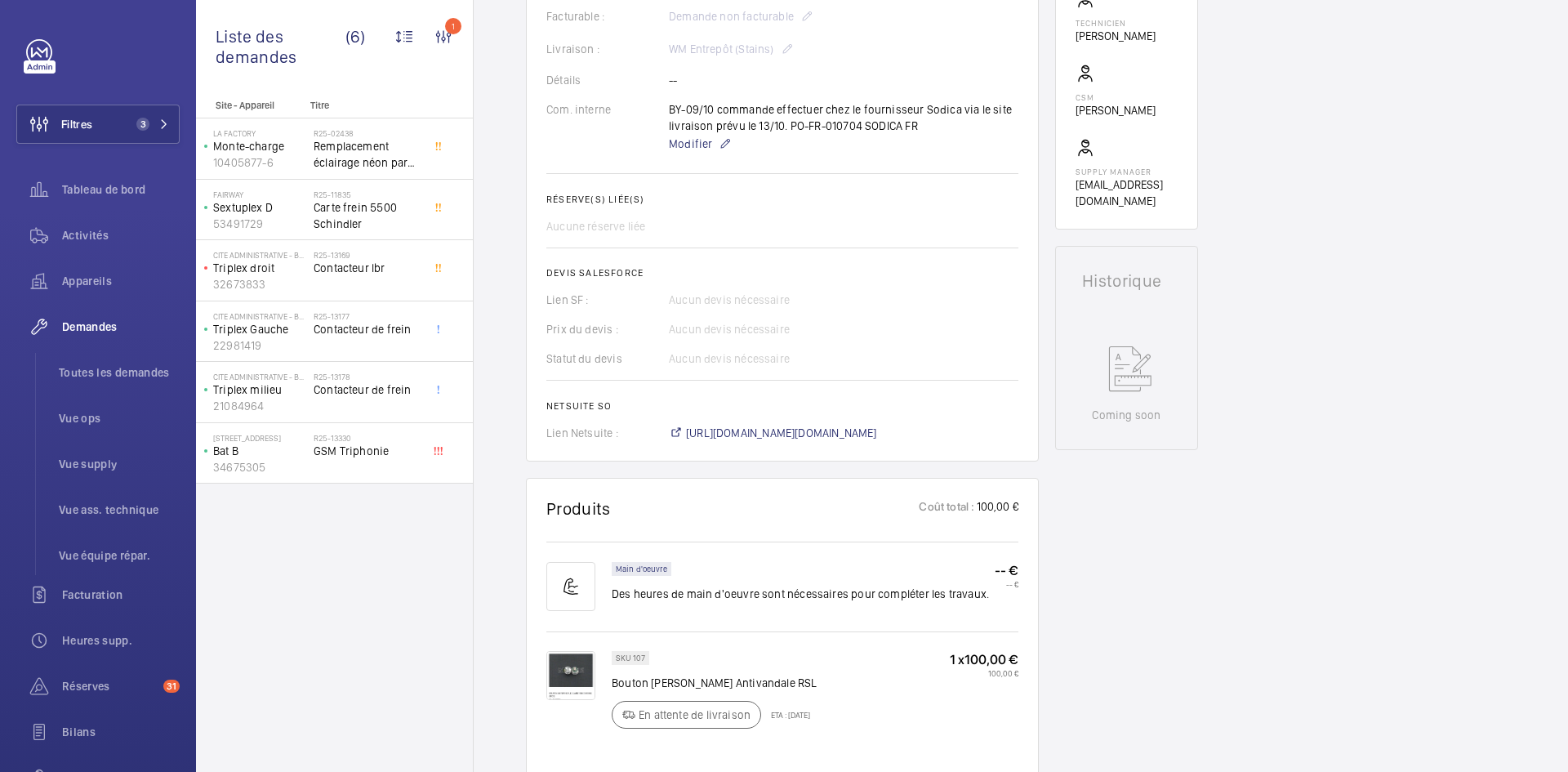
scroll to position [735, 0]
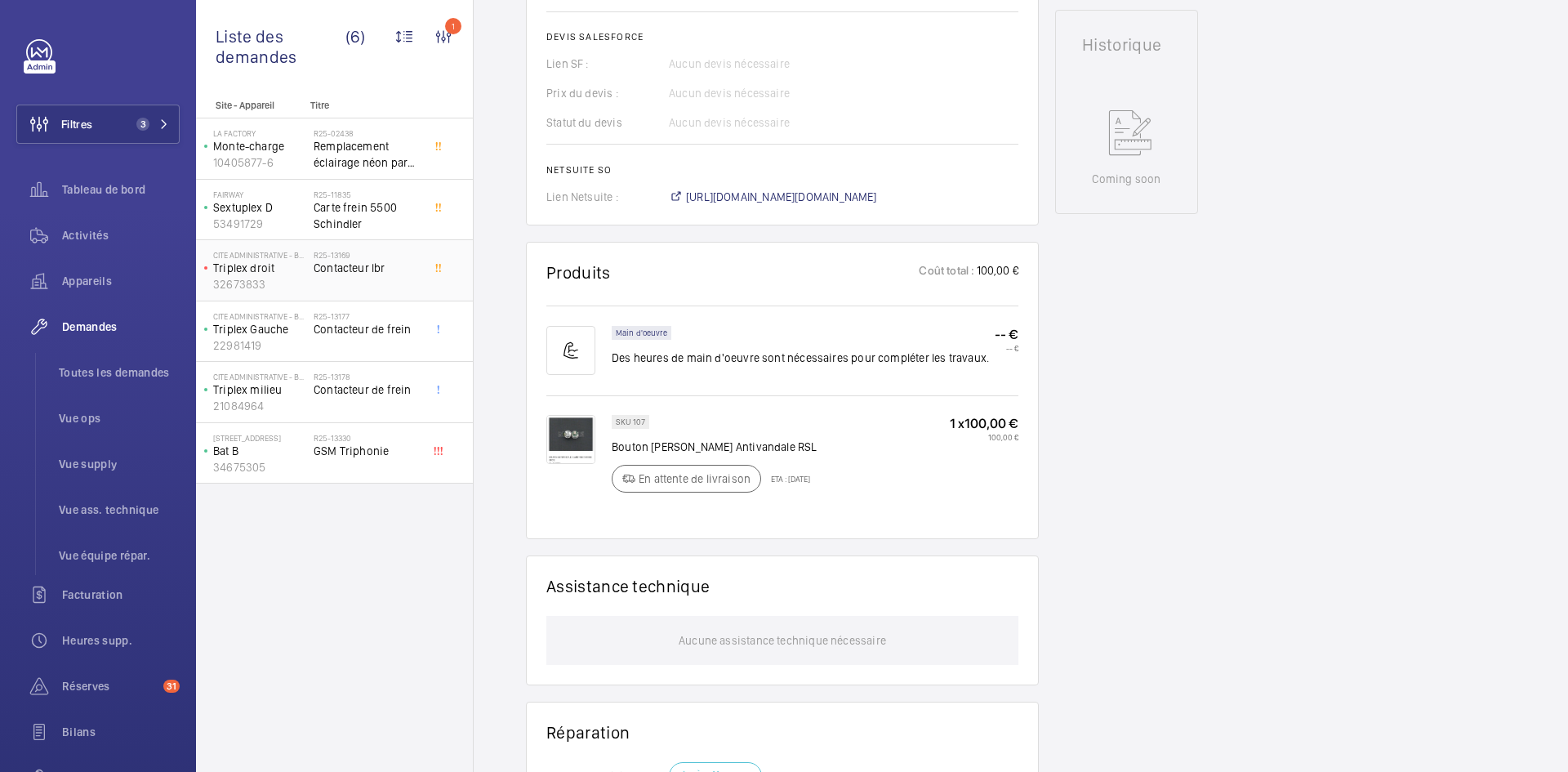
click at [300, 271] on p "Triplex droit" at bounding box center [259, 267] width 94 height 16
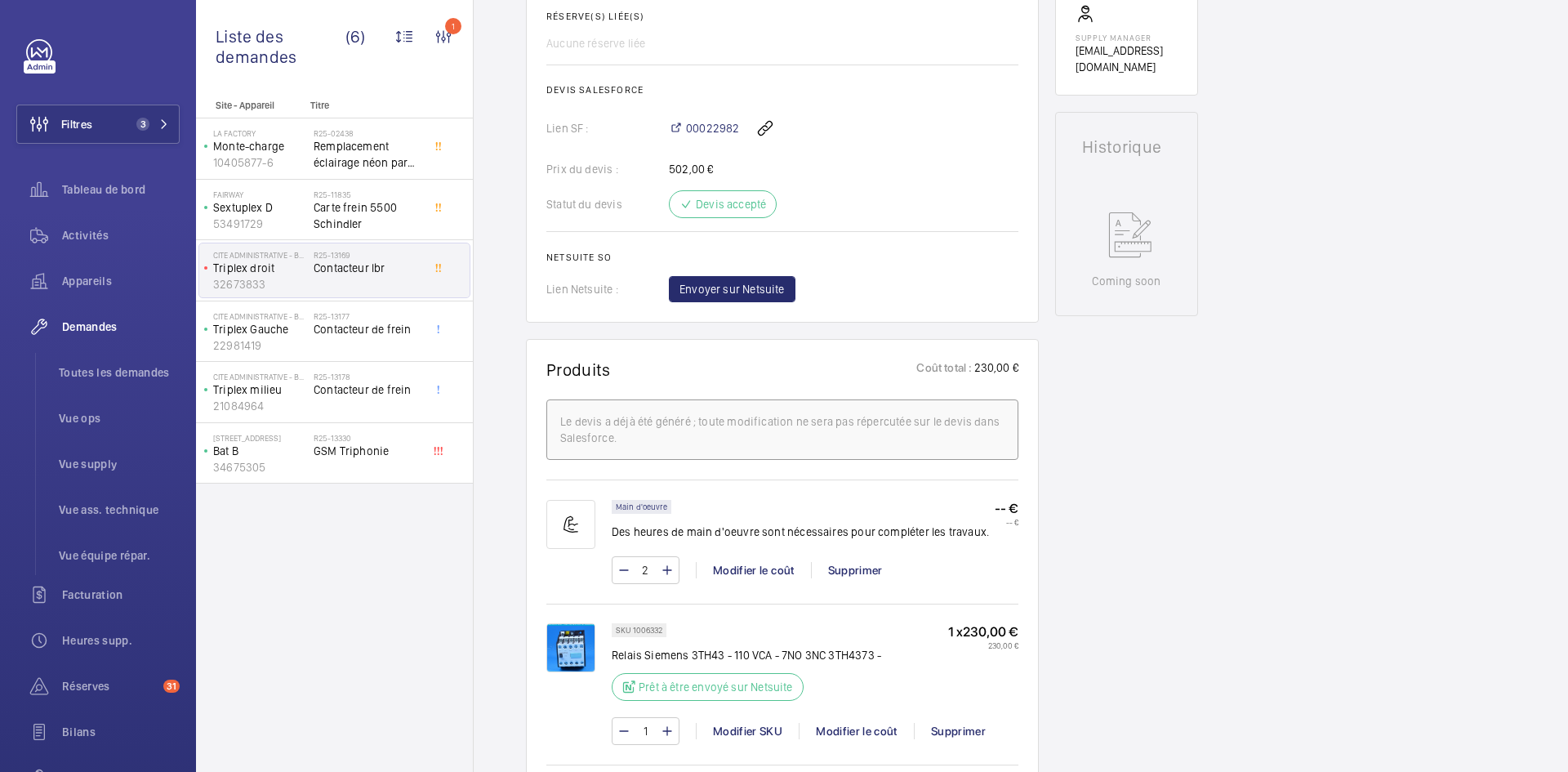
scroll to position [735, 0]
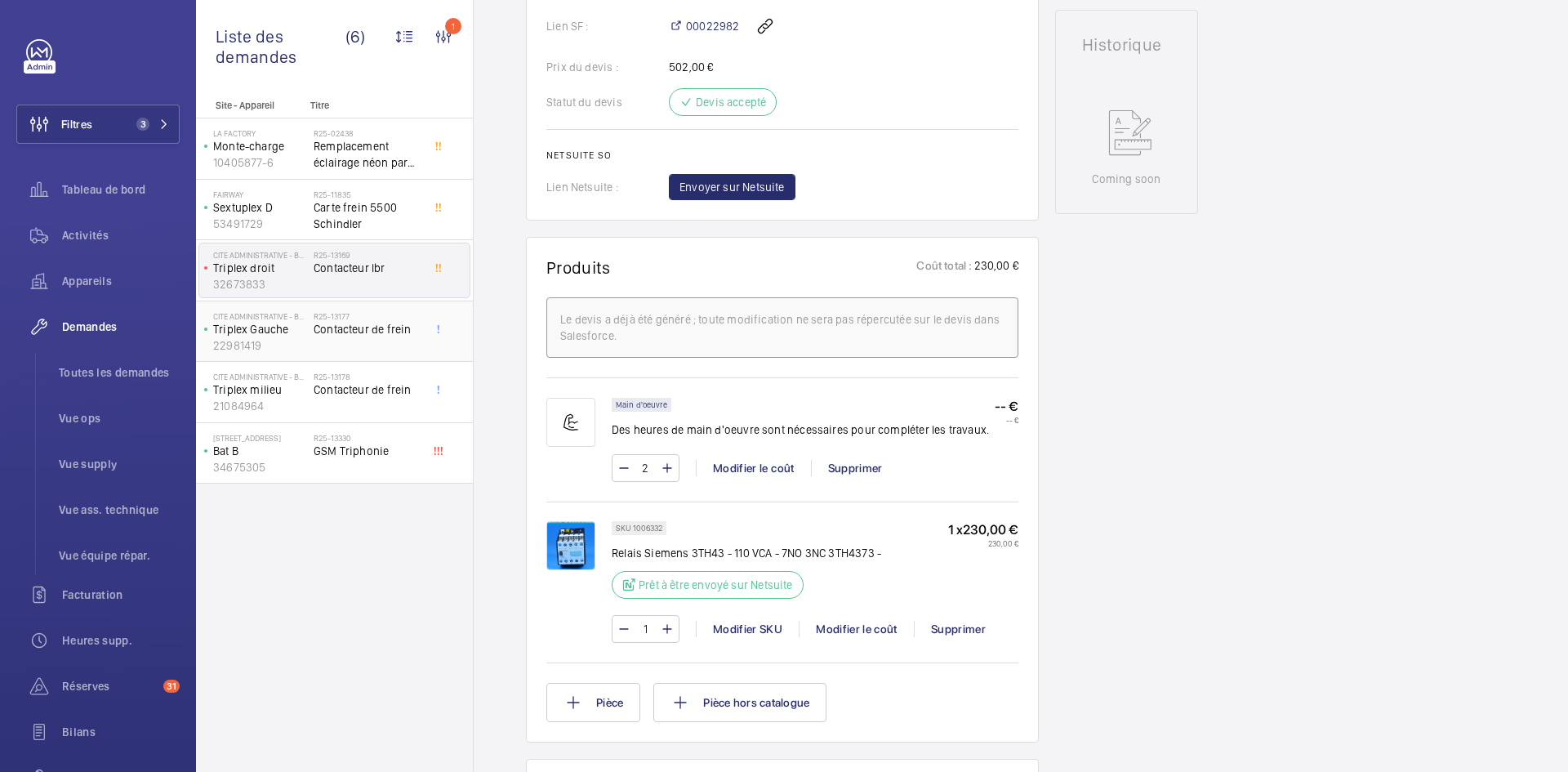
click at [300, 330] on p "Triplex Gauche" at bounding box center [259, 329] width 94 height 16
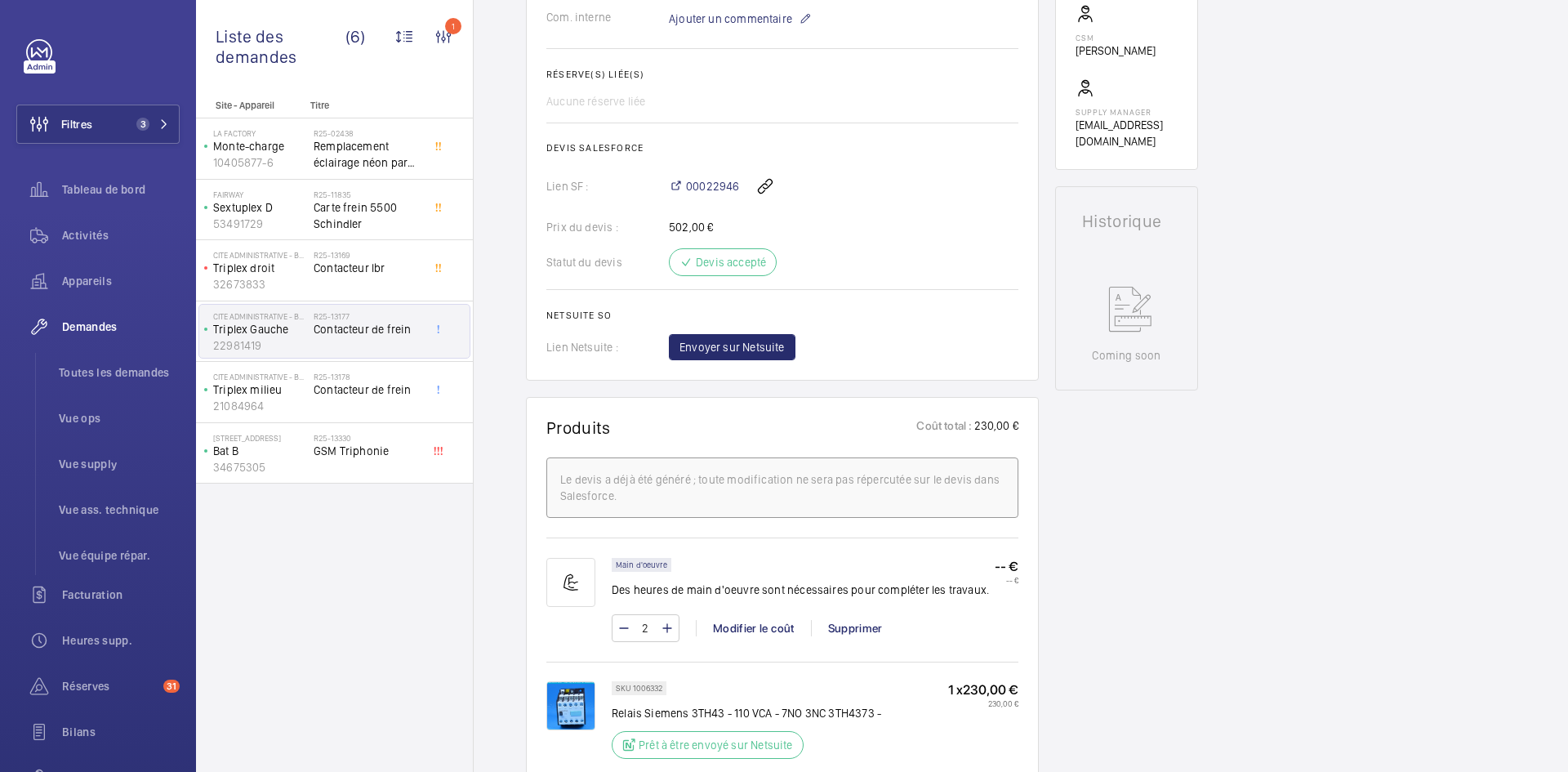
scroll to position [735, 0]
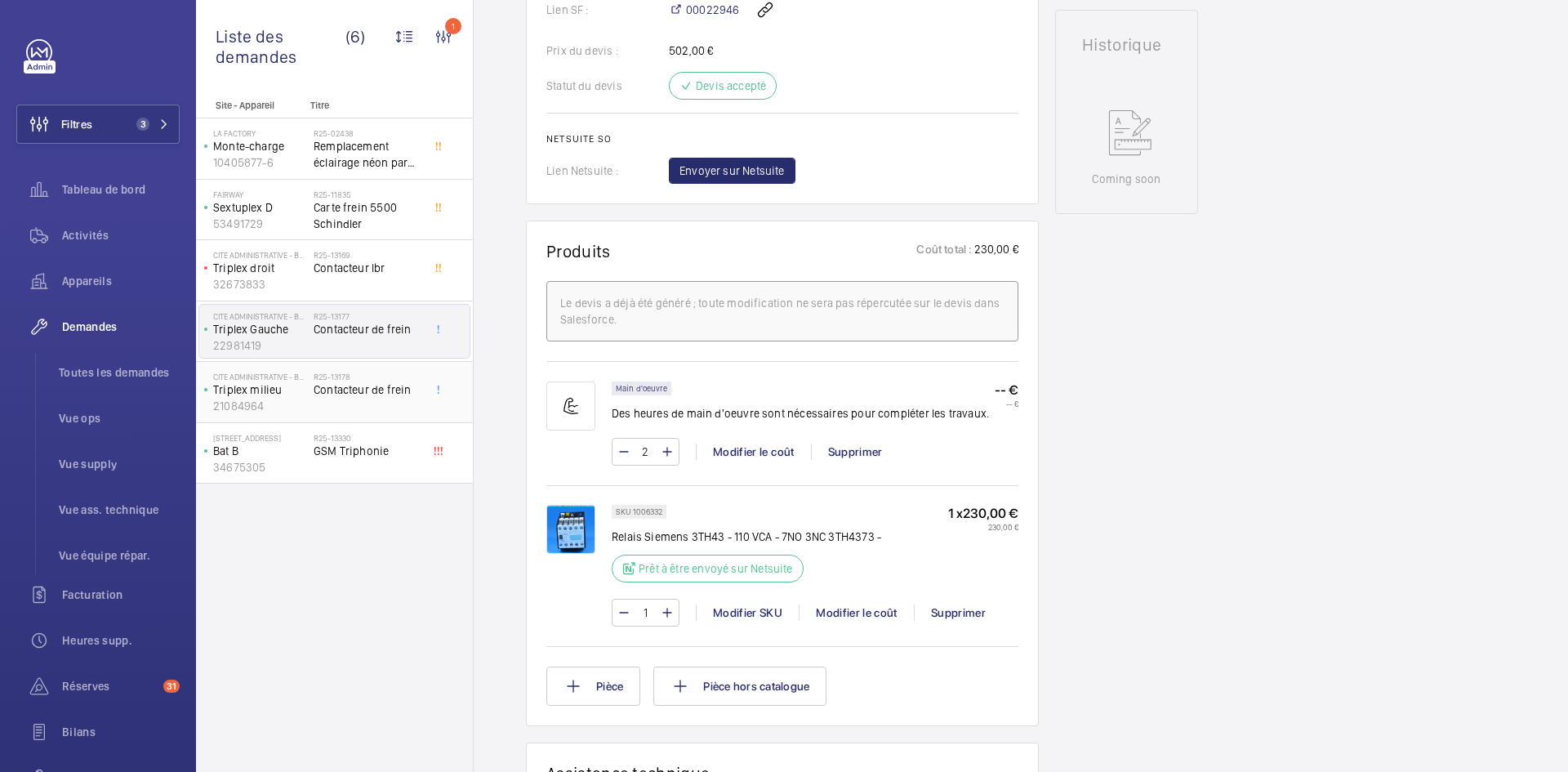
click at [293, 392] on p "Triplex milieu" at bounding box center [259, 389] width 94 height 16
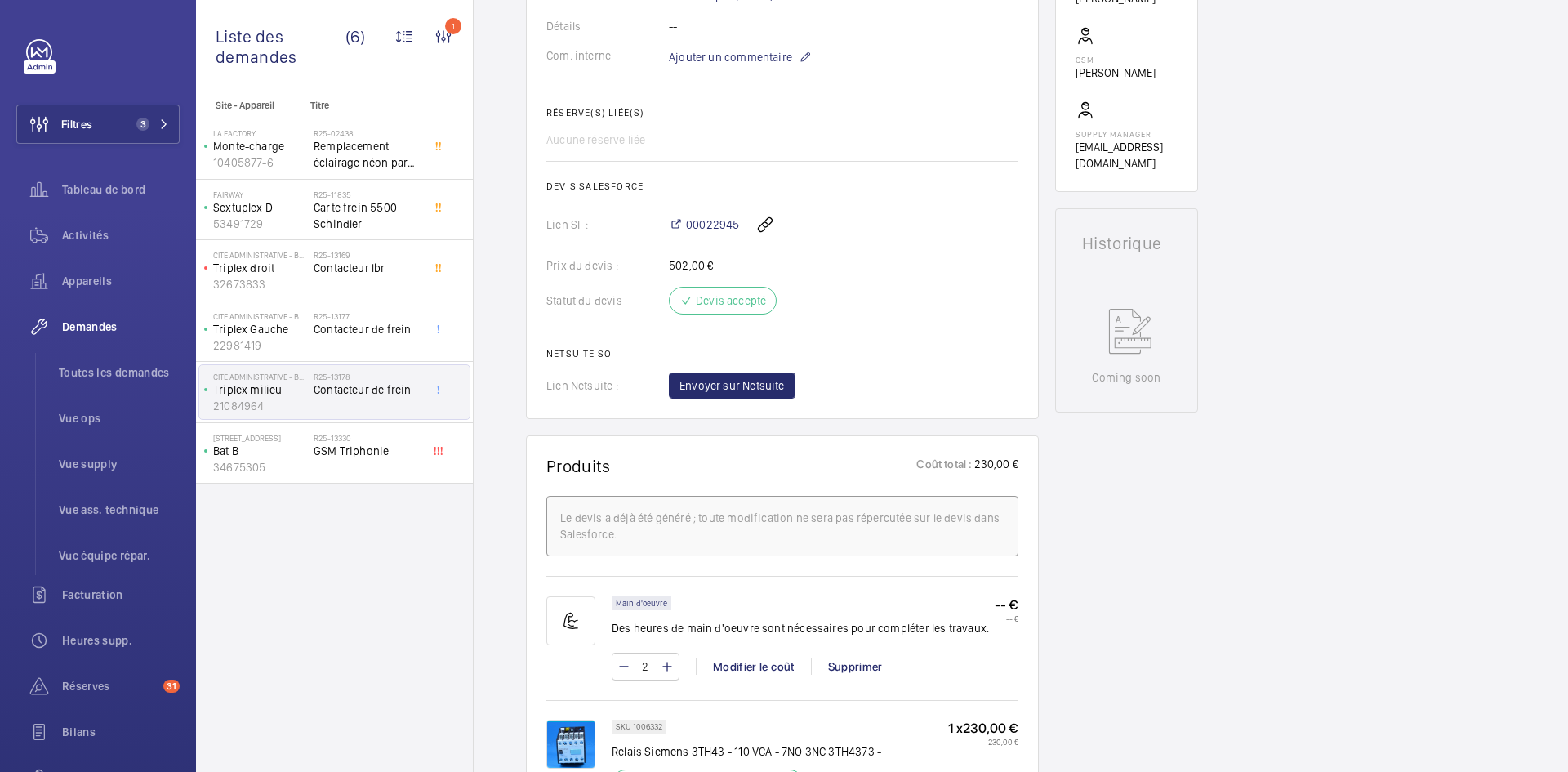
scroll to position [490, 0]
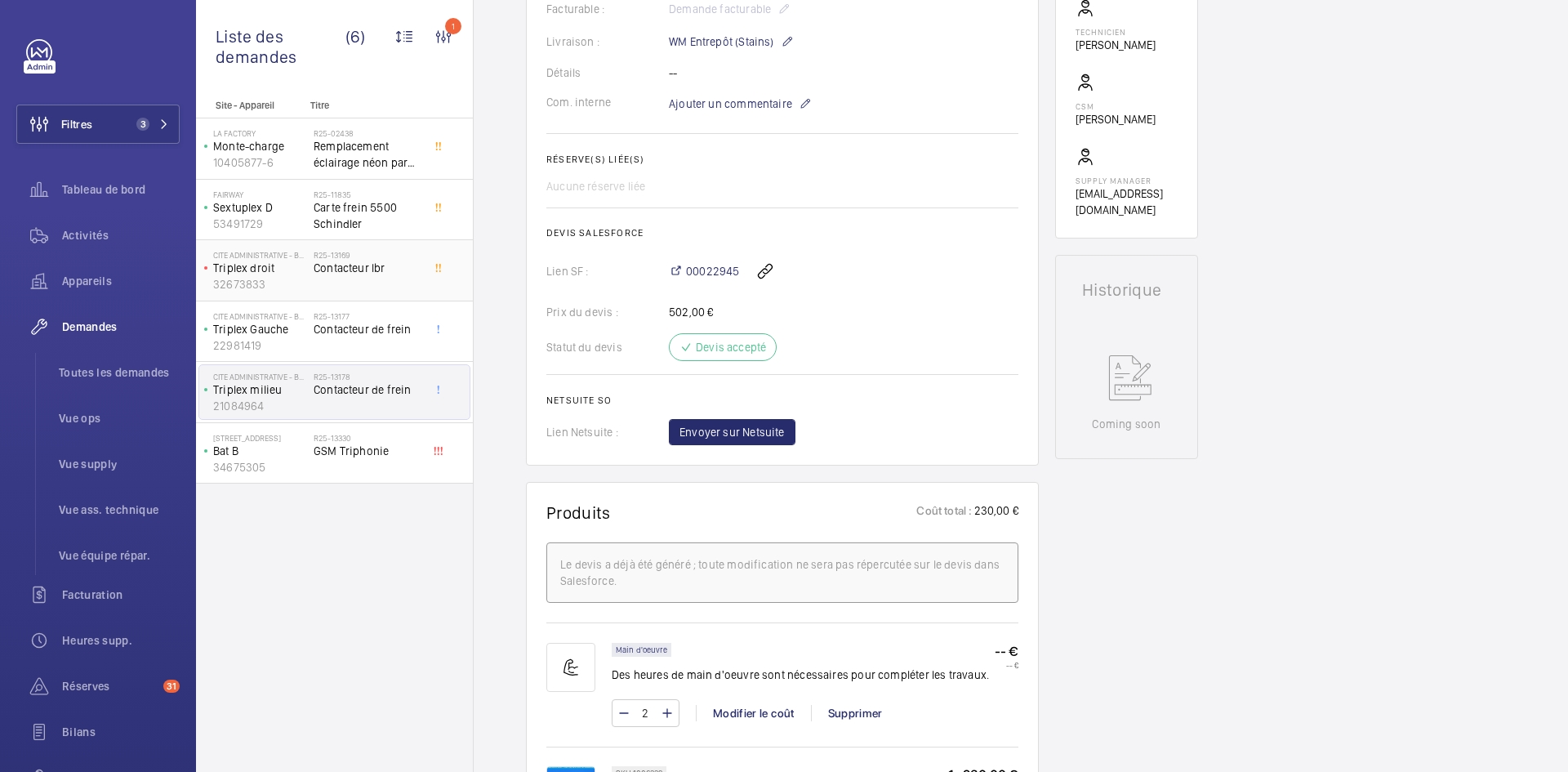
click at [290, 272] on p "Triplex droit" at bounding box center [259, 267] width 94 height 16
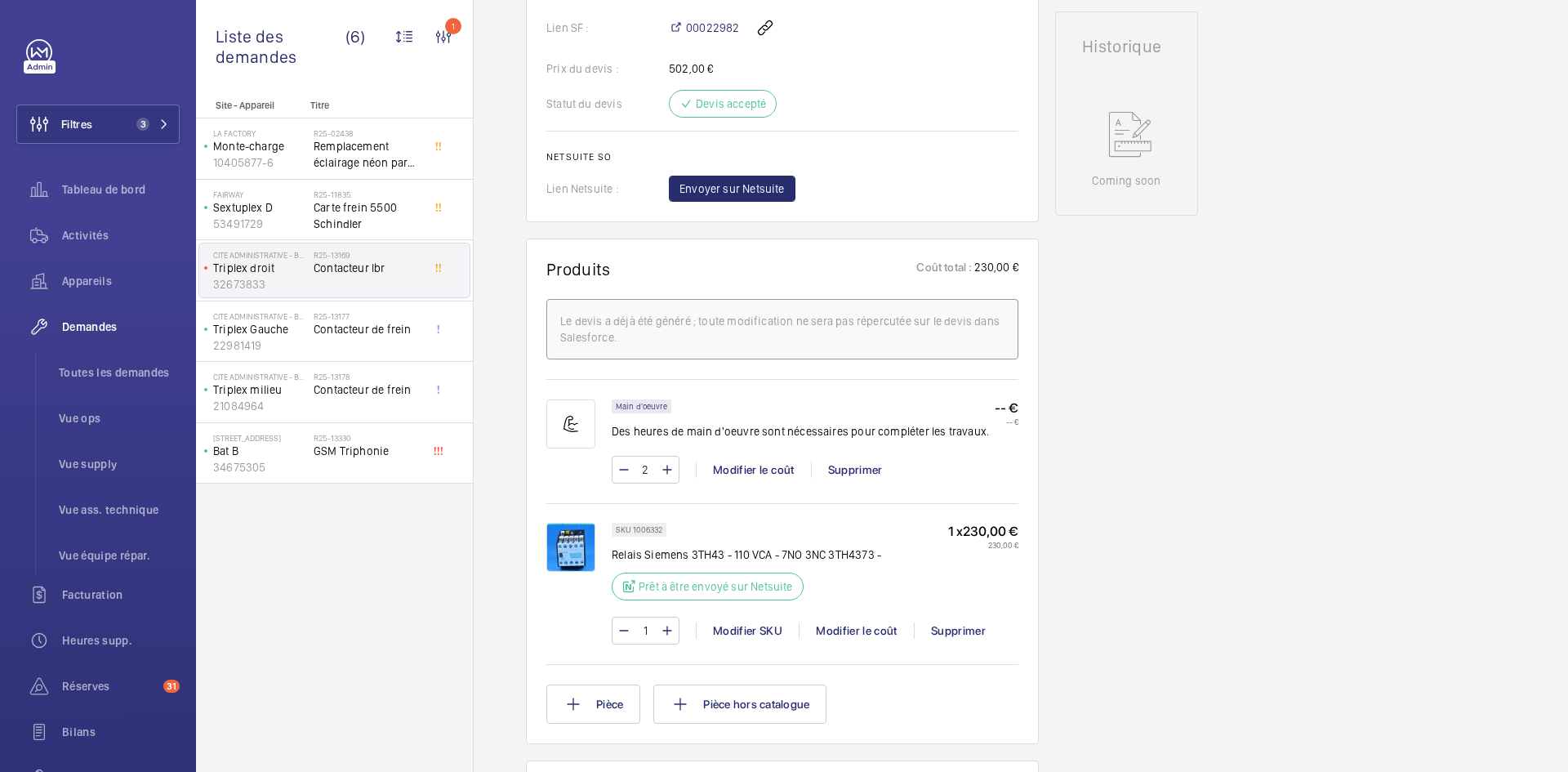
scroll to position [735, 0]
click at [749, 186] on span "Envoyer sur Netsuite" at bounding box center [732, 187] width 105 height 16
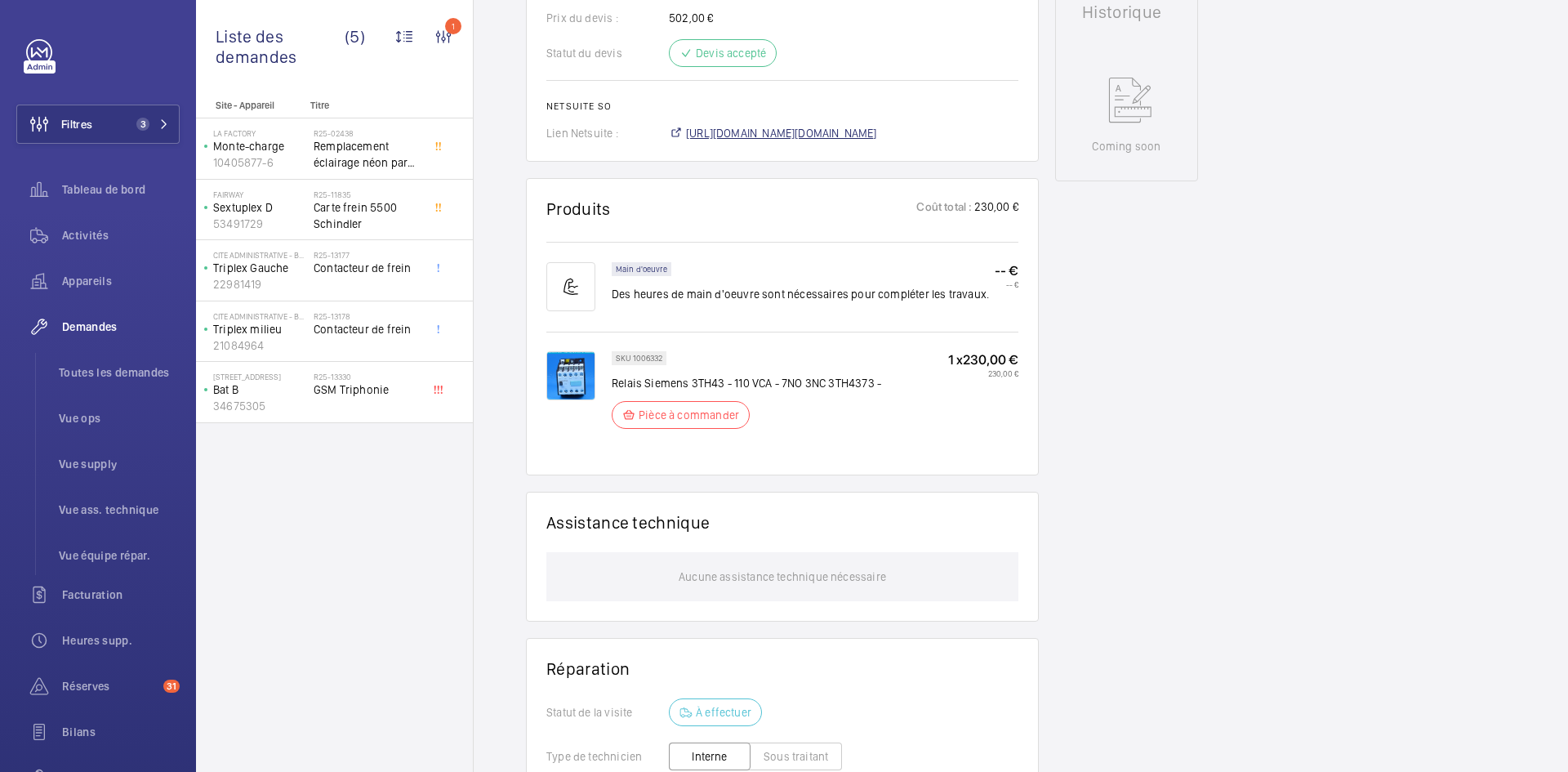
scroll to position [784, 0]
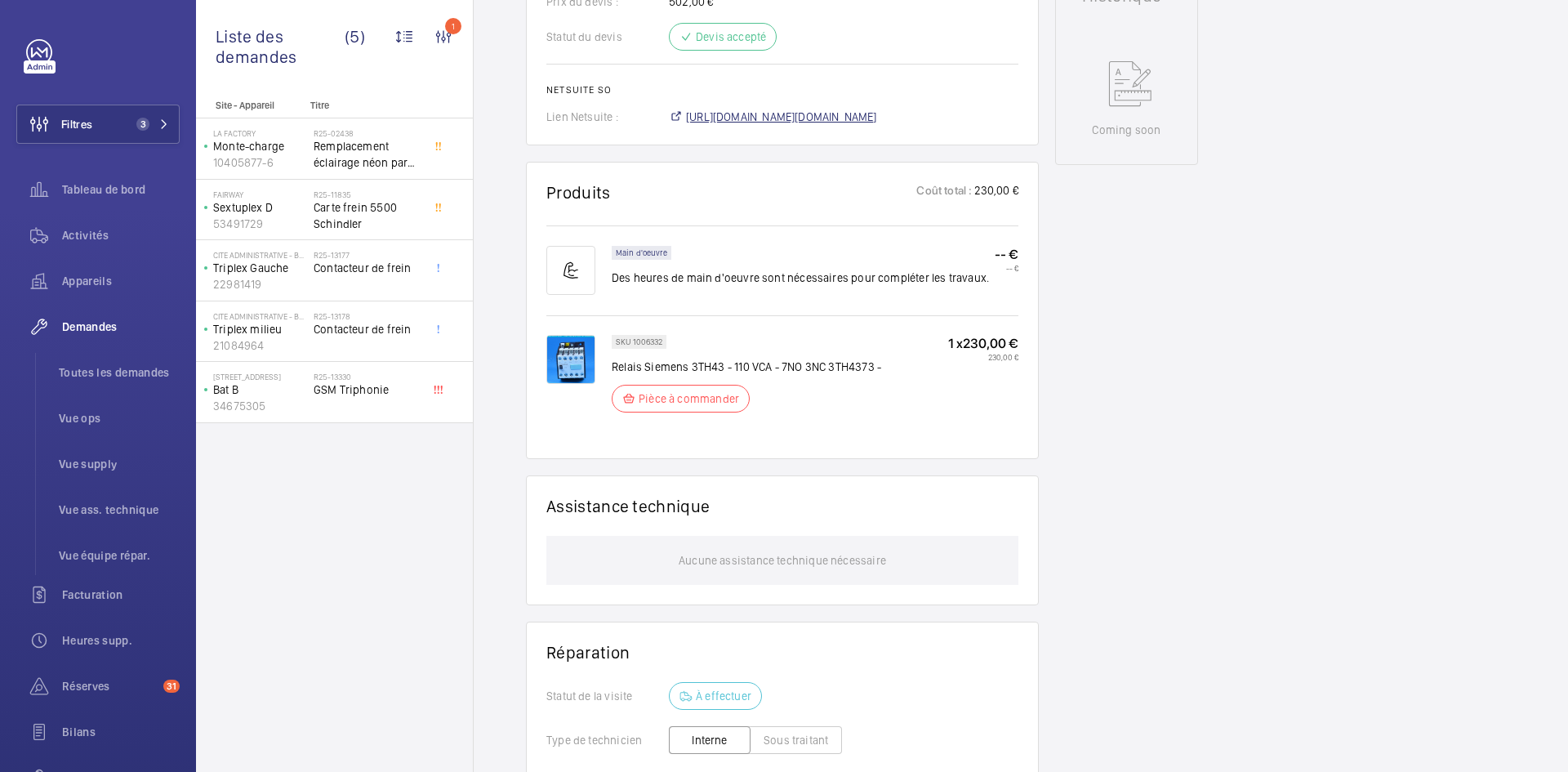
click at [842, 125] on span "https://6461500.app.netsuite.com/app/accounting/transactions/salesord.nl?id=308…" at bounding box center [781, 116] width 191 height 16
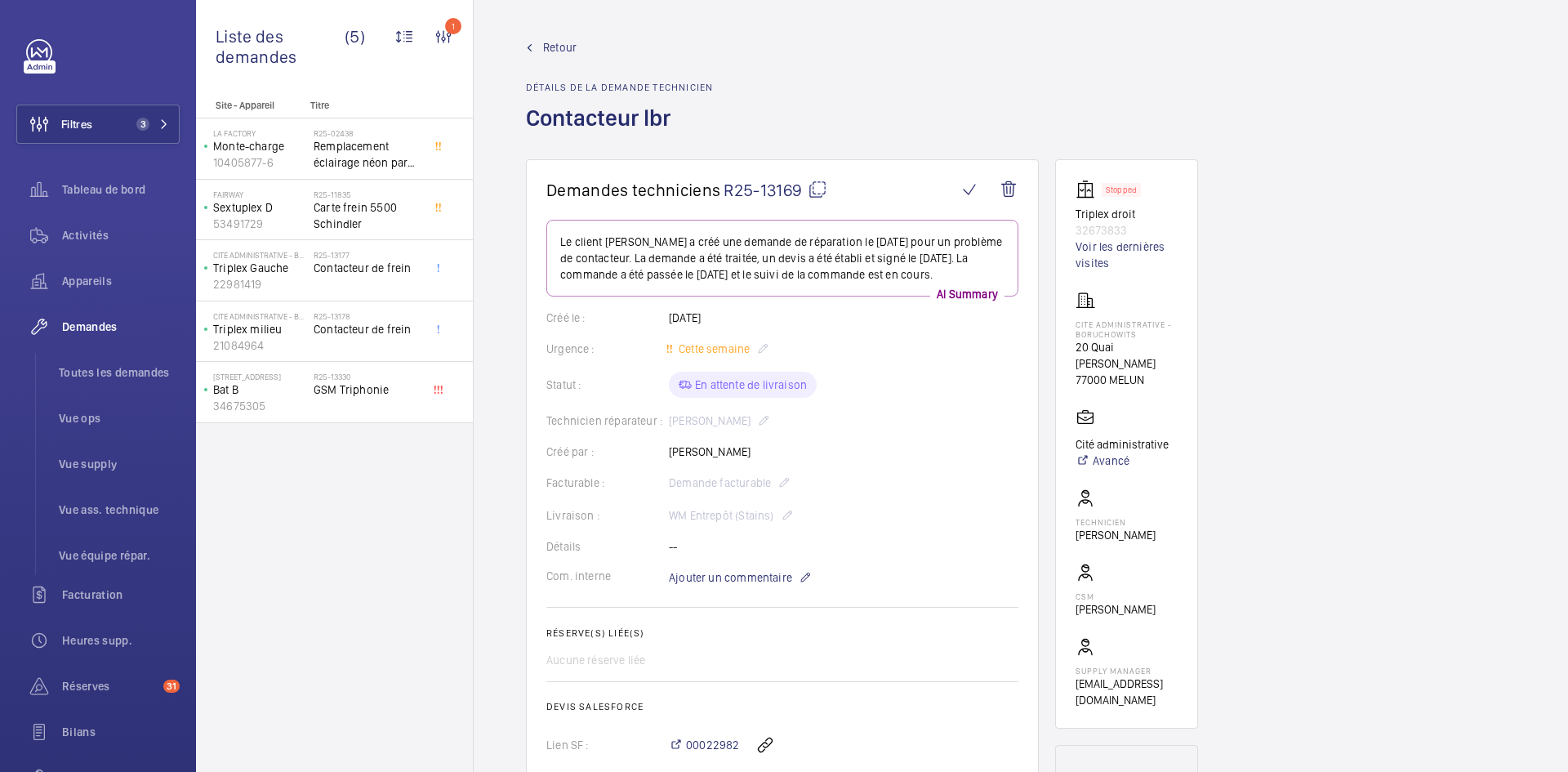
drag, startPoint x: 261, startPoint y: 271, endPoint x: 949, endPoint y: 60, distance: 719.6
click at [949, 60] on div "Retour Détails de la demande technicien Contacteur lbr" at bounding box center [1020, 99] width 990 height 120
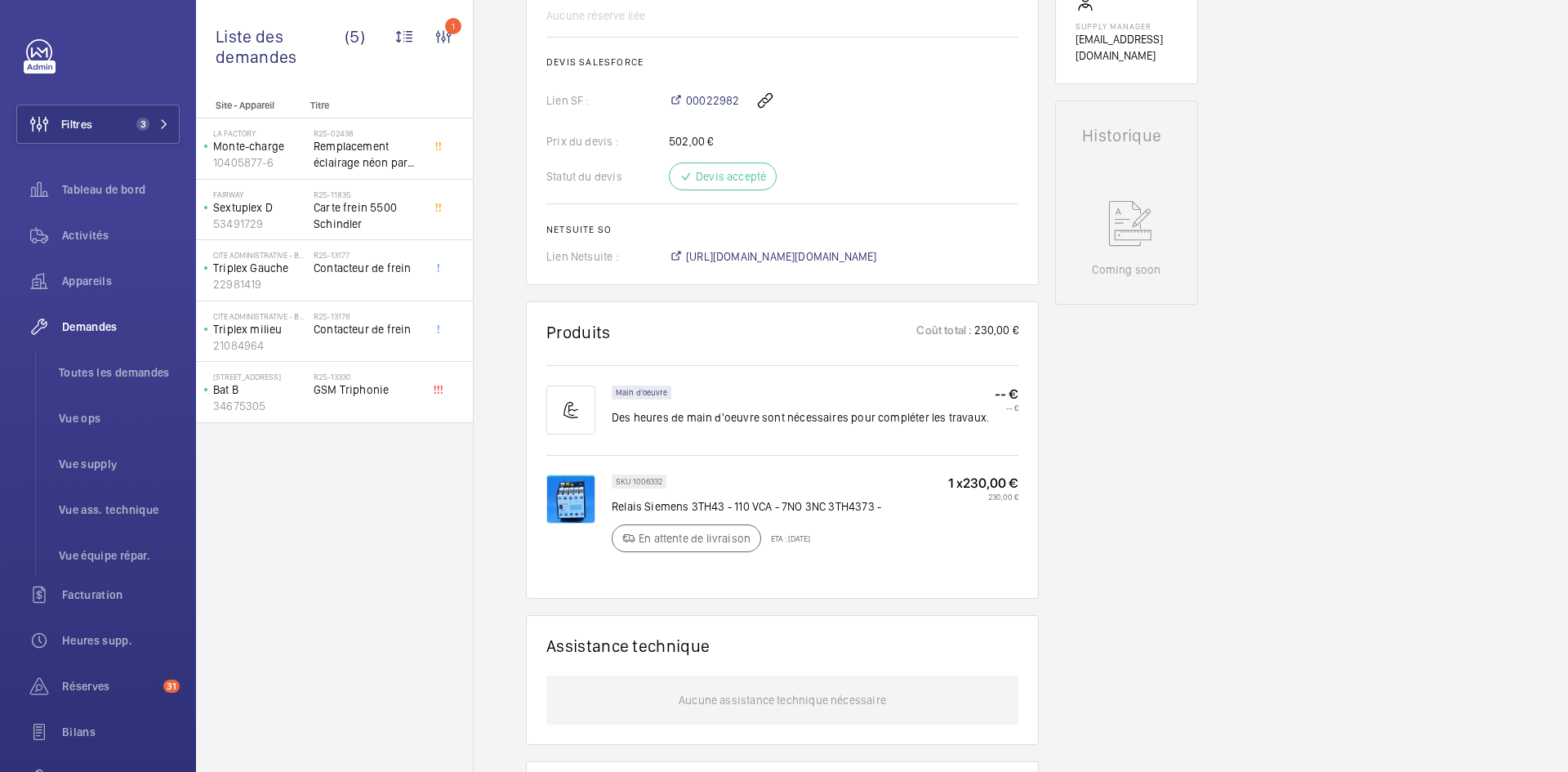
scroll to position [653, 0]
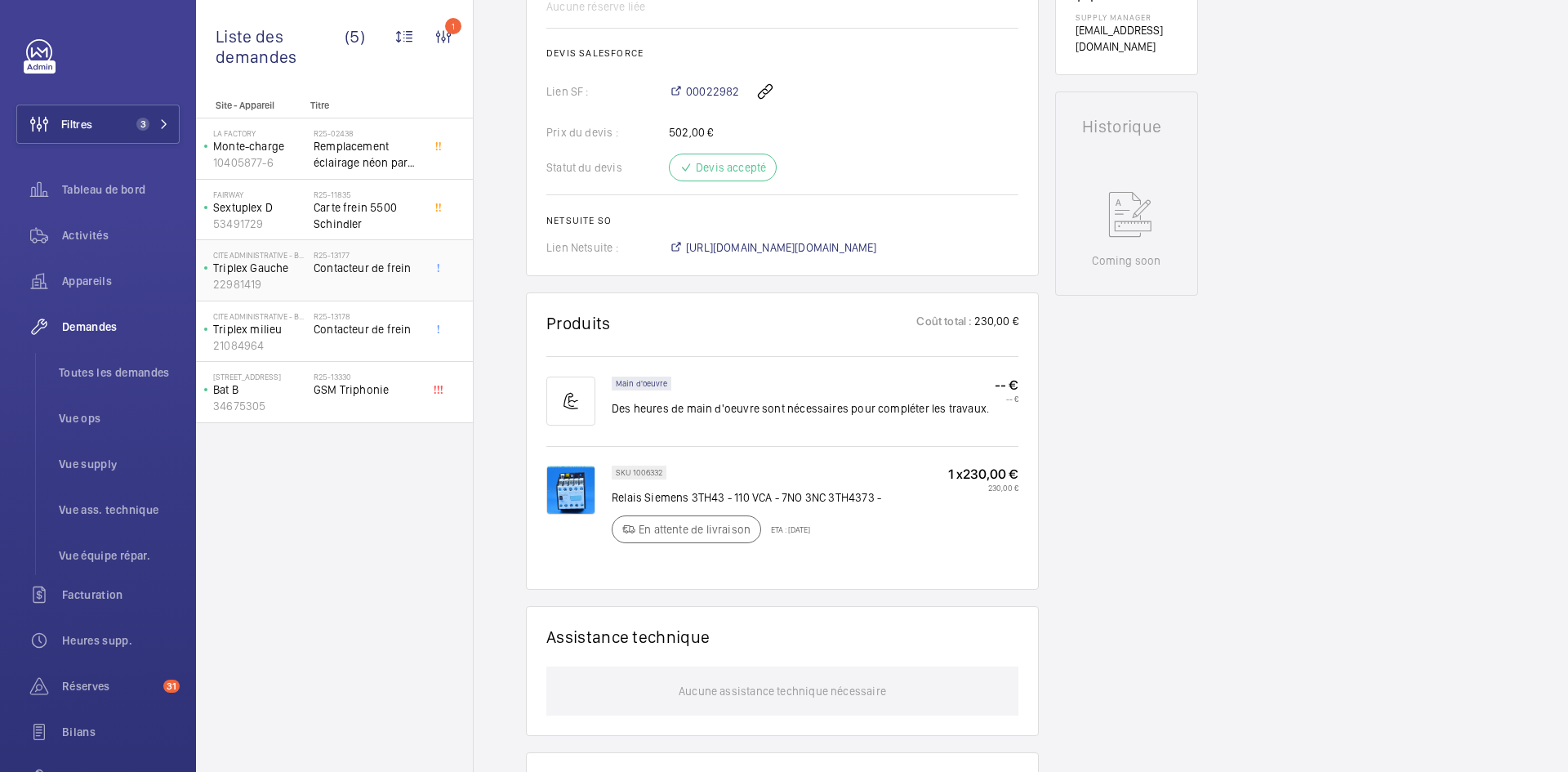
click at [276, 267] on p "Triplex Gauche" at bounding box center [259, 267] width 94 height 16
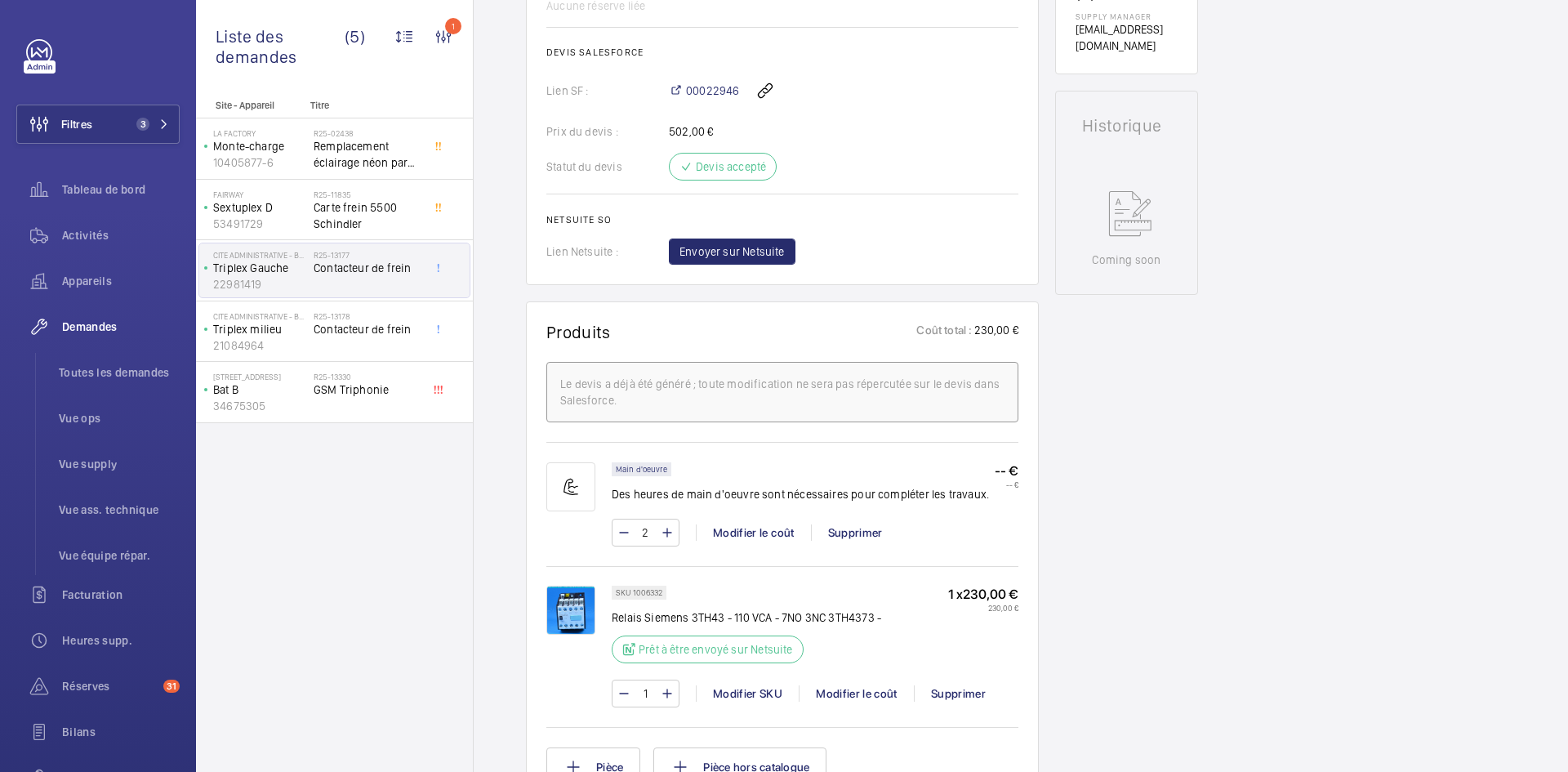
scroll to position [817, 0]
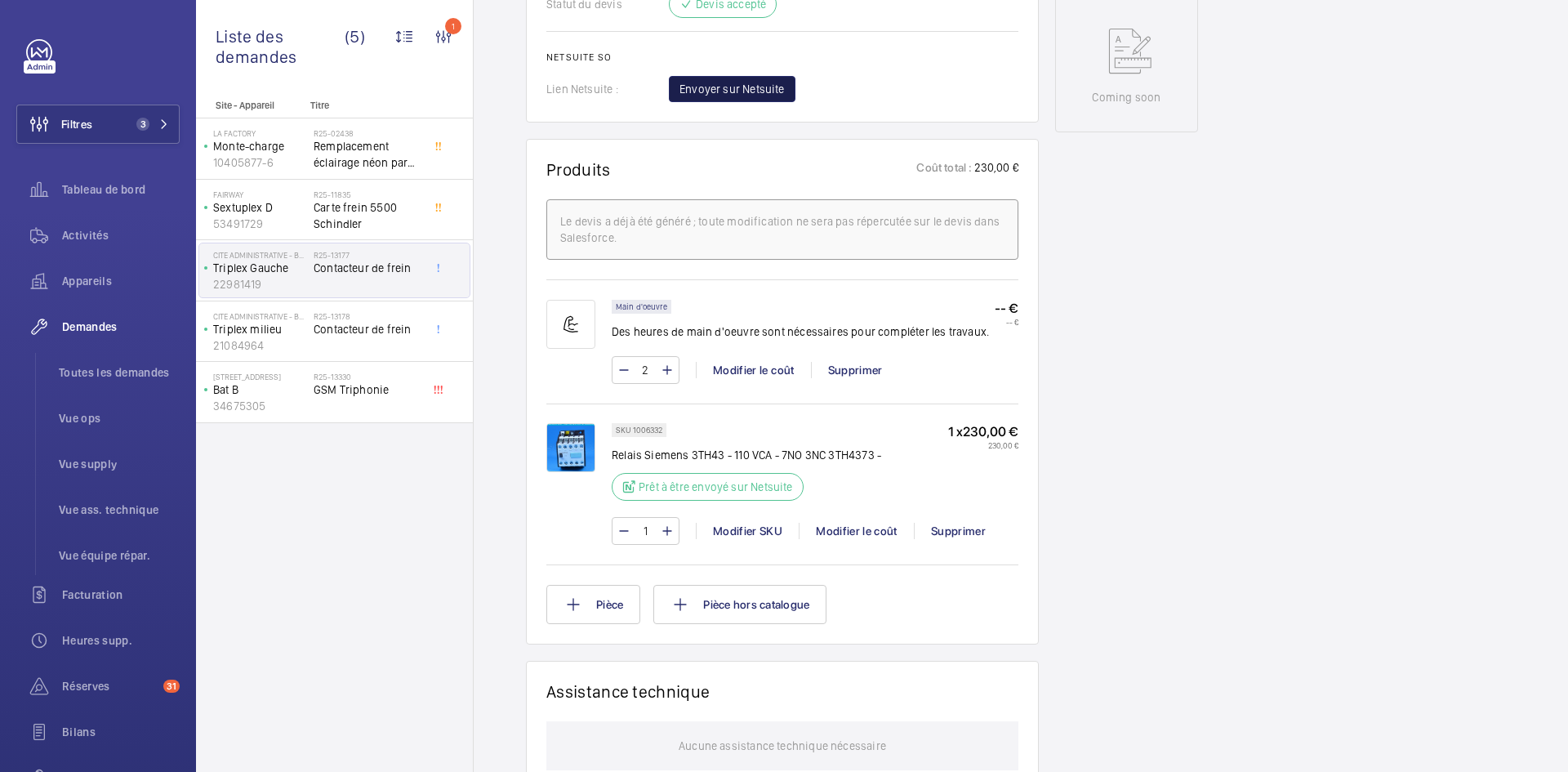
click at [777, 86] on span "Envoyer sur Netsuite" at bounding box center [732, 89] width 105 height 16
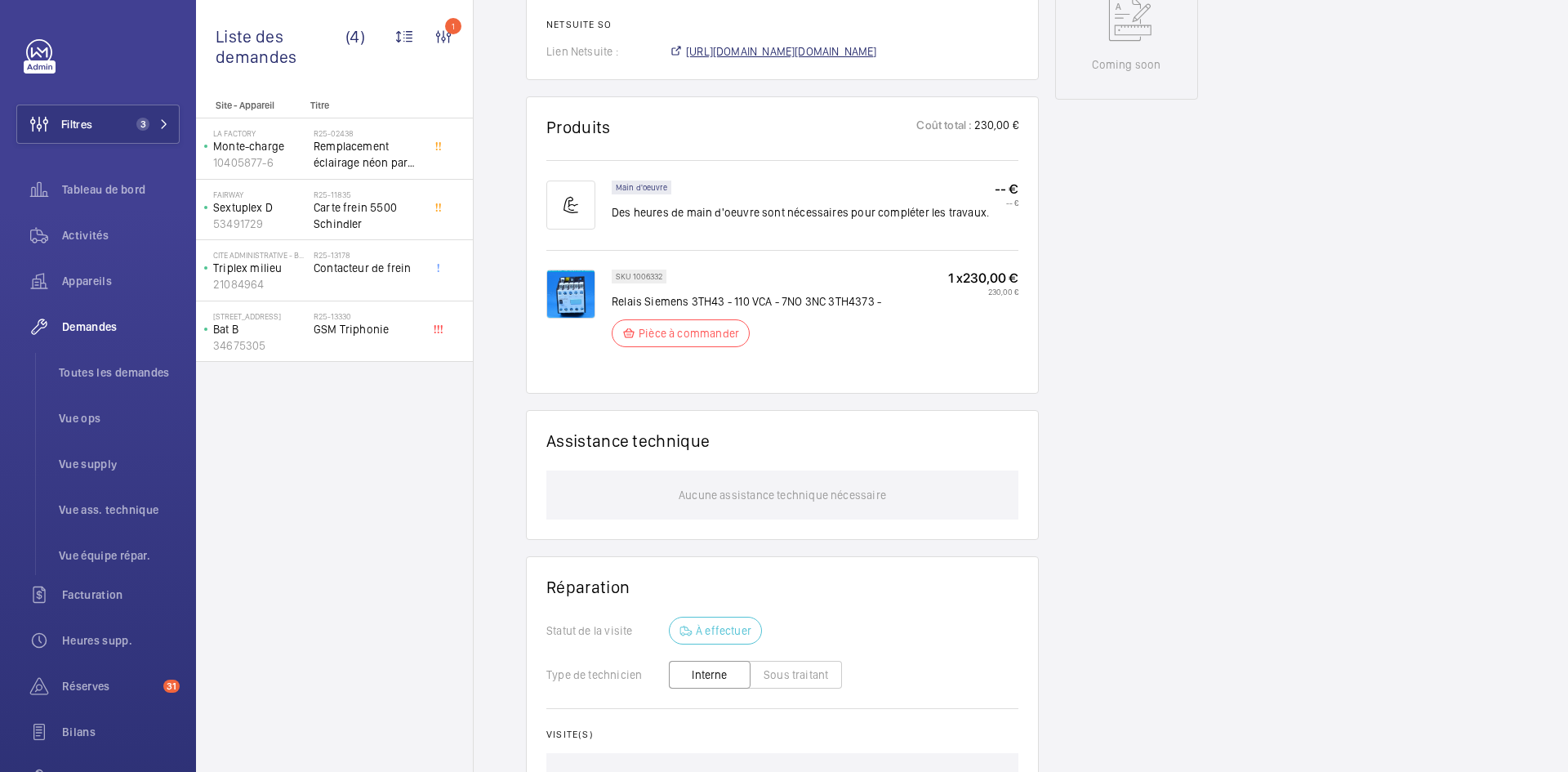
scroll to position [866, 0]
click at [876, 54] on span "[URL][DOMAIN_NAME][DOMAIN_NAME]" at bounding box center [781, 51] width 191 height 16
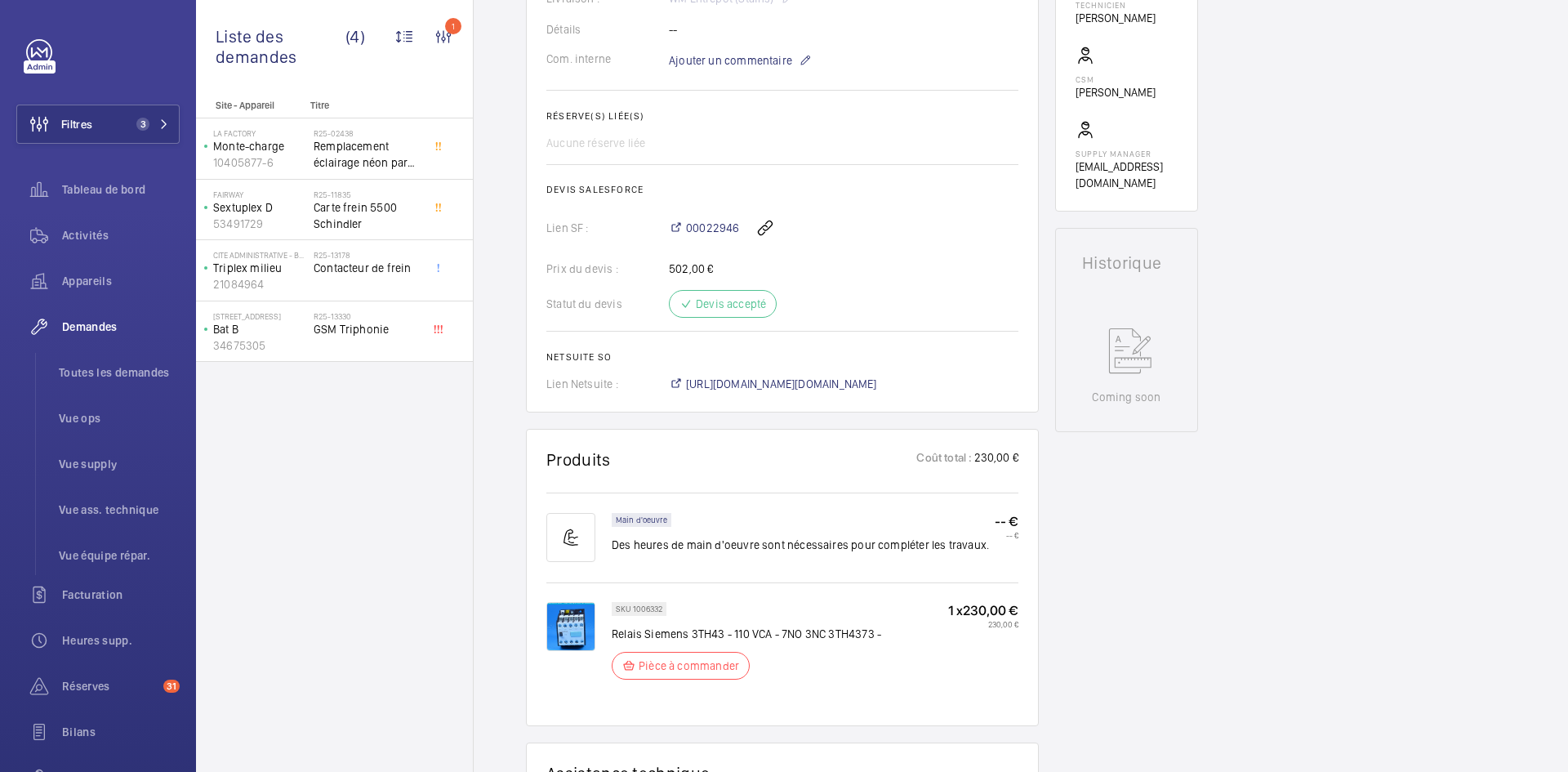
scroll to position [735, 0]
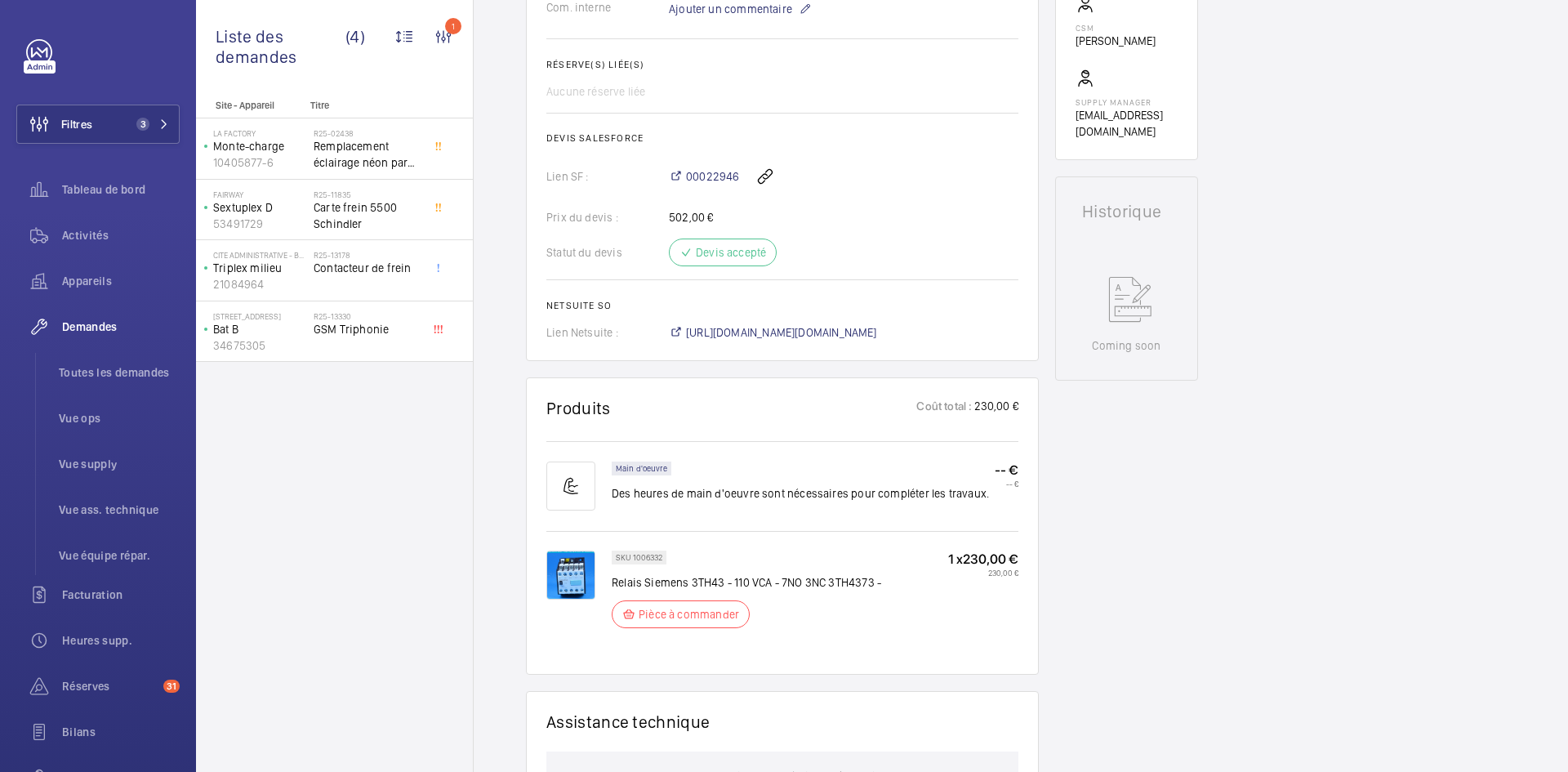
scroll to position [572, 0]
click at [284, 260] on p "Triplex milieu" at bounding box center [259, 267] width 94 height 16
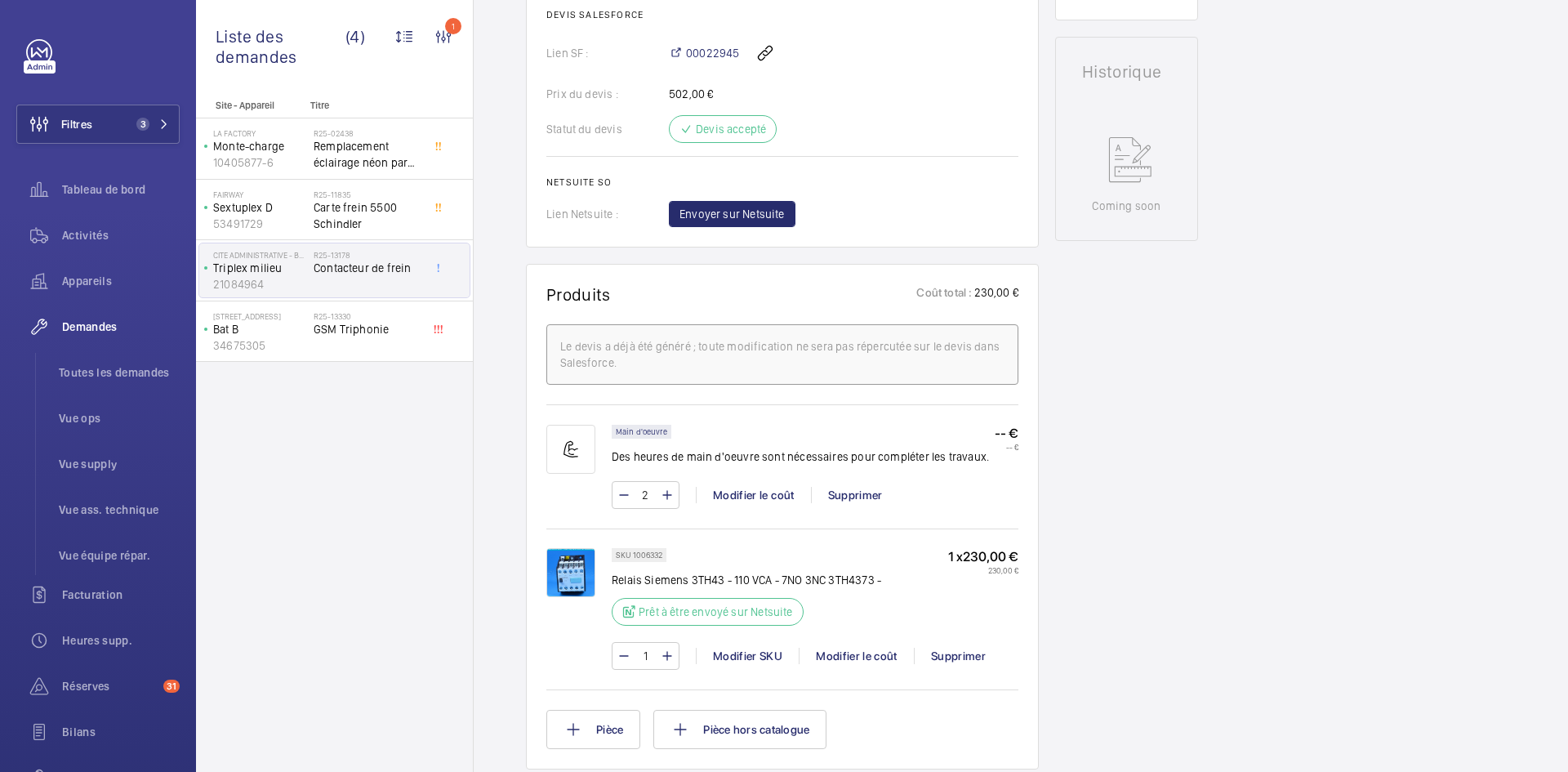
scroll to position [735, 0]
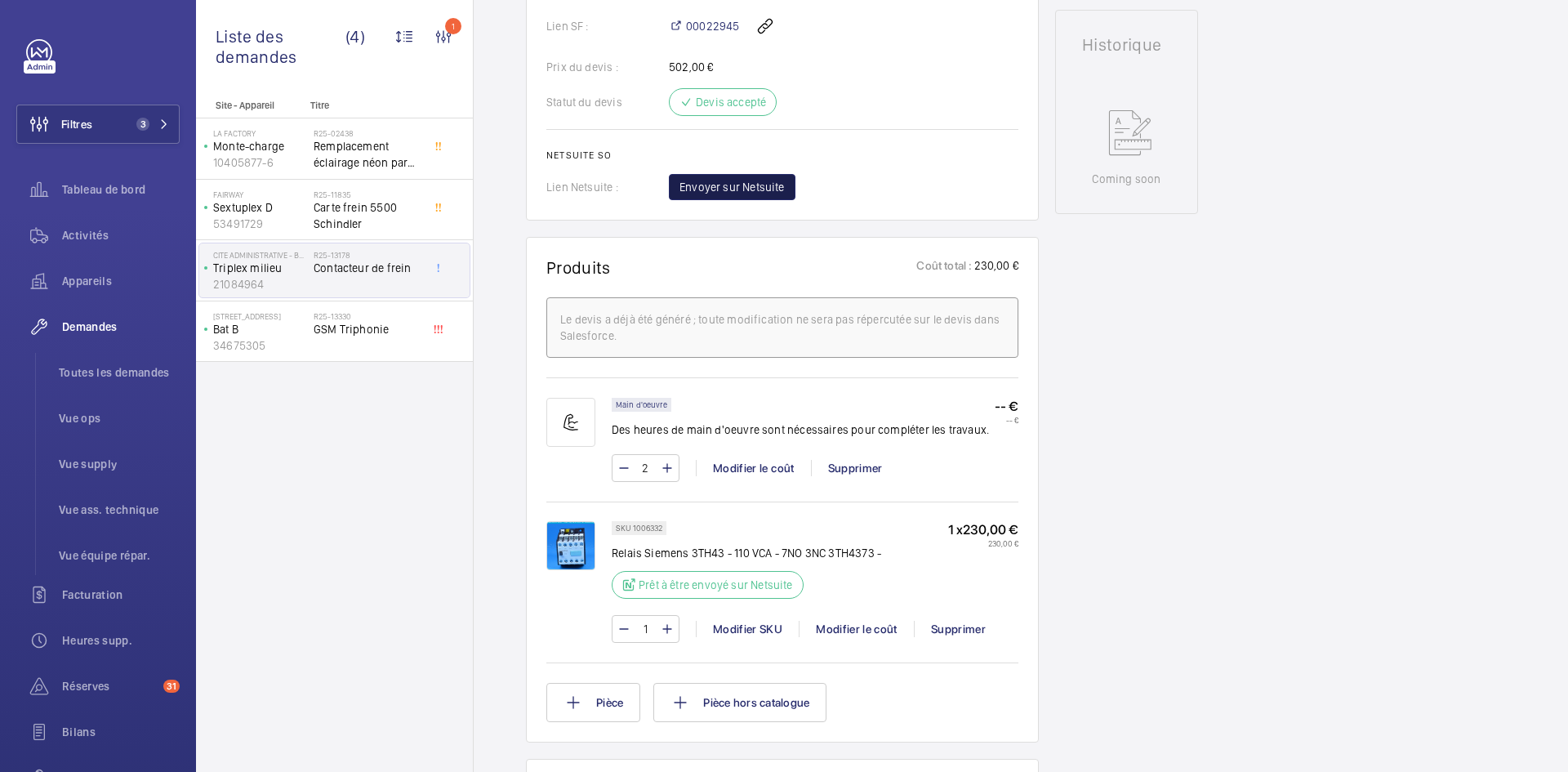
click at [744, 183] on span "Envoyer sur Netsuite" at bounding box center [732, 187] width 105 height 16
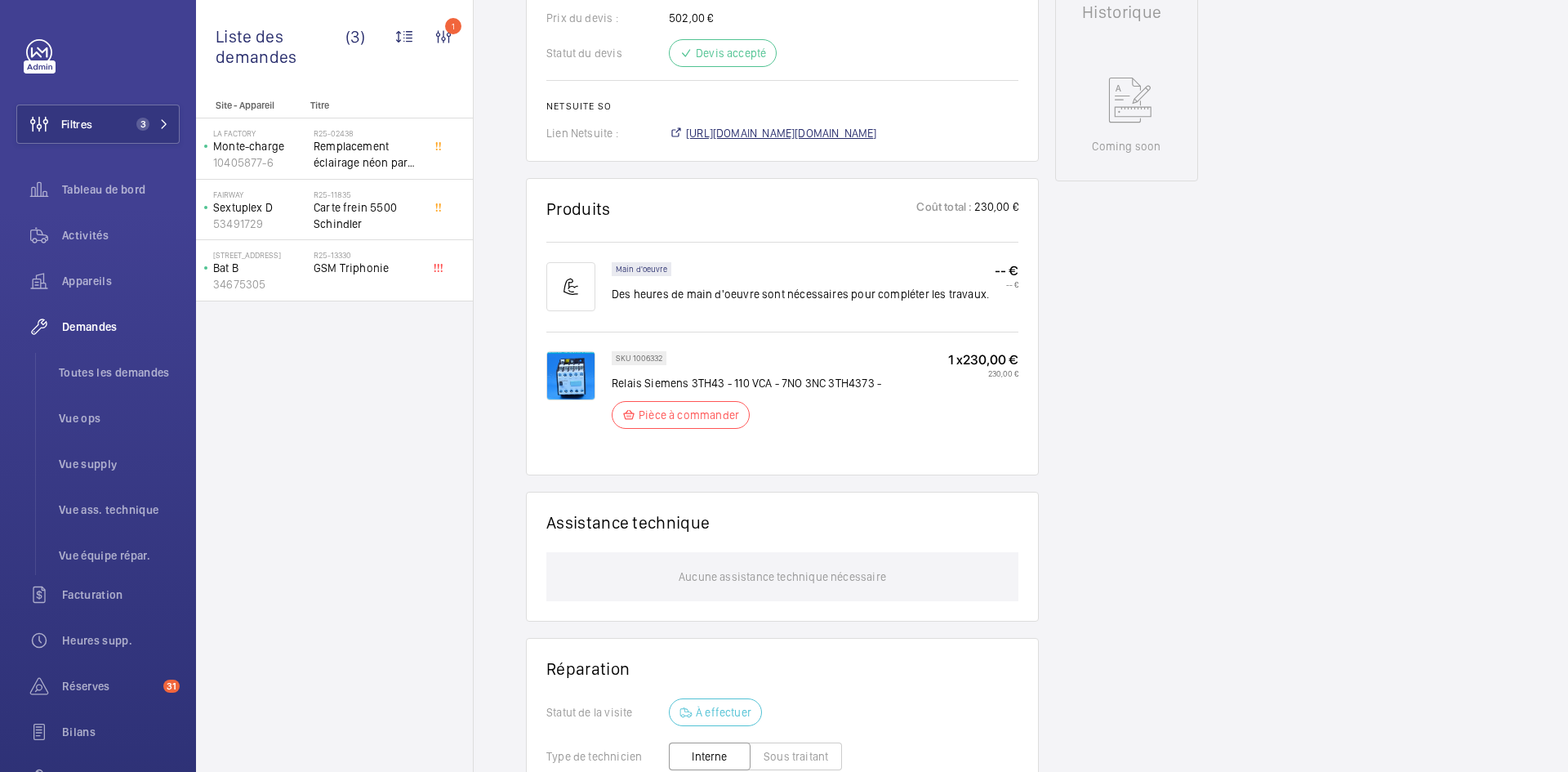
scroll to position [784, 0]
click at [776, 134] on span "[URL][DOMAIN_NAME][DOMAIN_NAME]" at bounding box center [781, 133] width 191 height 16
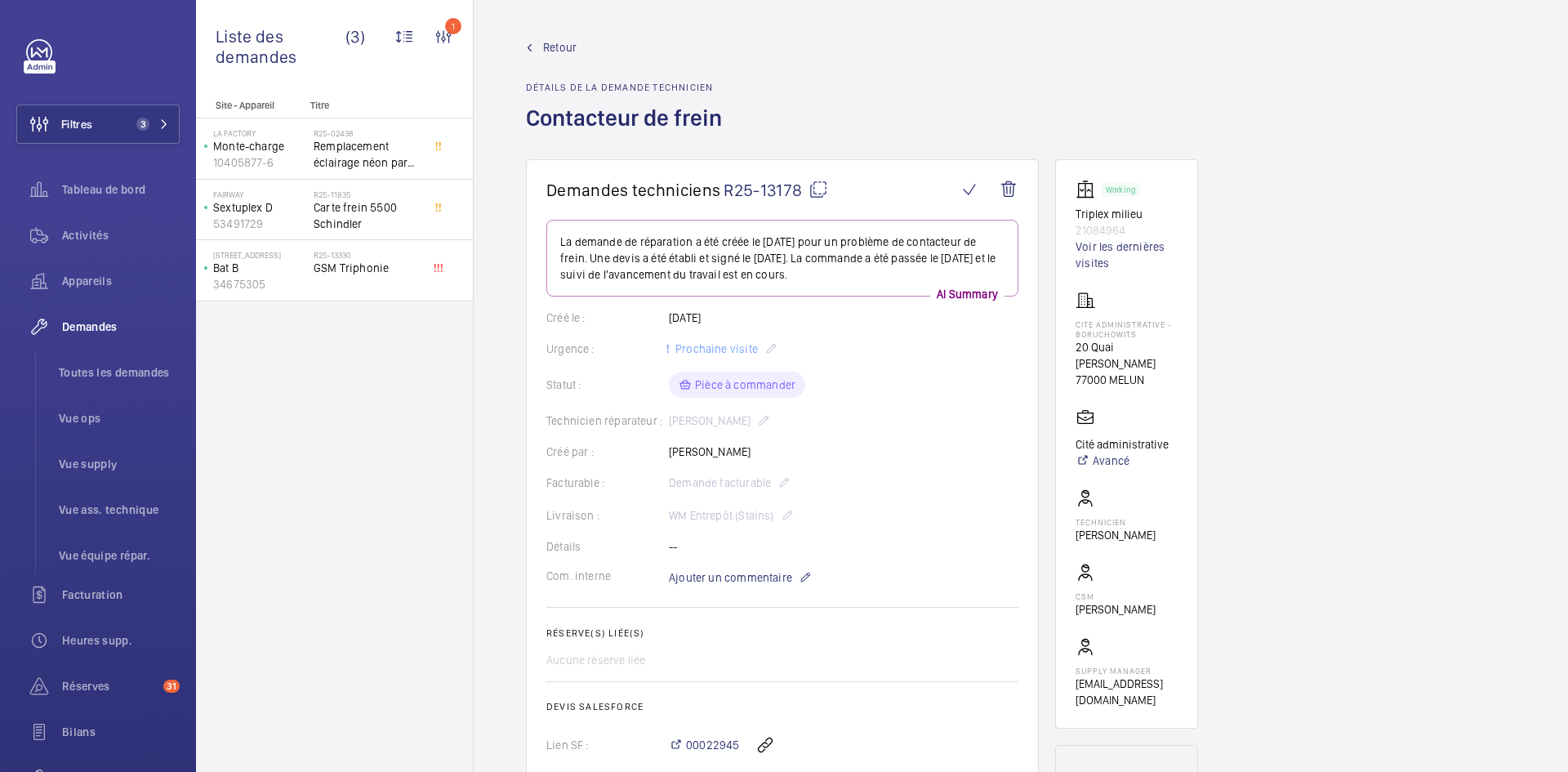
click at [557, 48] on span "Retour" at bounding box center [559, 47] width 34 height 16
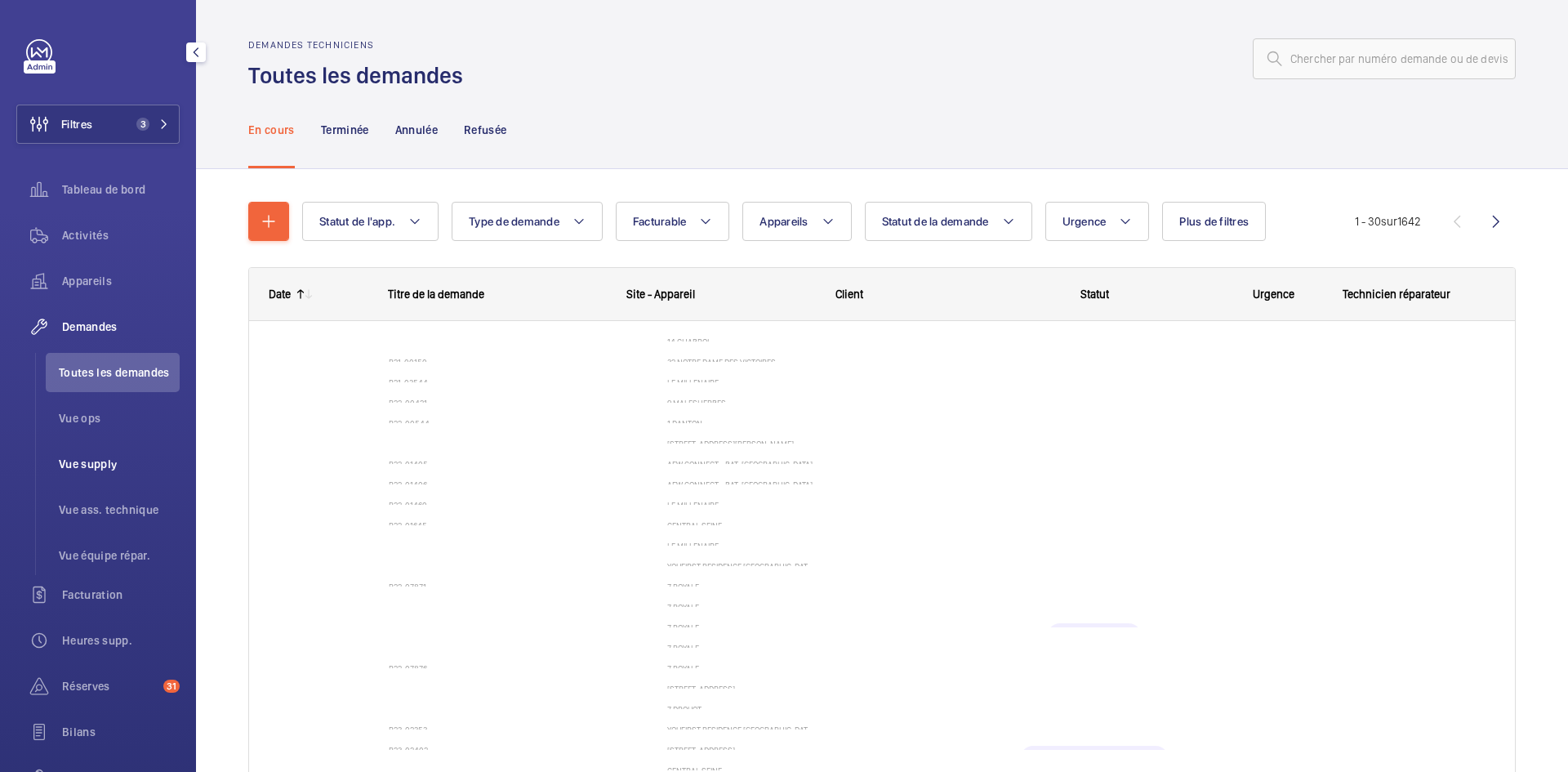
click at [109, 469] on span "Vue supply" at bounding box center [119, 464] width 121 height 16
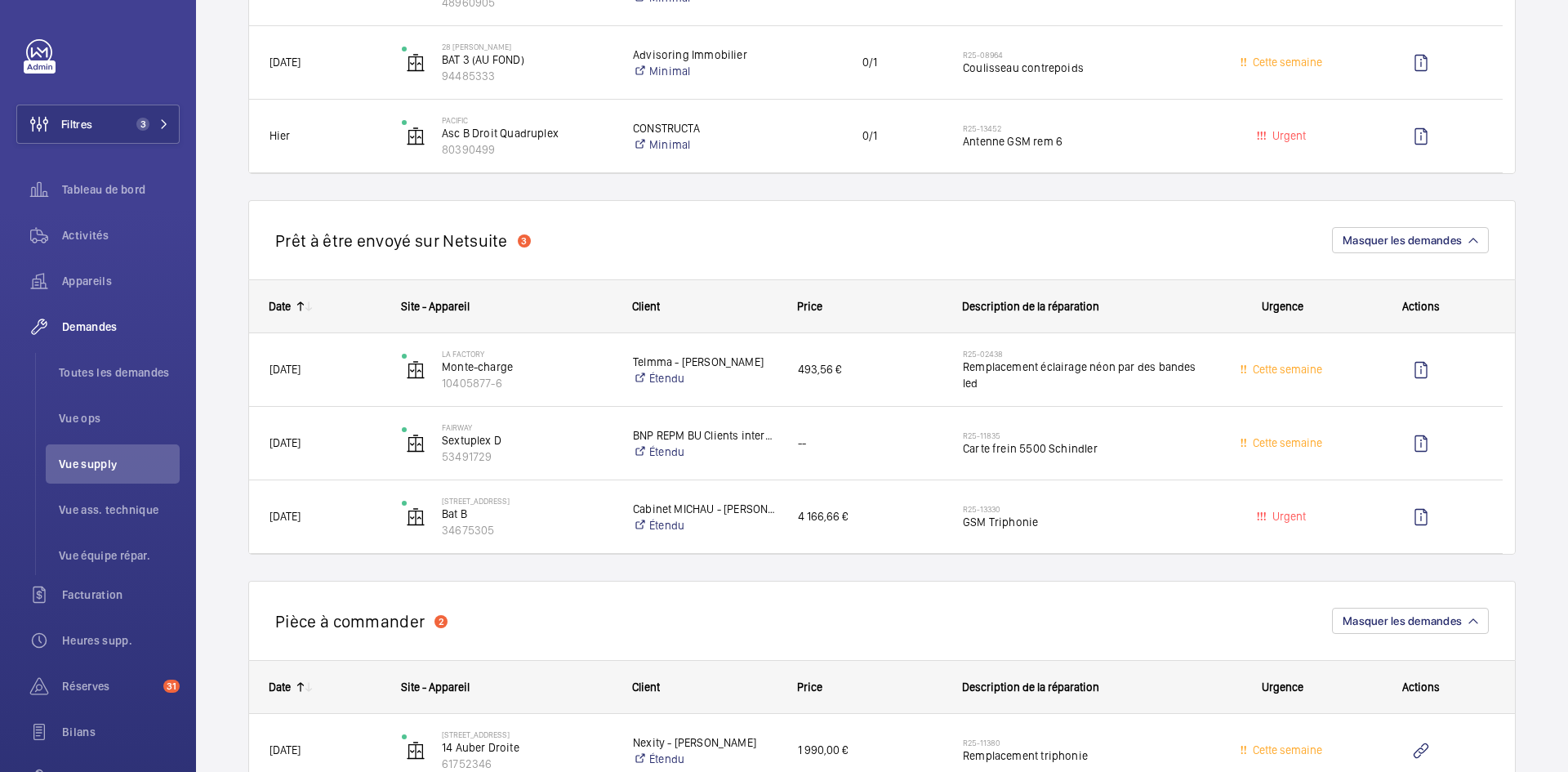
scroll to position [1143, 0]
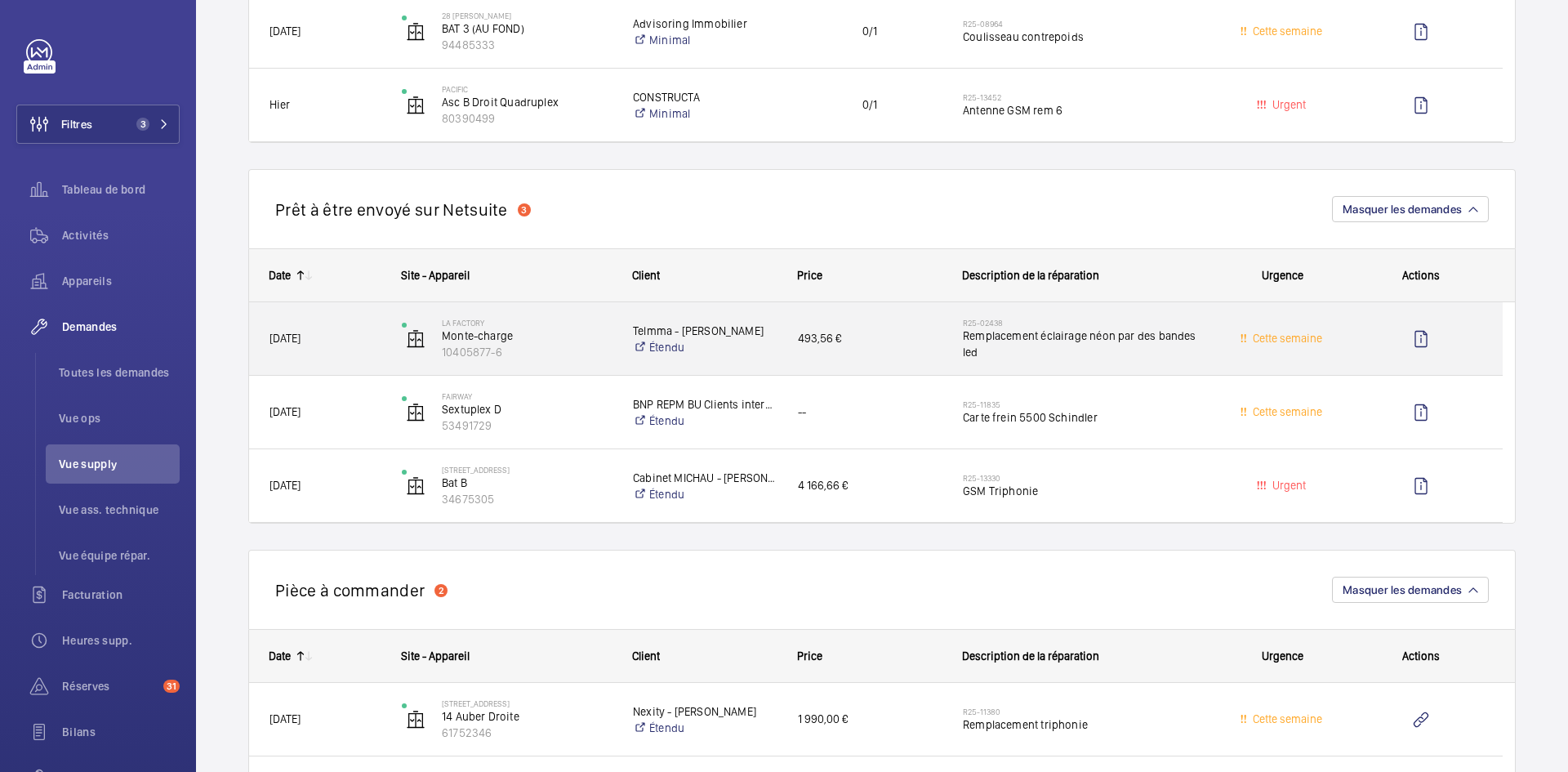
click at [383, 351] on div "La Factory Monte-charge 10405877-6" at bounding box center [497, 339] width 229 height 67
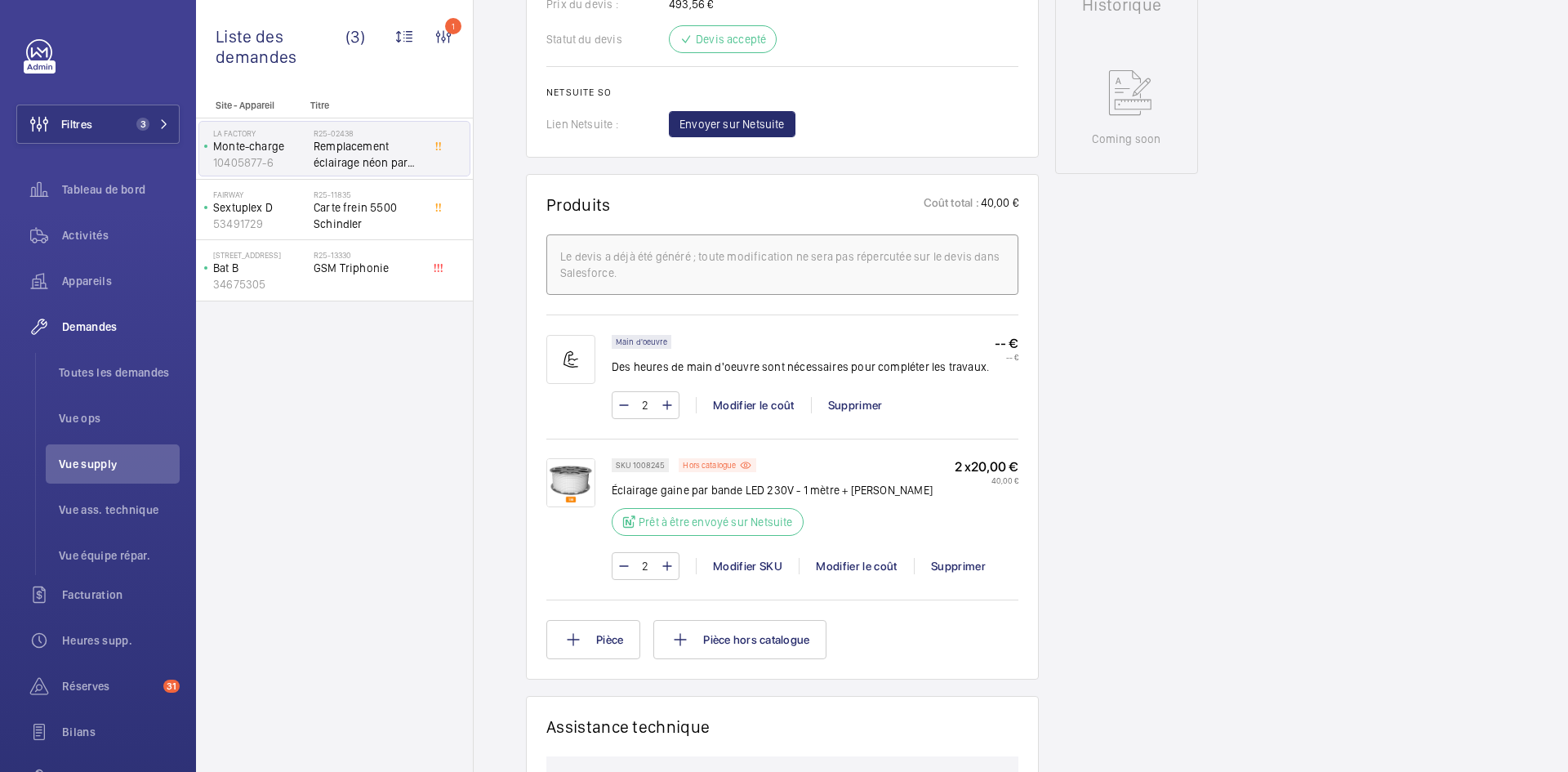
scroll to position [899, 0]
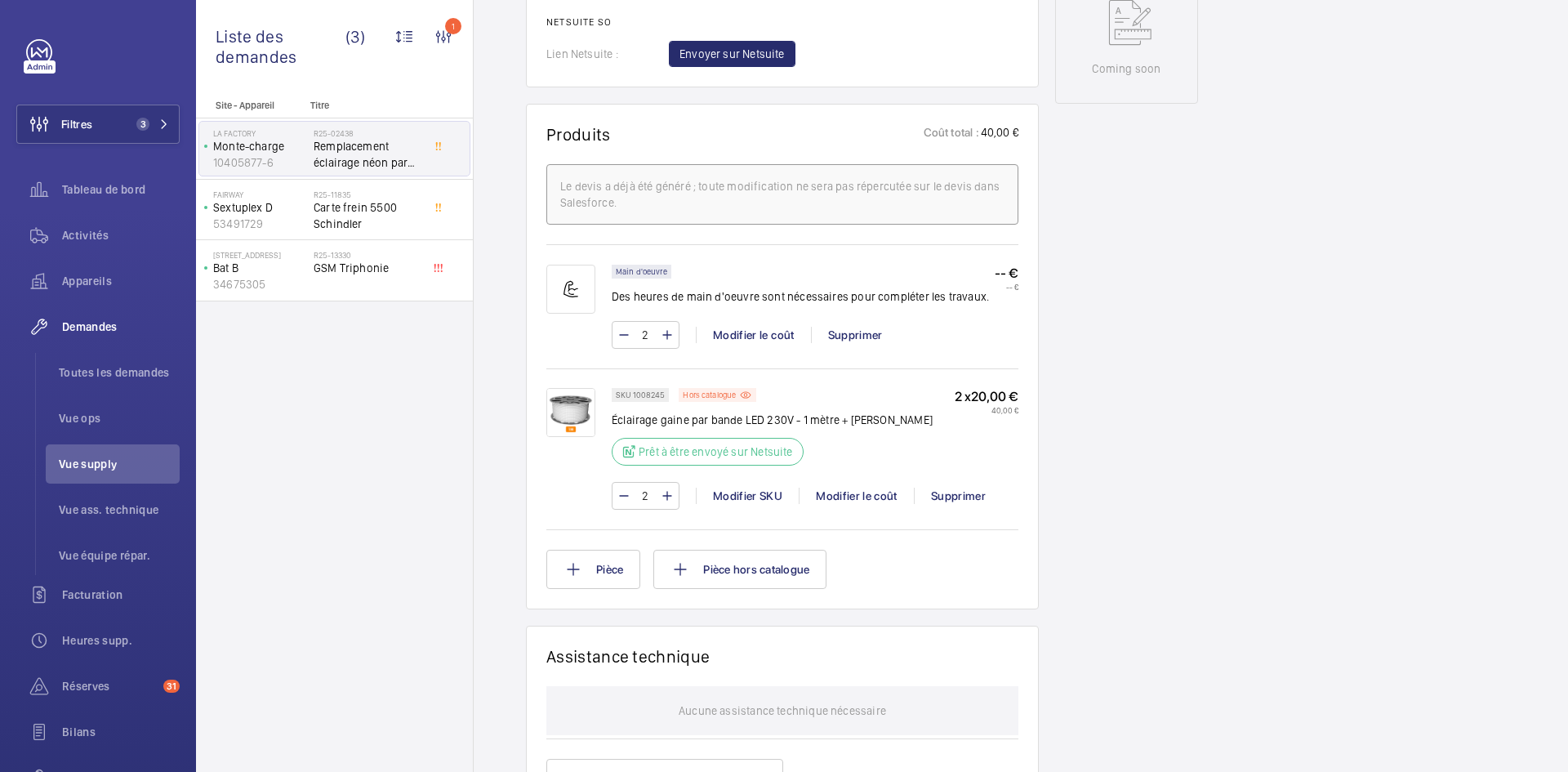
click at [569, 388] on img at bounding box center [570, 412] width 49 height 49
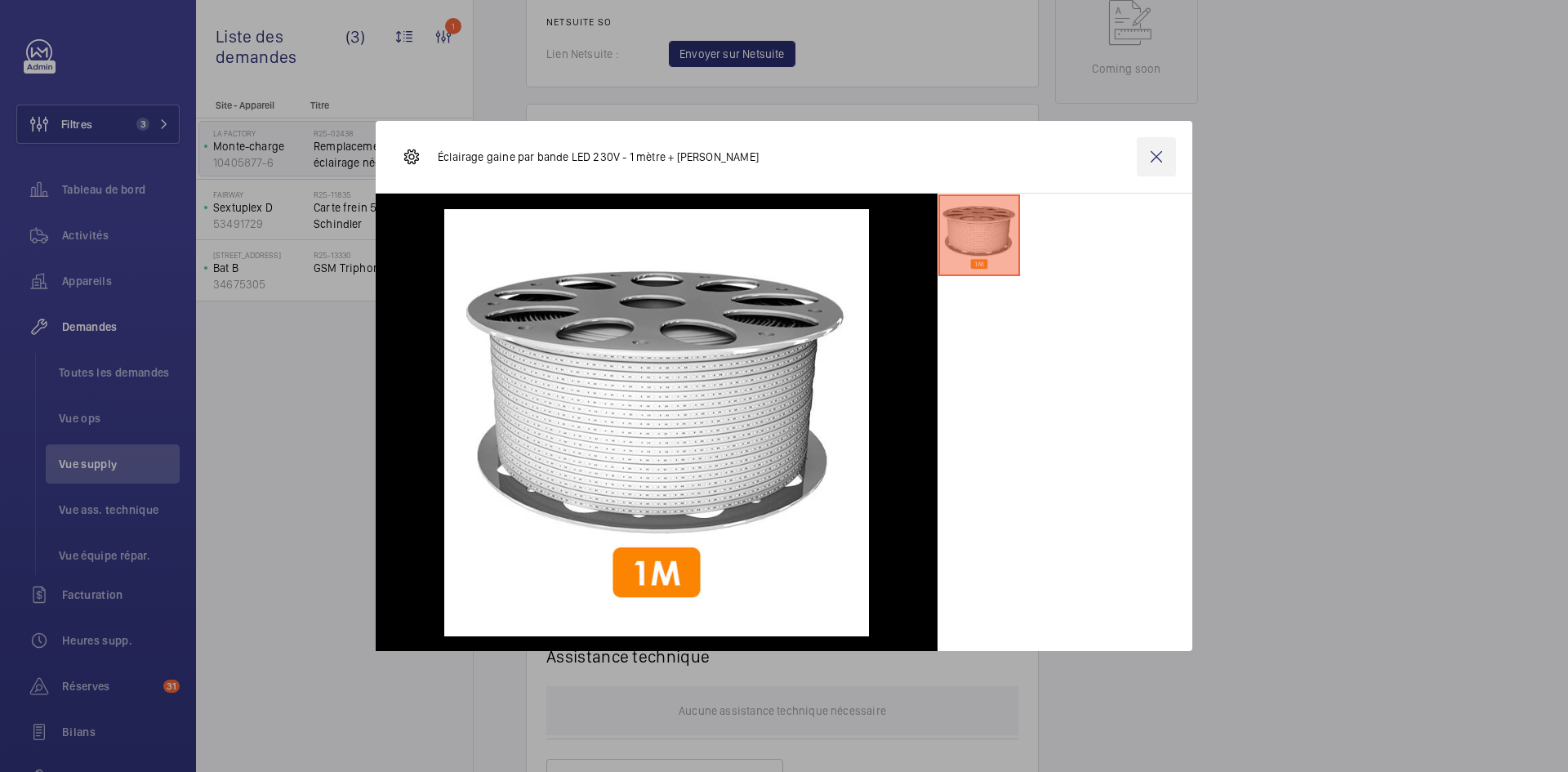
click at [1159, 156] on wm-front-icon-button at bounding box center [1157, 157] width 40 height 40
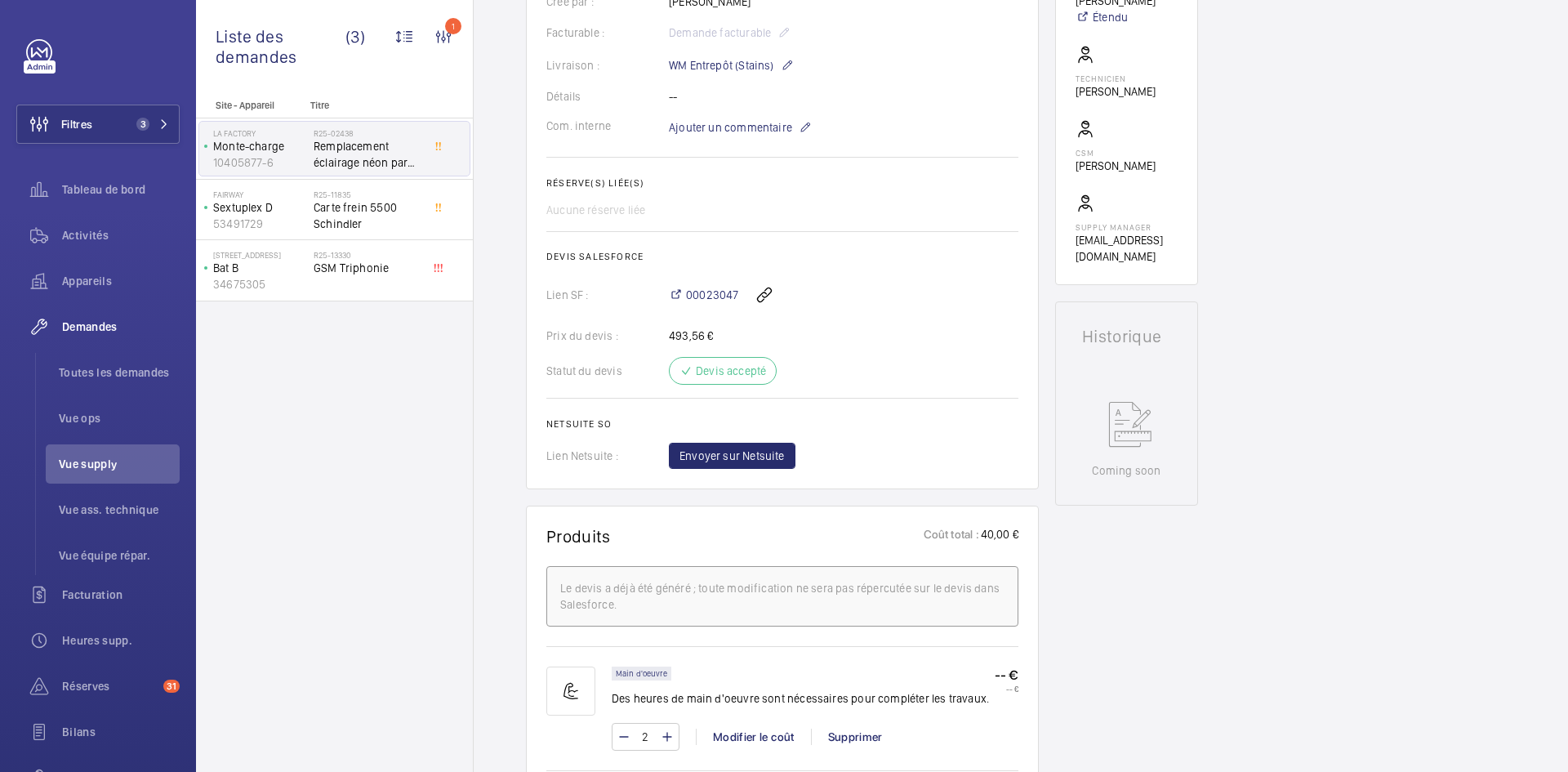
scroll to position [817, 0]
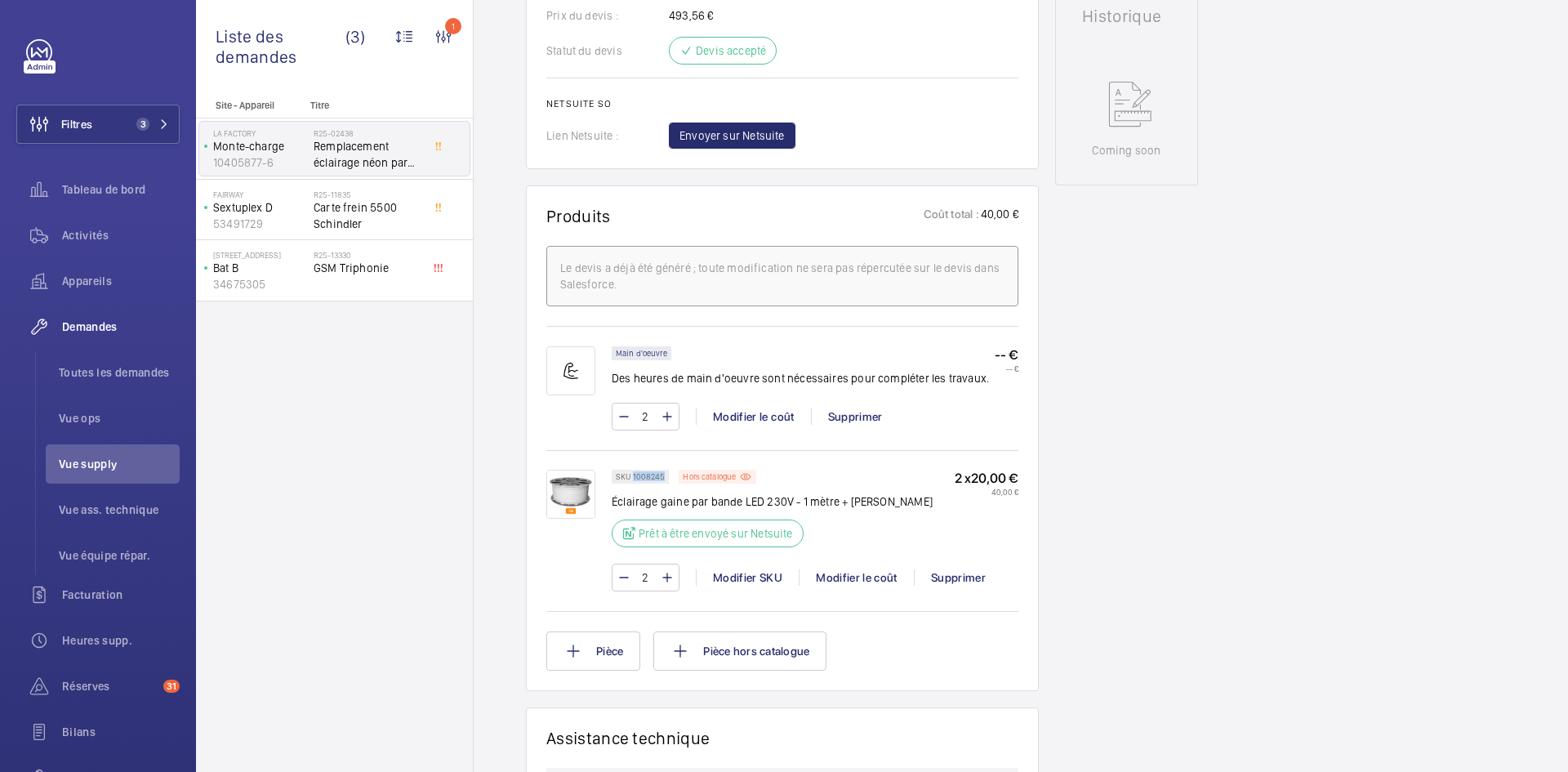
drag, startPoint x: 664, startPoint y: 445, endPoint x: 634, endPoint y: 443, distance: 30.1
click at [634, 470] on div "SKU 1008245" at bounding box center [640, 476] width 57 height 14
copy p "1008245"
click at [914, 470] on div "SKU 1008245 Hors catalogue Éclairage gaine par bande LED 230V - 1 mètre + Ali P…" at bounding box center [815, 513] width 407 height 87
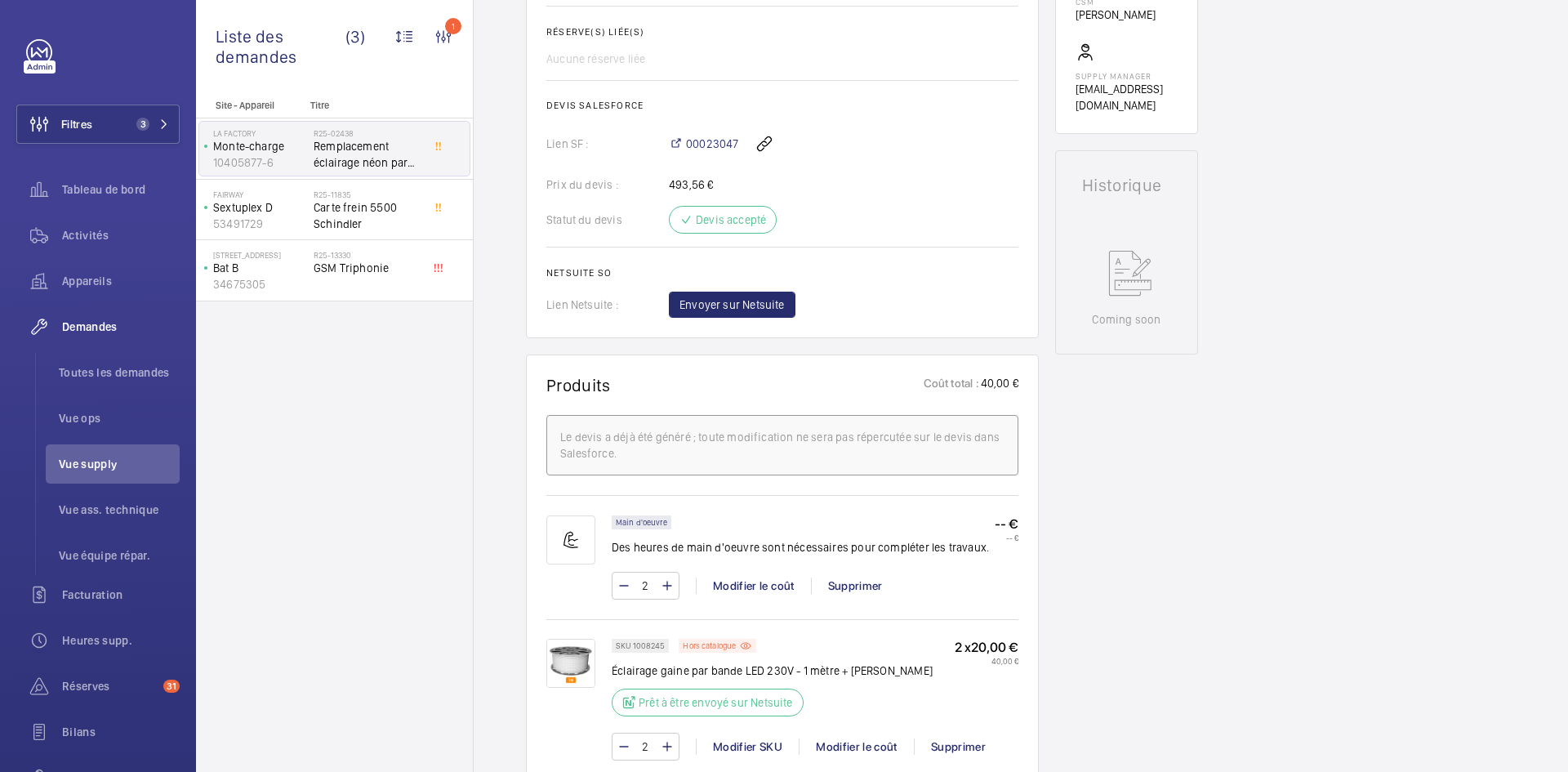
scroll to position [653, 0]
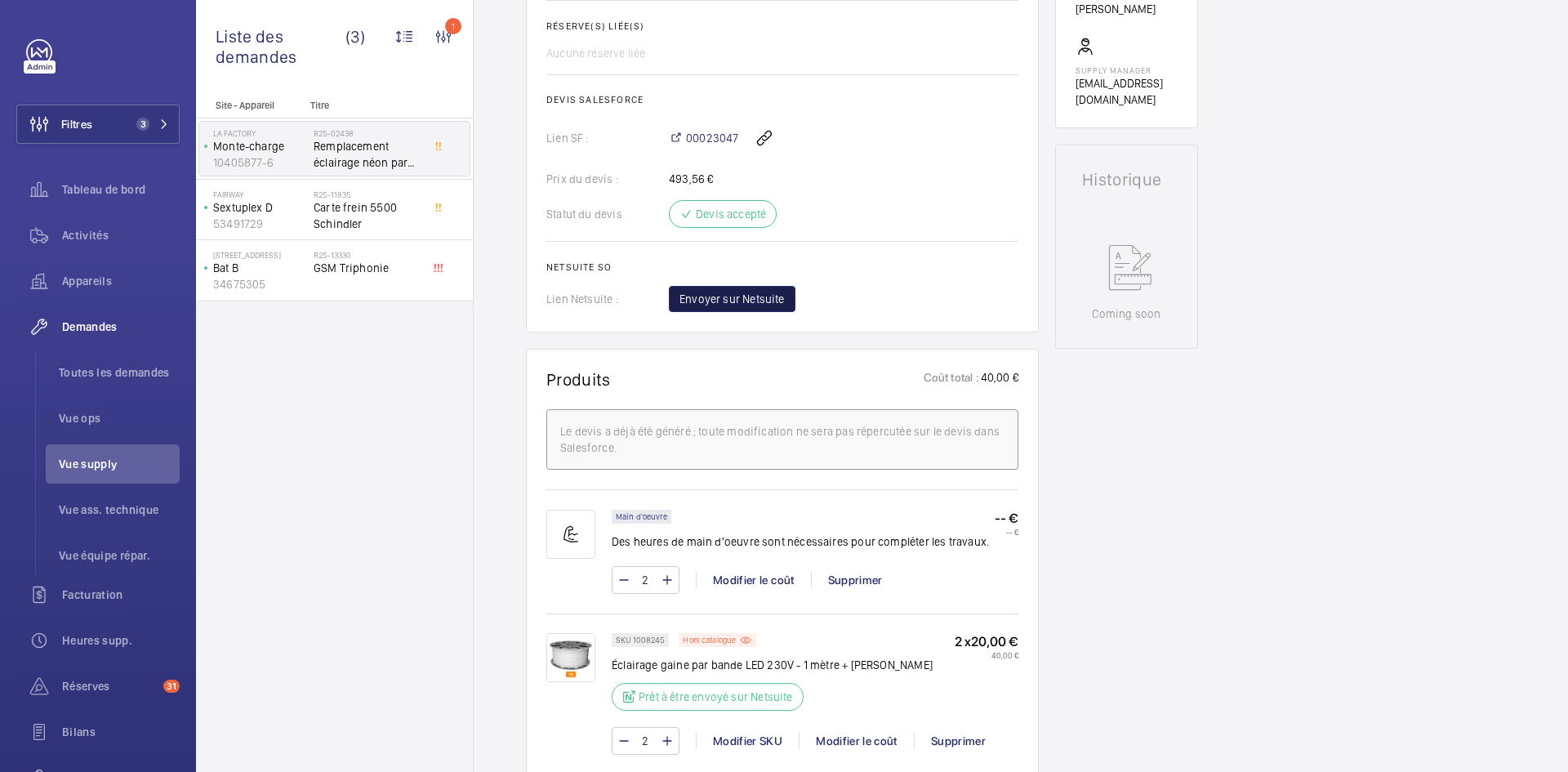
click at [731, 290] on span "Envoyer sur Netsuite" at bounding box center [732, 298] width 105 height 16
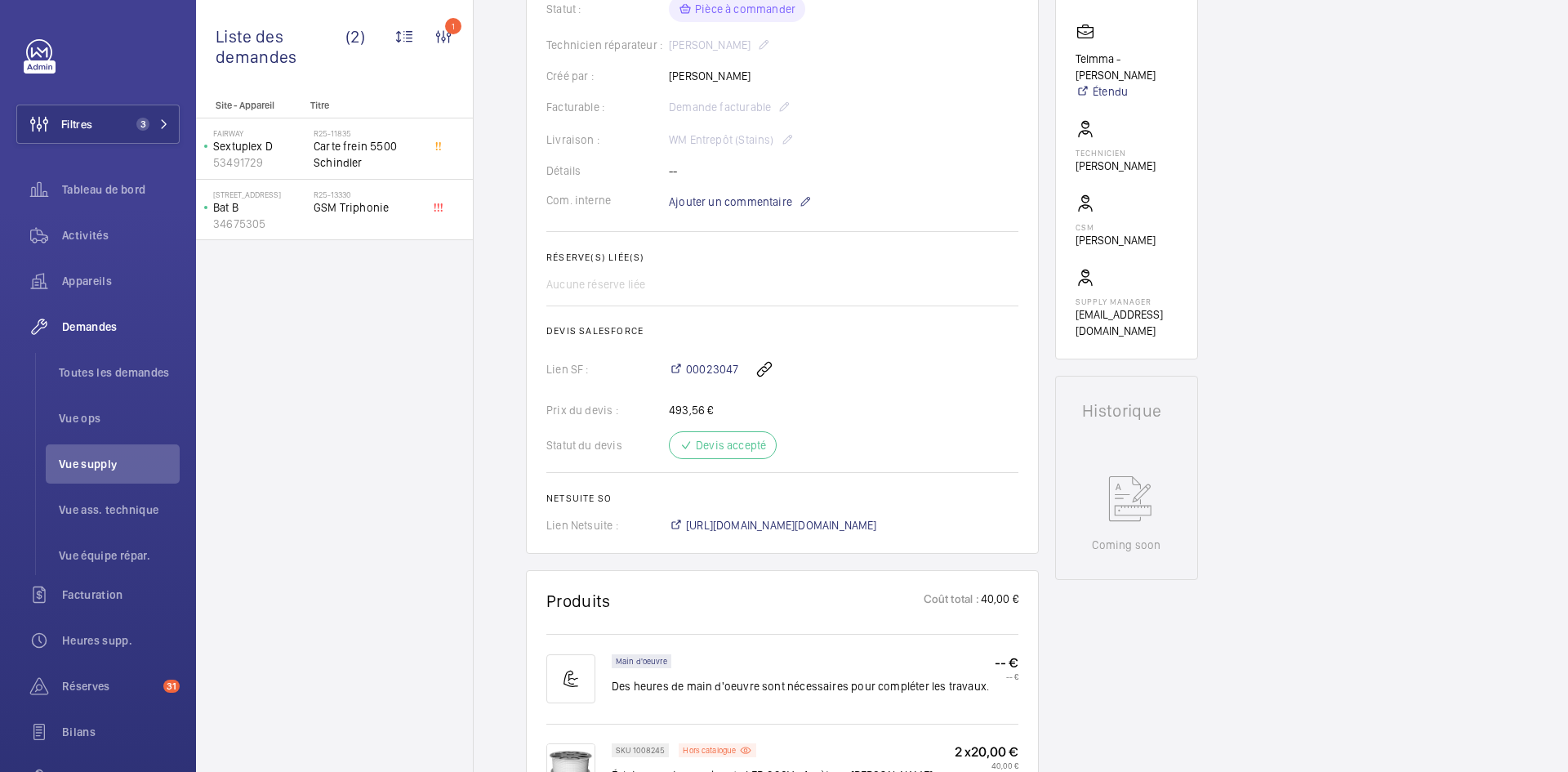
scroll to position [572, 0]
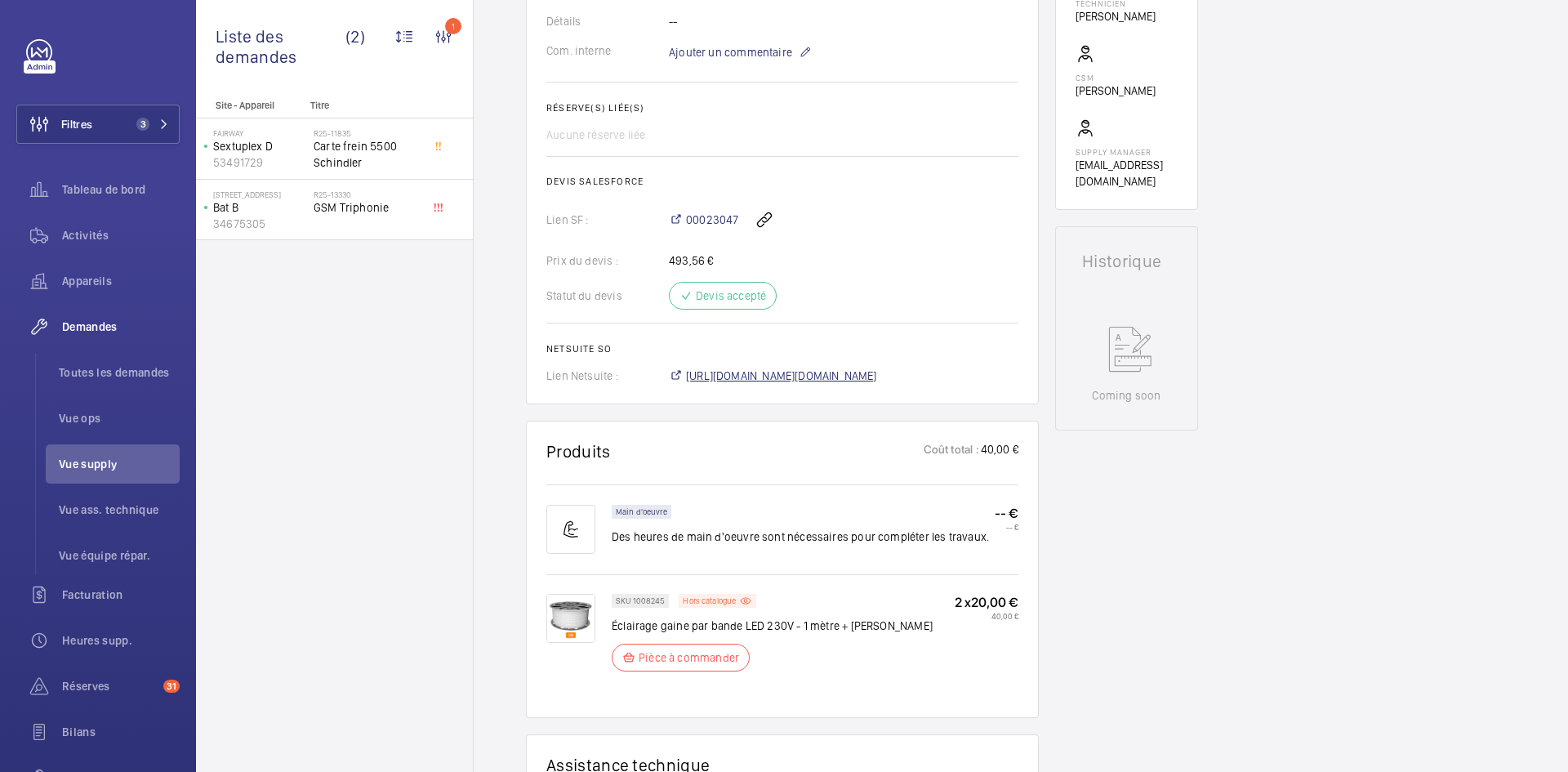
click at [869, 368] on span "https://6461500.app.netsuite.com/app/accounting/transactions/salesord.nl?id=308…" at bounding box center [781, 376] width 191 height 16
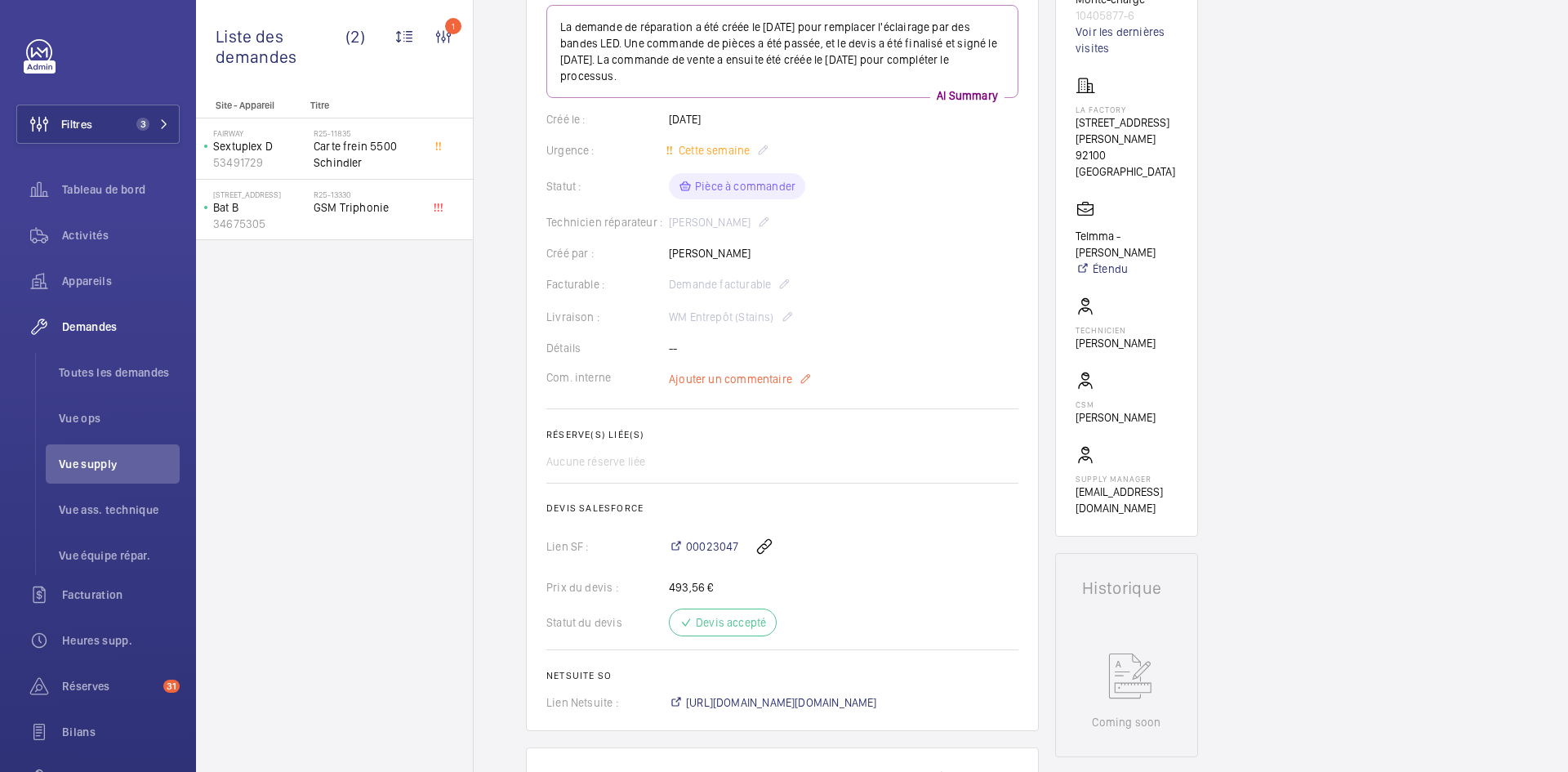
click at [749, 370] on span "Ajouter un commentaire" at bounding box center [730, 378] width 123 height 16
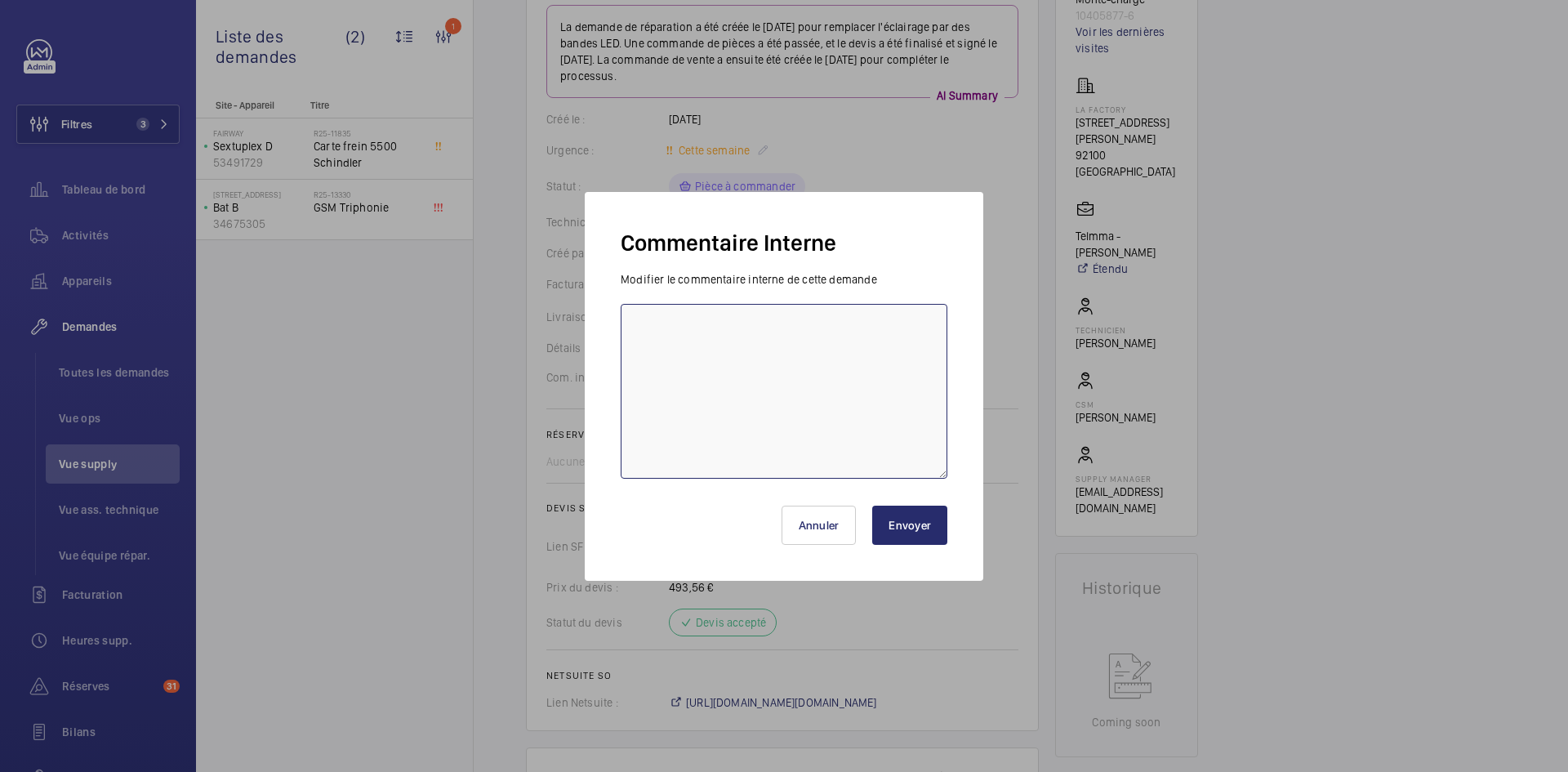
click at [680, 336] on textarea at bounding box center [783, 391] width 327 height 175
paste textarea "BY-09/10 commande effectuer chez le fournisseur Drim via le site livraison prév…"
type textarea "BY-09/10 commande effectuer chez le fournisseur Drim via le site livraison prév…"
click at [912, 521] on button "Envoyer" at bounding box center [909, 526] width 75 height 40
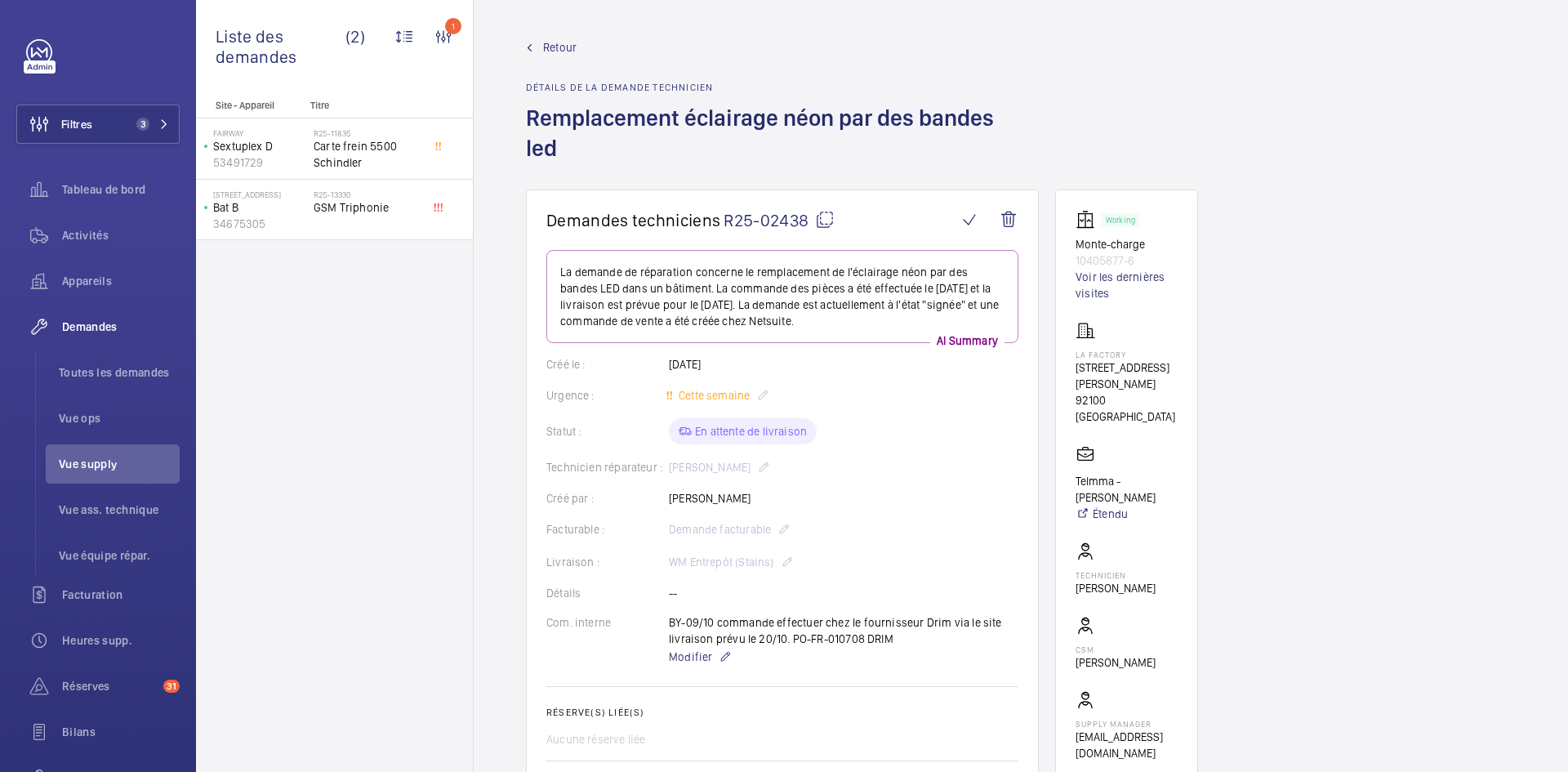
click at [554, 53] on span "Retour" at bounding box center [559, 47] width 34 height 16
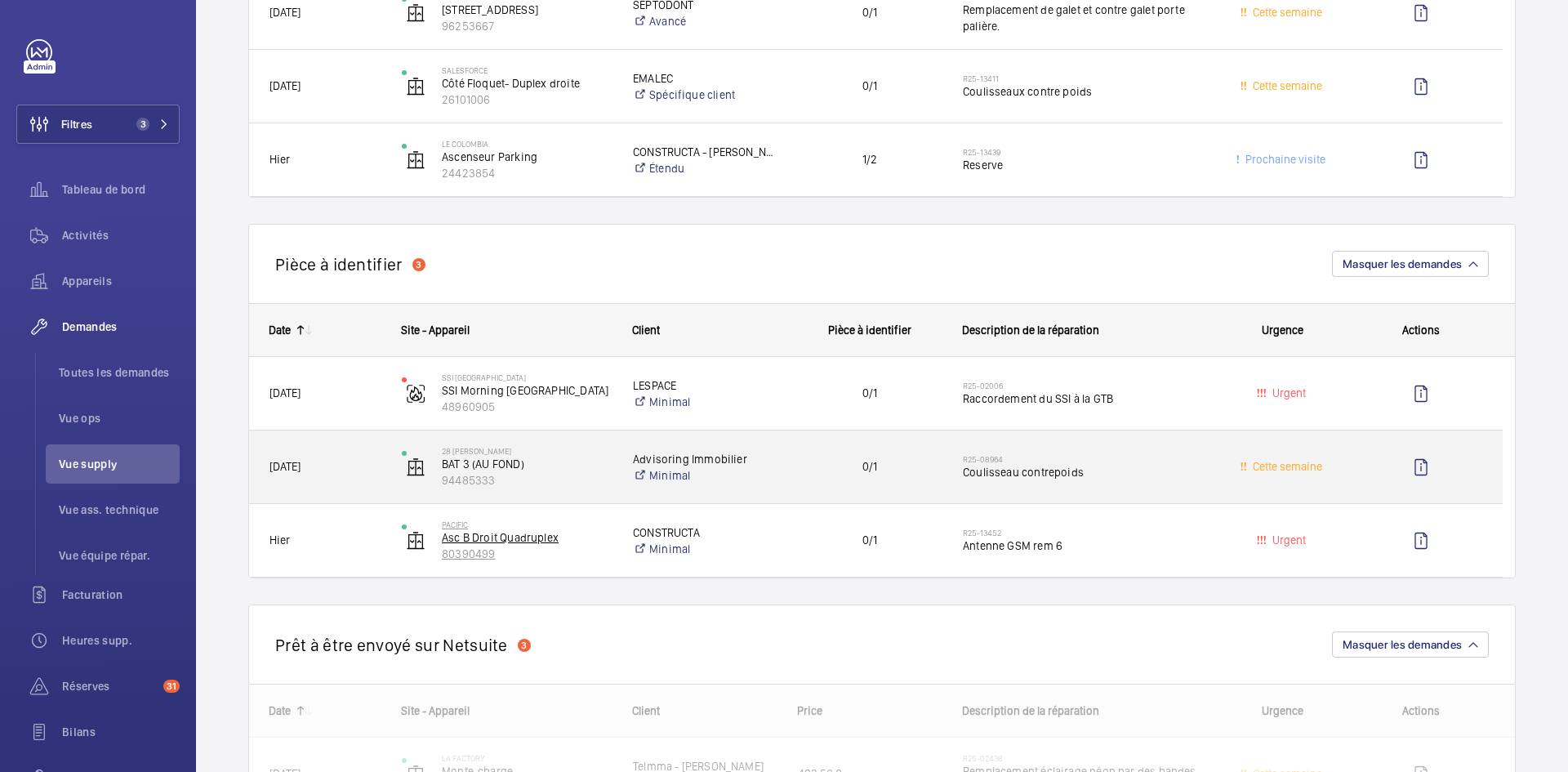
scroll to position [734, 0]
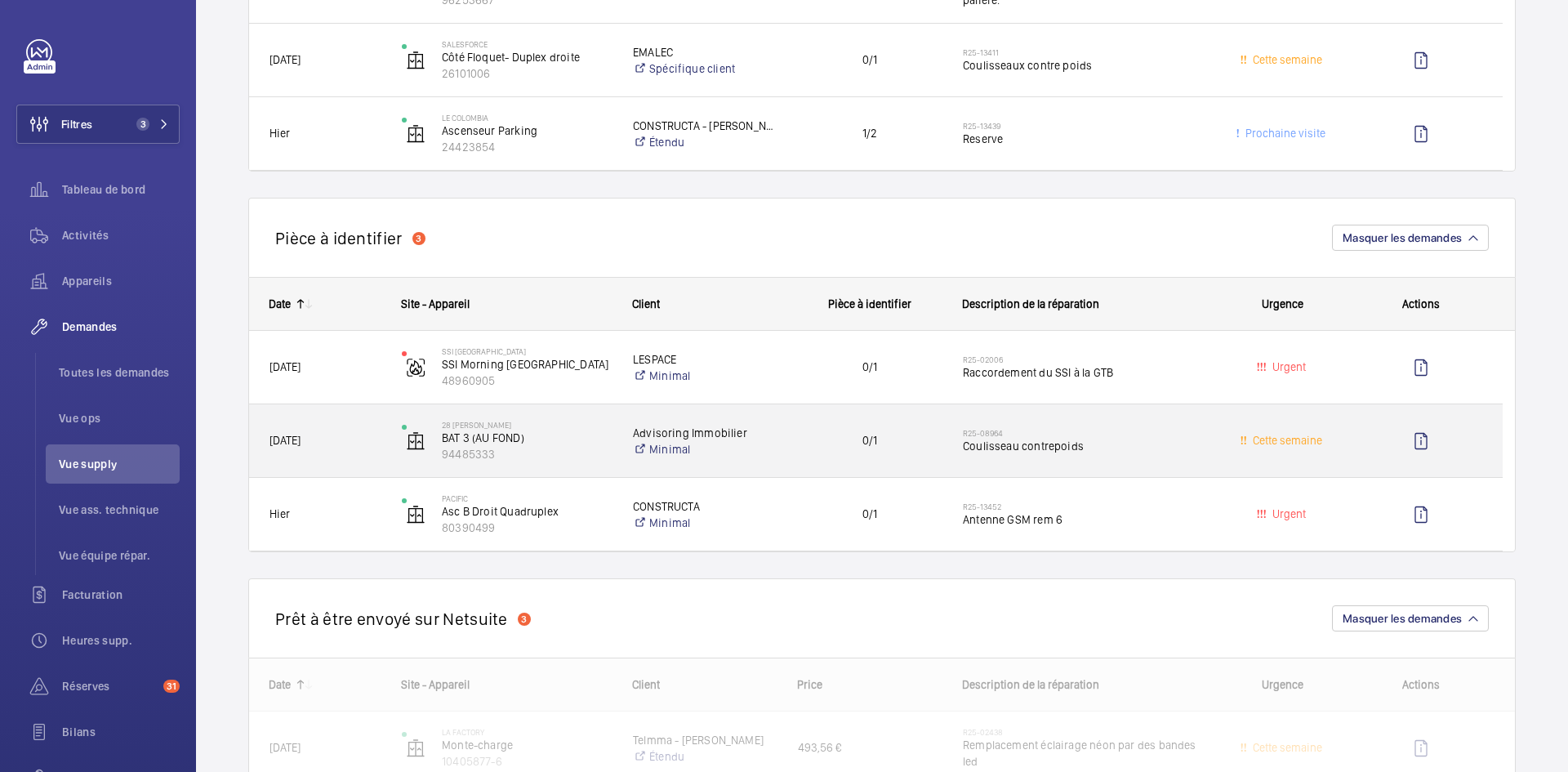
click at [370, 445] on span "[DATE]" at bounding box center [325, 441] width 111 height 19
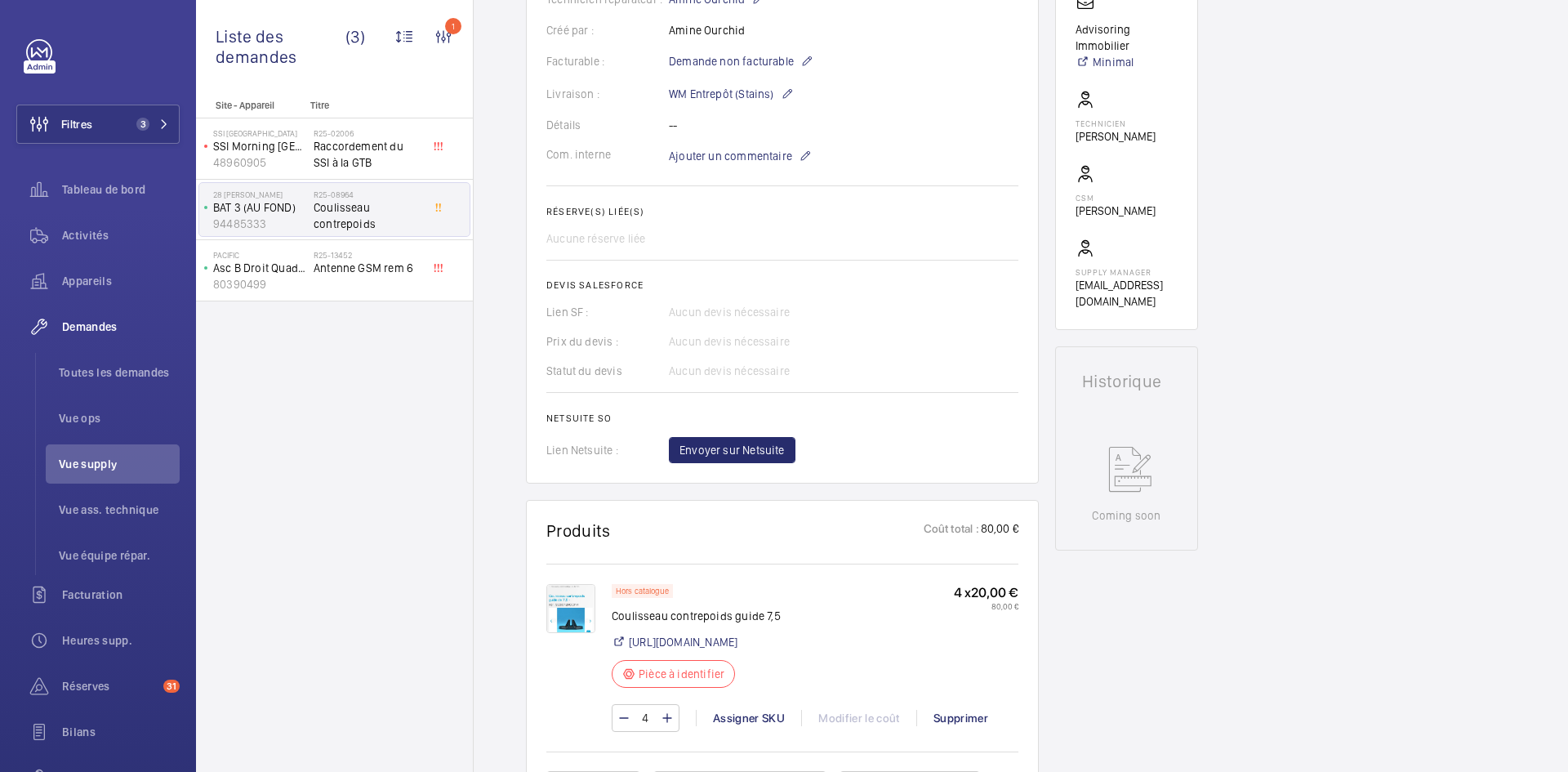
scroll to position [572, 0]
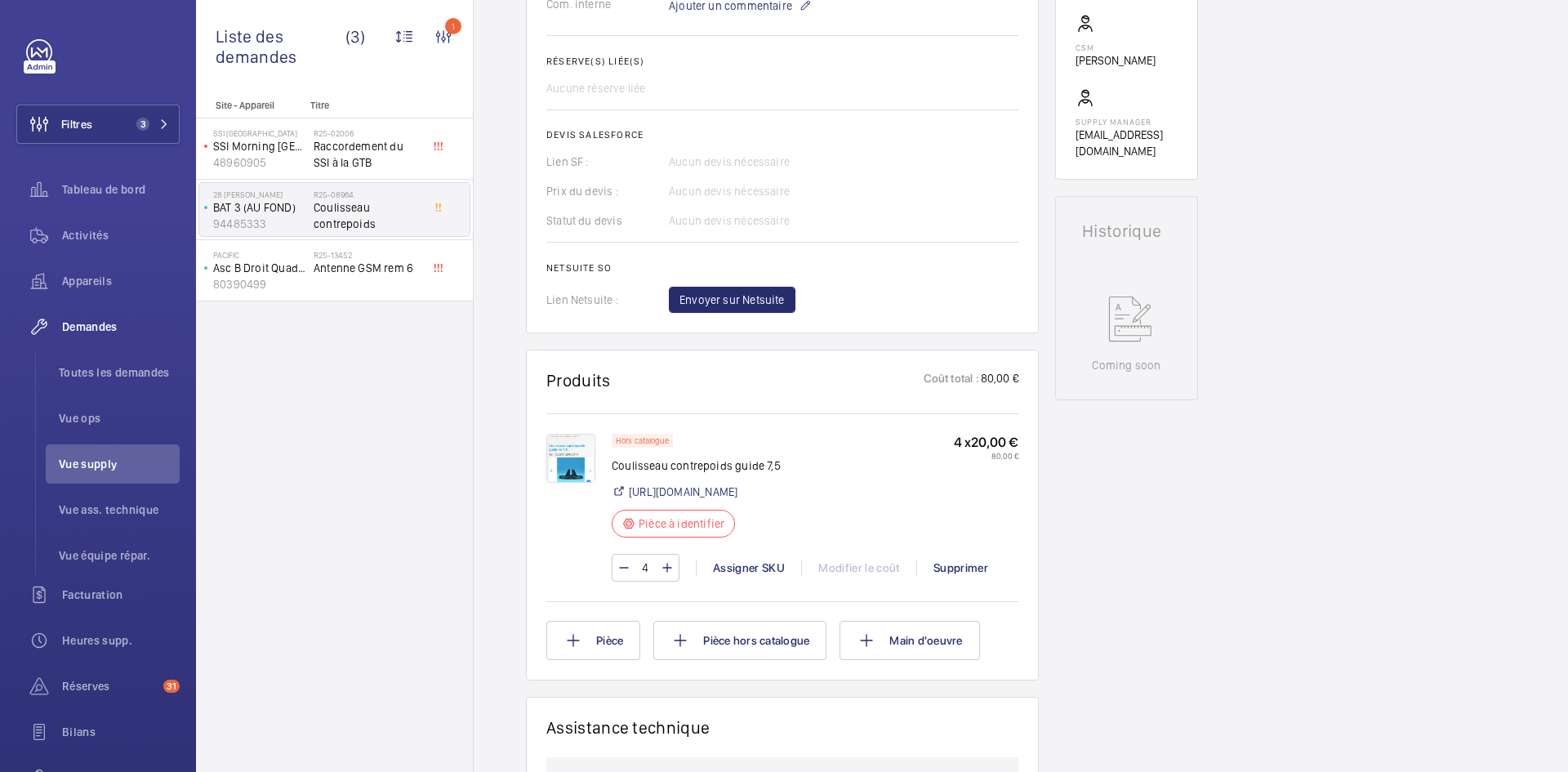
click at [578, 454] on img at bounding box center [570, 458] width 49 height 49
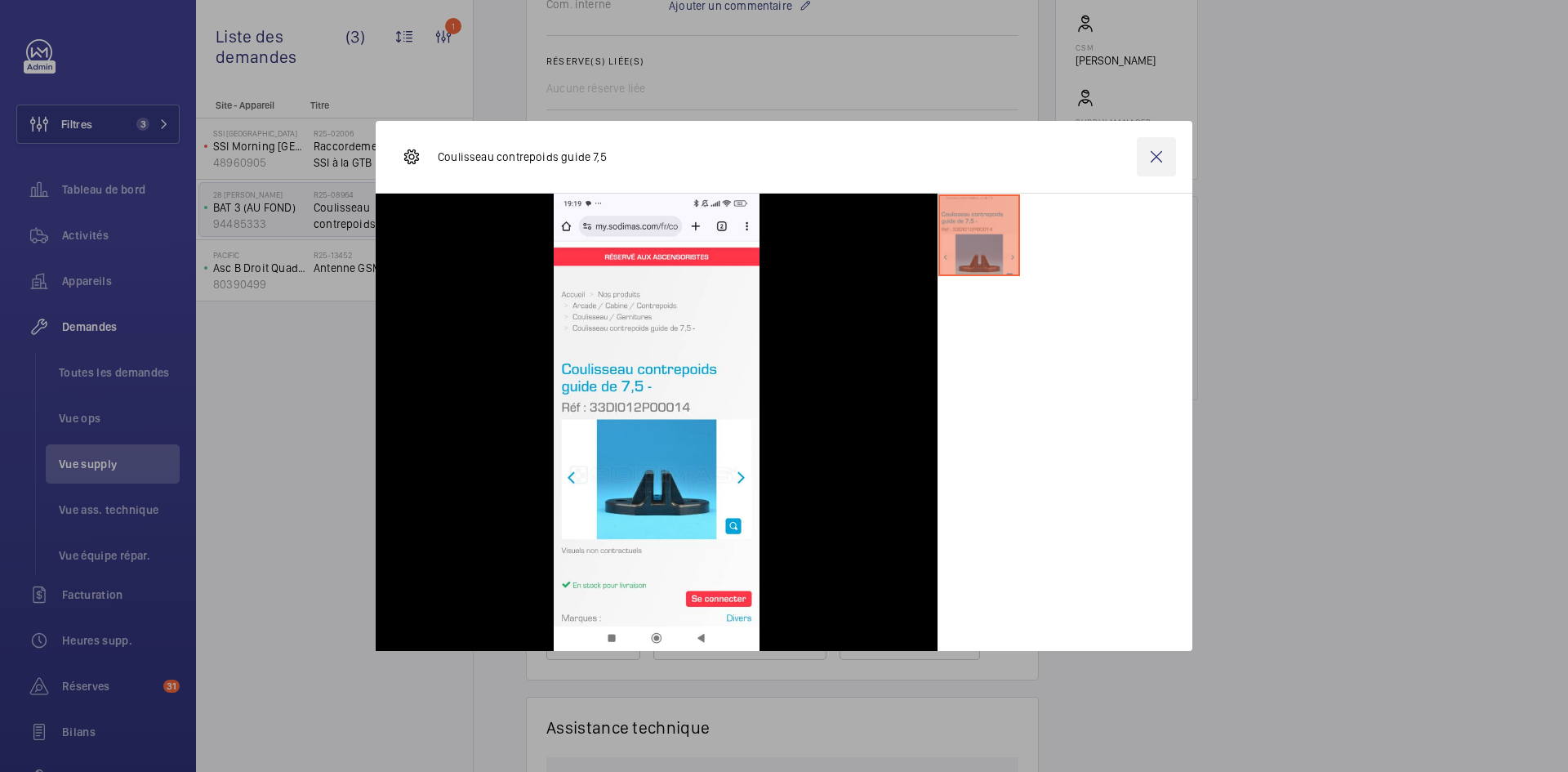
click at [1154, 165] on wm-front-icon-button at bounding box center [1157, 157] width 40 height 40
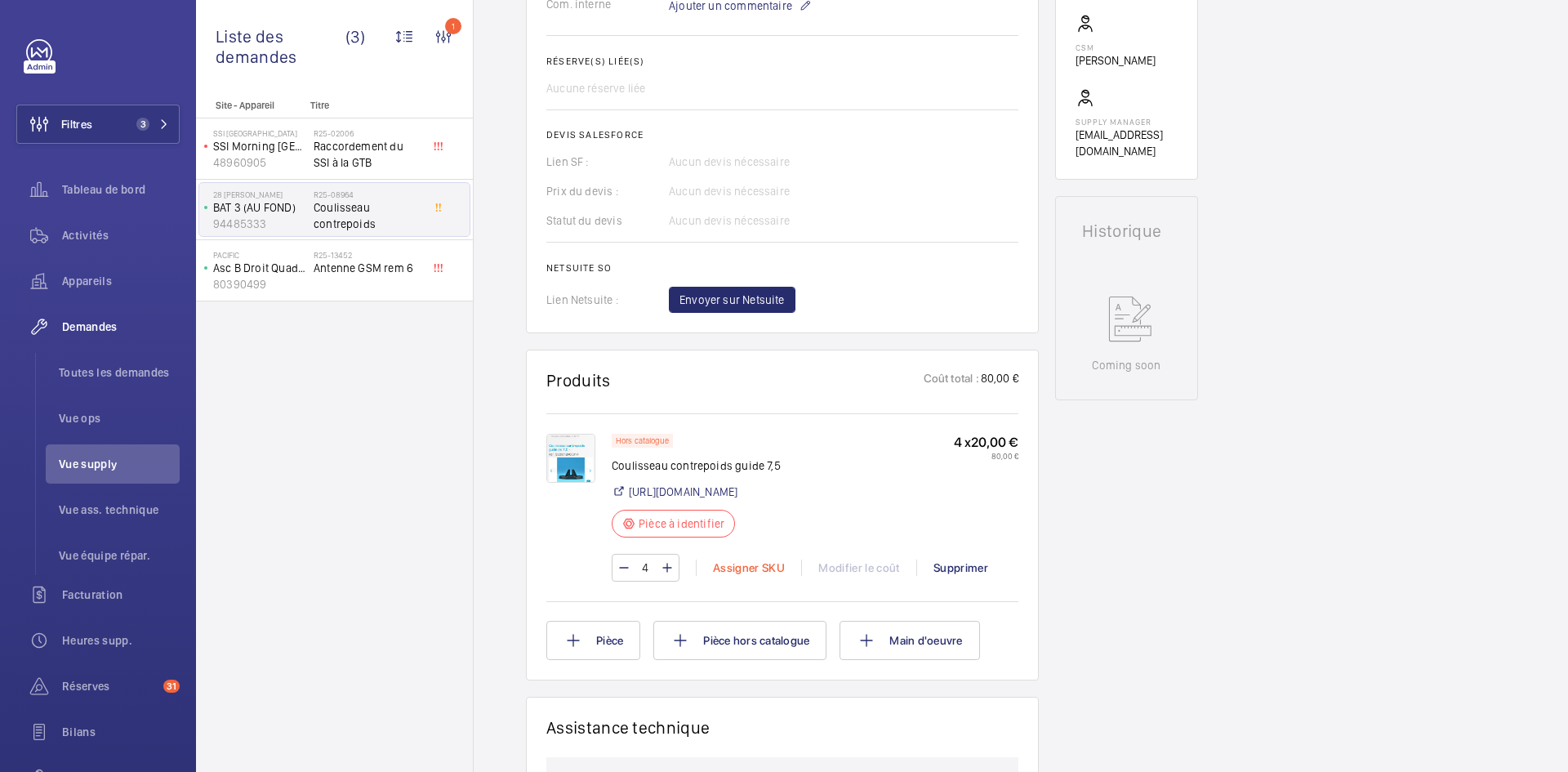
click at [744, 576] on div "Assigner SKU" at bounding box center [749, 567] width 105 height 16
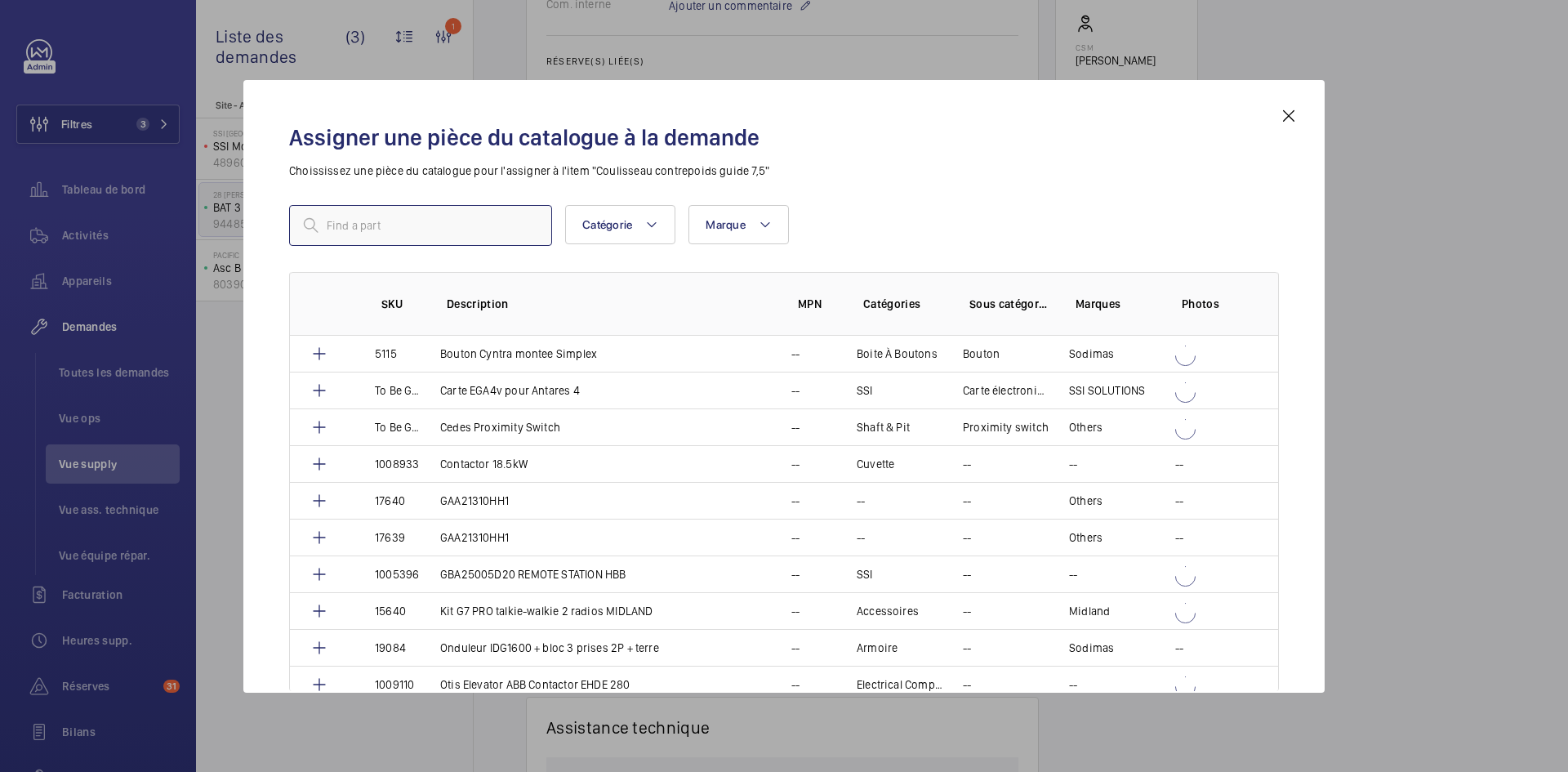
click at [451, 234] on input "text" at bounding box center [420, 225] width 263 height 40
paste input "1010486"
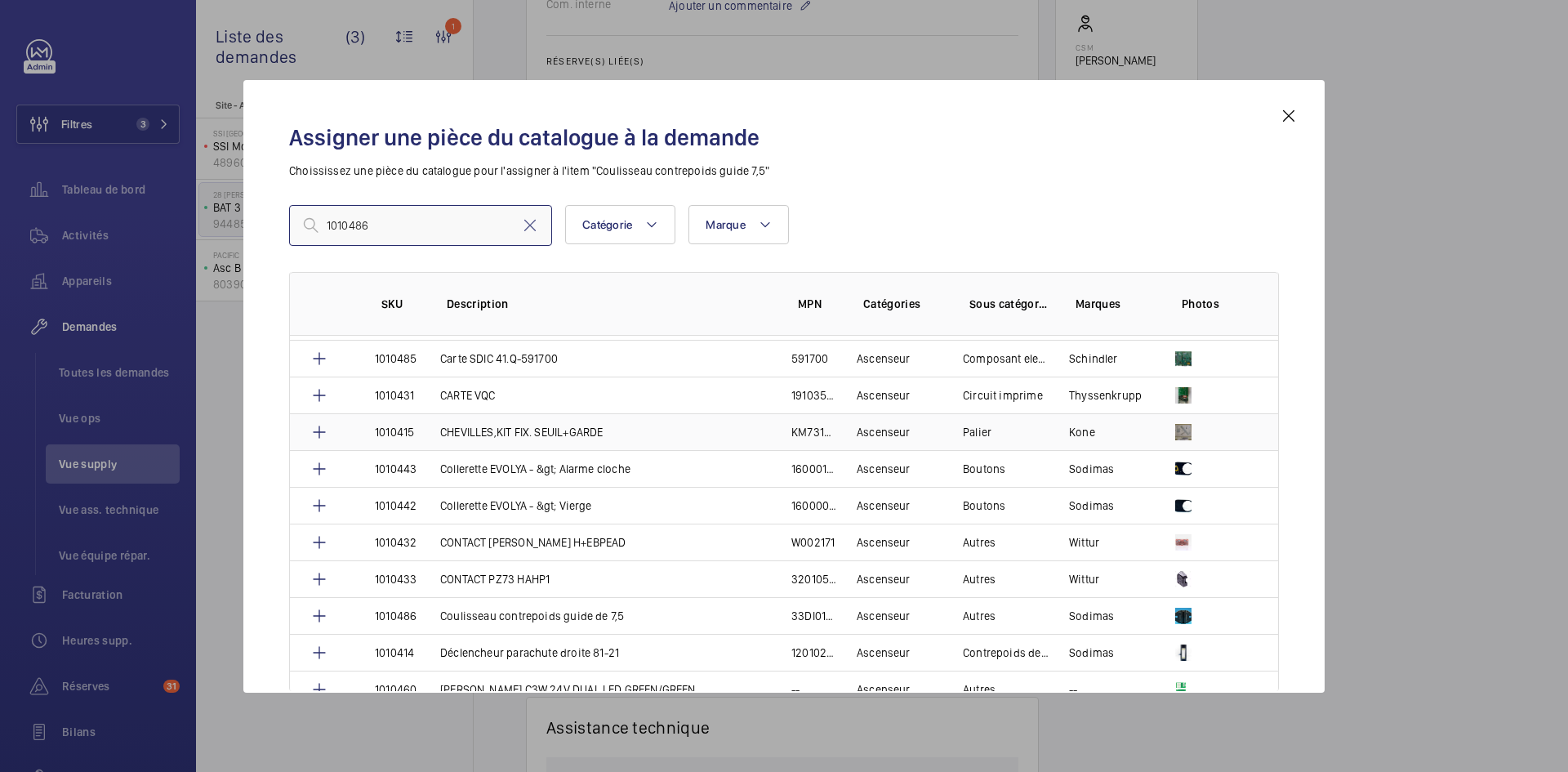
scroll to position [572, 0]
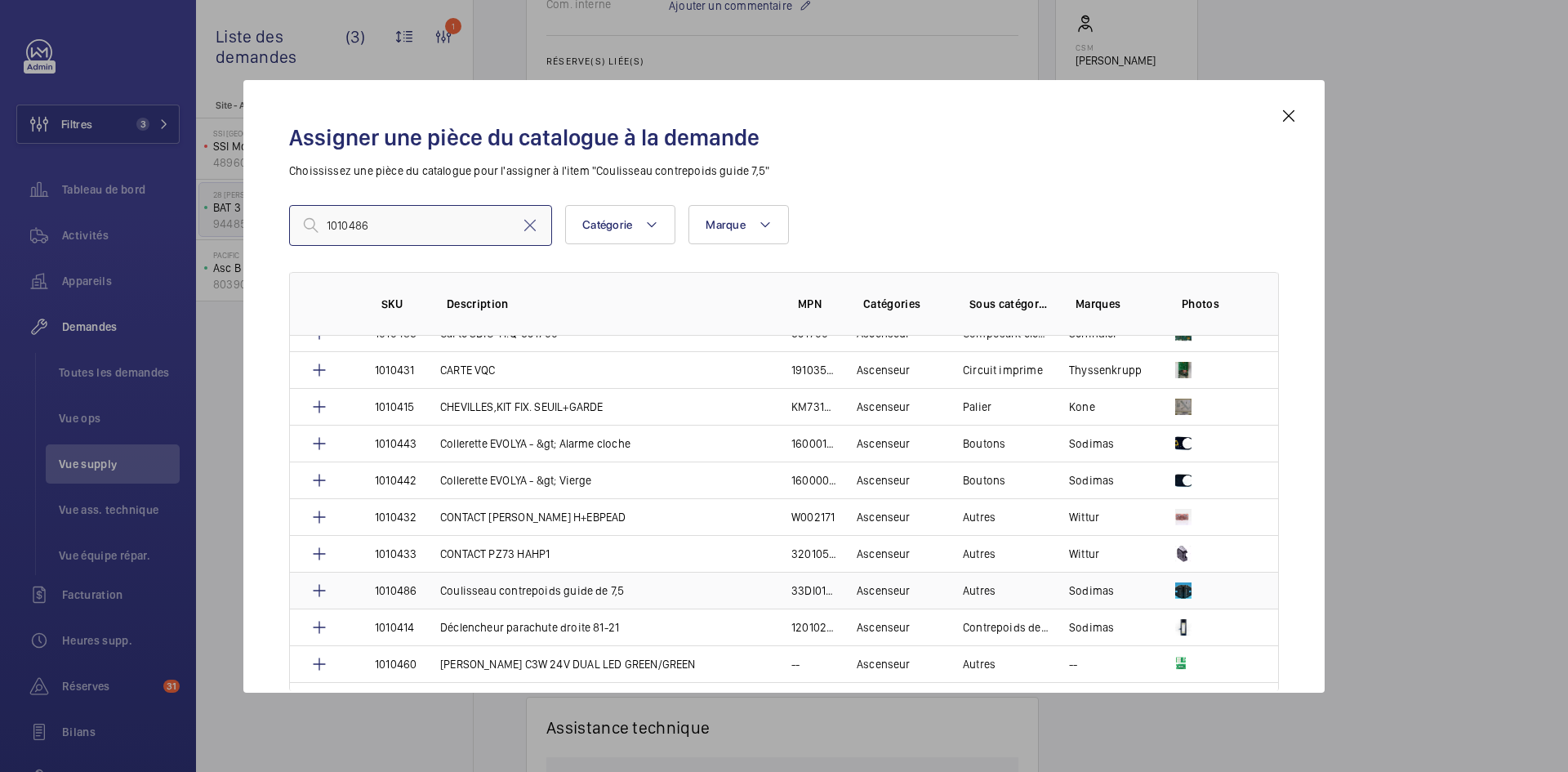
type input "1010486"
click at [395, 587] on p "1010486" at bounding box center [395, 590] width 41 height 16
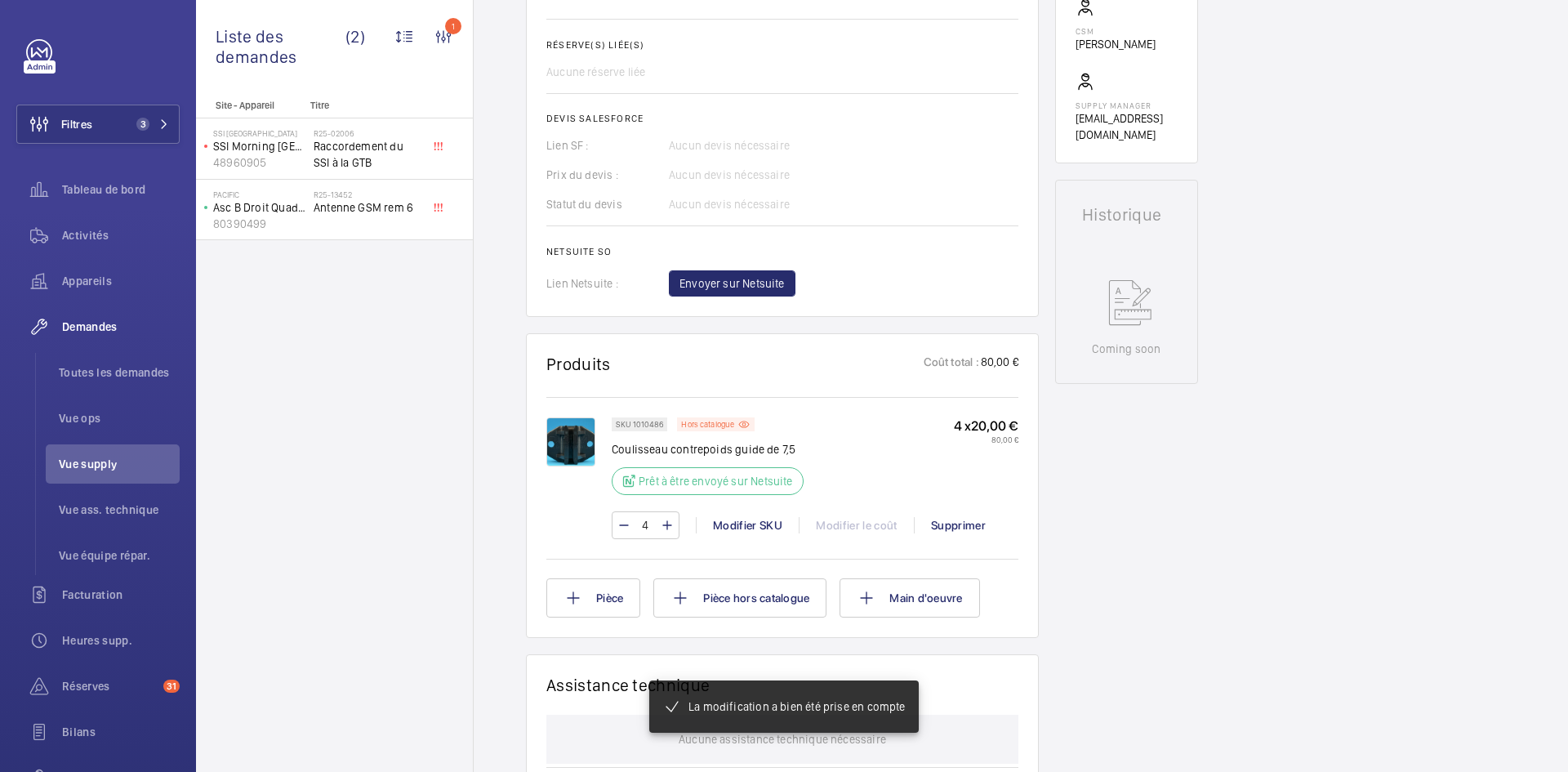
scroll to position [604, 0]
click at [582, 448] on img at bounding box center [570, 441] width 49 height 49
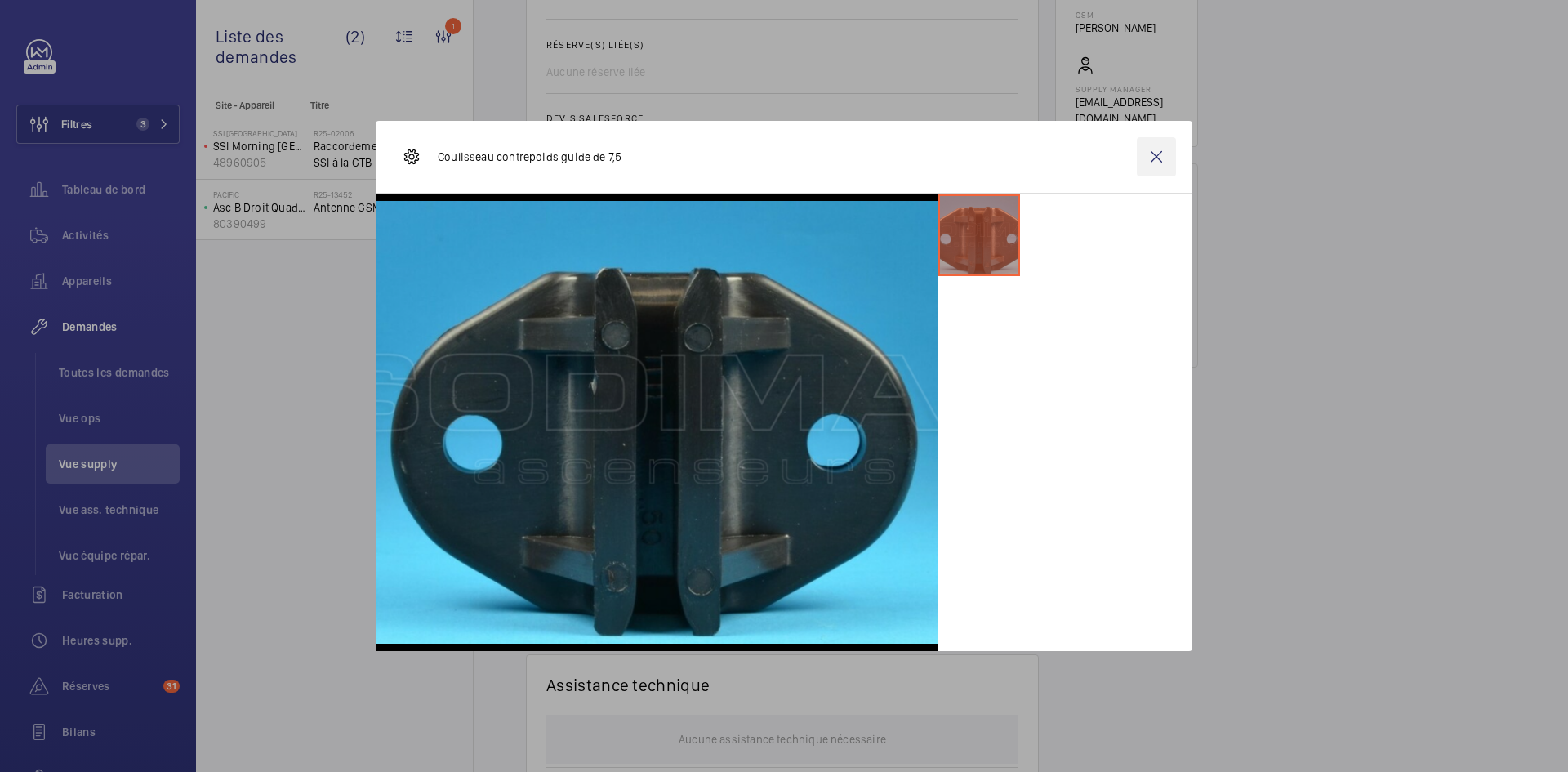
click at [1149, 146] on wm-front-icon-button at bounding box center [1157, 157] width 40 height 40
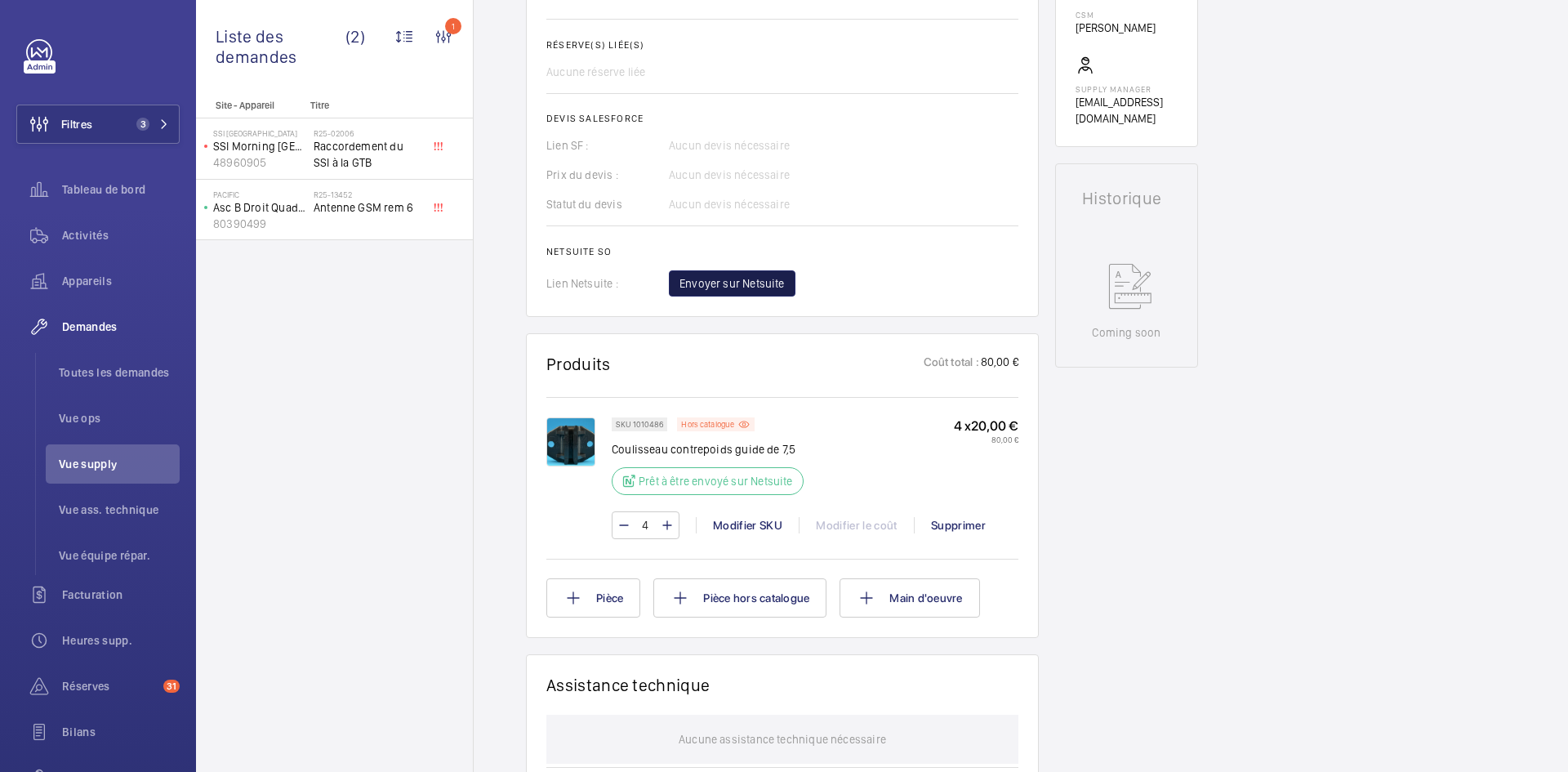
click at [779, 286] on span "Envoyer sur Netsuite" at bounding box center [732, 283] width 105 height 16
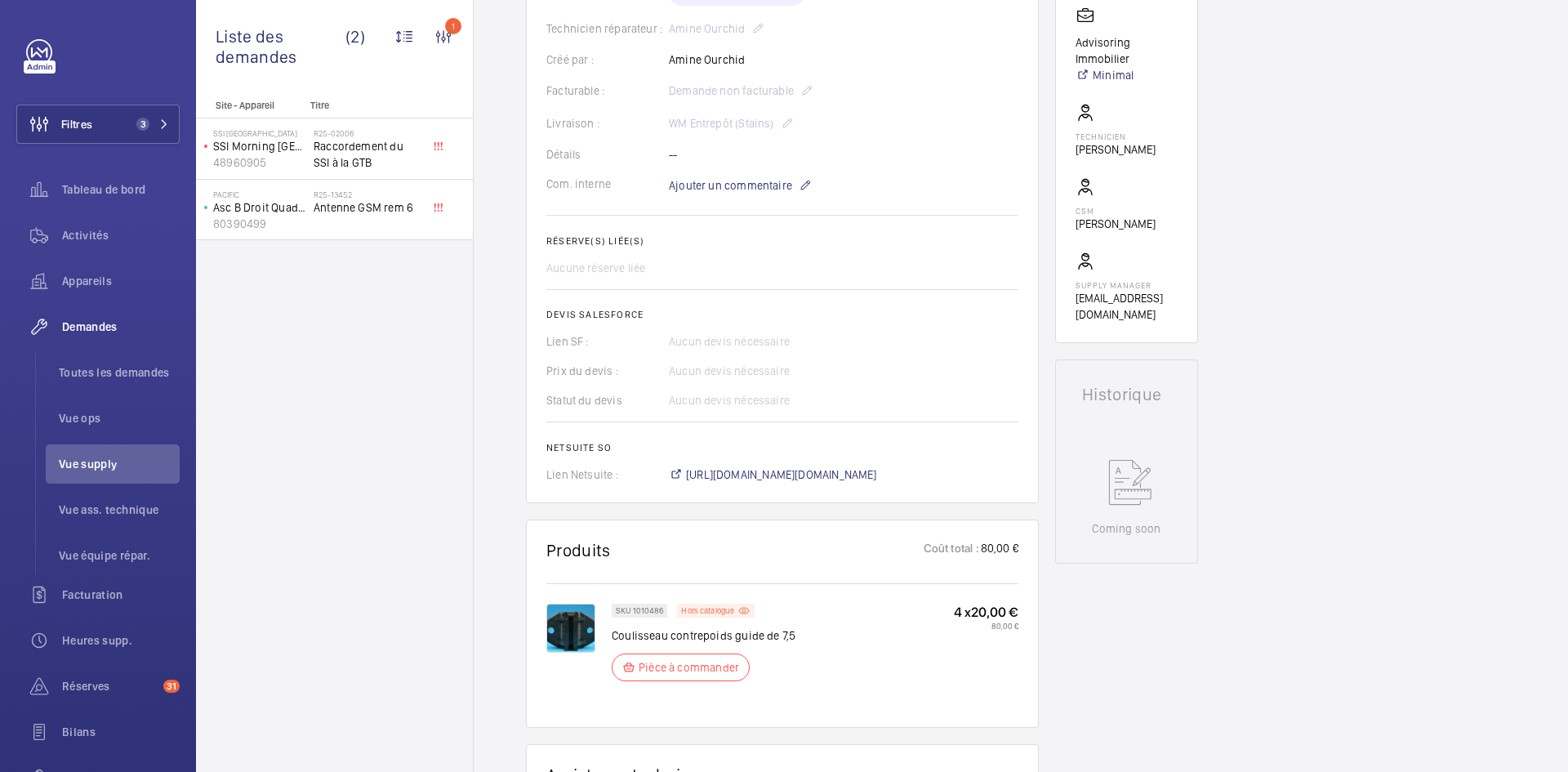
scroll to position [572, 0]
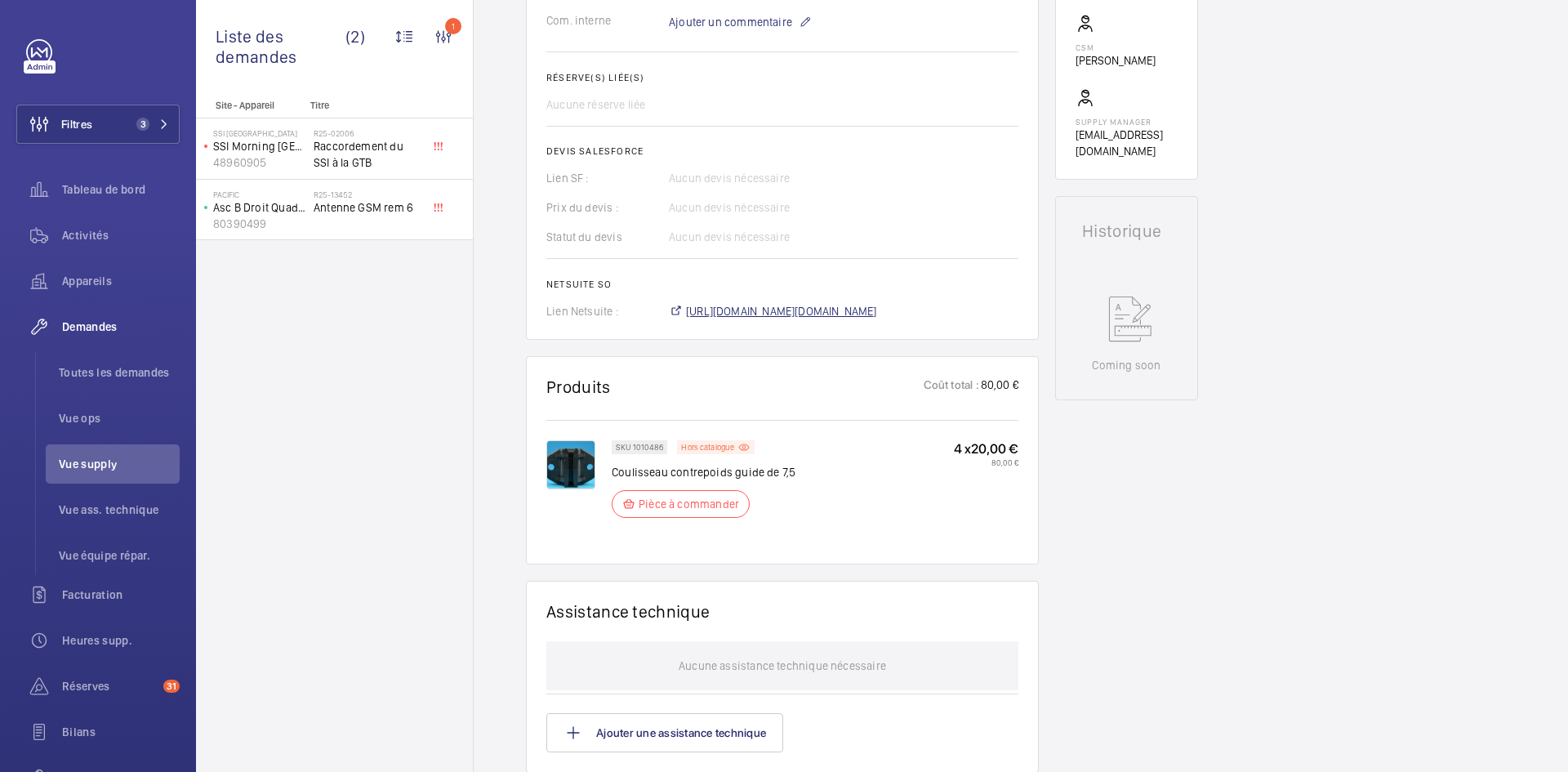
click at [809, 308] on span "https://6461500.app.netsuite.com/app/accounting/transactions/salesord.nl?id=308…" at bounding box center [781, 311] width 191 height 16
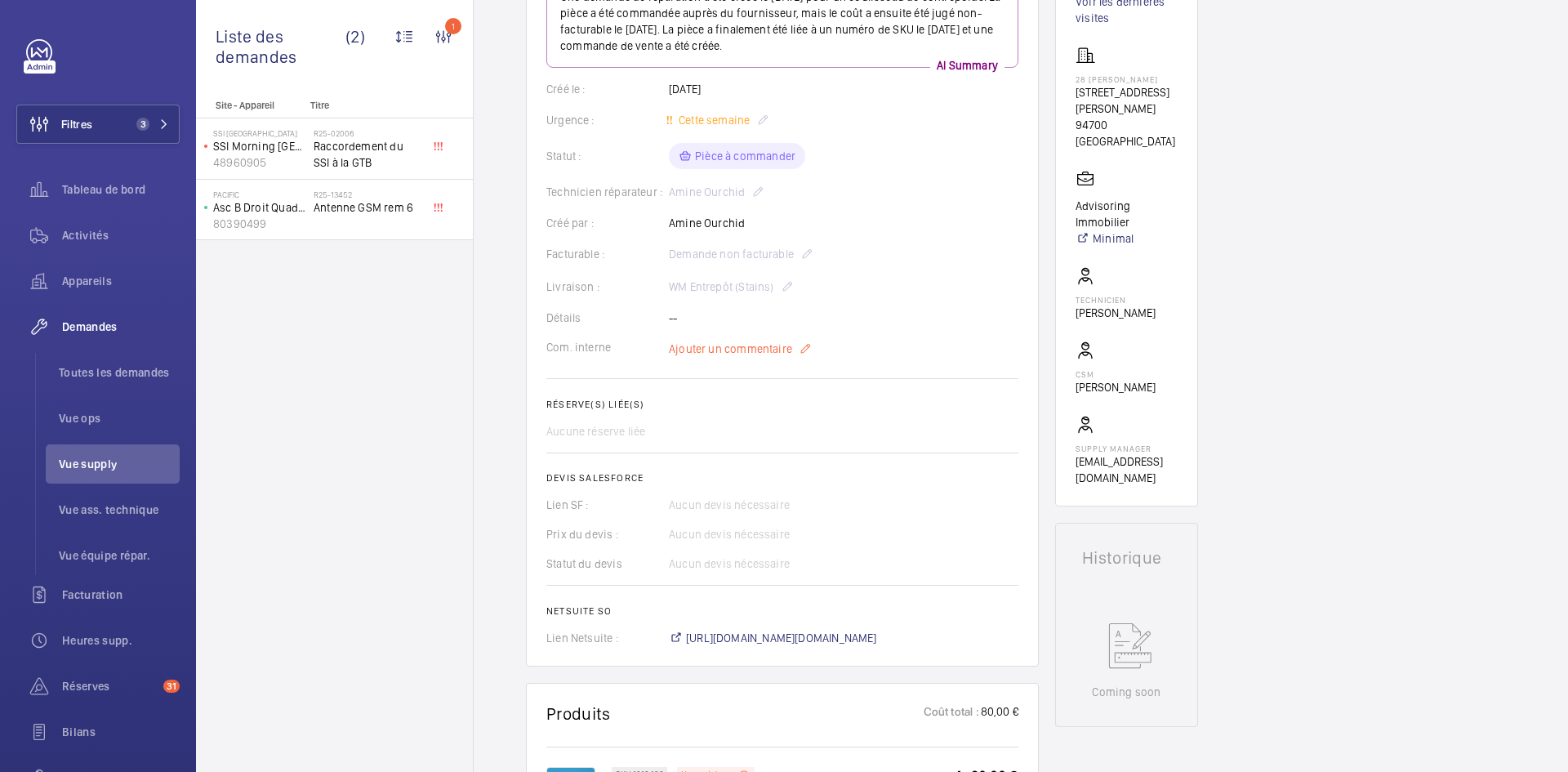
click at [737, 344] on span "Ajouter un commentaire" at bounding box center [730, 348] width 123 height 16
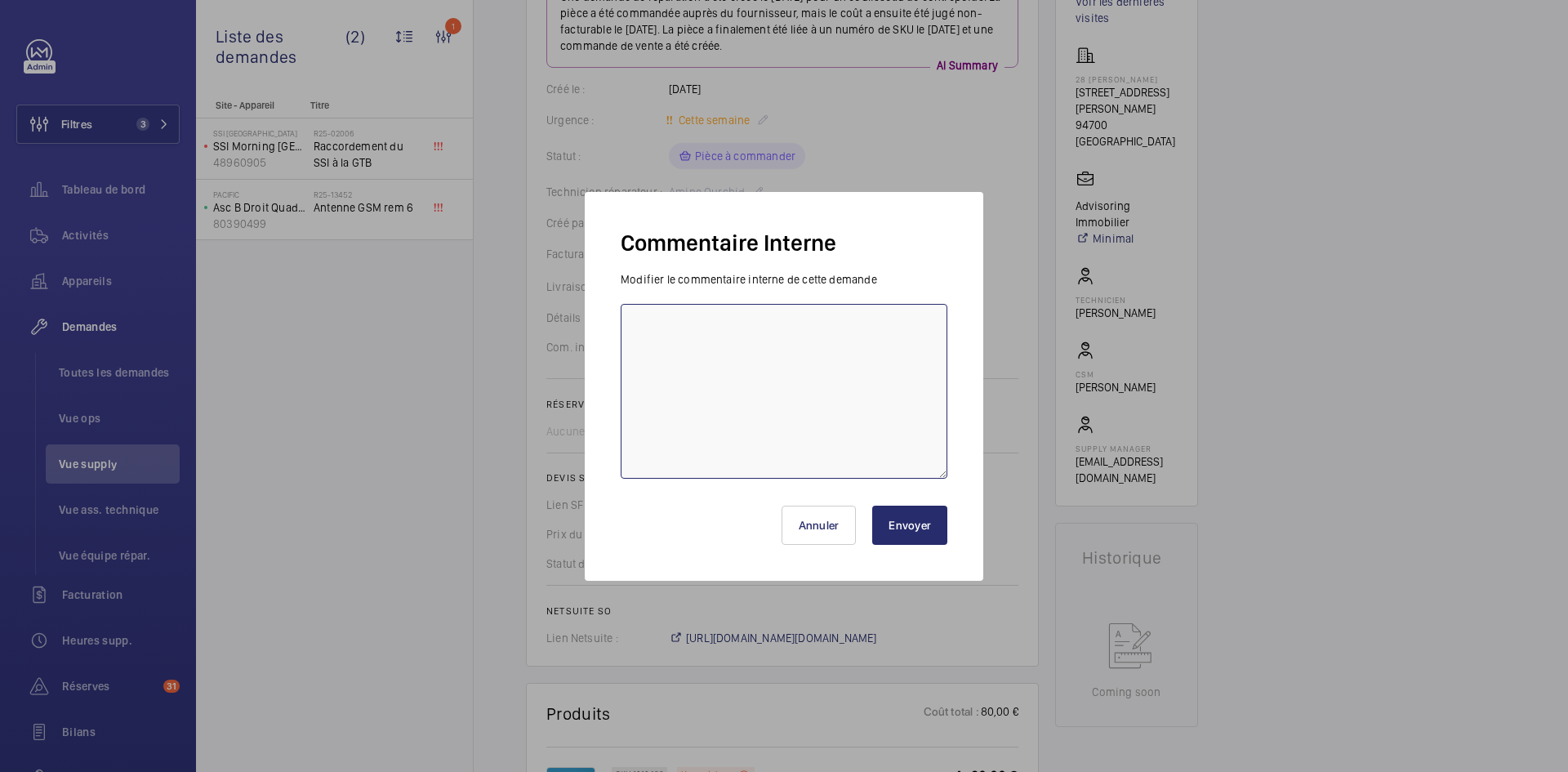
click at [716, 330] on textarea at bounding box center [783, 391] width 327 height 175
paste textarea "BY-09/10 commande effectuer chez le fournisseur Sodimas via l'email livraison p…"
type textarea "BY-09/10 commande effectuer chez le fournisseur Sodimas via l'email livraison p…"
click at [927, 523] on button "Envoyer" at bounding box center [909, 526] width 75 height 40
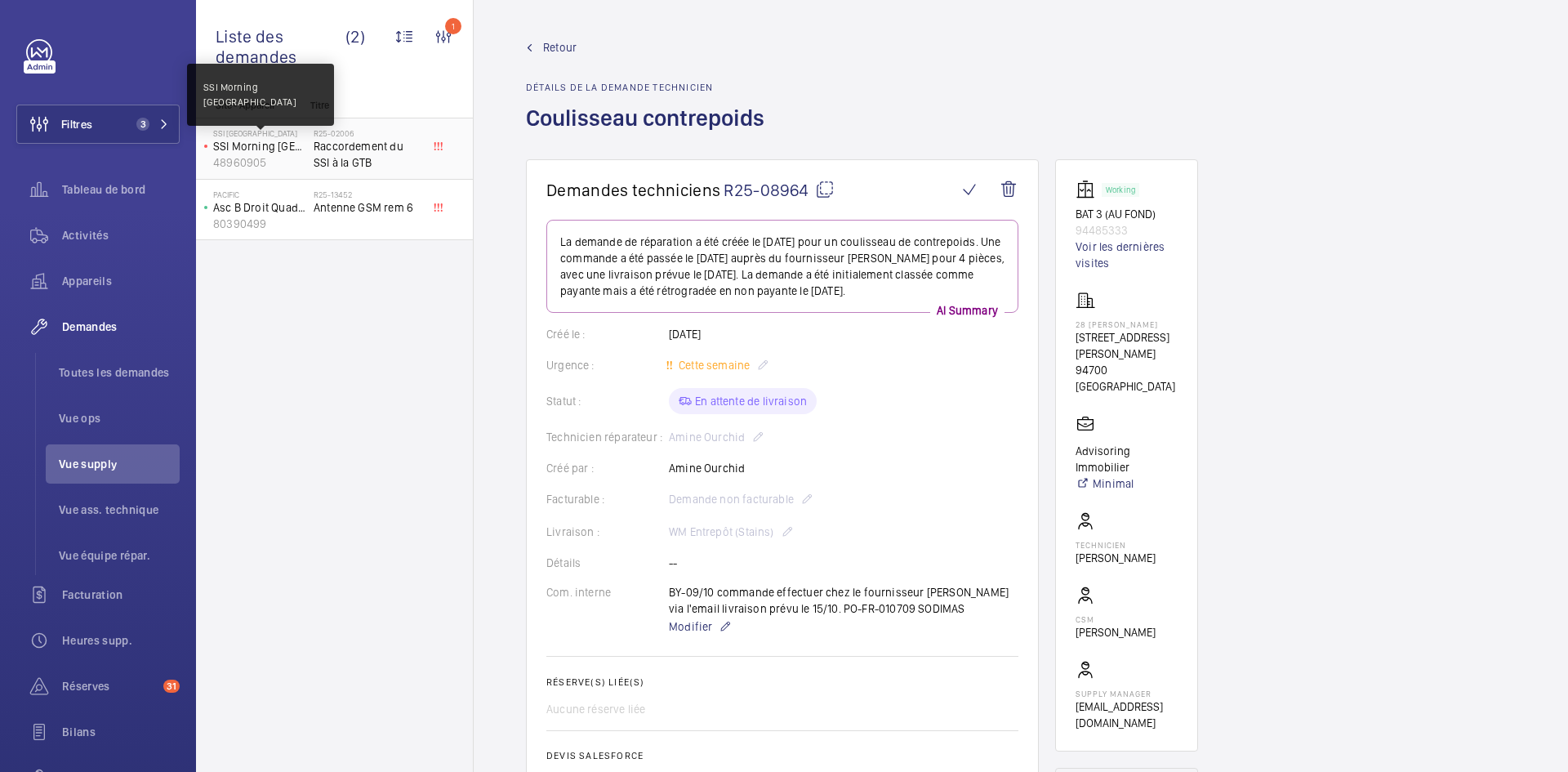
click at [279, 151] on p "SSI Morning [GEOGRAPHIC_DATA]" at bounding box center [259, 146] width 94 height 16
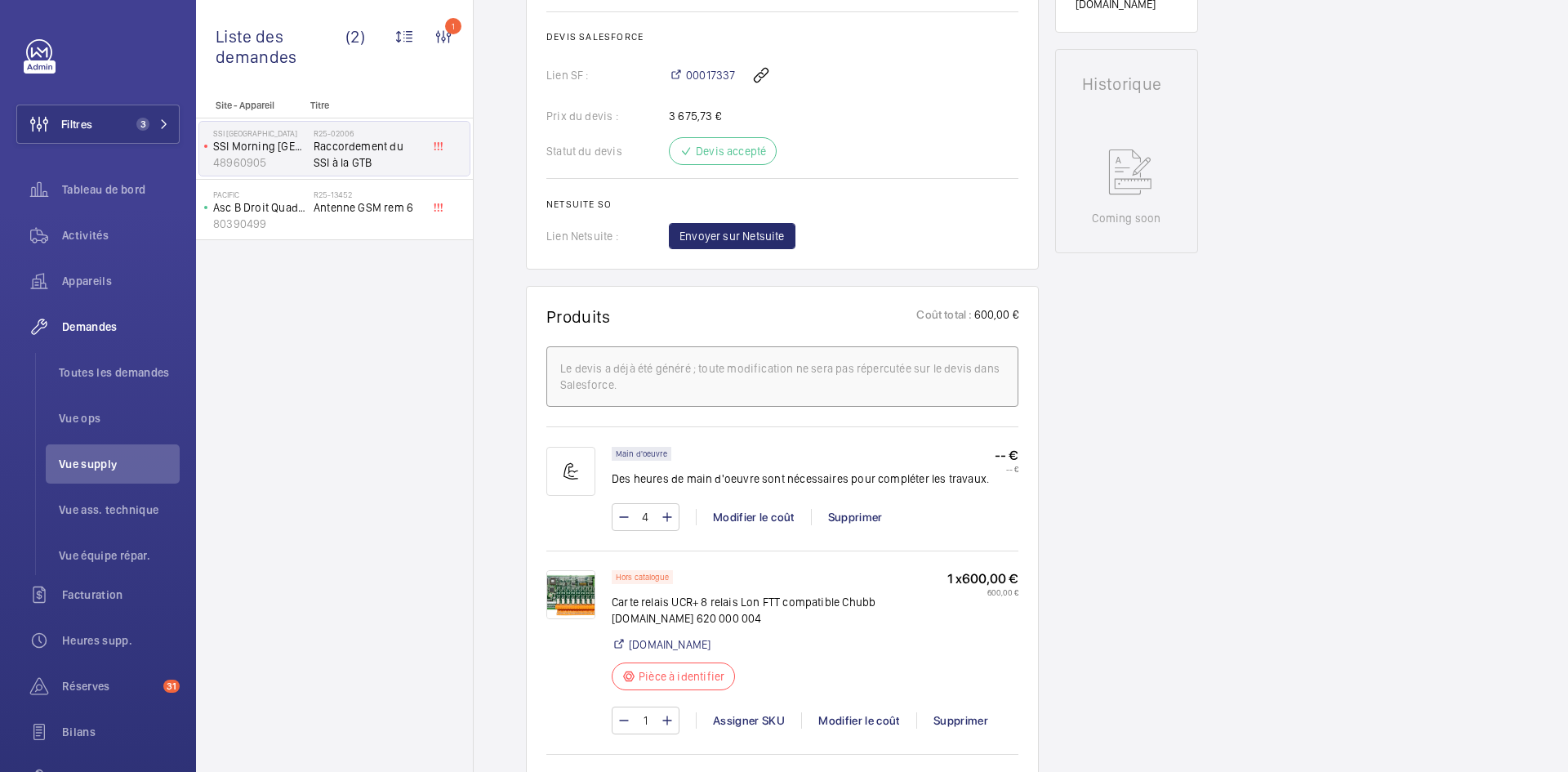
scroll to position [735, 0]
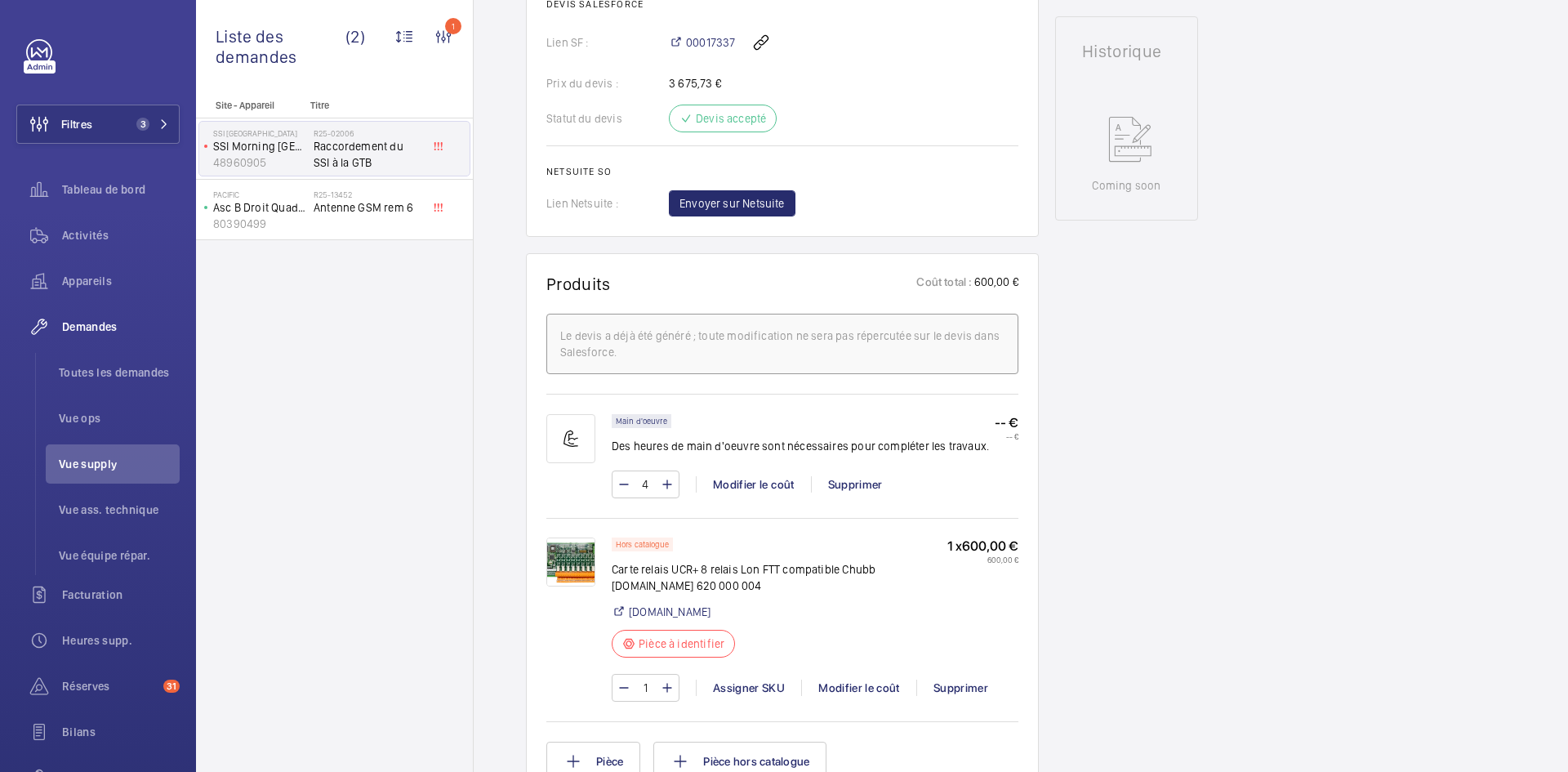
click at [564, 564] on img at bounding box center [570, 562] width 49 height 49
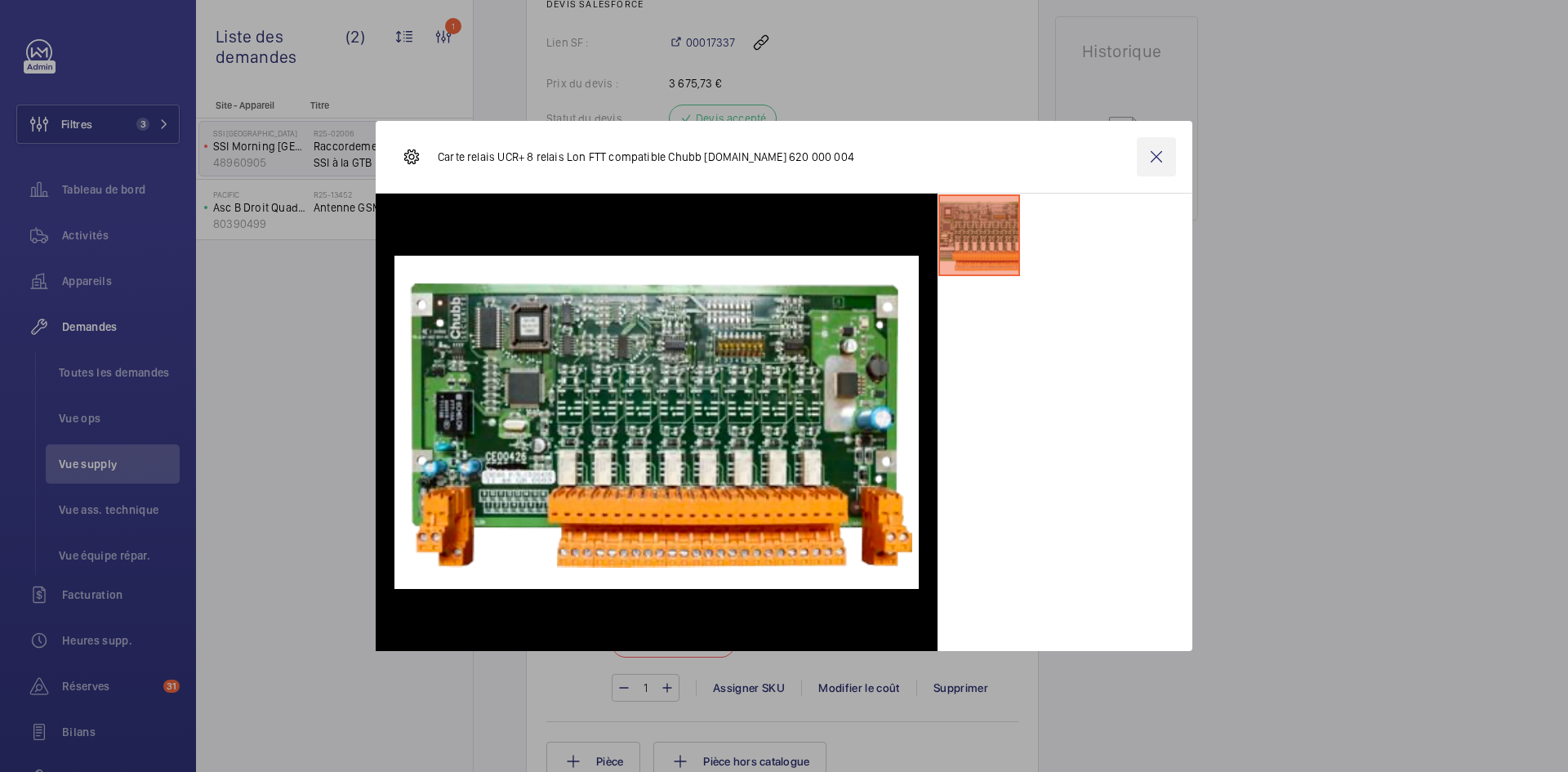
click at [1167, 164] on wm-front-icon-button at bounding box center [1157, 157] width 40 height 40
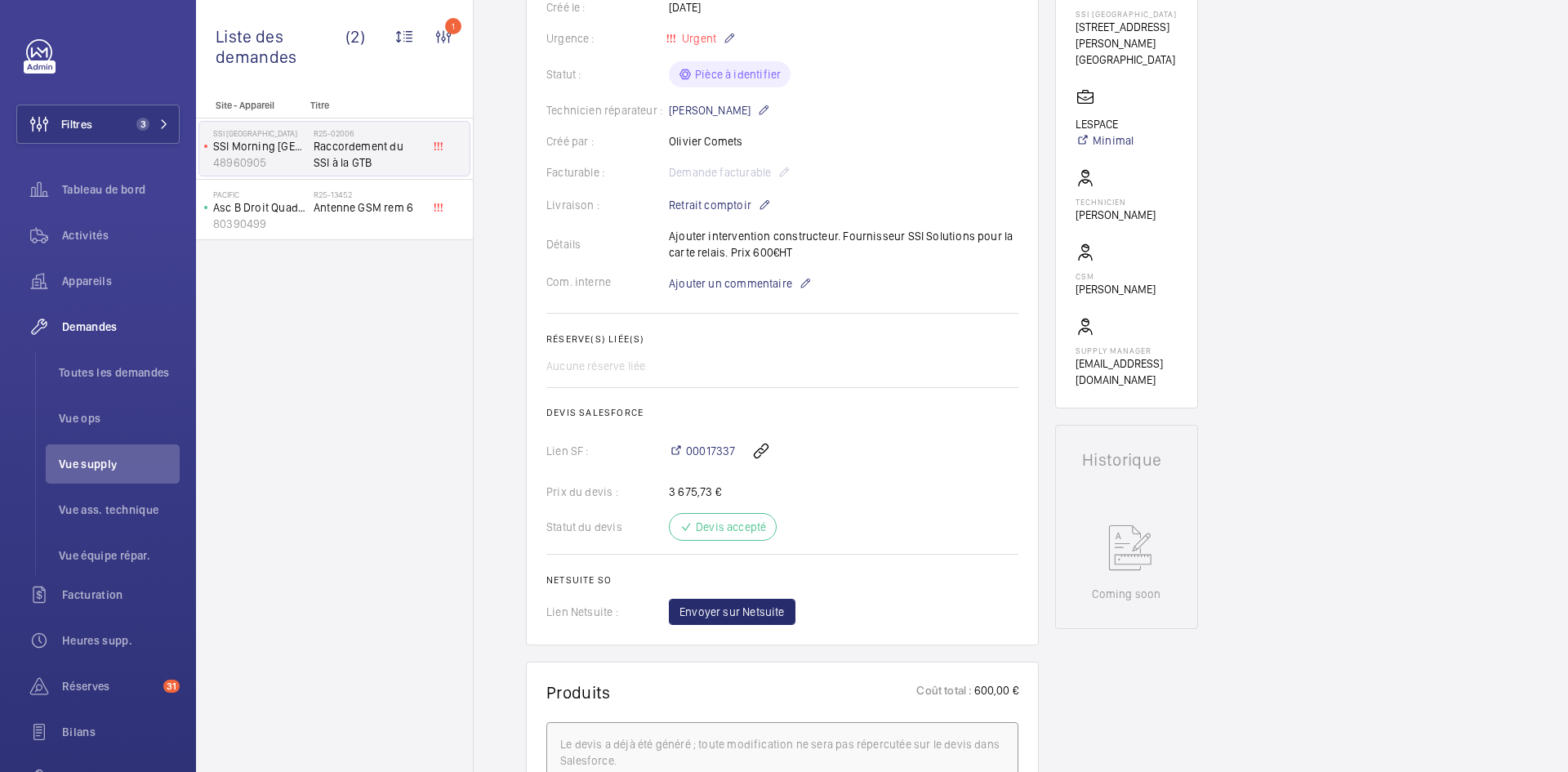
scroll to position [0, 0]
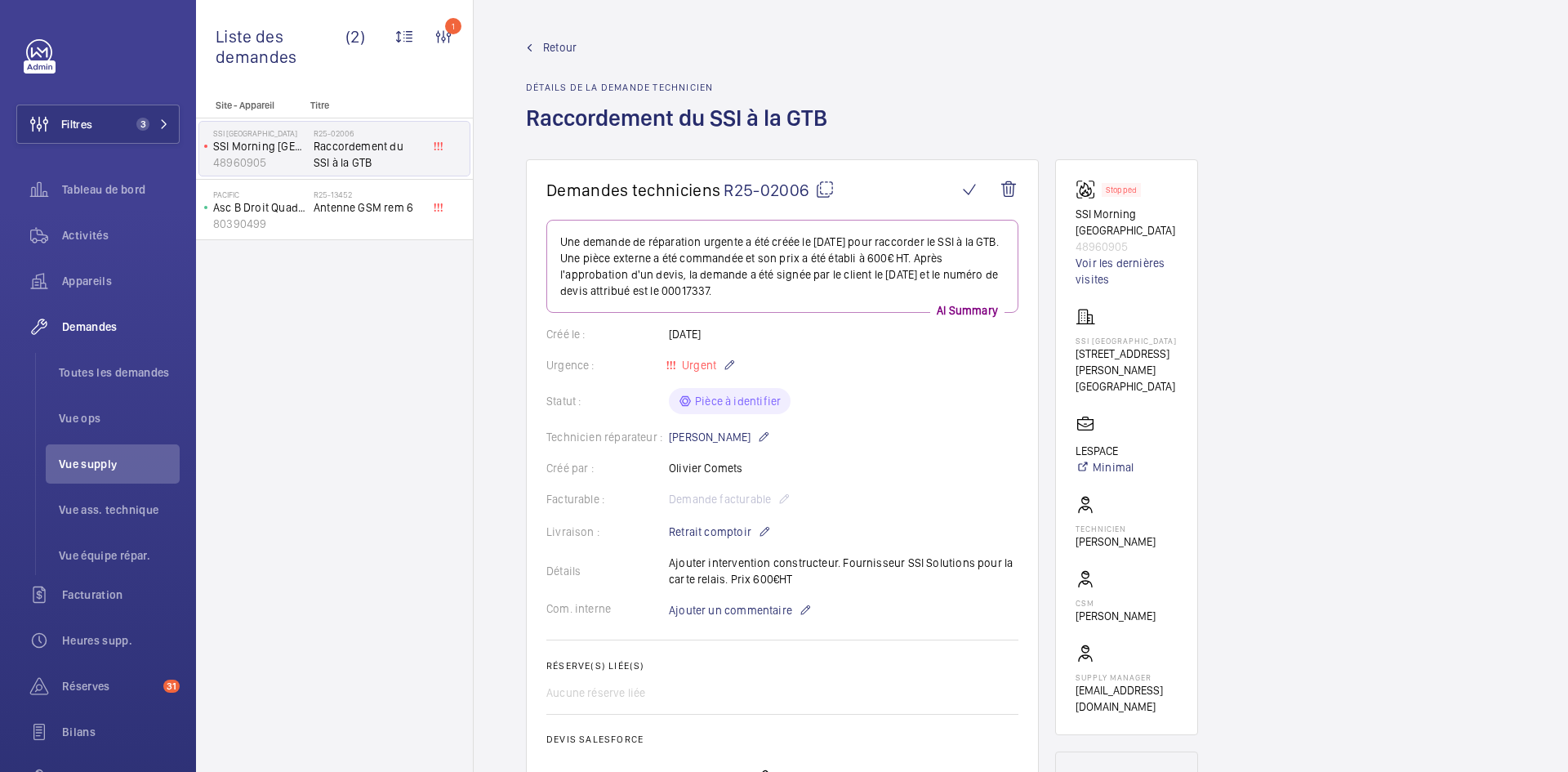
click at [818, 188] on mat-icon at bounding box center [824, 190] width 20 height 20
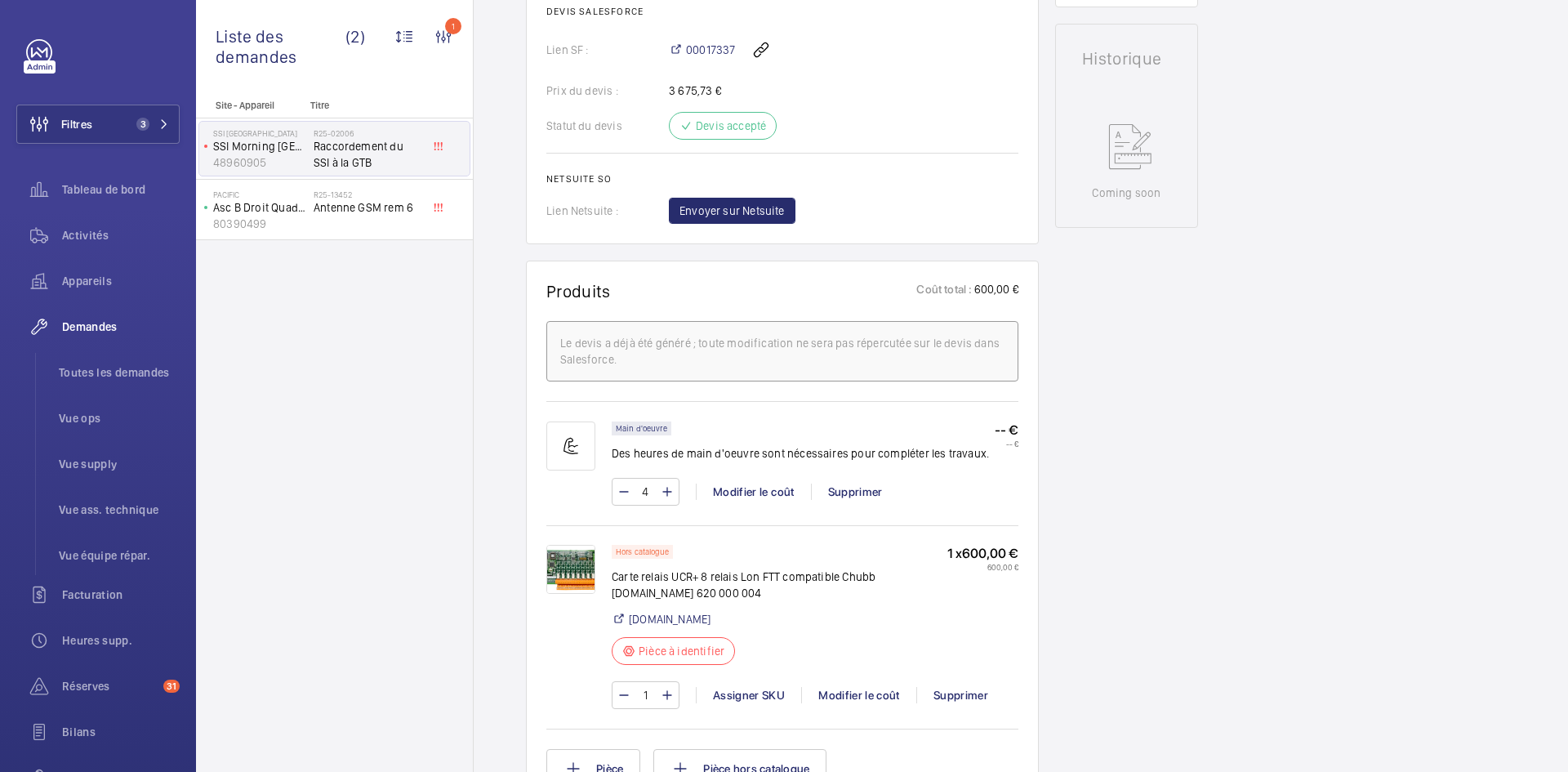
scroll to position [735, 0]
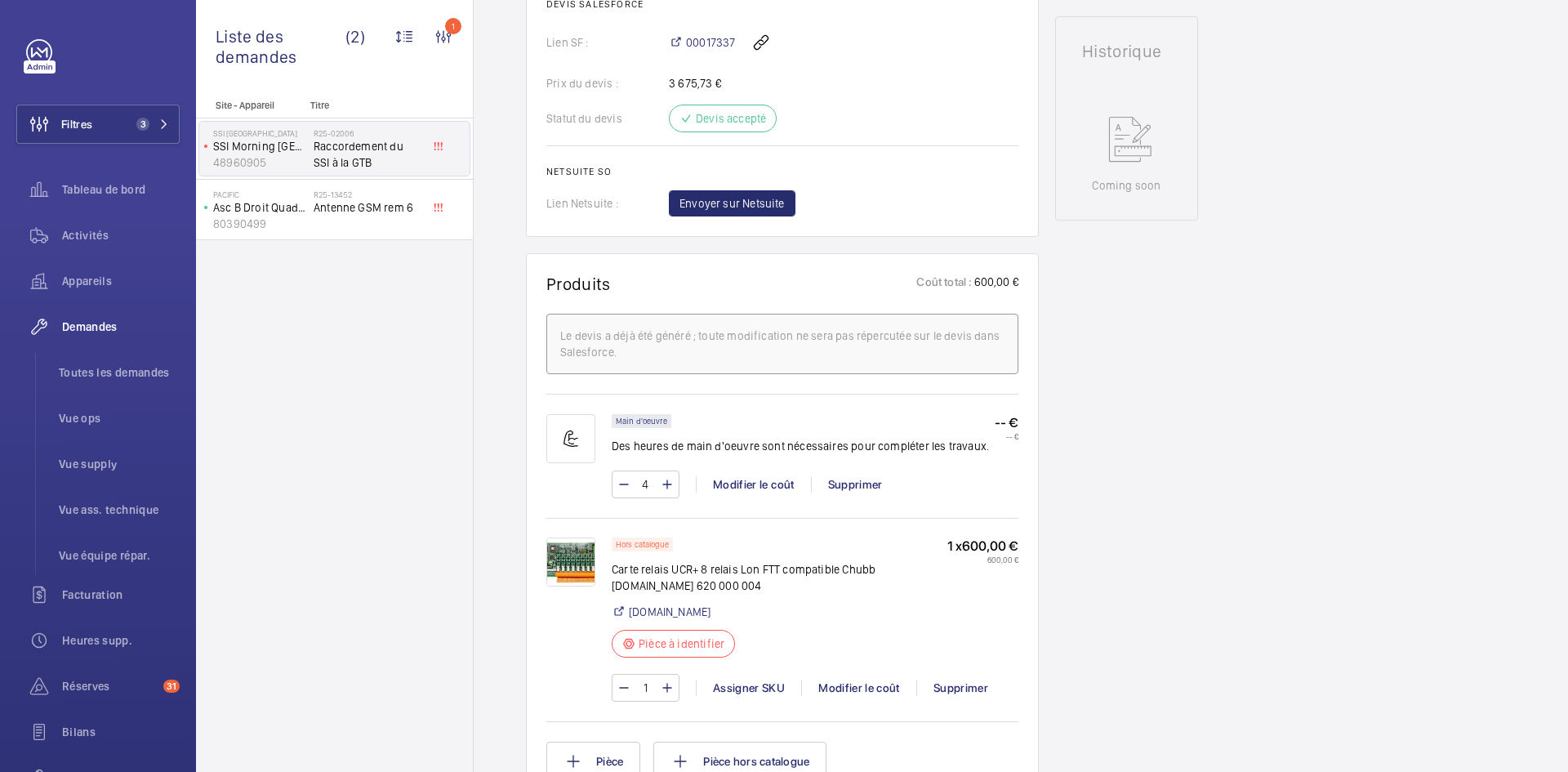
click at [570, 557] on img at bounding box center [570, 562] width 49 height 49
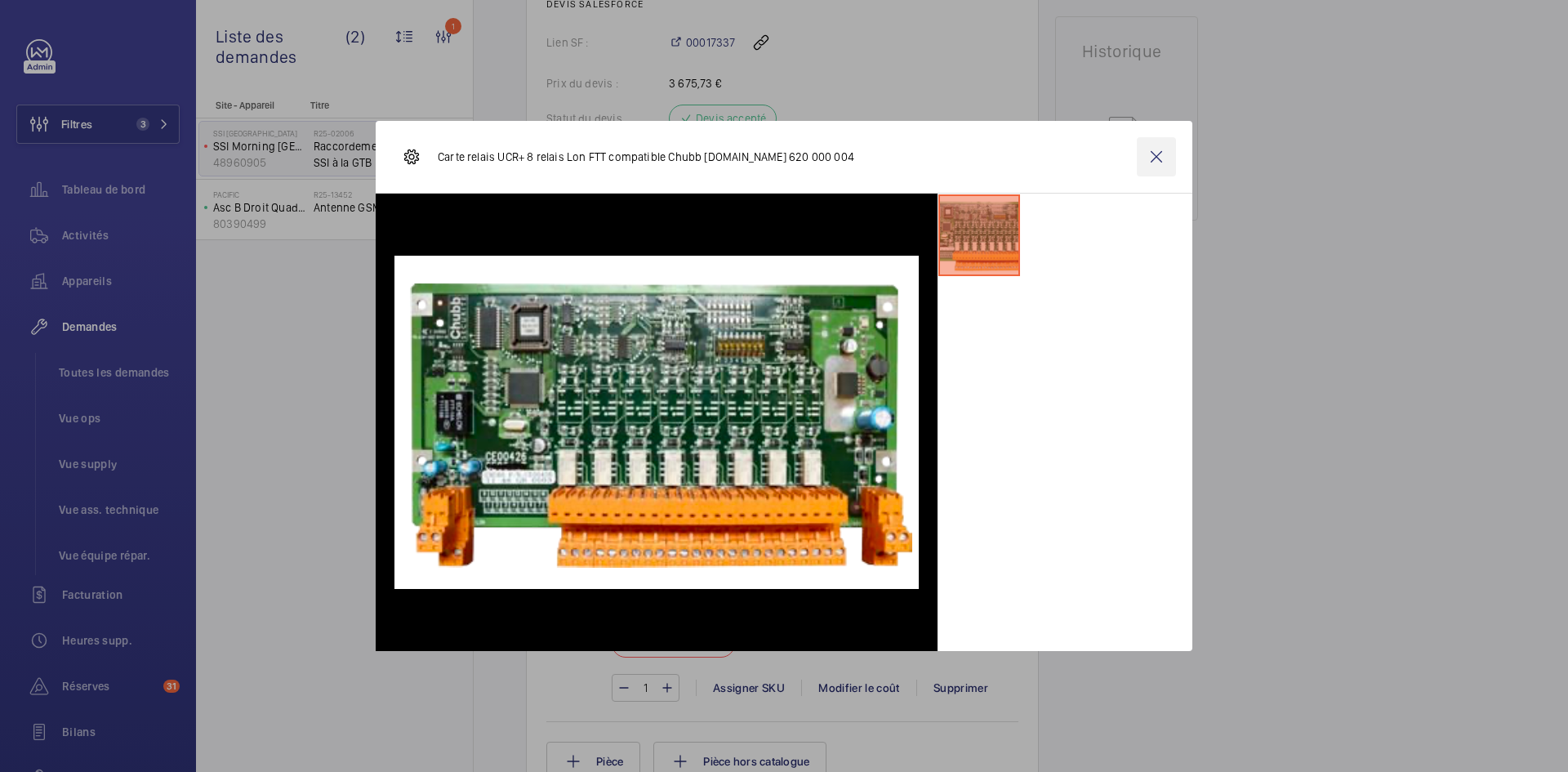
click at [1157, 162] on wm-front-icon-button at bounding box center [1157, 157] width 40 height 40
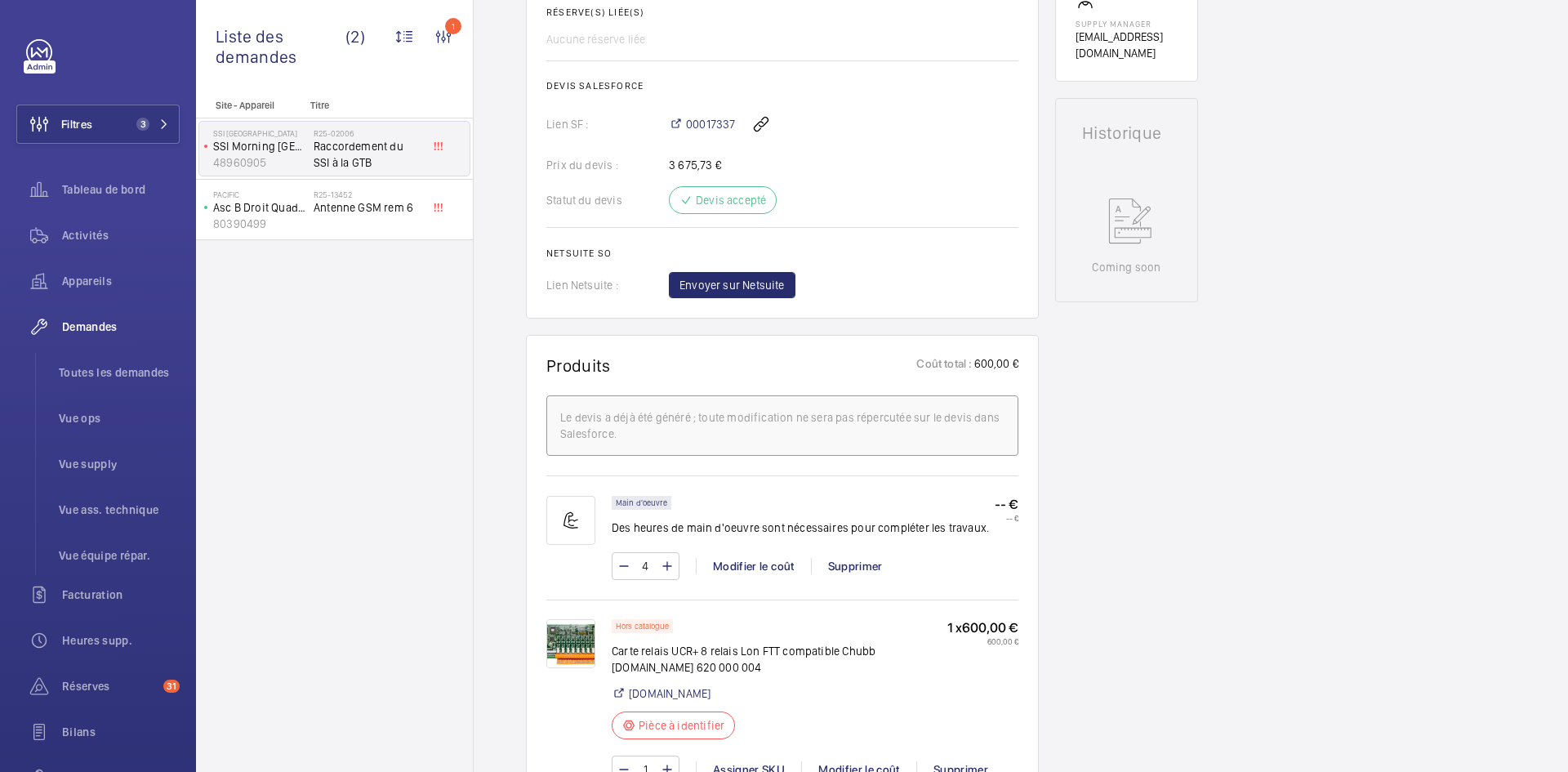
scroll to position [817, 0]
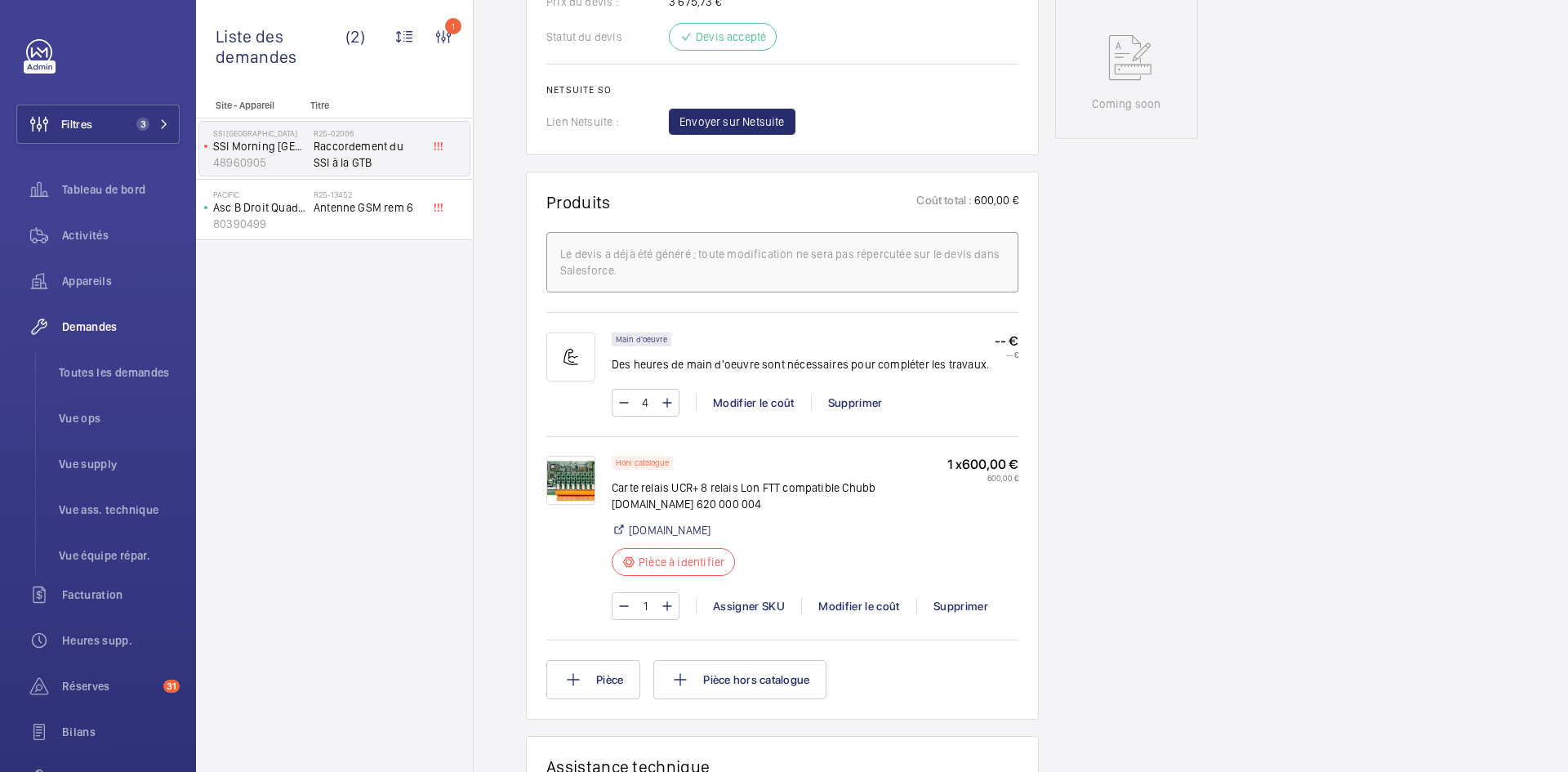
click at [575, 472] on img at bounding box center [570, 480] width 49 height 49
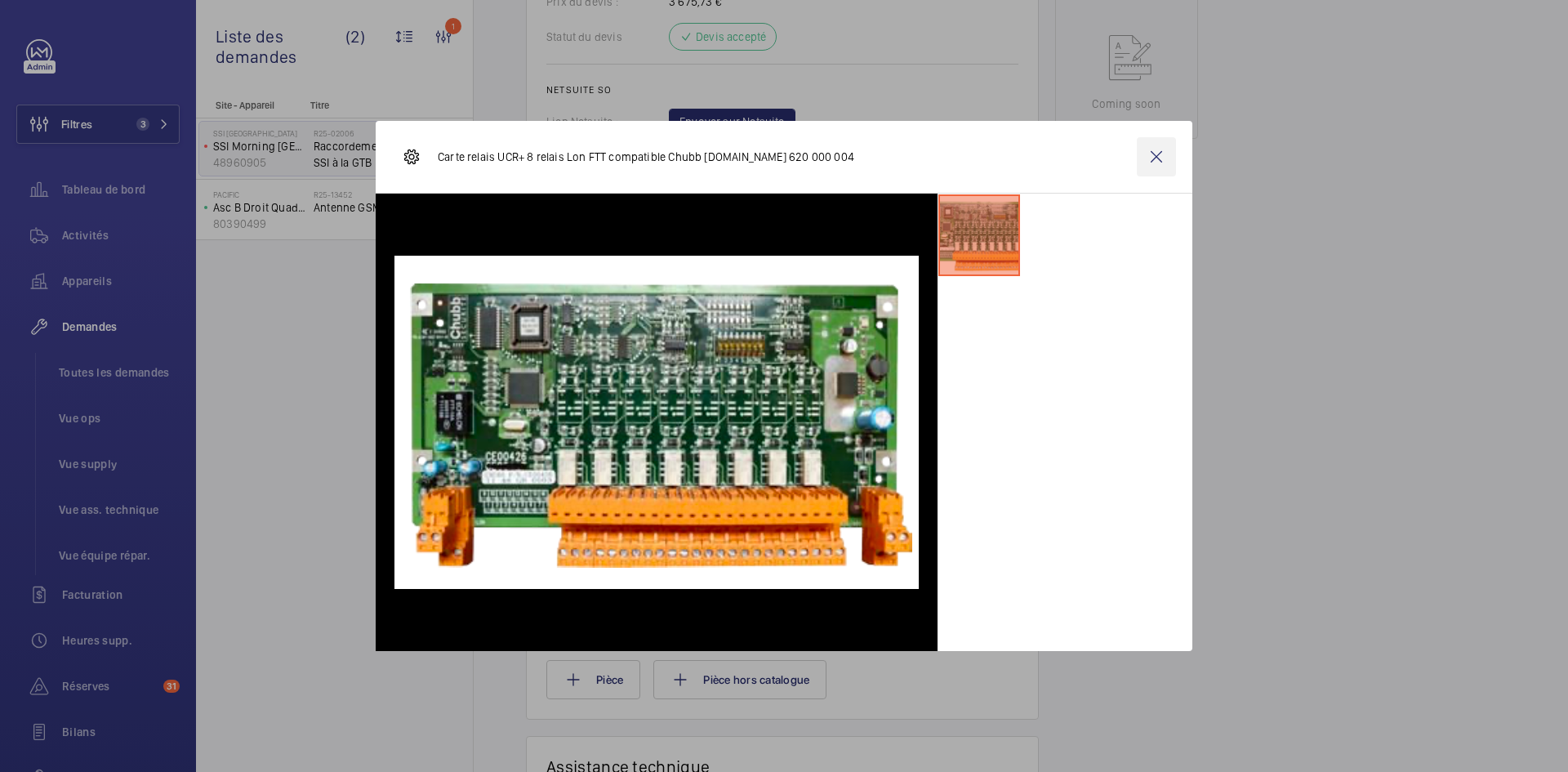
click at [1157, 151] on wm-front-icon-button at bounding box center [1157, 157] width 40 height 40
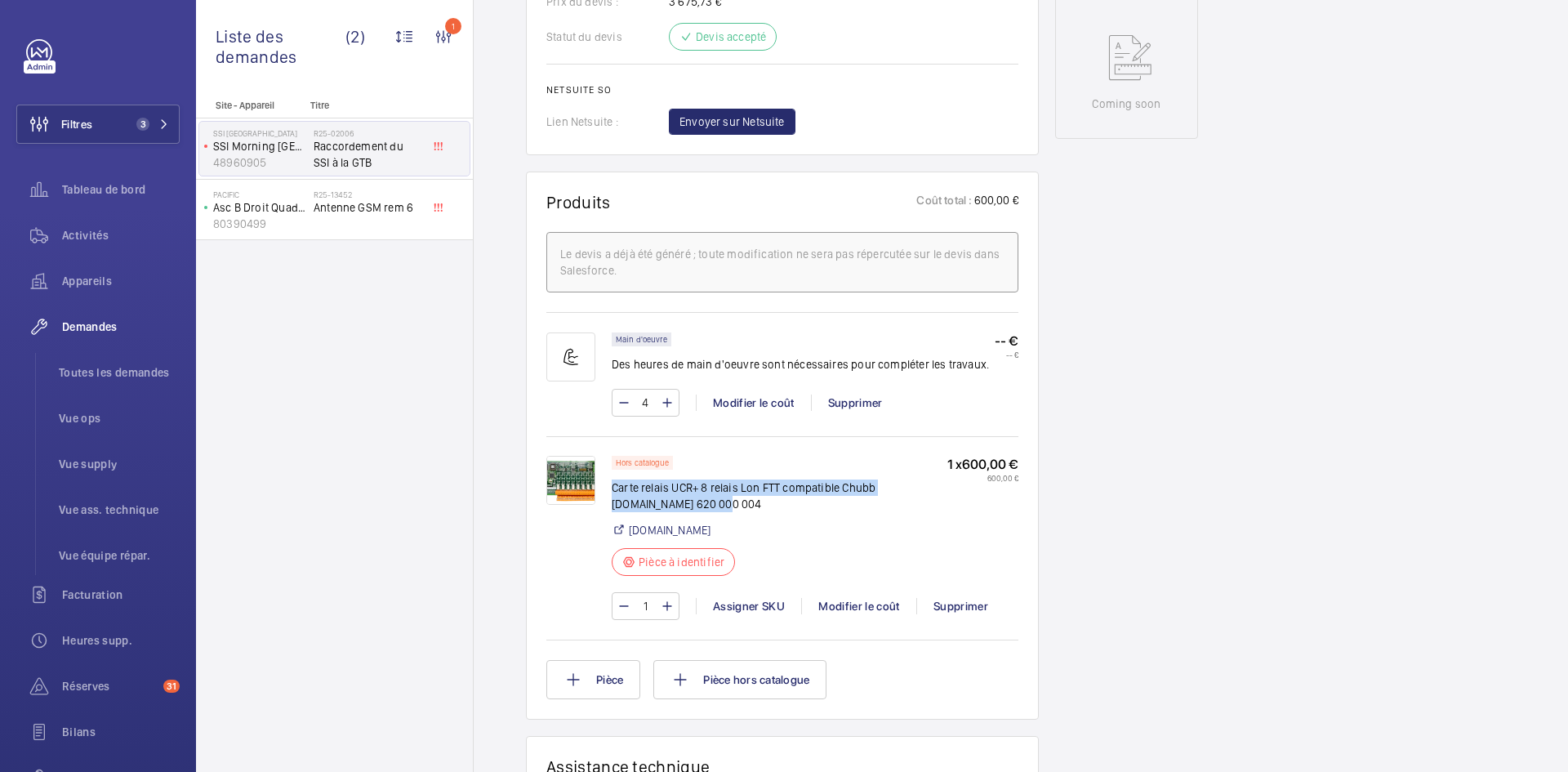
drag, startPoint x: 677, startPoint y: 505, endPoint x: 618, endPoint y: 487, distance: 61.7
click at [613, 488] on p "Carte relais UCR+ 8 relais Lon FTT compatible Chubb CMSI.Com 620 000 004" at bounding box center [780, 495] width 336 height 33
copy p "Carte relais UCR+ 8 relais Lon FTT compatible Chubb CMSI.Com 620 000 004"
click at [980, 539] on div "1 x 600,00 € 600,00 €" at bounding box center [983, 520] width 71 height 130
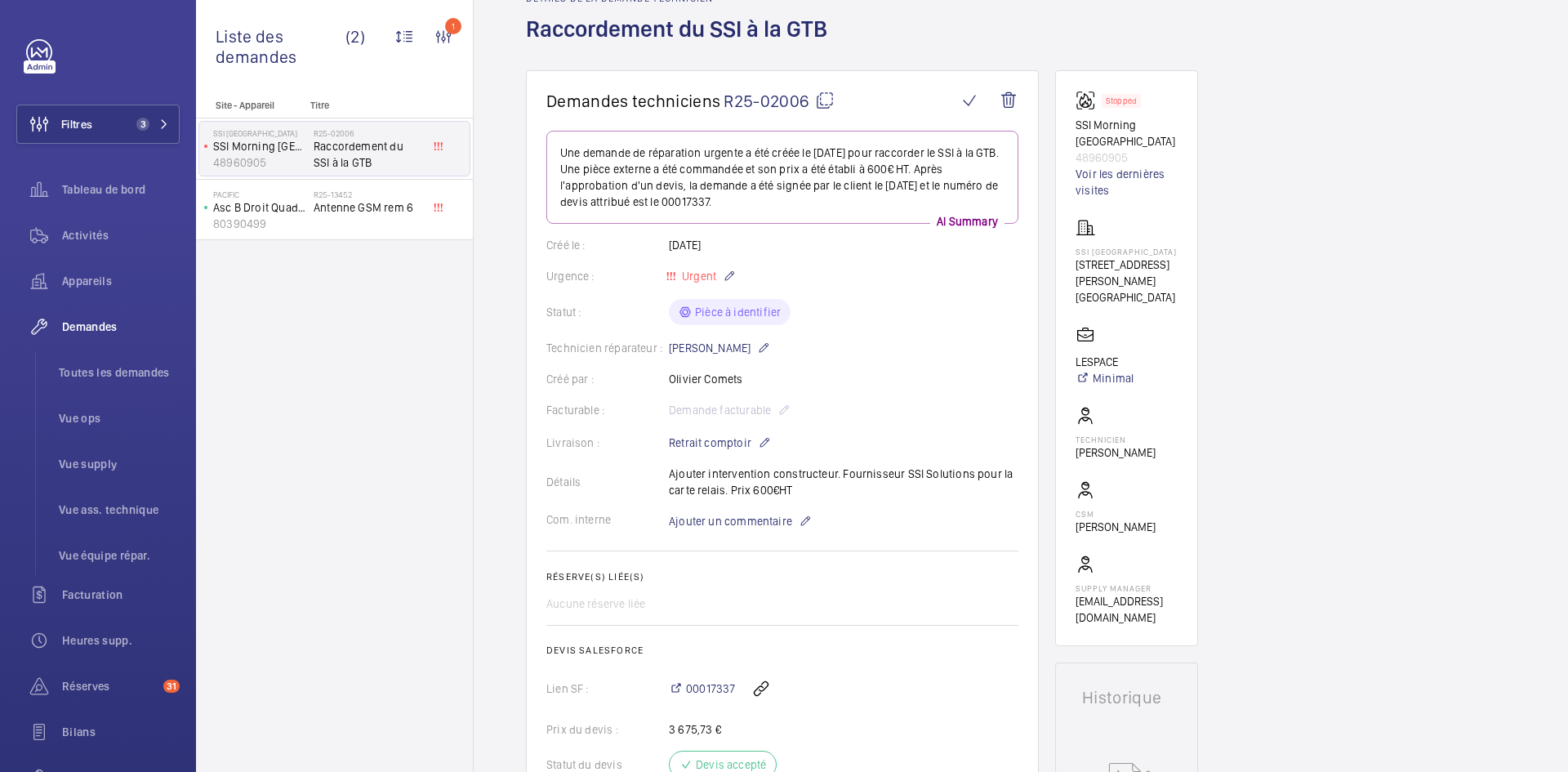
scroll to position [82, 0]
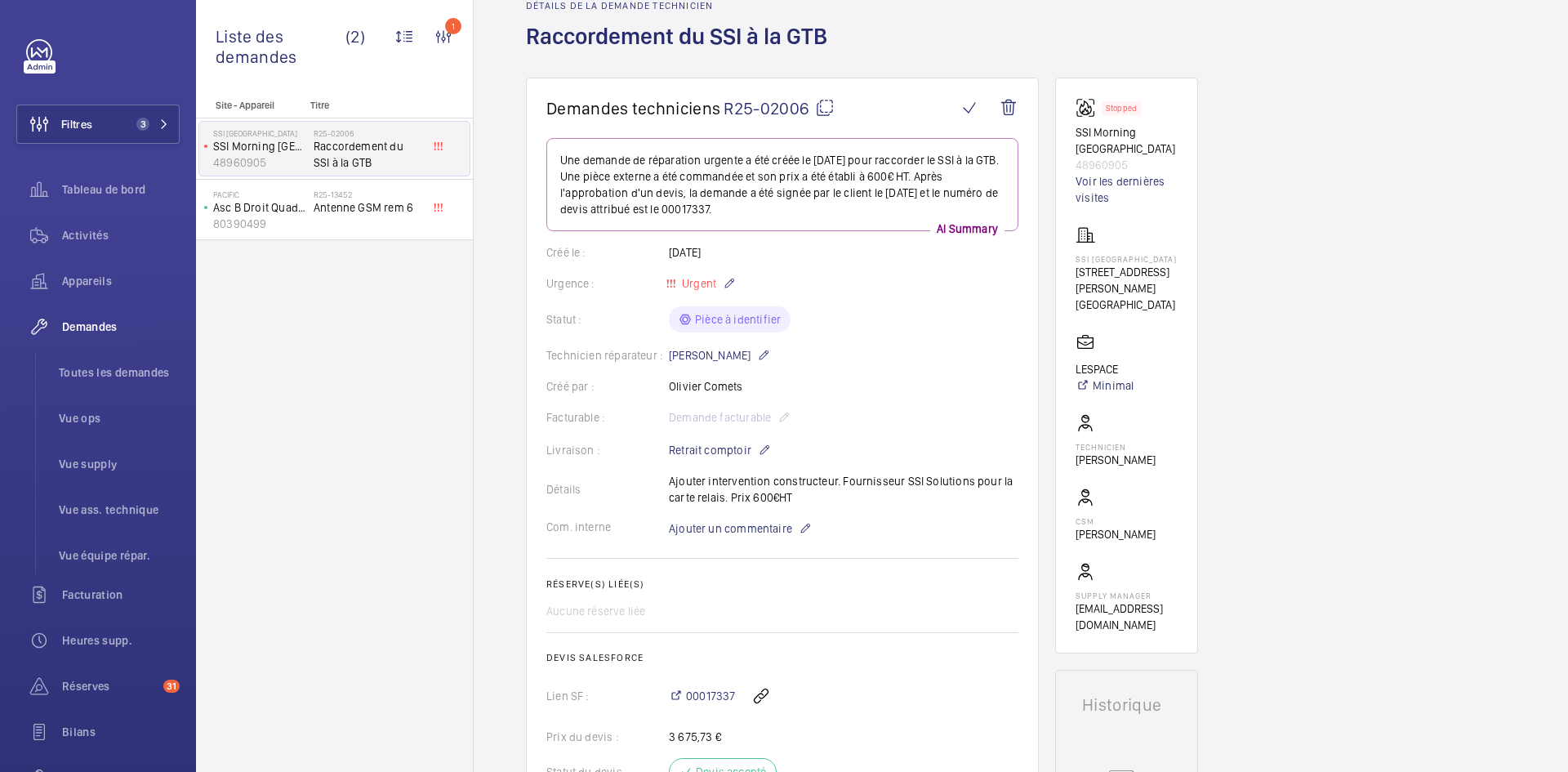
click at [819, 108] on mat-icon at bounding box center [824, 108] width 20 height 20
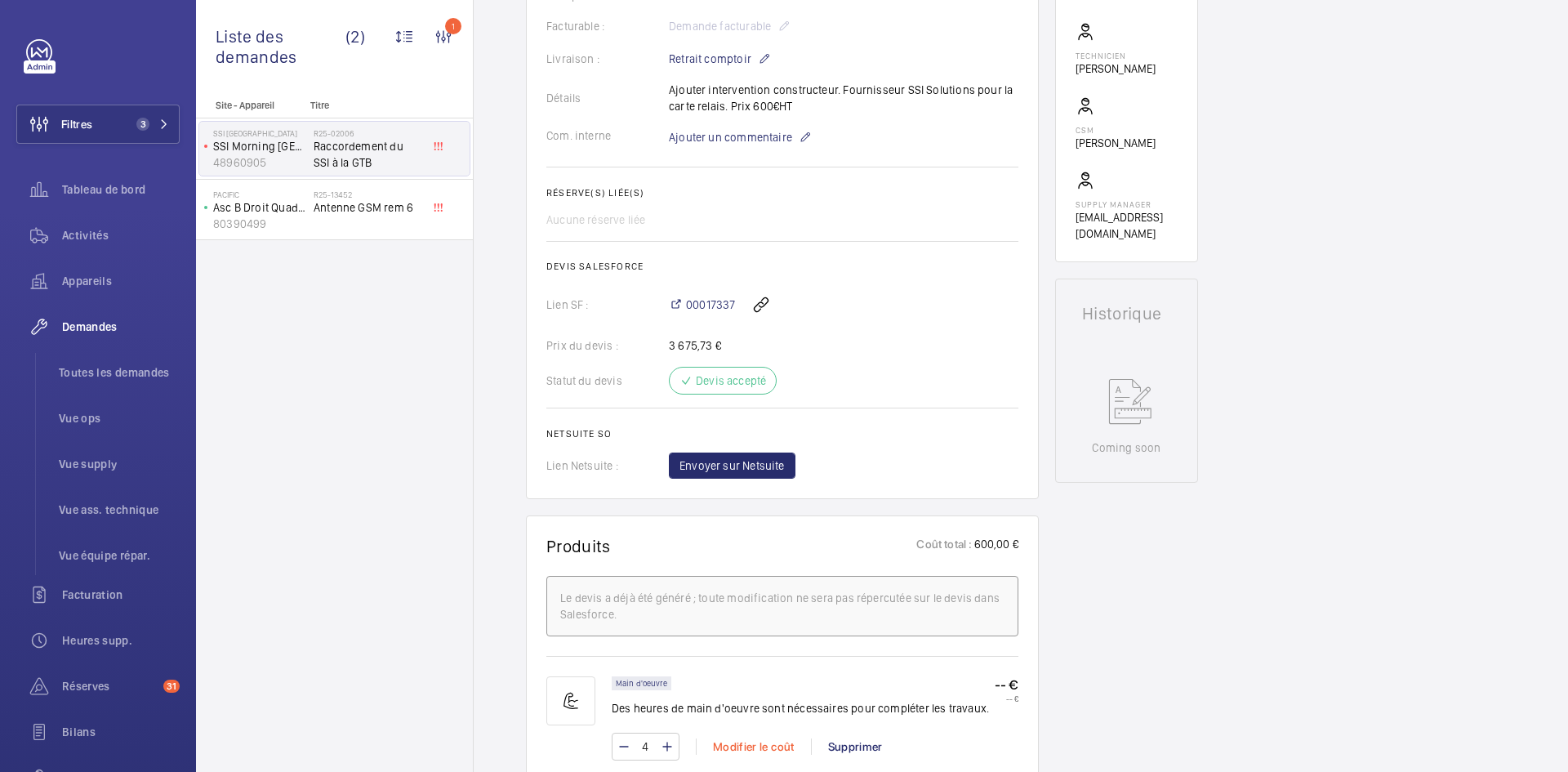
scroll to position [653, 0]
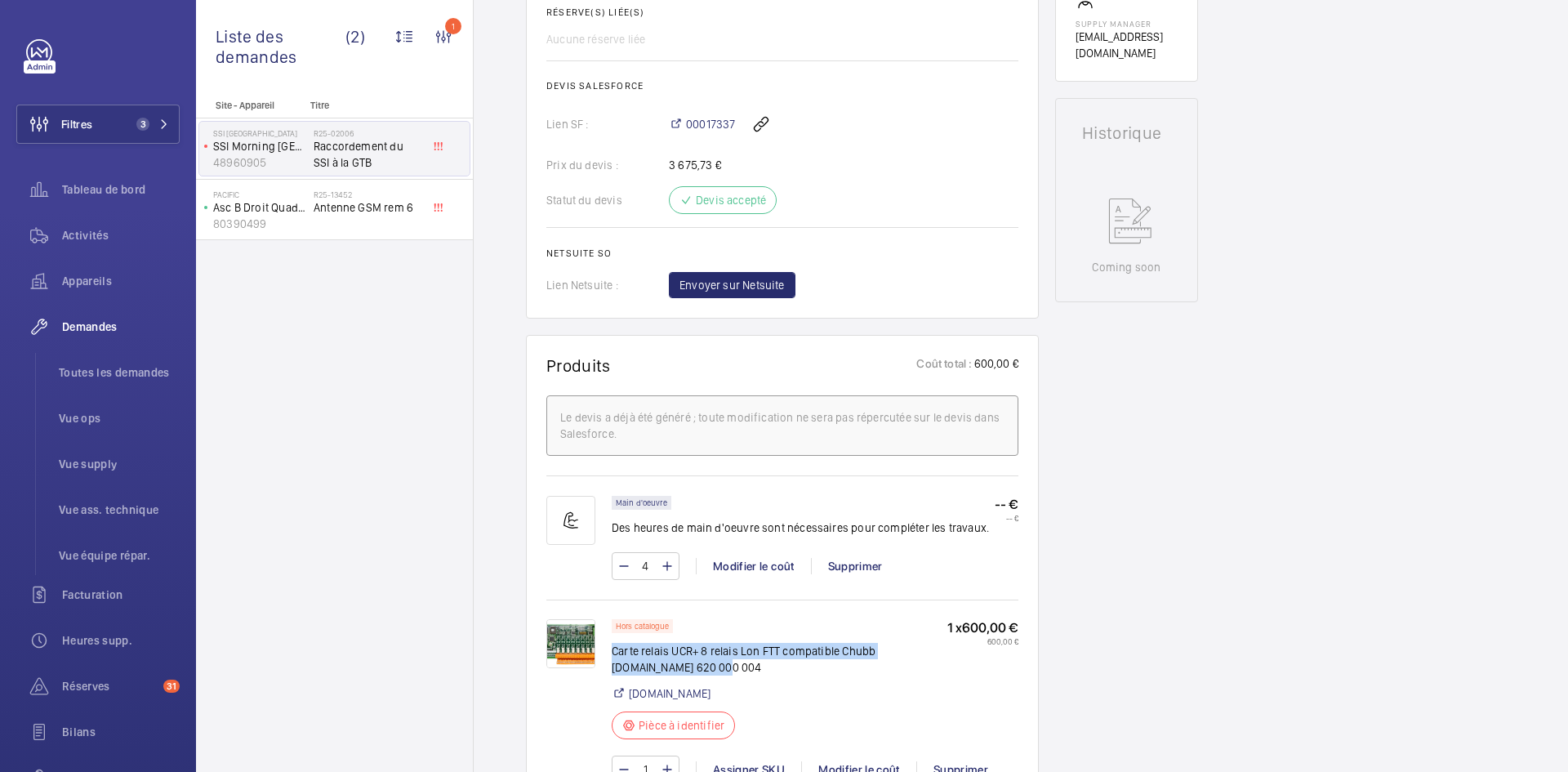
drag, startPoint x: 679, startPoint y: 668, endPoint x: 615, endPoint y: 657, distance: 64.9
click at [615, 657] on p "Carte relais UCR+ 8 relais Lon FTT compatible Chubb CMSI.Com 620 000 004" at bounding box center [780, 659] width 336 height 33
copy p "Carte relais UCR+ 8 relais Lon FTT compatible Chubb CMSI.Com 620 000 004"
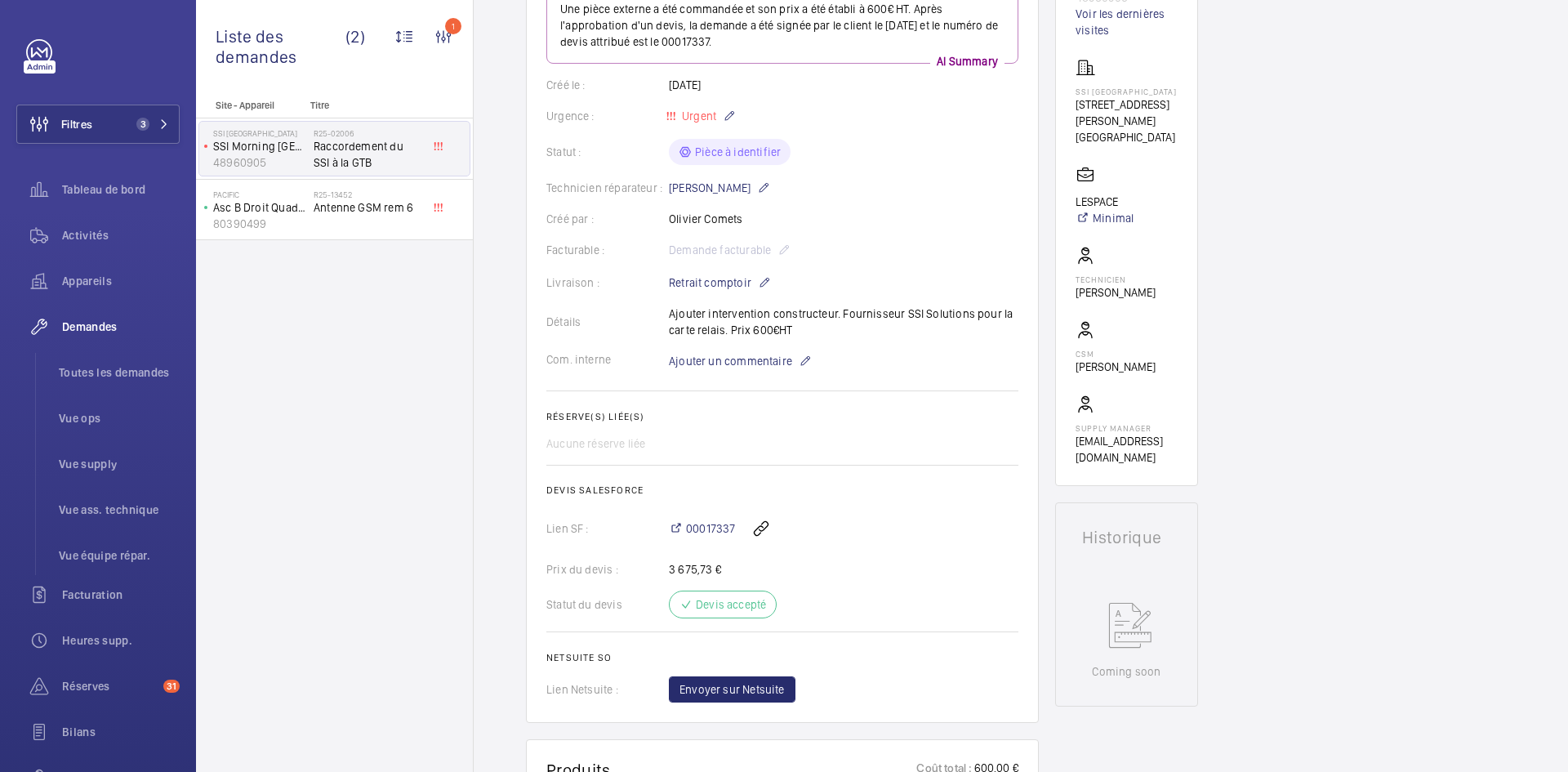
scroll to position [245, 0]
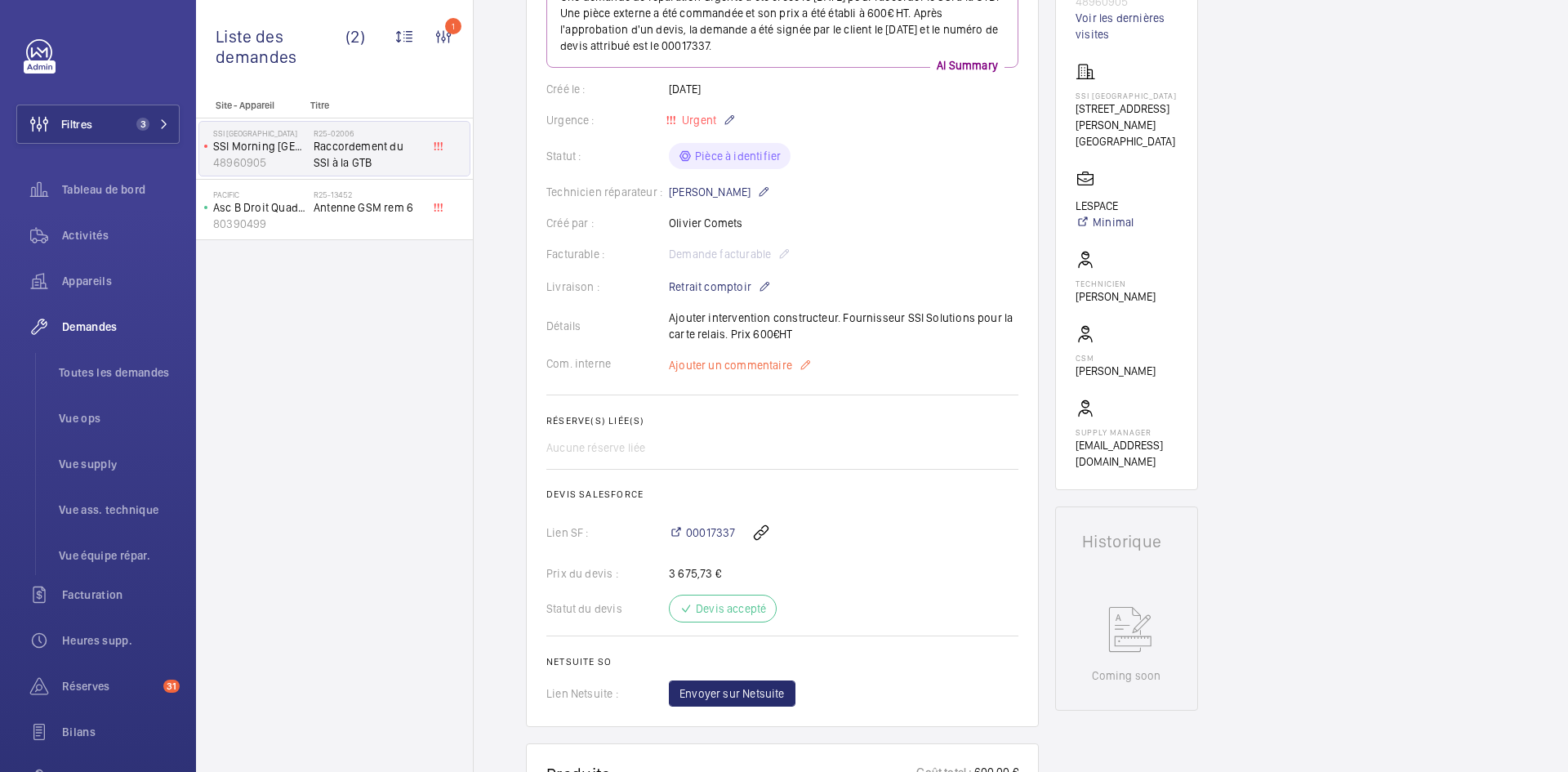
click at [737, 368] on span "Ajouter un commentaire" at bounding box center [730, 364] width 123 height 16
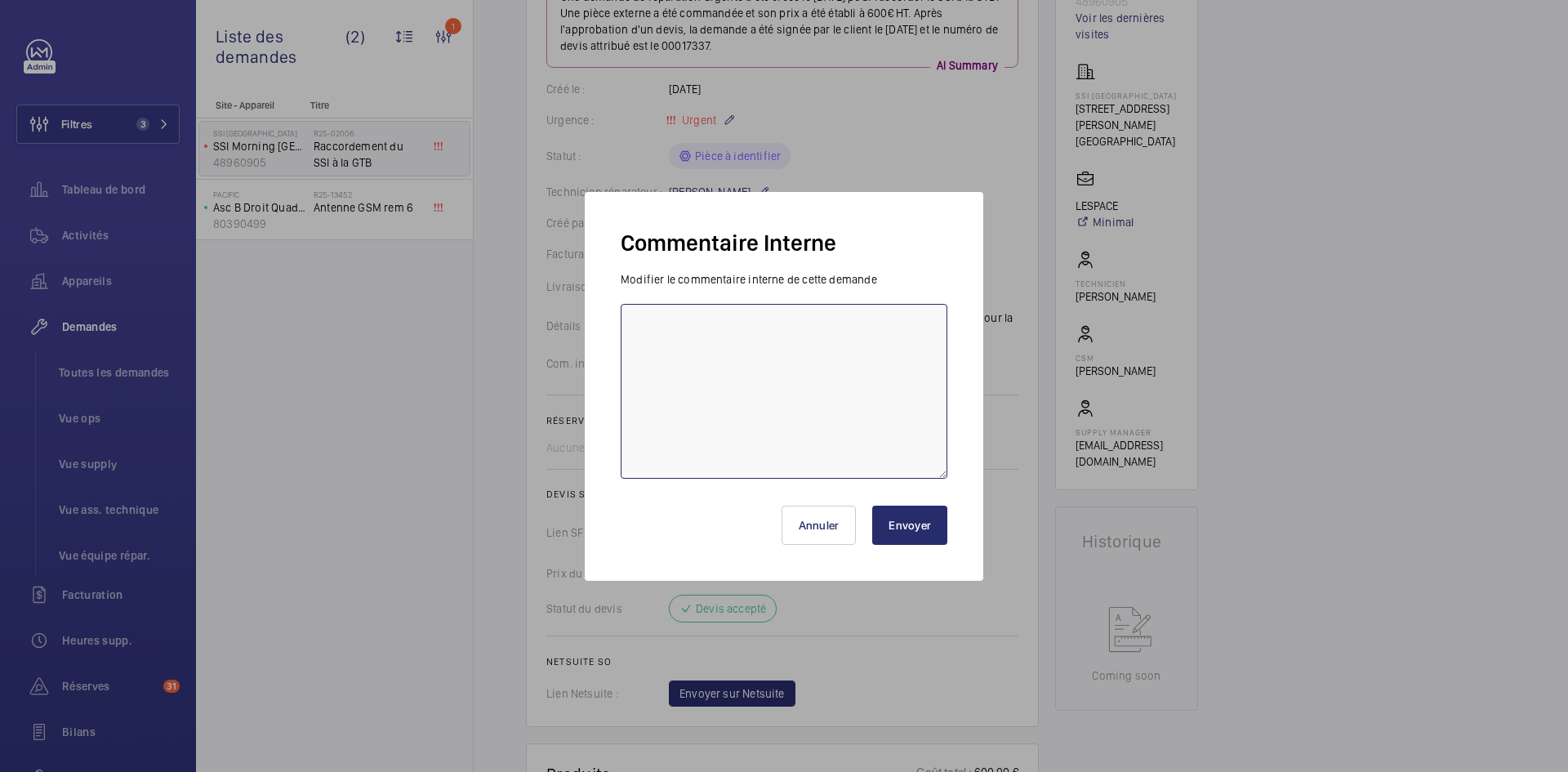
click at [698, 373] on textarea at bounding box center [783, 391] width 327 height 175
type textarea "BY-09/10 demande de devis envoyée au fournisseur Ssi solution attente de retour."
click at [930, 530] on button "Envoyer" at bounding box center [909, 526] width 75 height 40
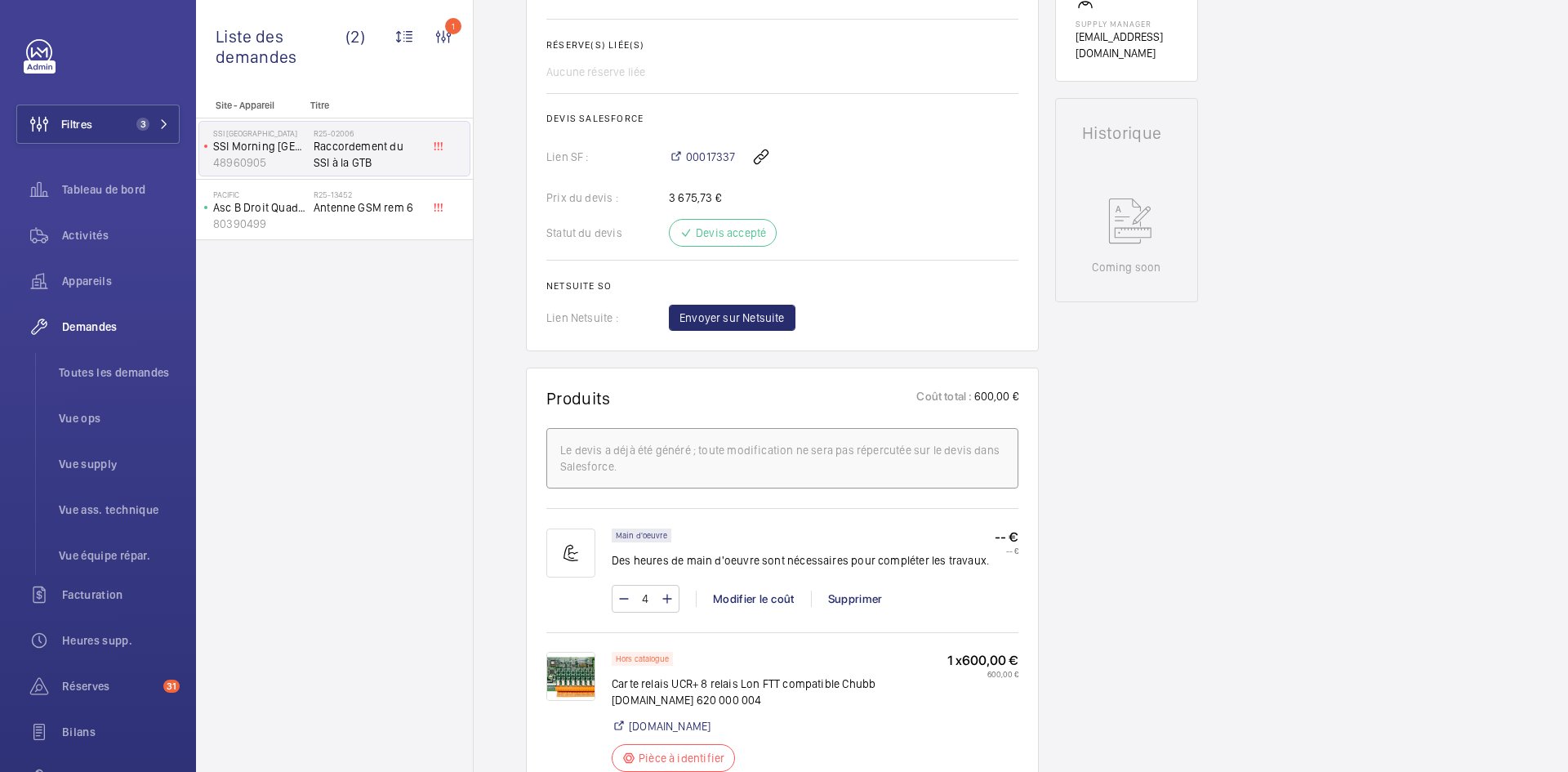
scroll to position [817, 0]
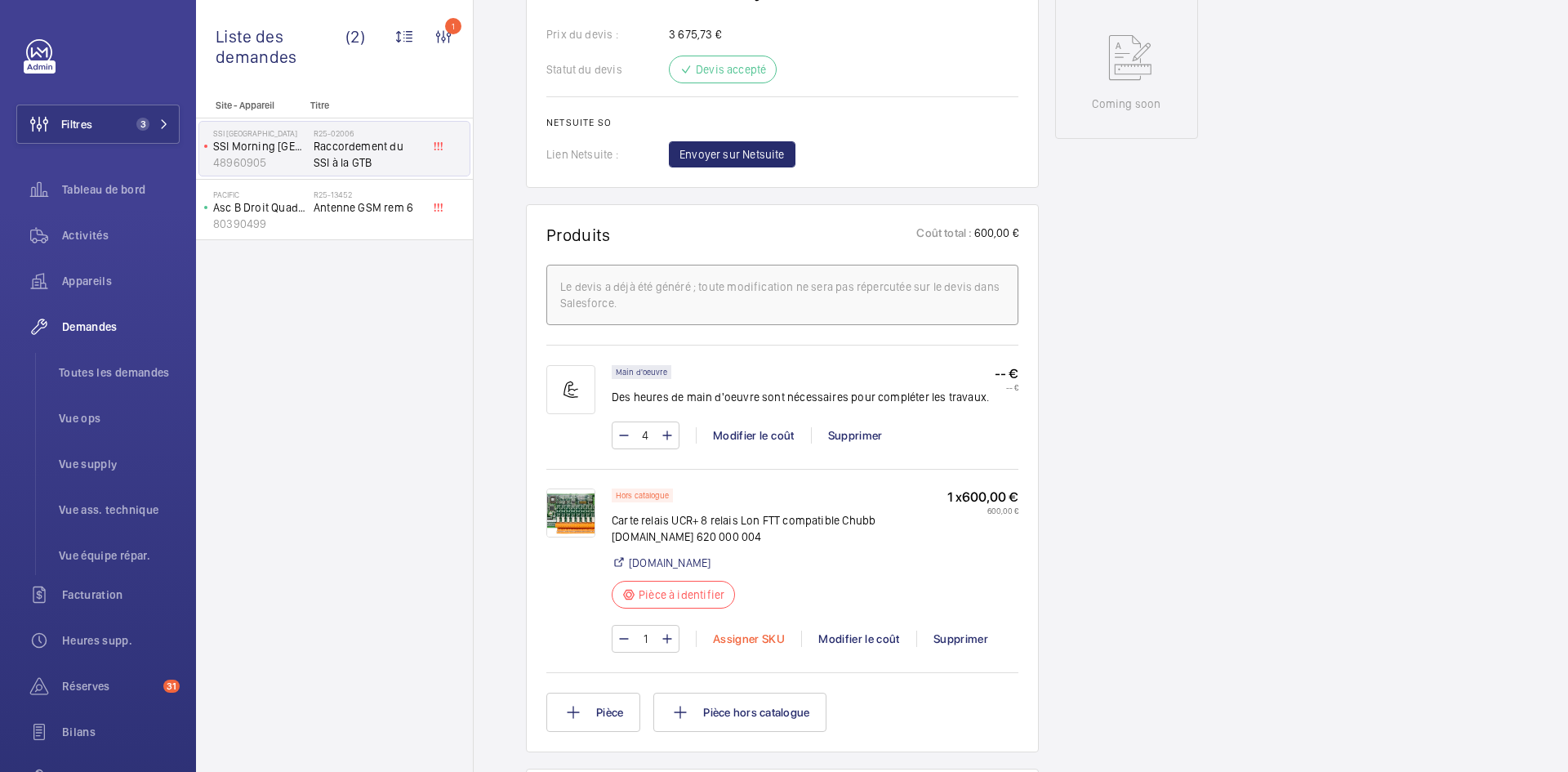
click at [744, 638] on div "Assigner SKU" at bounding box center [749, 638] width 105 height 16
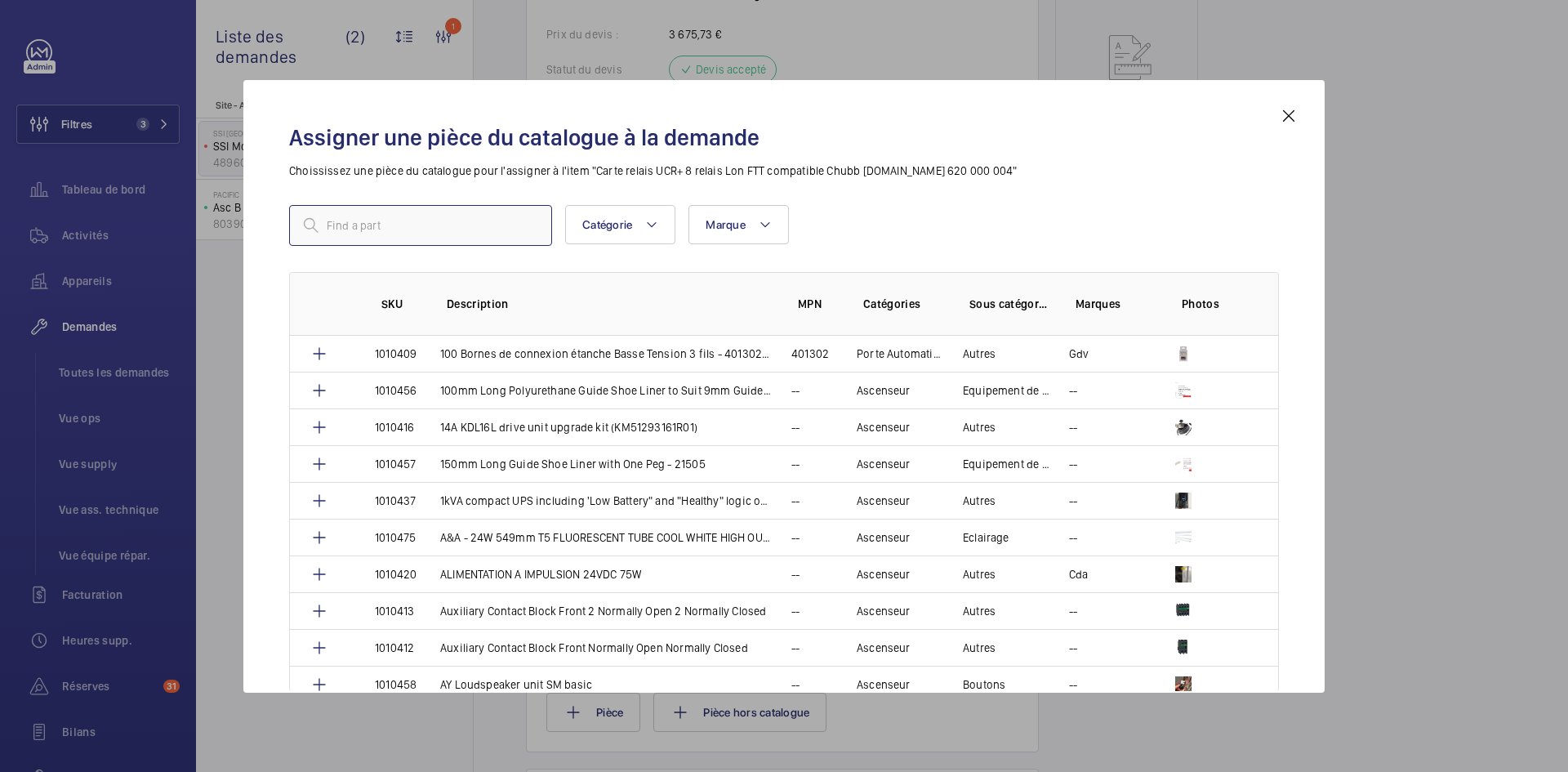
click at [428, 227] on input "text" at bounding box center [420, 225] width 263 height 40
paste input "1010487"
type input "1010487"
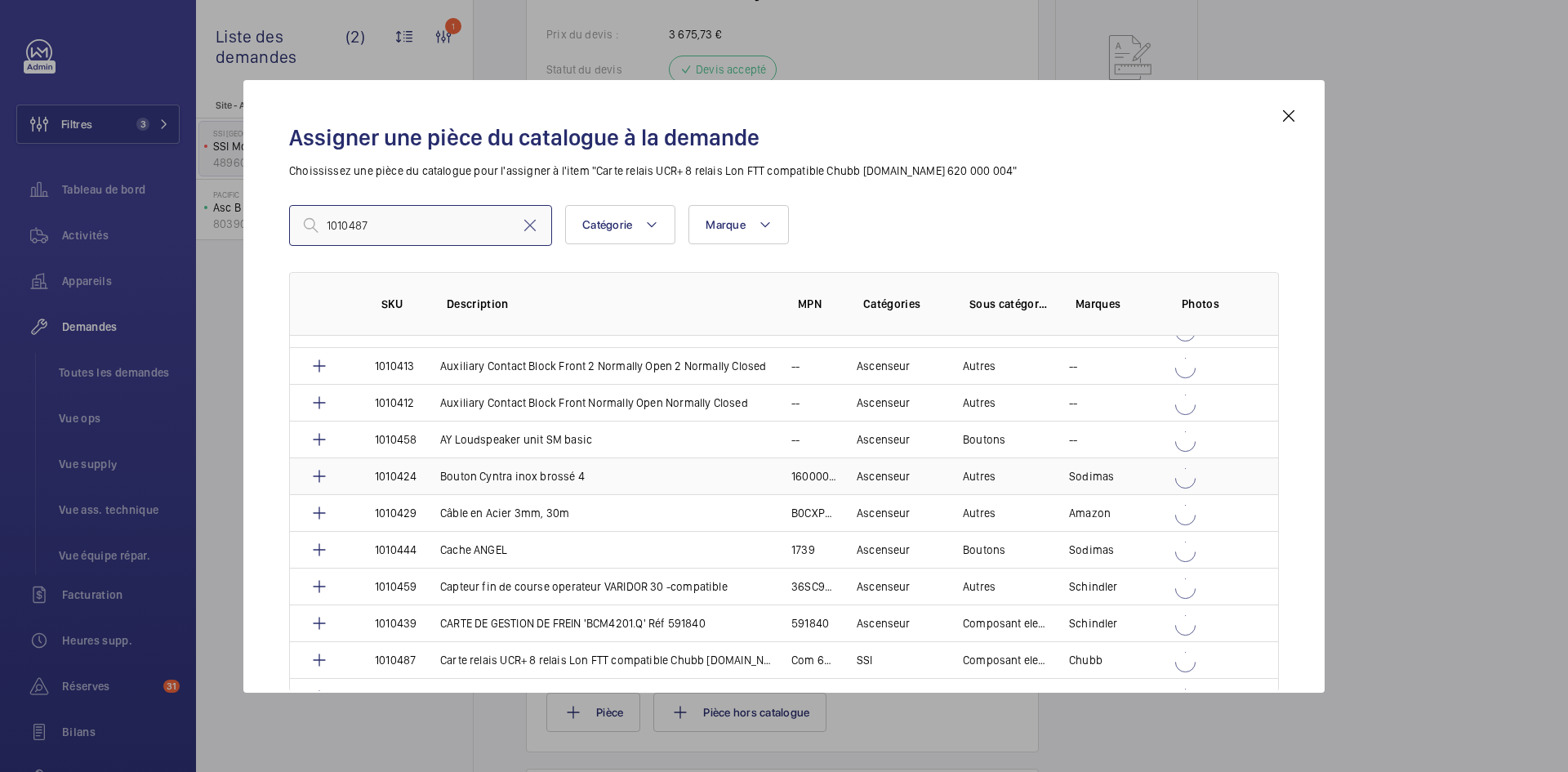
scroll to position [327, 0]
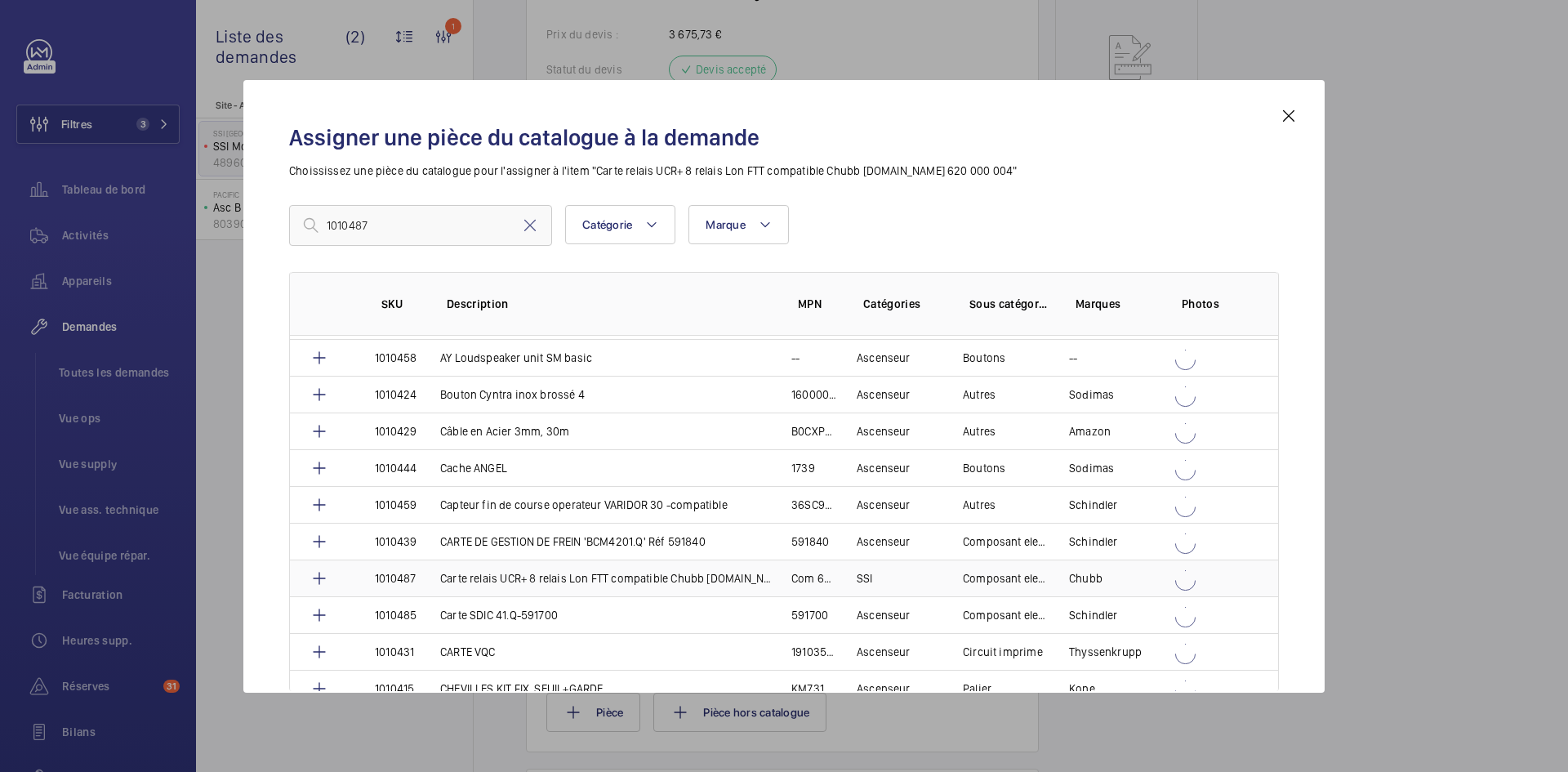
click at [424, 576] on td "Carte relais UCR+ 8 relais Lon FTT compatible Chubb CMSI.Com 620 000 004" at bounding box center [596, 577] width 352 height 37
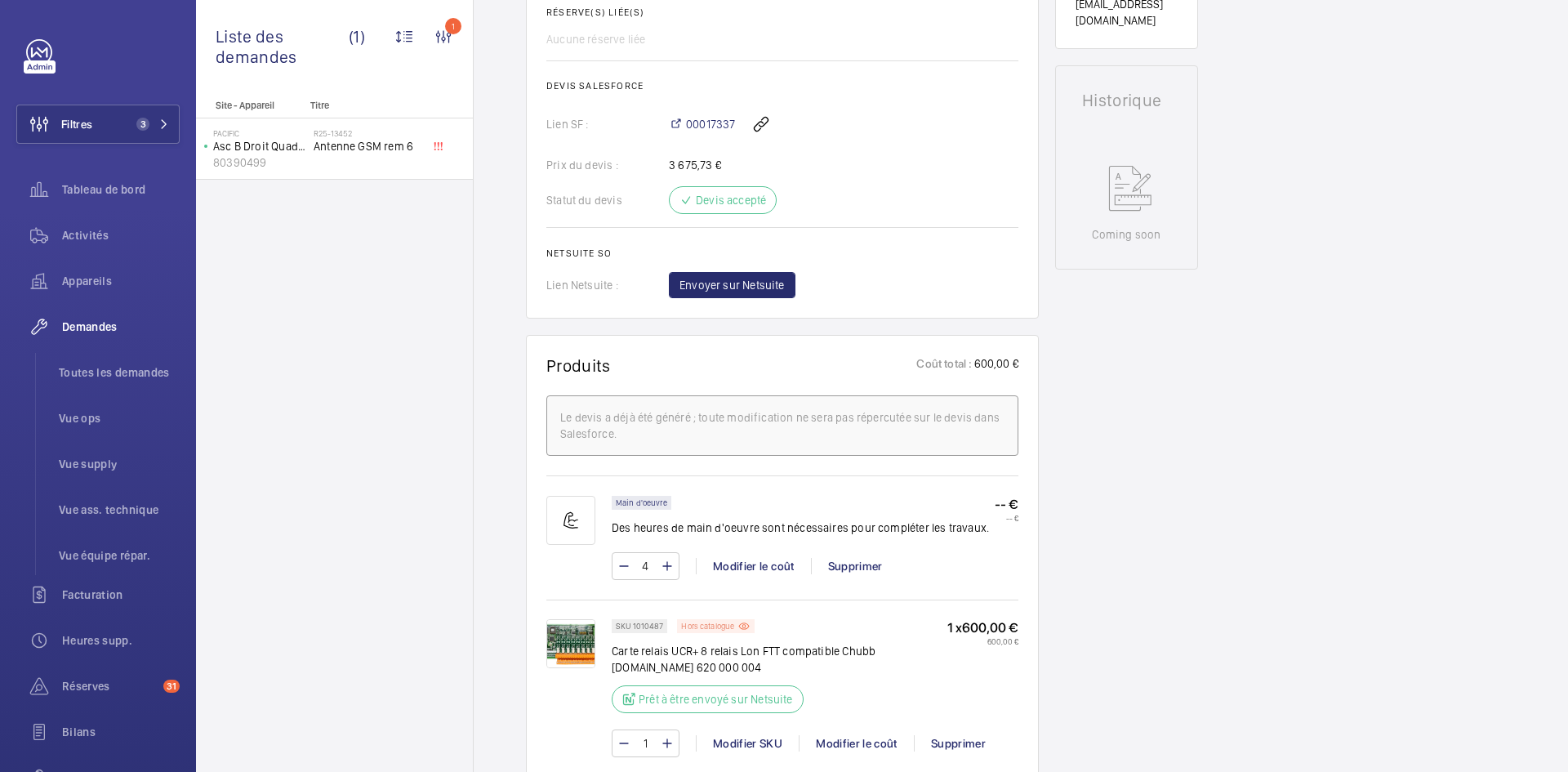
scroll to position [931, 0]
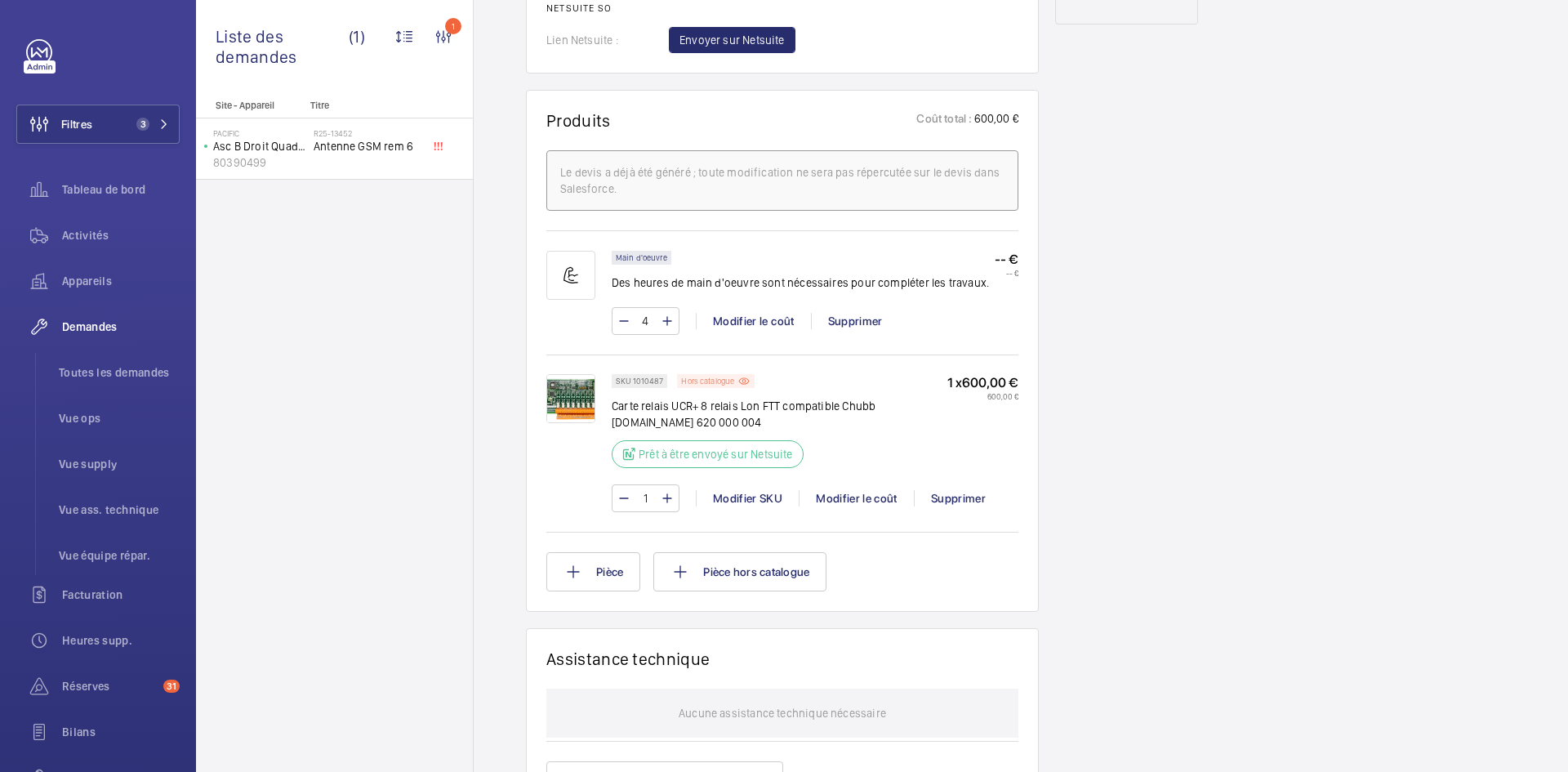
click at [732, 384] on p "Hors catalogue" at bounding box center [708, 381] width 53 height 6
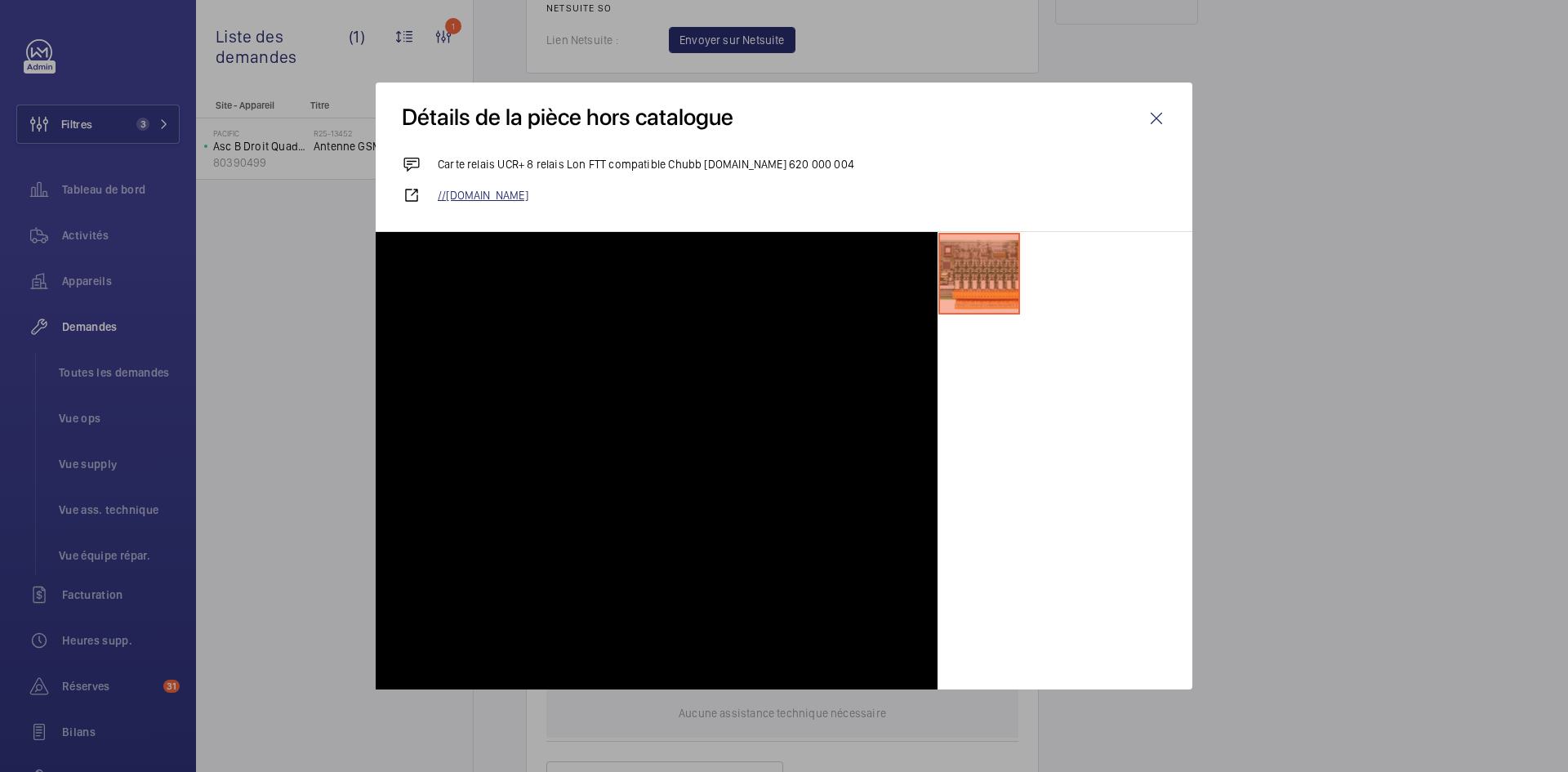
click at [470, 196] on link "//chubbfs.com" at bounding box center [802, 195] width 729 height 16
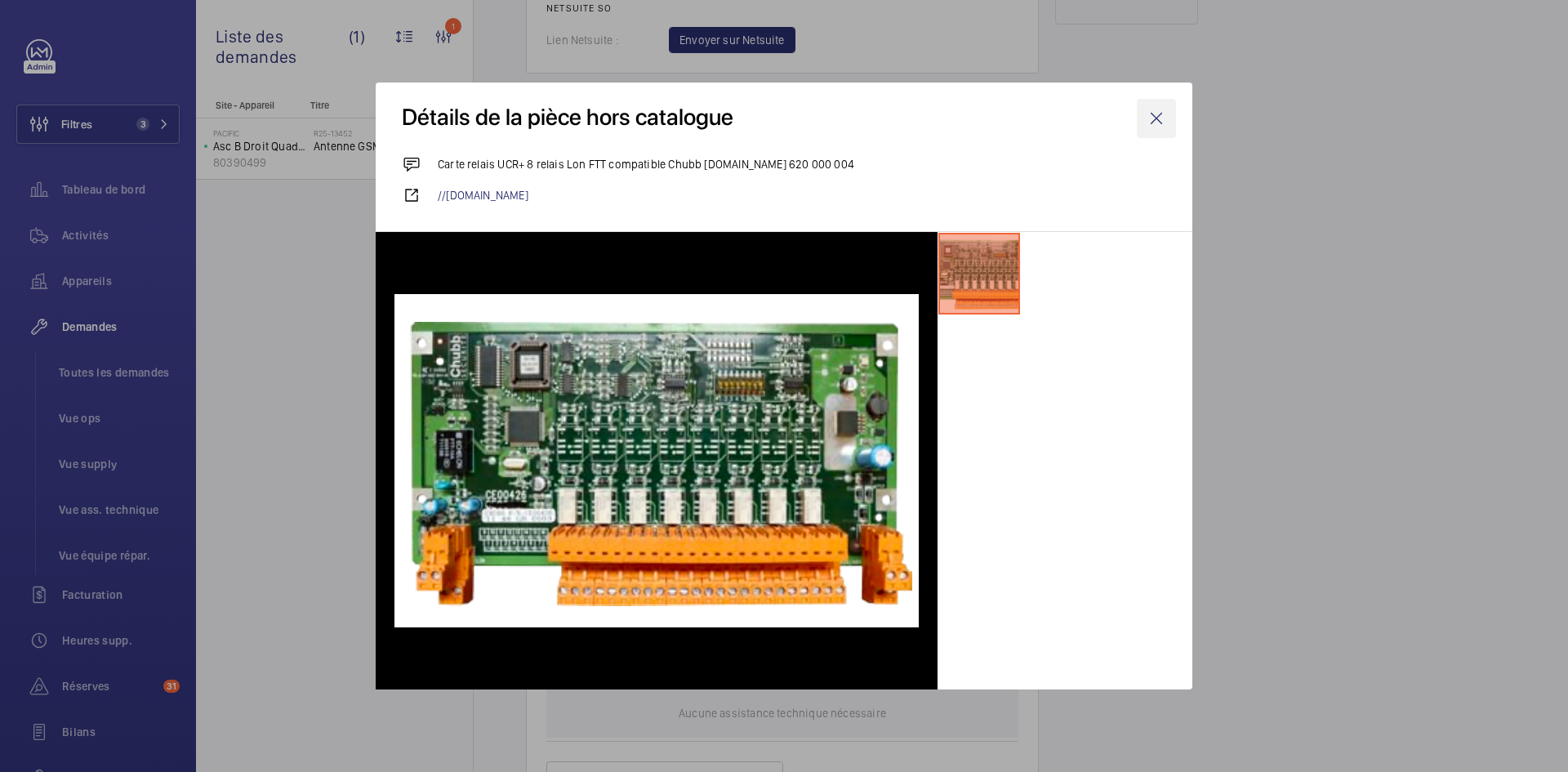
click at [1164, 118] on wm-front-icon-button at bounding box center [1157, 119] width 40 height 40
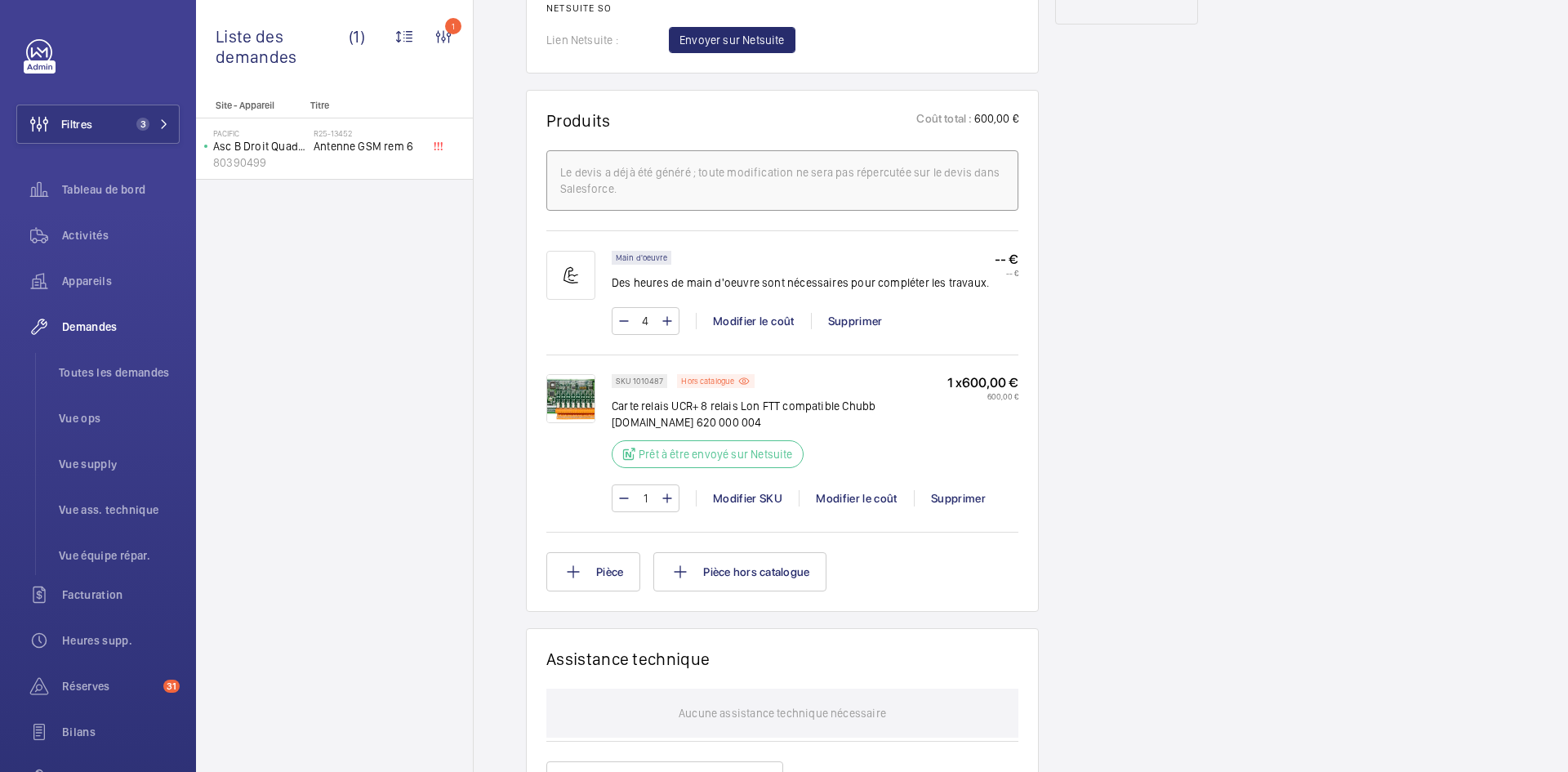
scroll to position [0, 0]
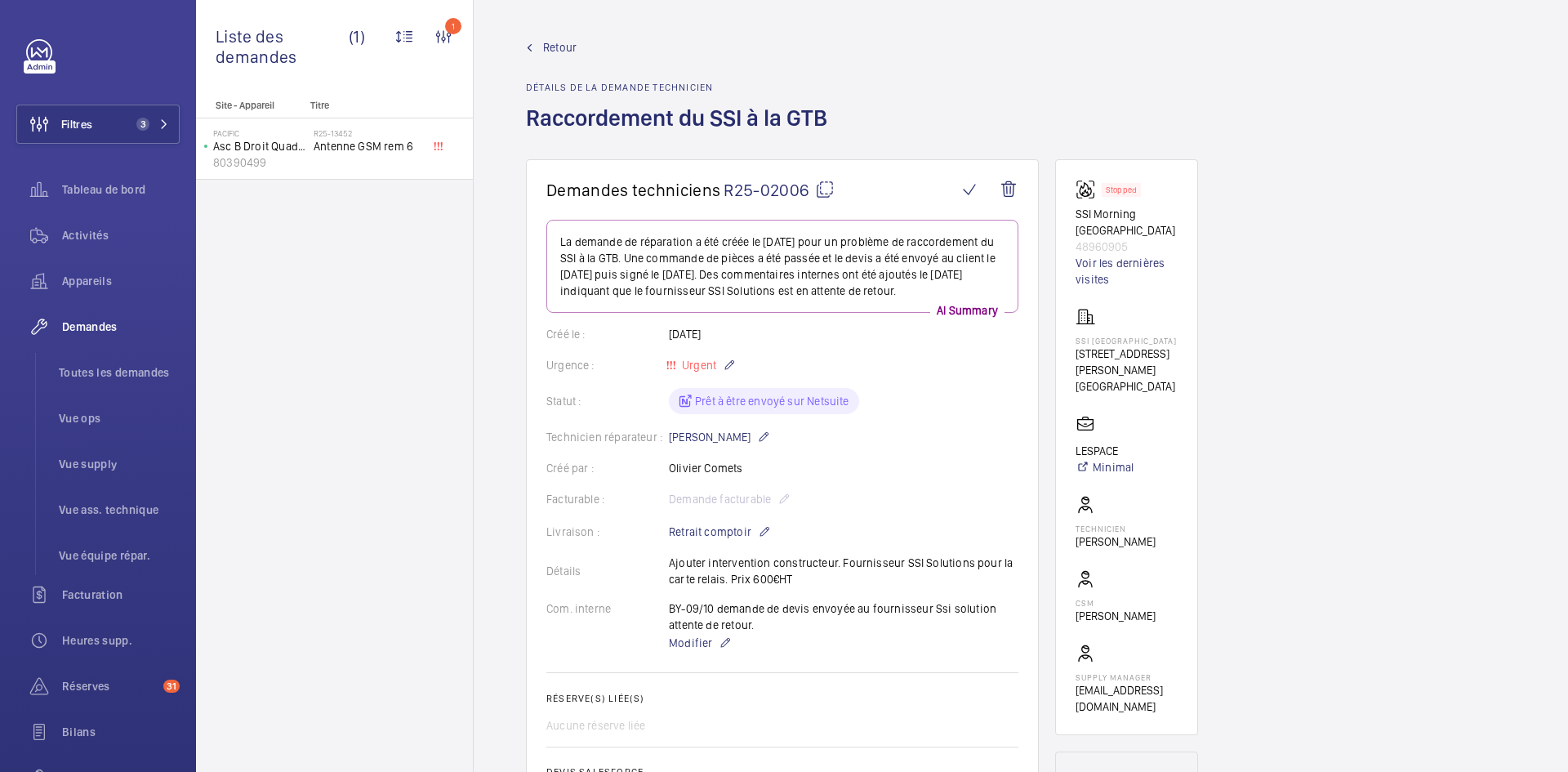
click at [568, 43] on span "Retour" at bounding box center [559, 47] width 34 height 16
click at [568, 45] on span "Retour" at bounding box center [559, 47] width 34 height 16
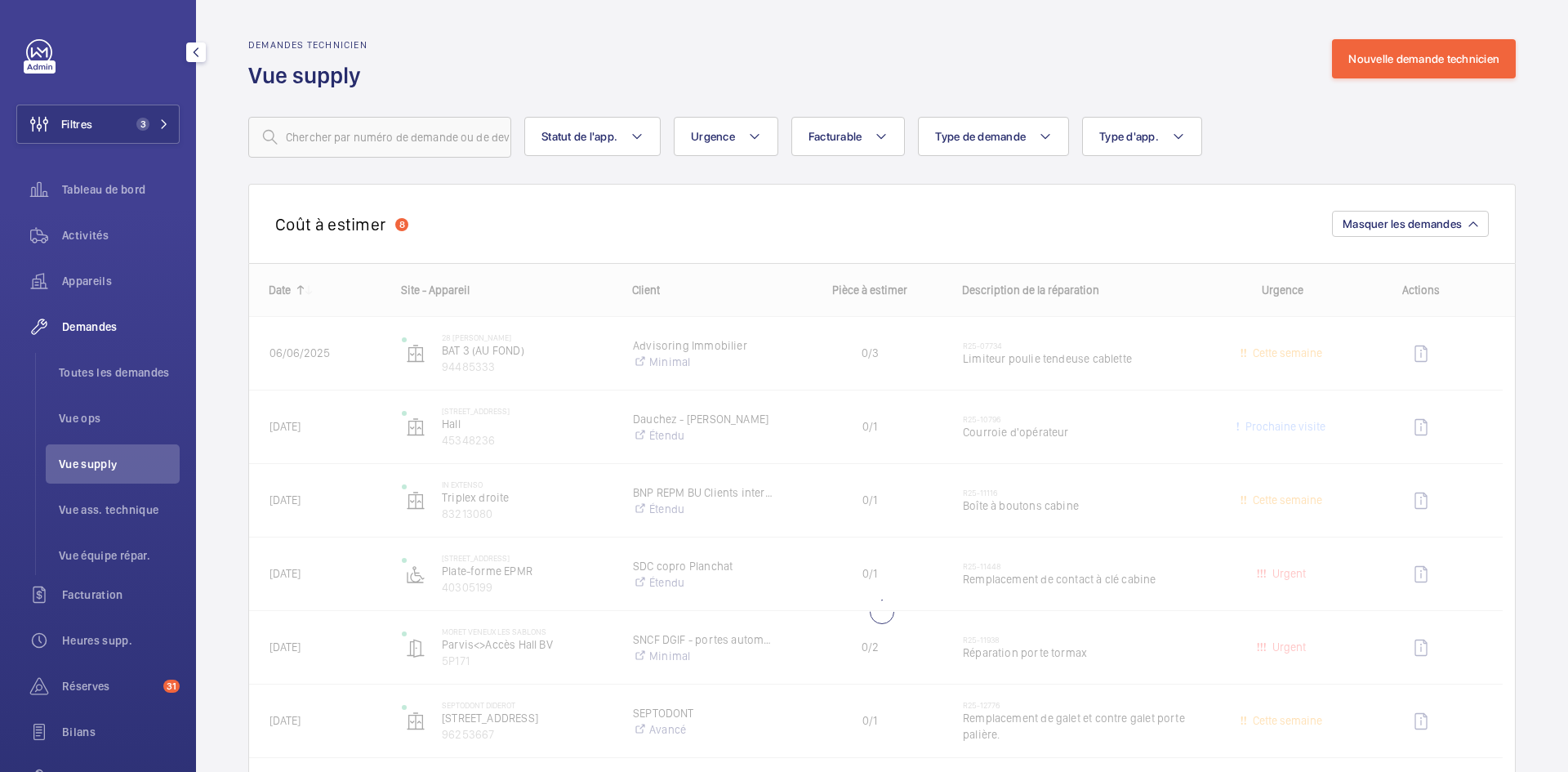
click at [111, 465] on span "Vue supply" at bounding box center [119, 464] width 121 height 16
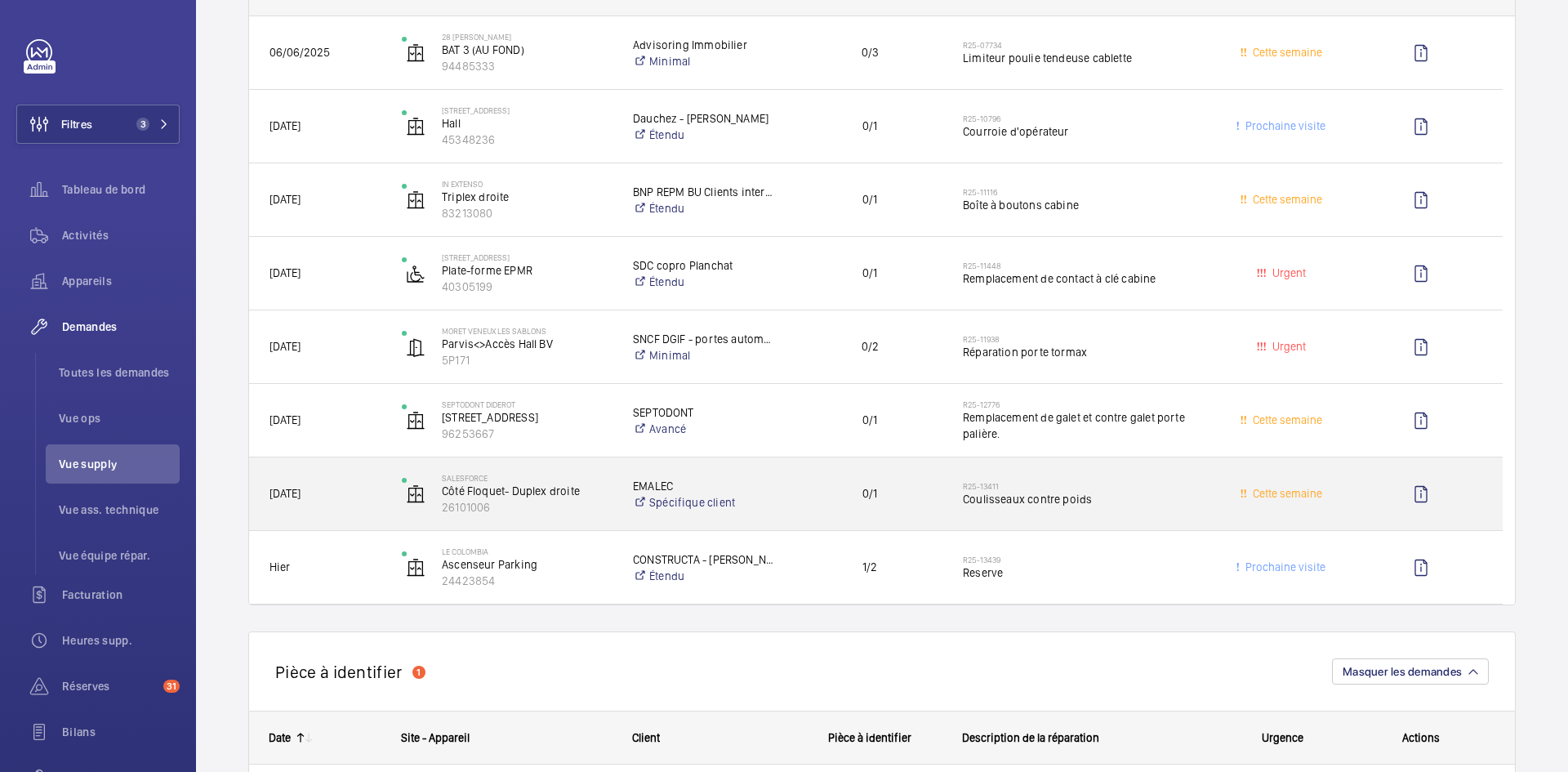
scroll to position [327, 0]
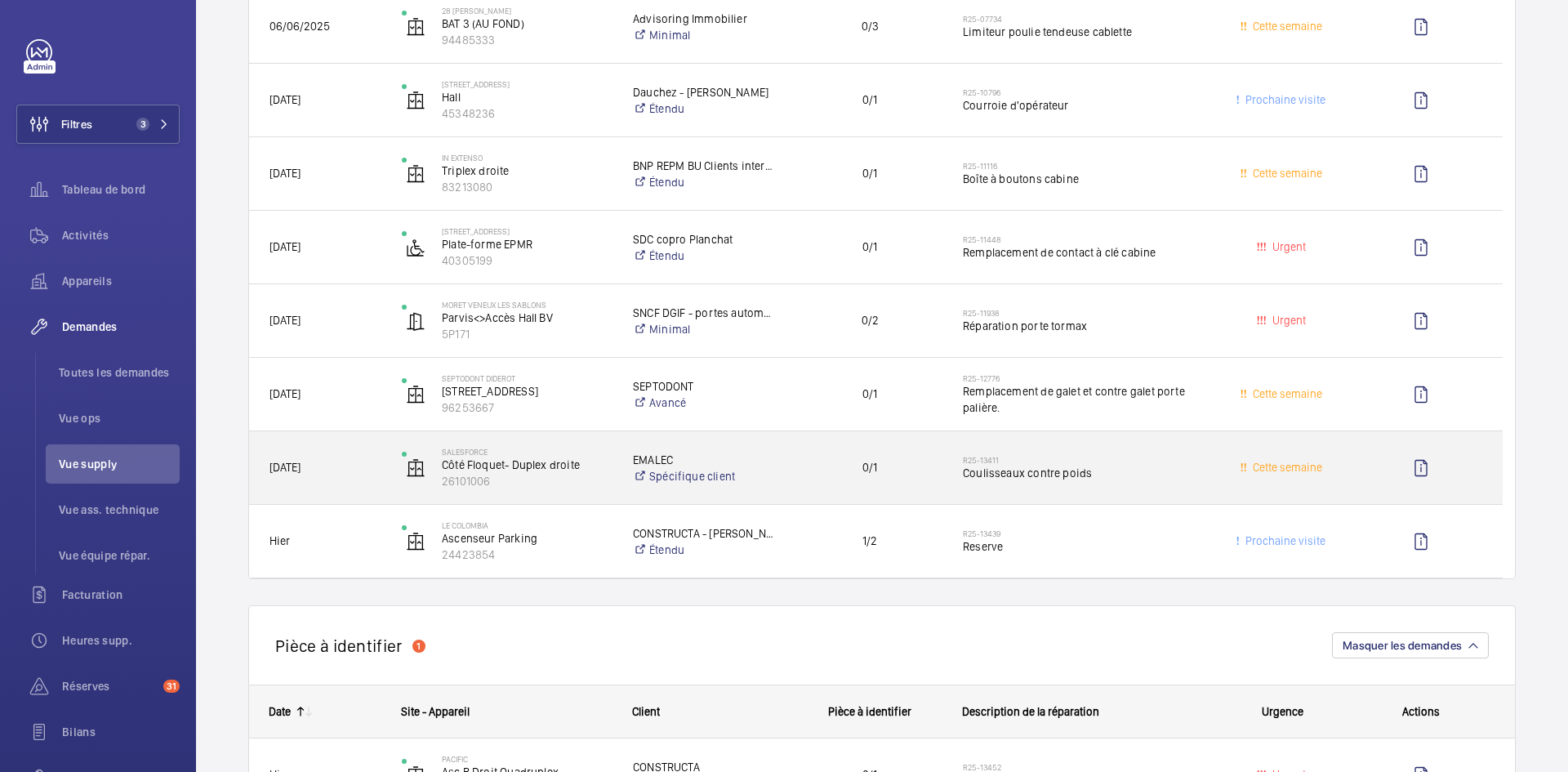
click at [391, 482] on div "SALESFORCE Côté Floquet- Duplex droite 26101006" at bounding box center [497, 468] width 229 height 67
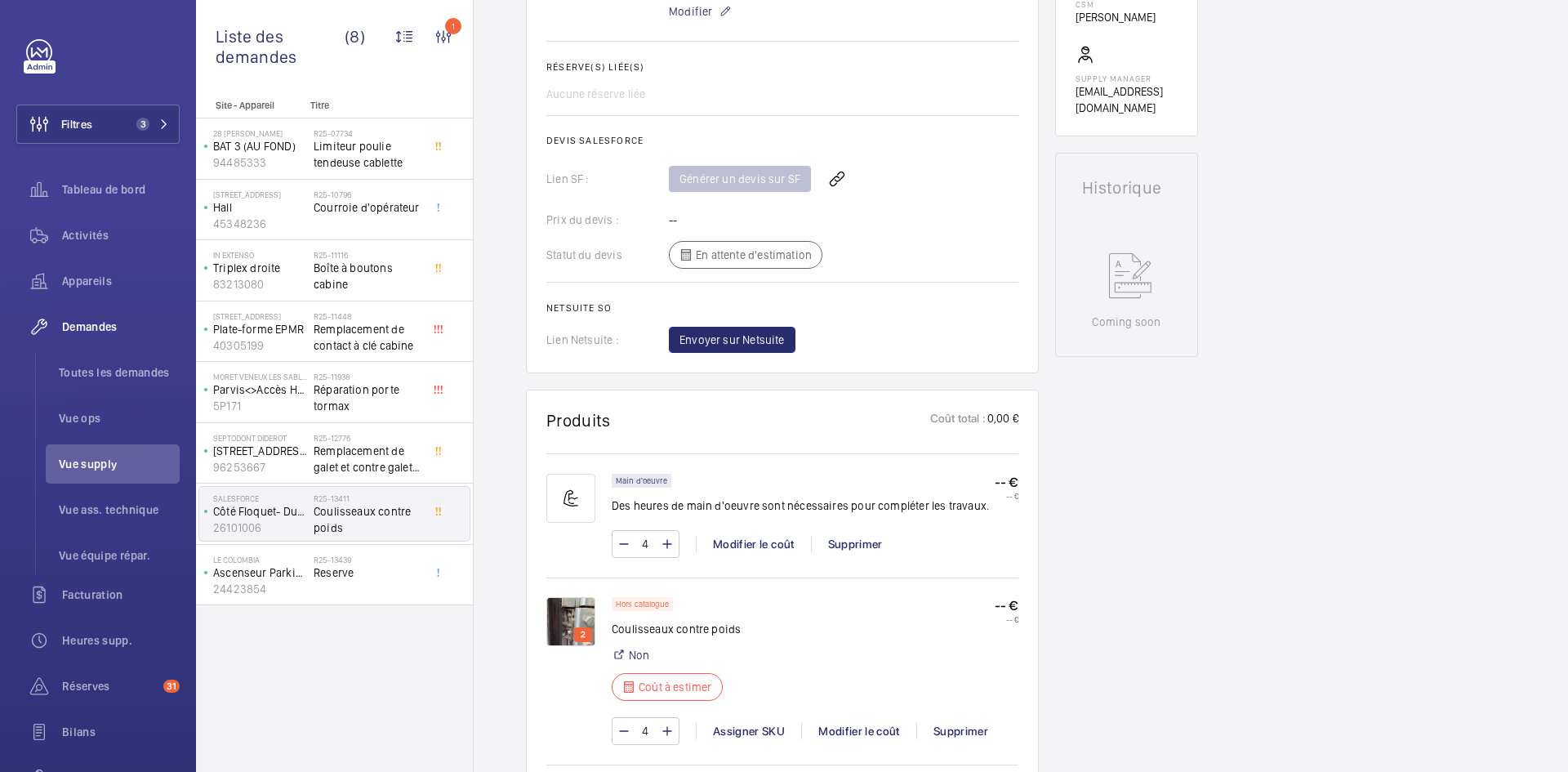
scroll to position [735, 0]
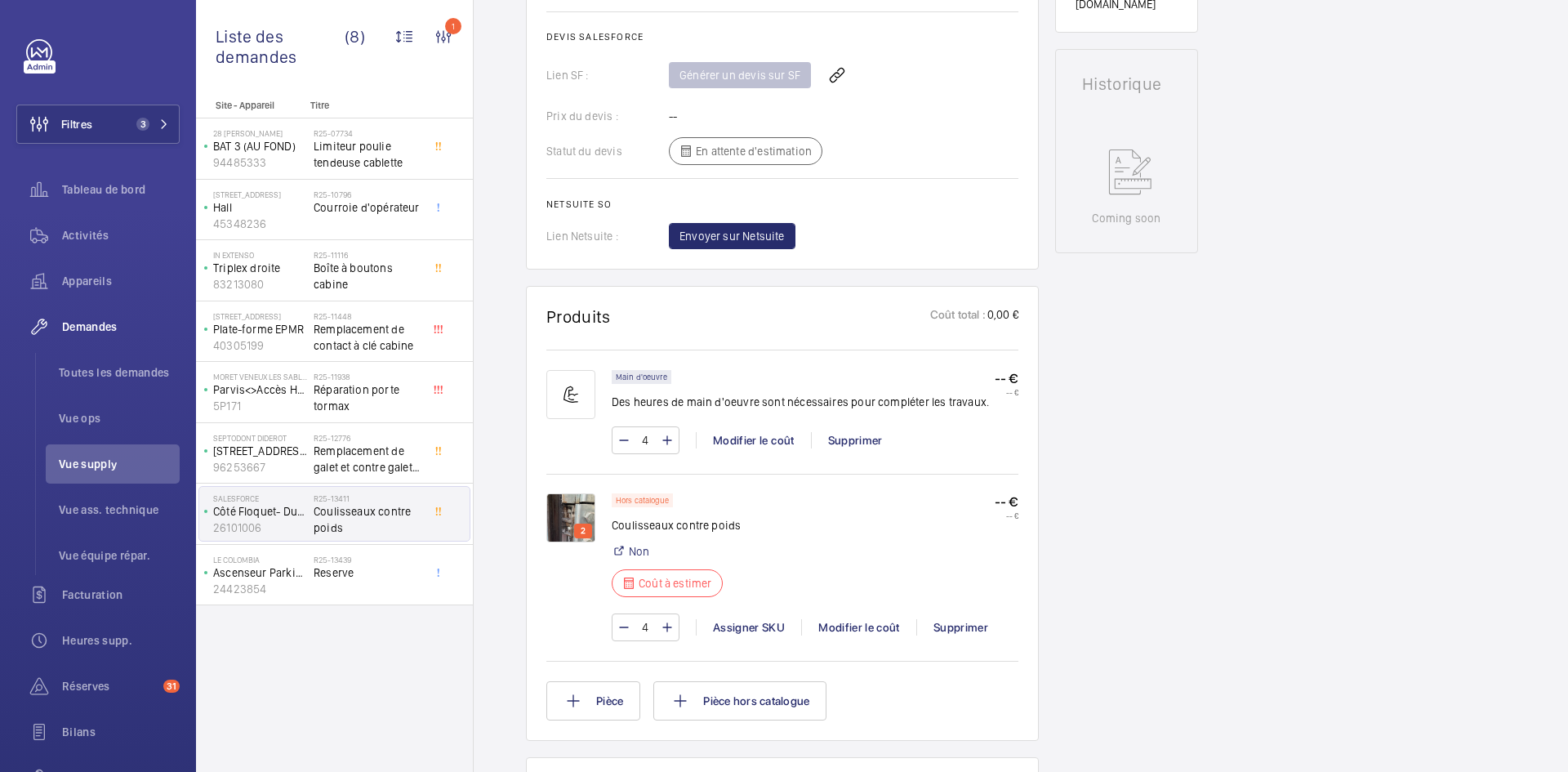
click at [576, 510] on img at bounding box center [570, 518] width 49 height 49
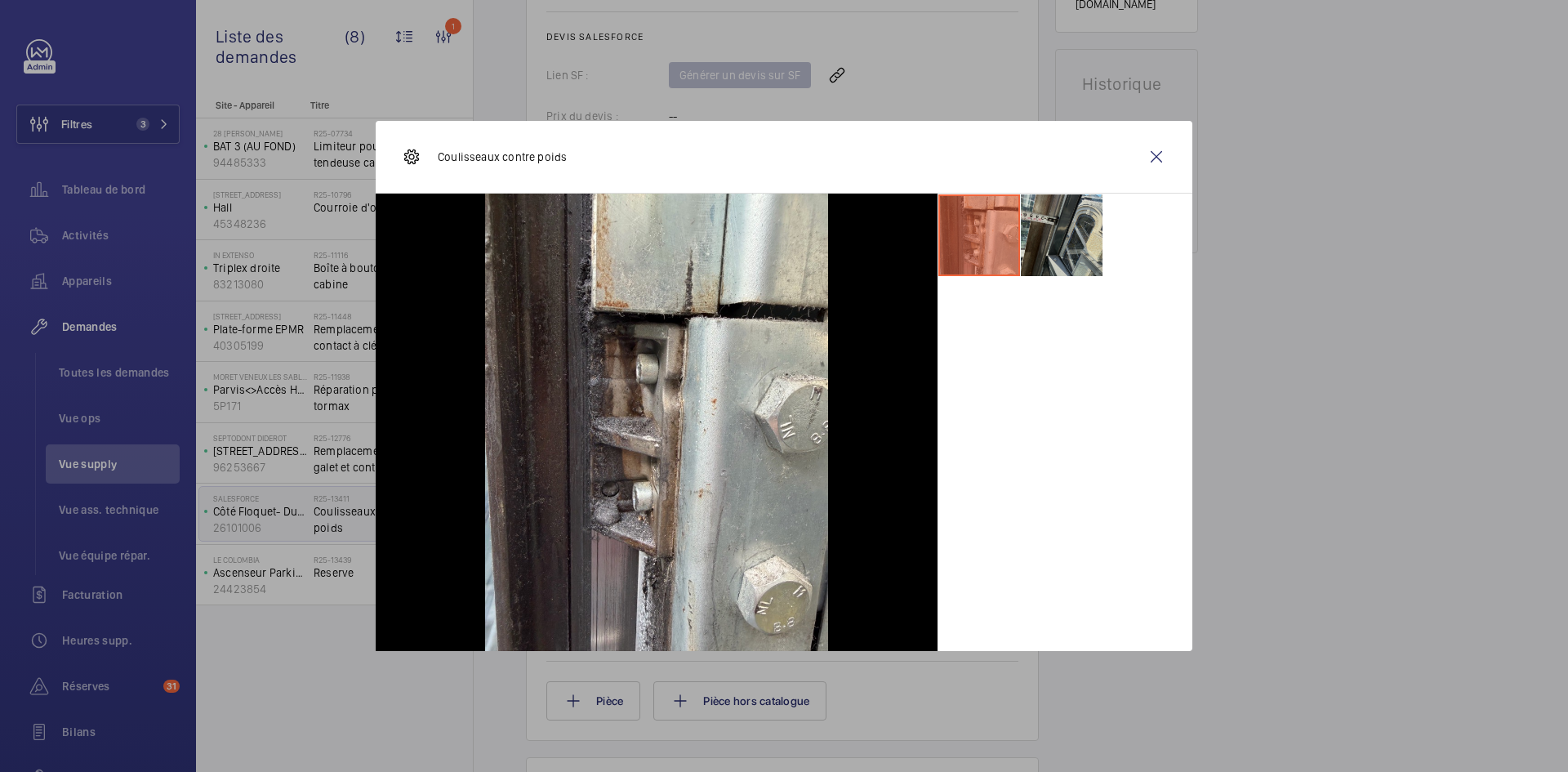
click at [1076, 233] on li at bounding box center [1061, 235] width 82 height 82
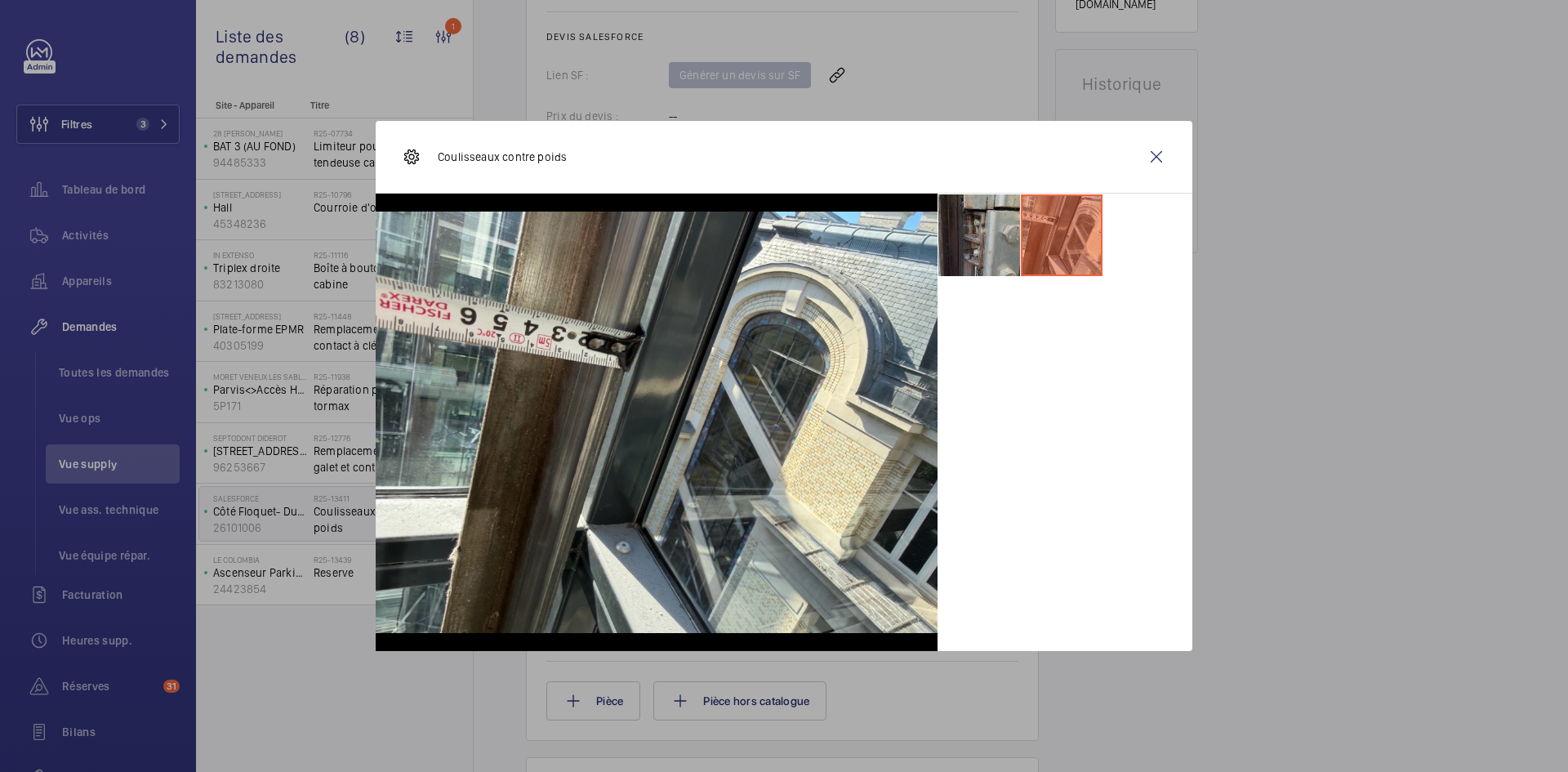
click at [985, 235] on li at bounding box center [979, 235] width 82 height 82
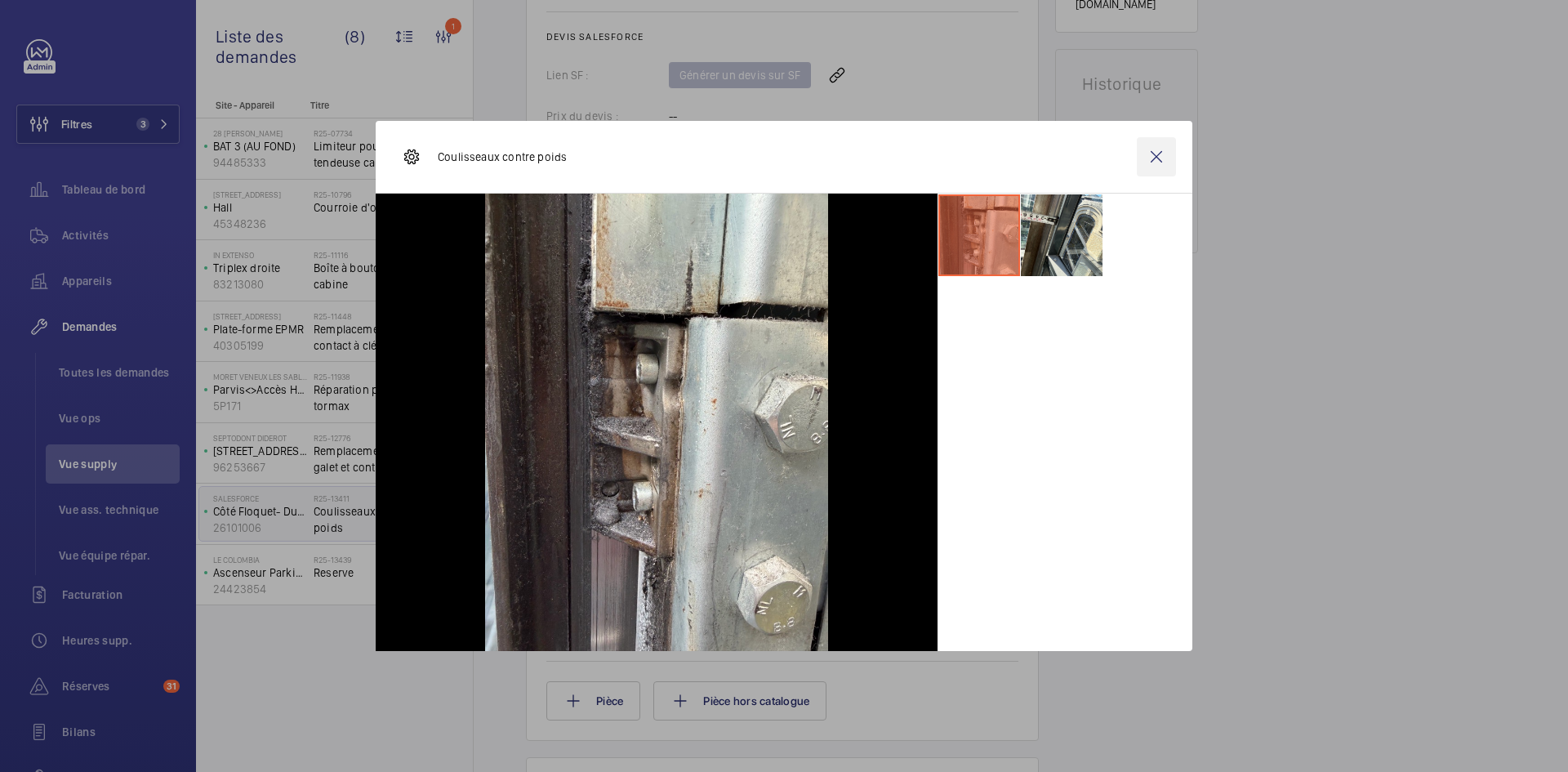
click at [1156, 162] on wm-front-icon-button at bounding box center [1157, 157] width 40 height 40
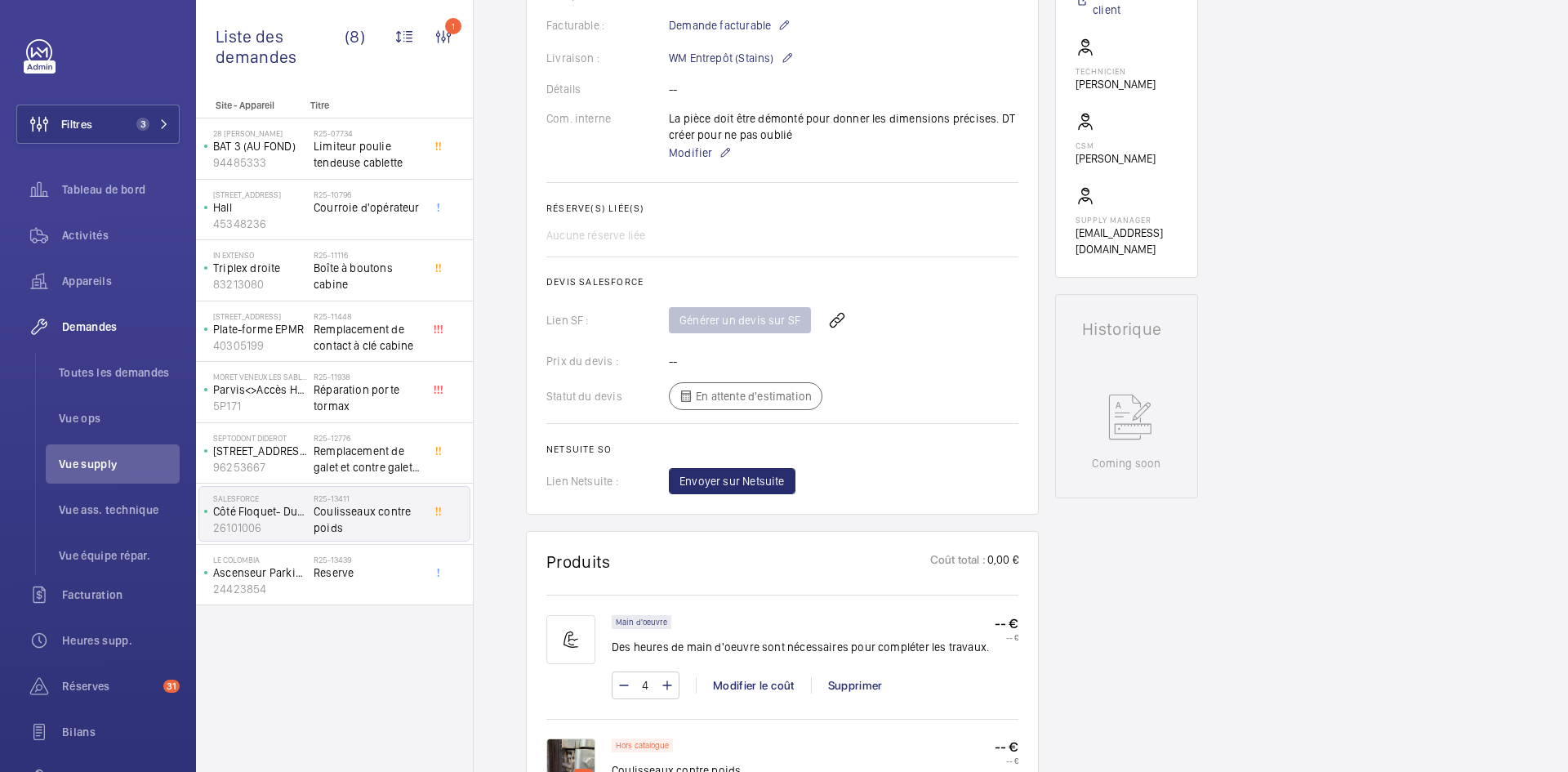
scroll to position [0, 0]
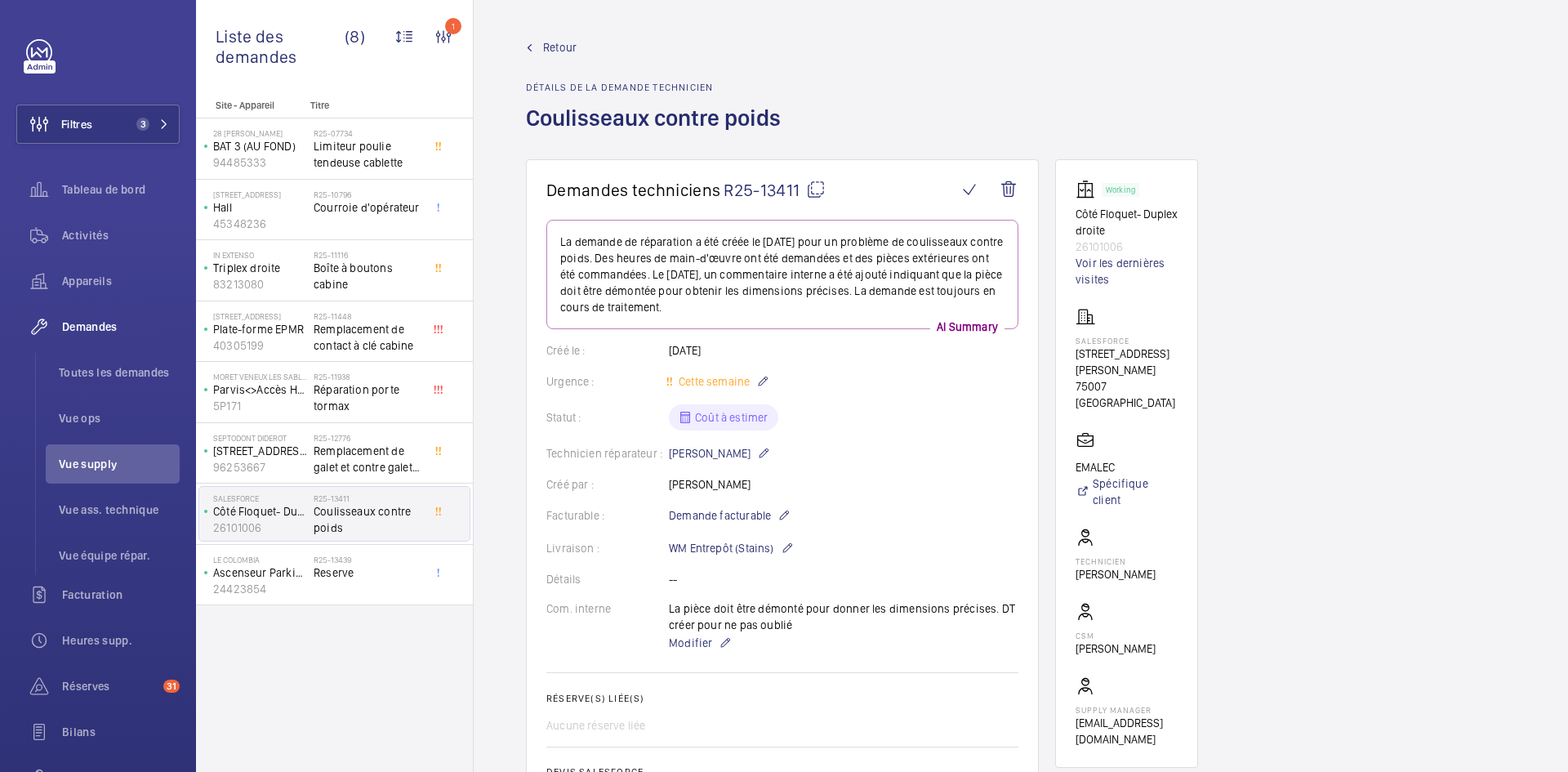
click at [818, 187] on mat-icon at bounding box center [816, 190] width 20 height 20
click at [689, 641] on span "Modifier" at bounding box center [690, 643] width 43 height 16
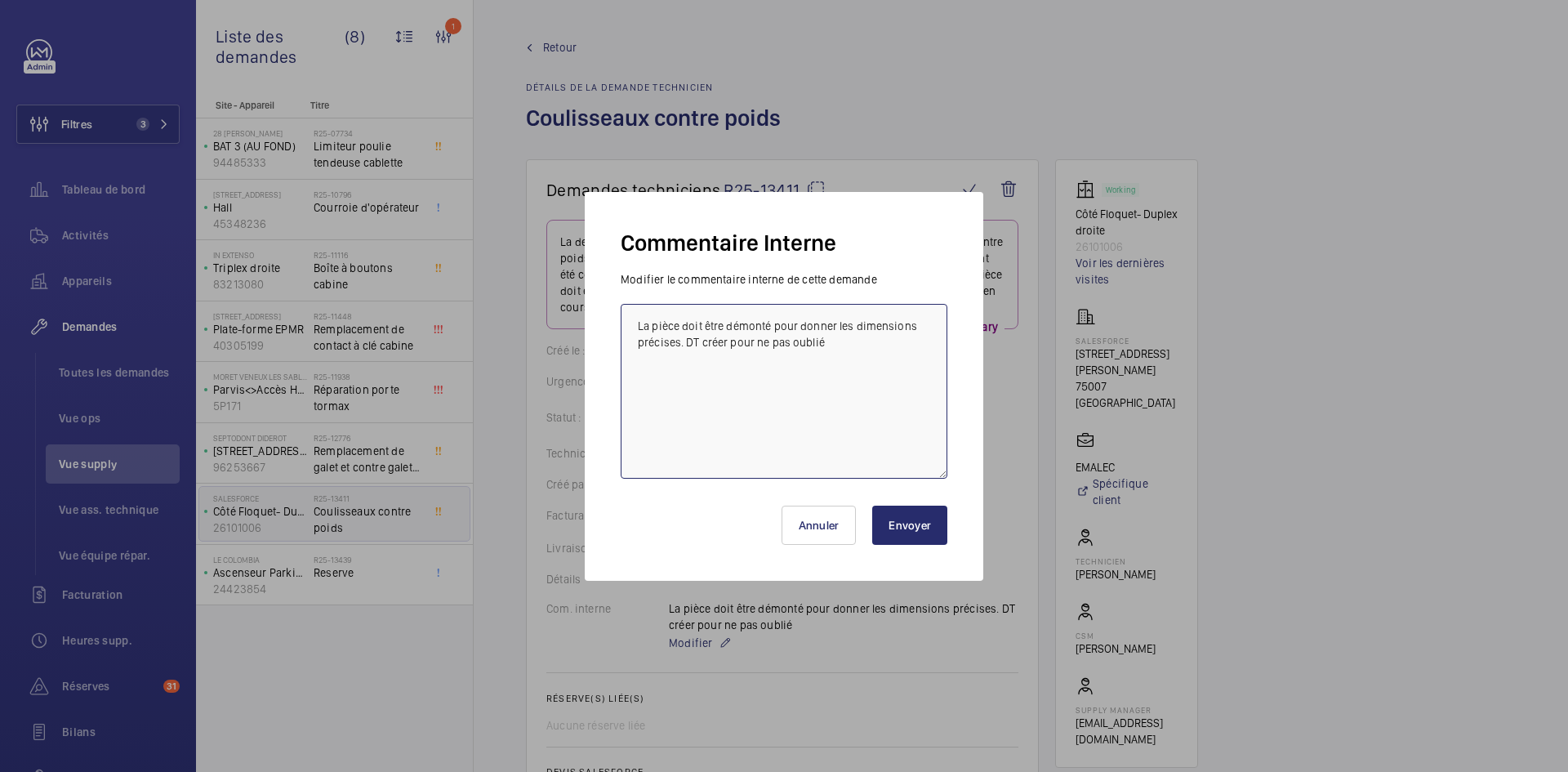
click at [640, 324] on textarea "La pièce doit être démonté pour donner les dimensions précises. DT créer pour n…" at bounding box center [783, 391] width 327 height 175
paste textarea "300"
type textarea "SKU 300 ! La pièce doit être démonté pour donner les dimensions précises. DT cr…"
click at [933, 532] on button "Envoyer" at bounding box center [909, 526] width 75 height 40
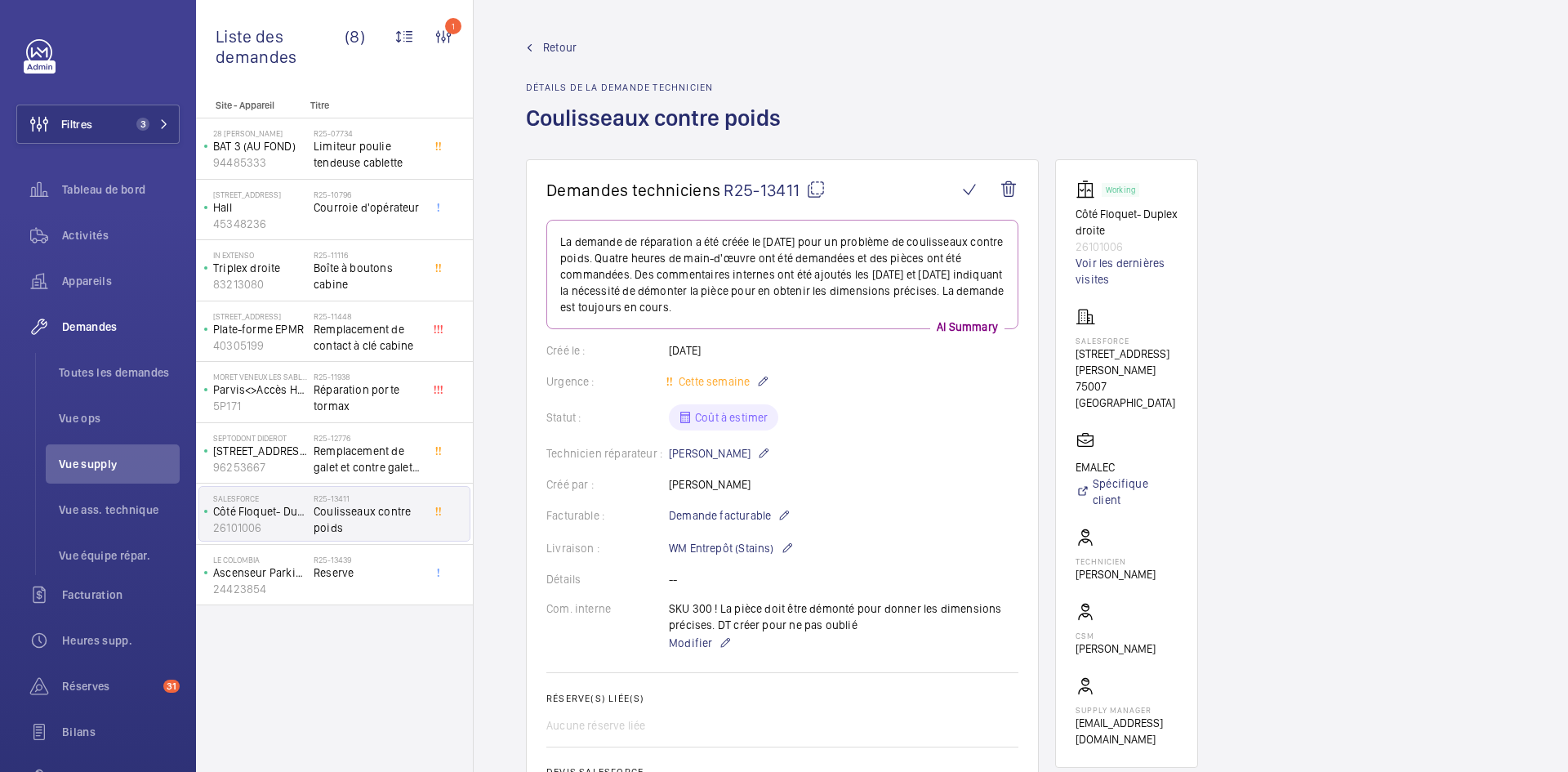
click at [550, 50] on span "Retour" at bounding box center [559, 47] width 34 height 16
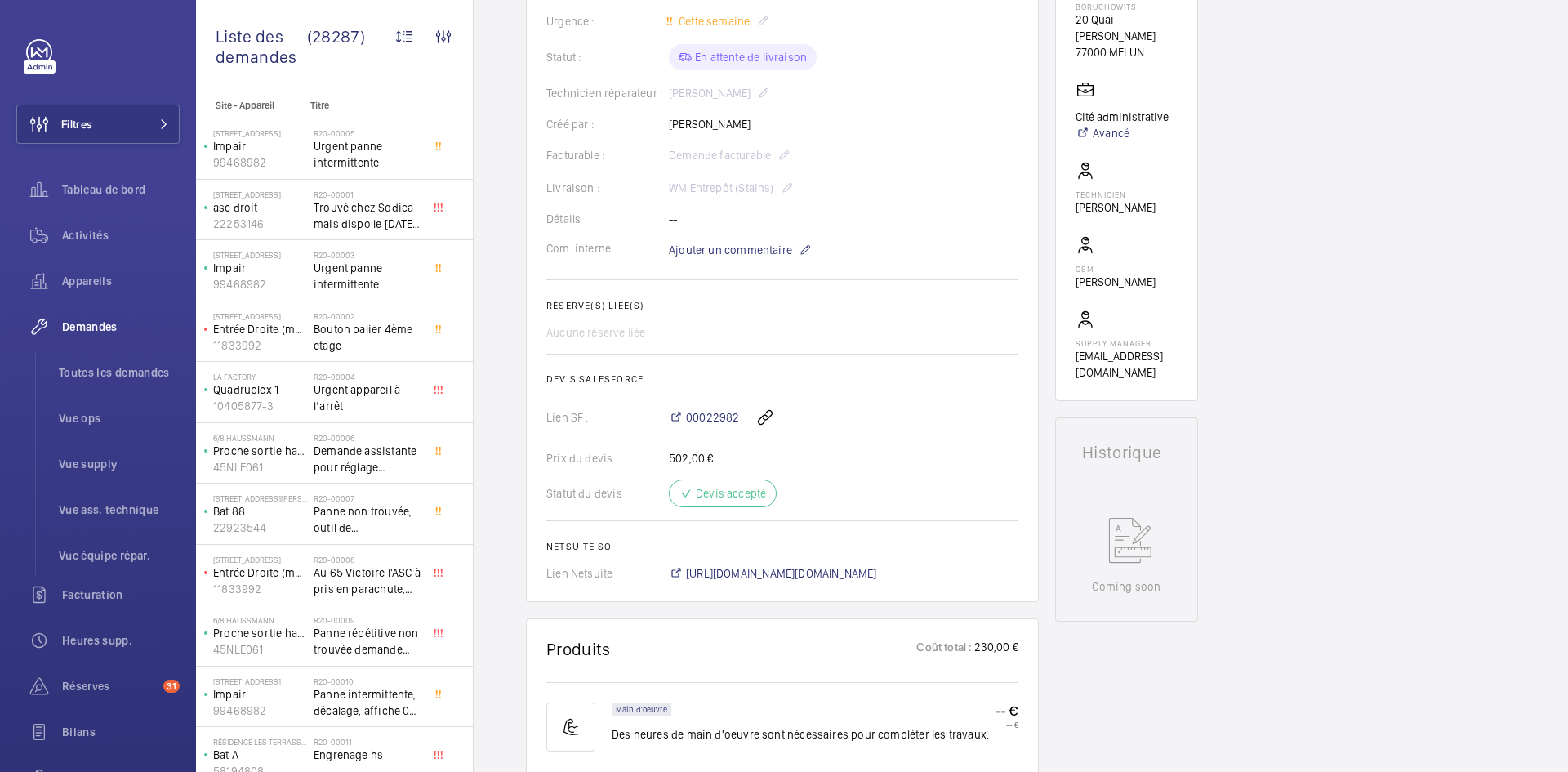
scroll to position [327, 0]
click at [745, 248] on span "Ajouter un commentaire" at bounding box center [730, 251] width 123 height 16
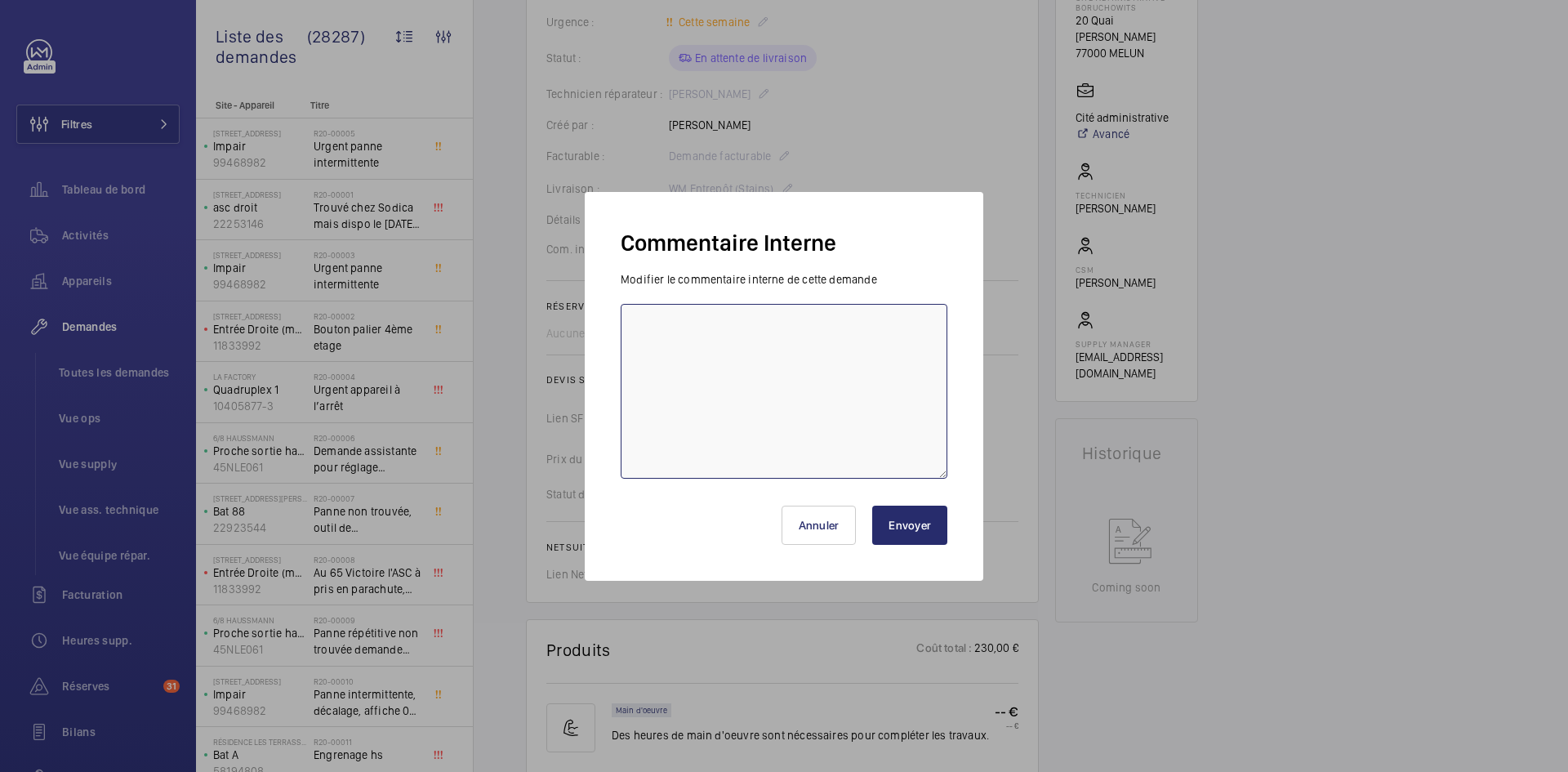
click at [682, 332] on textarea at bounding box center [783, 391] width 327 height 175
paste textarea "BY-09/10 commande effectuer chez le fournisseur [PERSON_NAME] via le site livra…"
type textarea "BY-09/10 commande effectuer chez le fournisseur [PERSON_NAME] via le site livra…"
click at [910, 532] on button "Envoyer" at bounding box center [909, 526] width 75 height 40
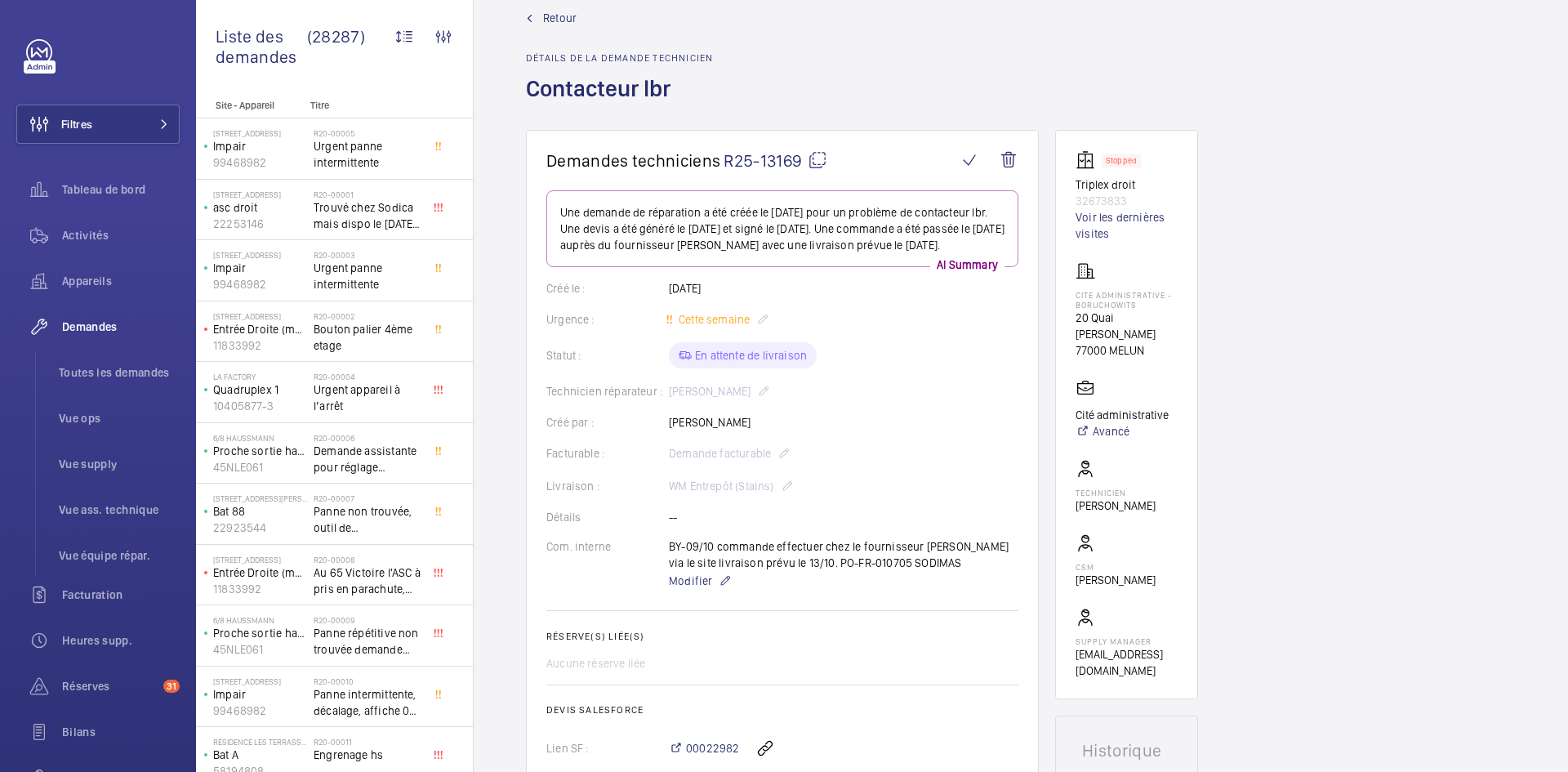
scroll to position [0, 0]
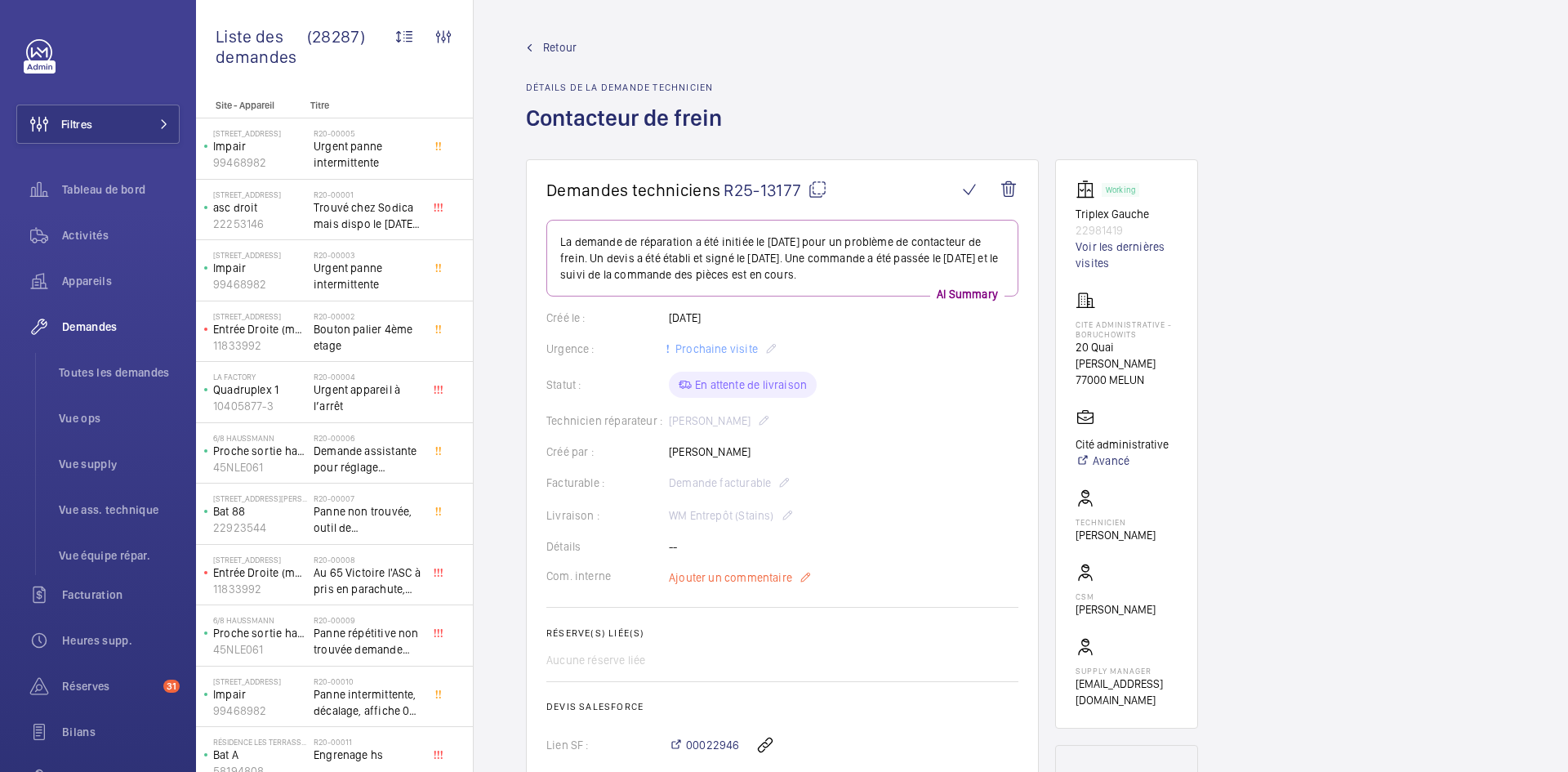
click at [755, 570] on span "Ajouter un commentaire" at bounding box center [730, 577] width 123 height 16
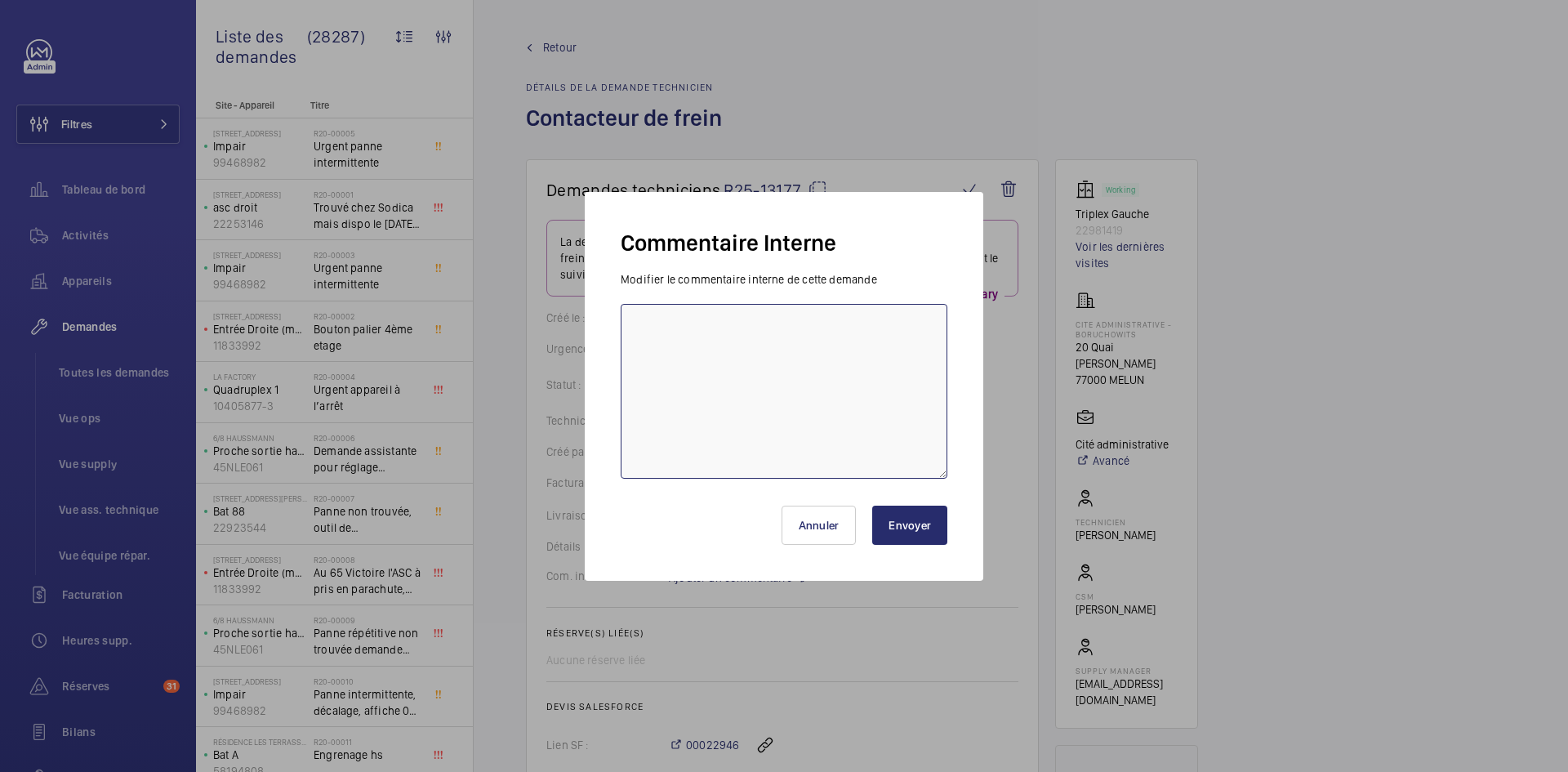
click at [685, 333] on textarea at bounding box center [783, 391] width 327 height 175
paste textarea "BY-09/10 commande effectuer chez le fournisseur Sodimas via le site livraison p…"
type textarea "BY-09/10 commande effectuer chez le fournisseur Sodimas via le site livraison p…"
click at [920, 525] on button "Envoyer" at bounding box center [909, 526] width 75 height 40
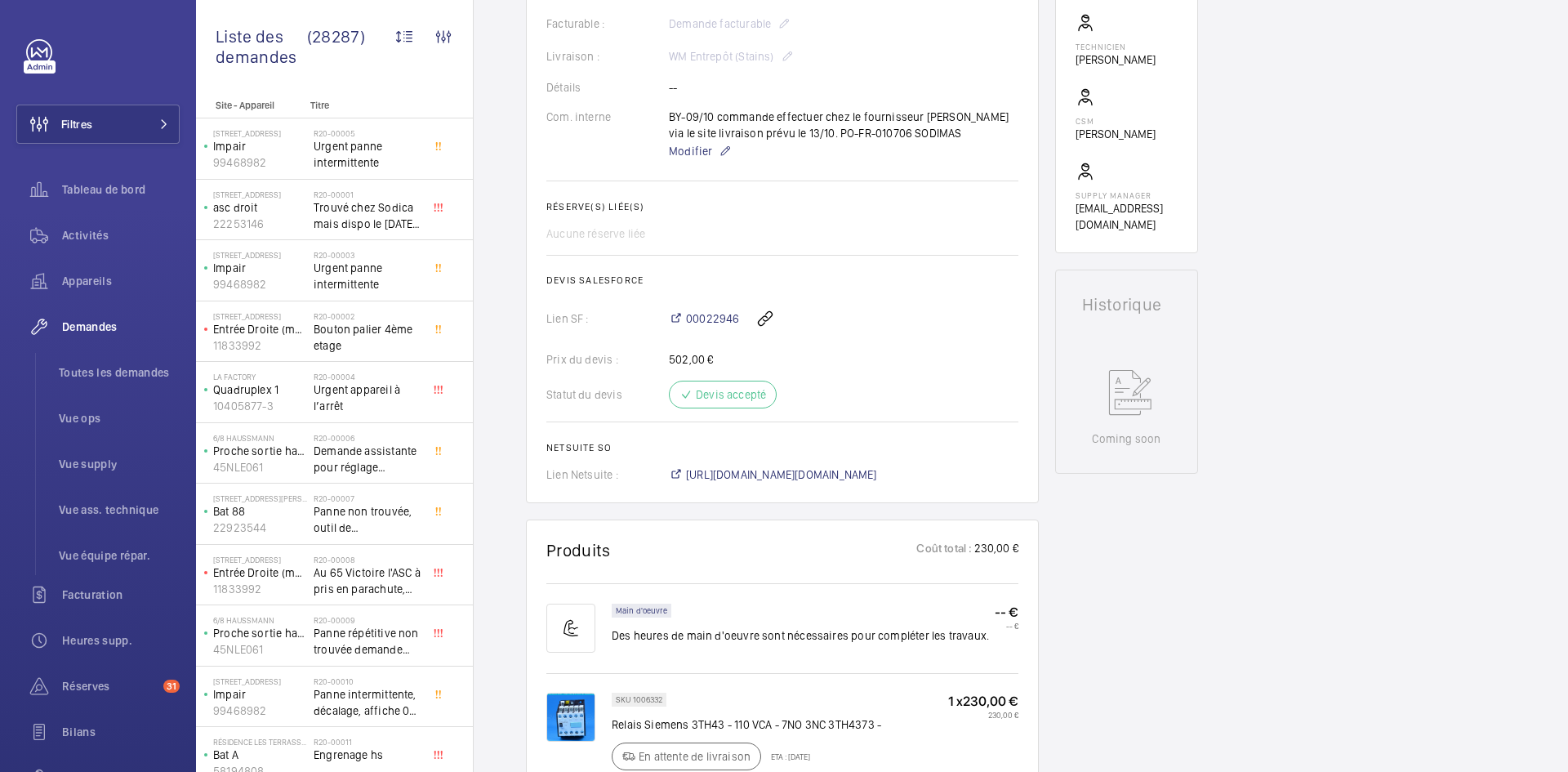
scroll to position [408, 0]
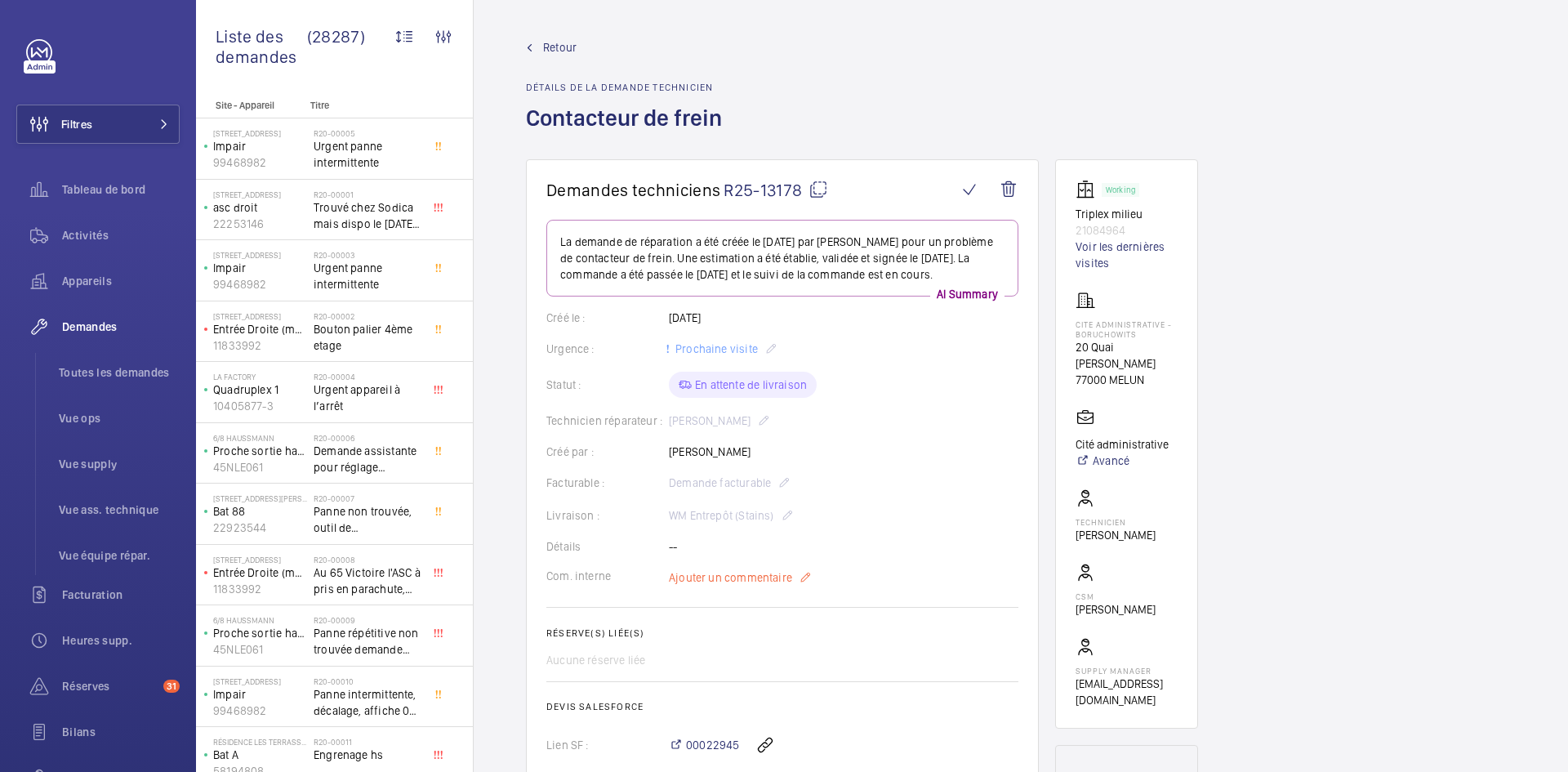
click at [727, 586] on span "Ajouter un commentaire" at bounding box center [730, 577] width 123 height 16
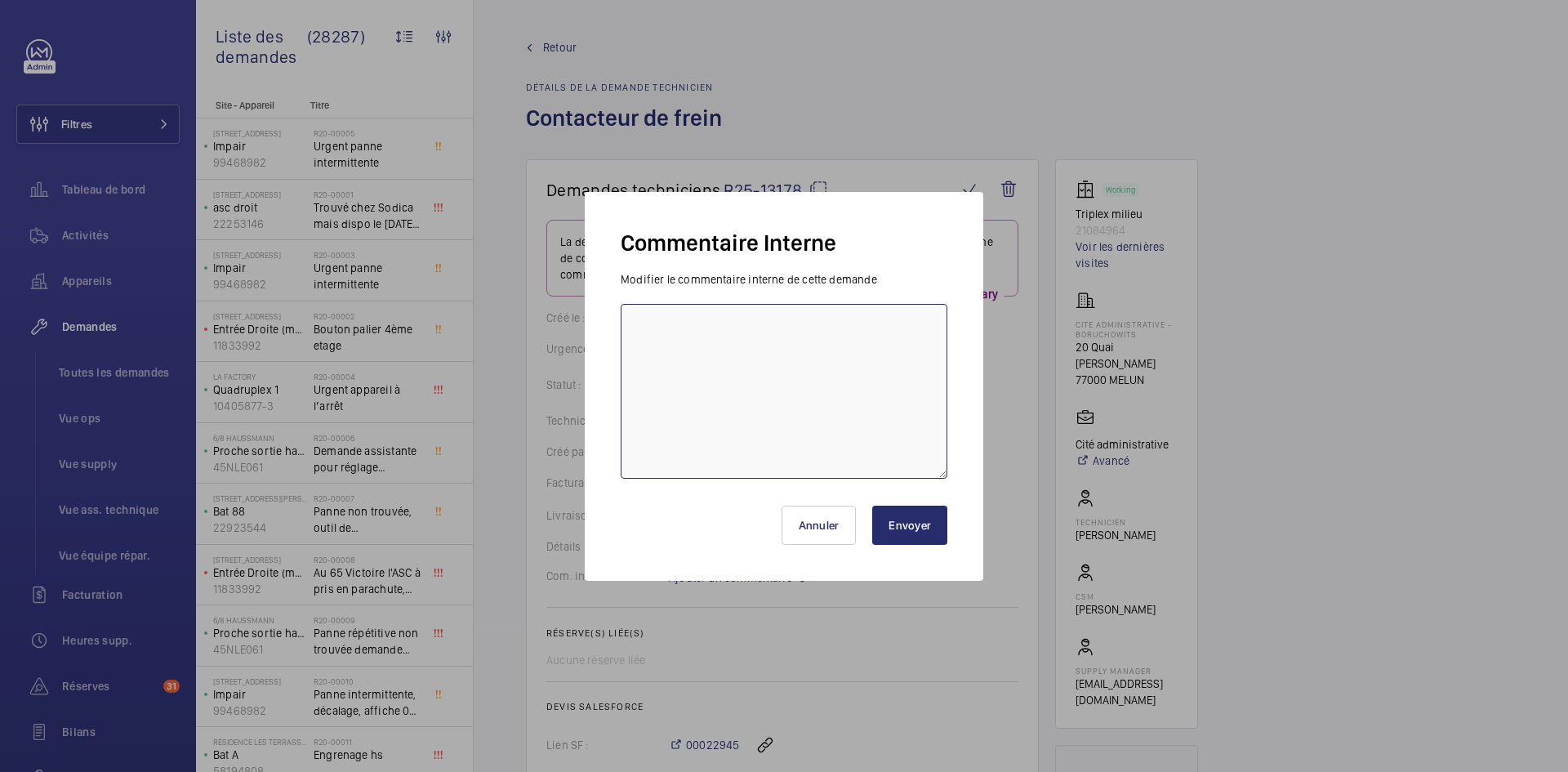
click at [698, 333] on textarea at bounding box center [783, 391] width 327 height 175
paste textarea "BY-09/10 commande effectuer chez le fournisseur [PERSON_NAME] via le site livra…"
type textarea "BY-09/10 commande effectuer chez le fournisseur [PERSON_NAME] via le site livra…"
click at [907, 514] on button "Envoyer" at bounding box center [909, 526] width 75 height 40
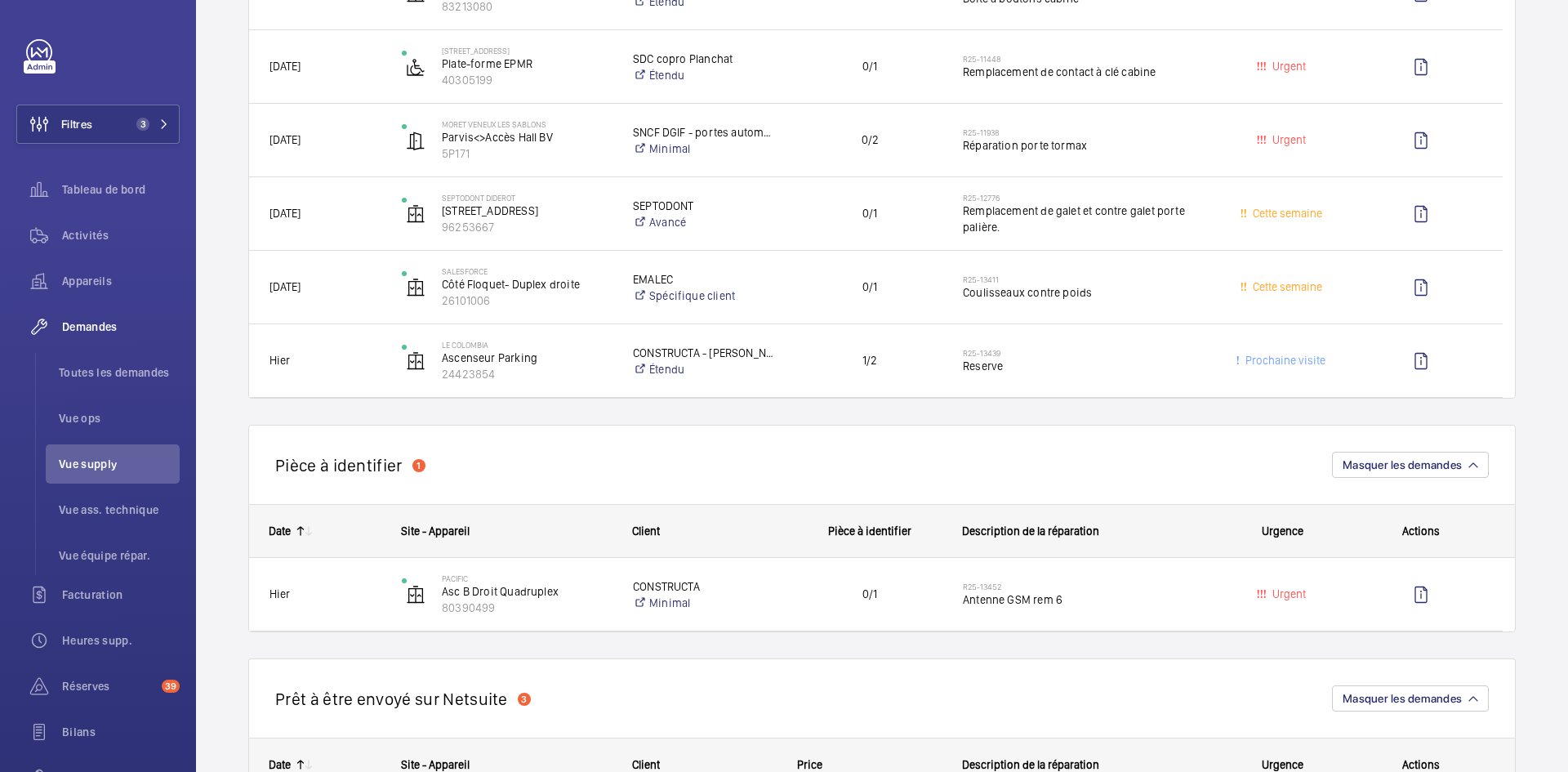
scroll to position [245, 0]
